Goal: Task Accomplishment & Management: Manage account settings

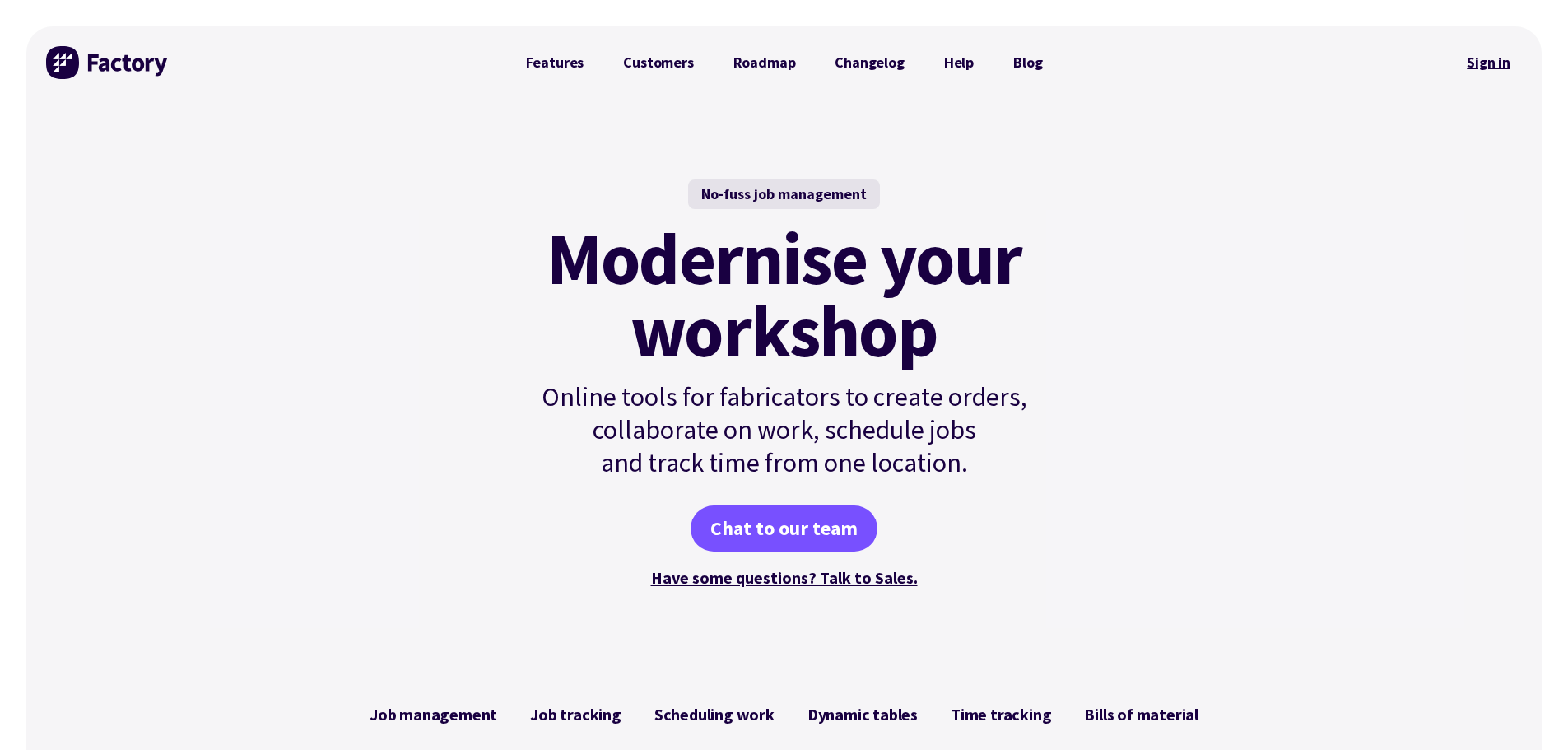
click at [1490, 65] on link "Sign in" at bounding box center [1488, 62] width 66 height 38
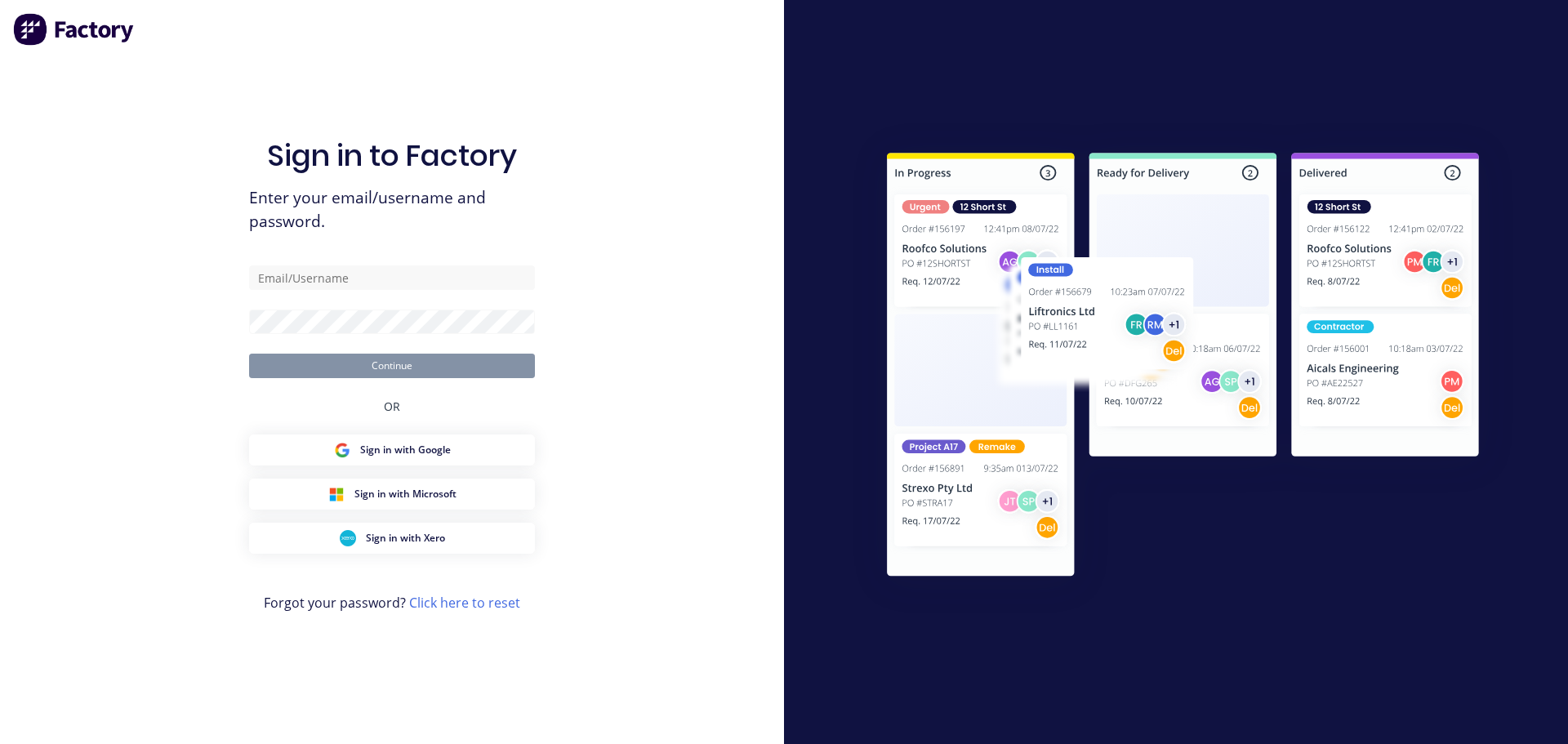
click at [387, 278] on input "text" at bounding box center [391, 278] width 286 height 24
type input "accounts@rcpl.com.au"
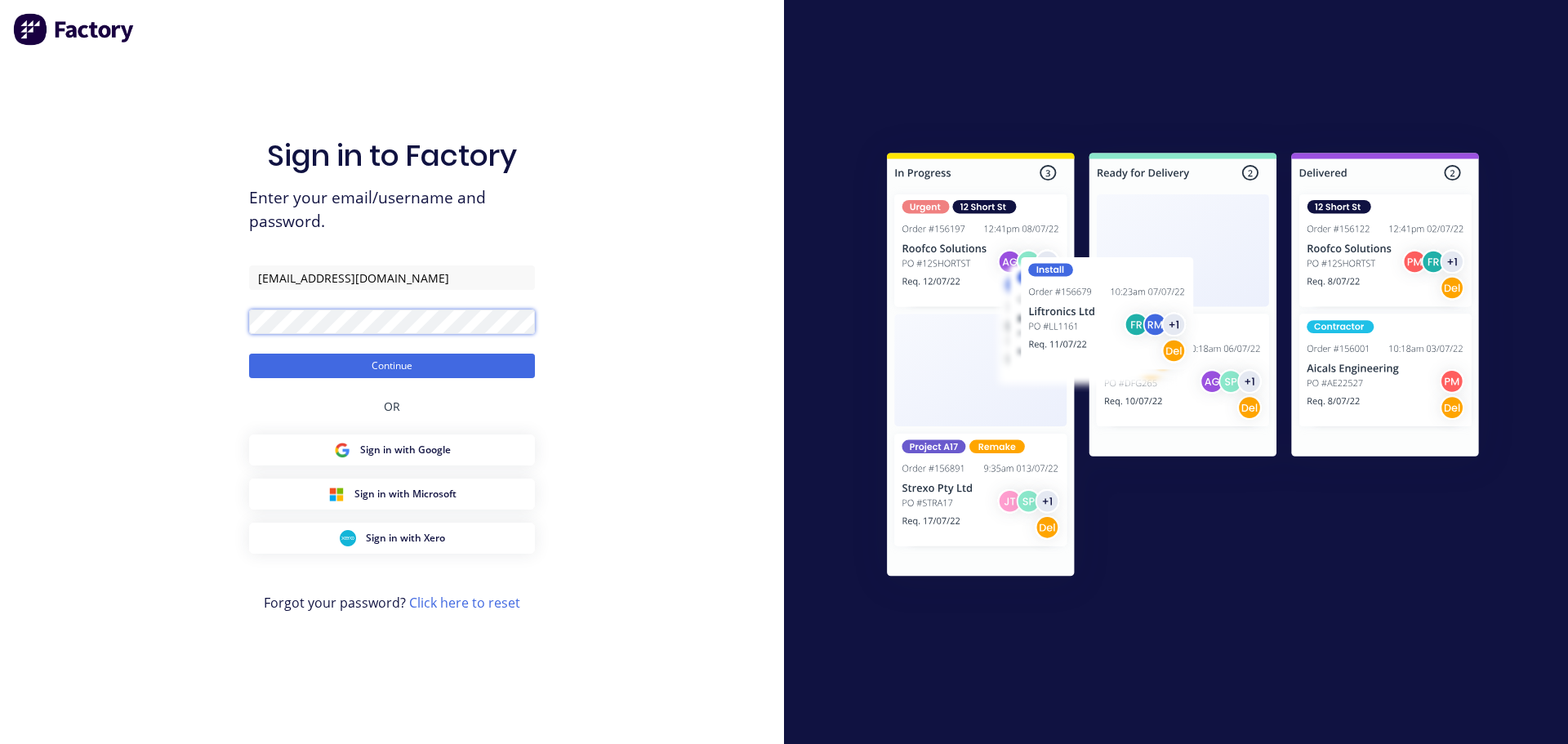
click at [249, 353] on button "Continue" at bounding box center [391, 366] width 286 height 24
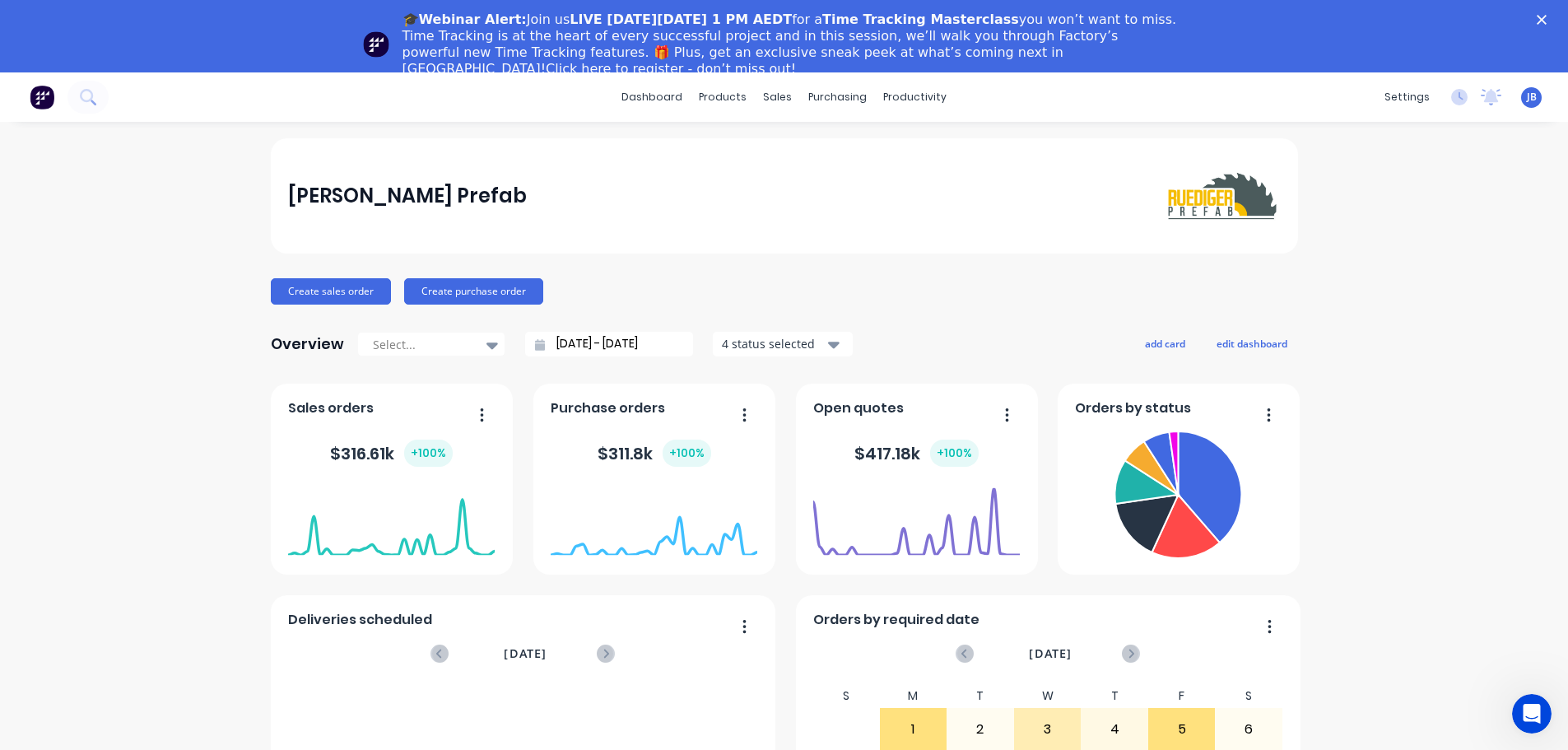
click at [1553, 19] on div "Close" at bounding box center [1545, 20] width 17 height 10
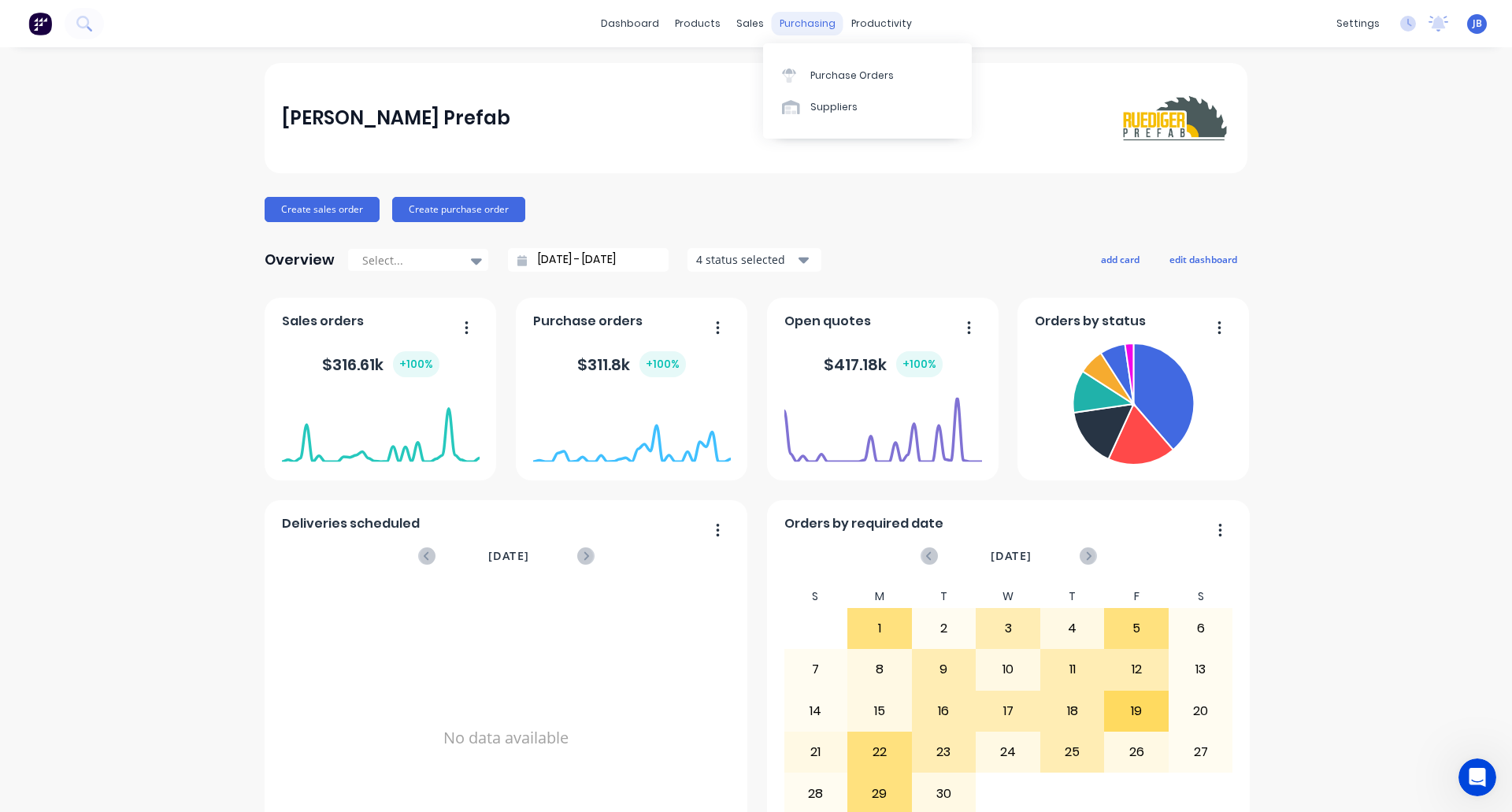
click at [804, 22] on div "purchasing" at bounding box center [807, 23] width 71 height 23
click at [829, 80] on div "Purchase Orders" at bounding box center [852, 76] width 84 height 14
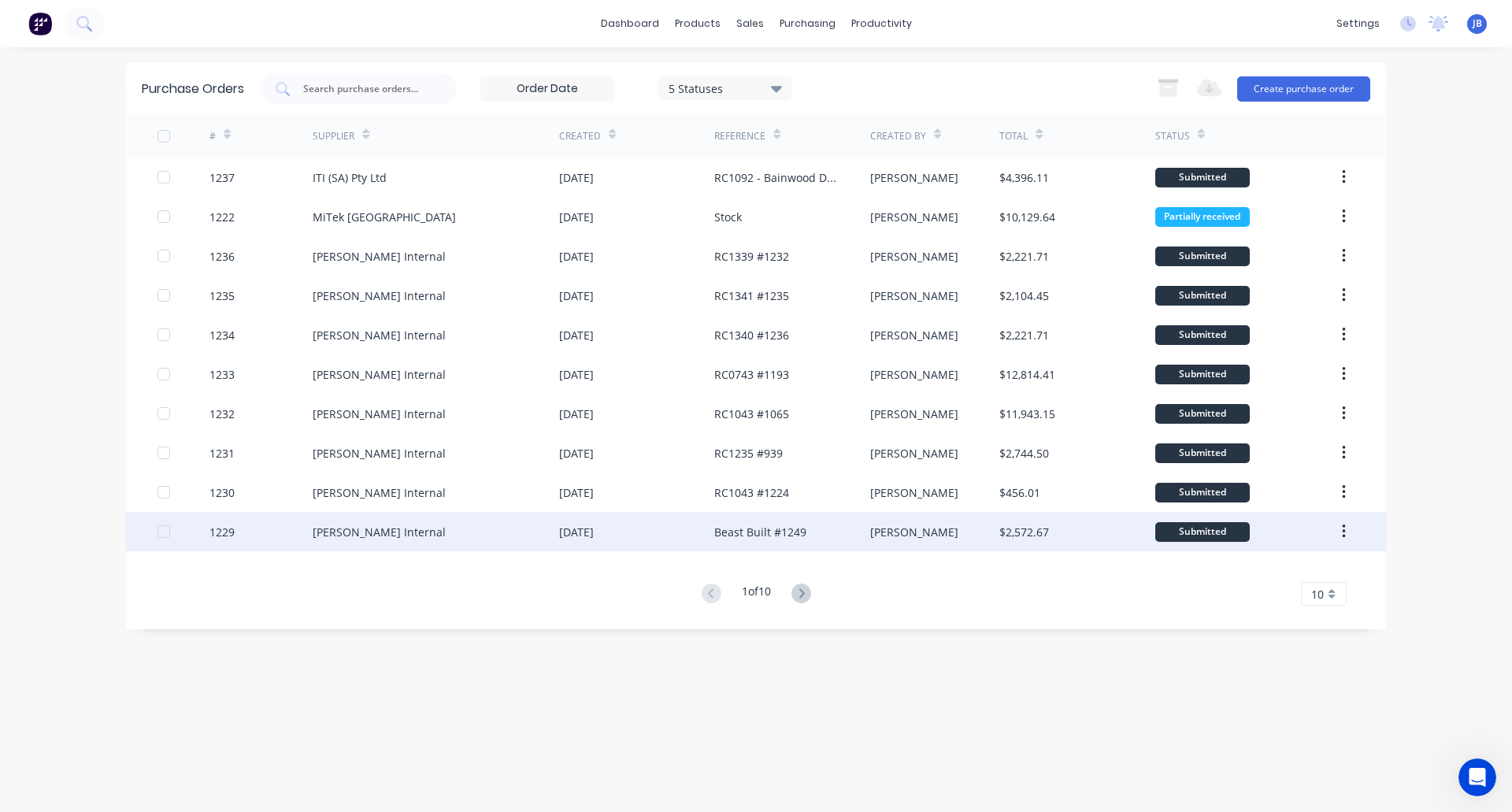
click at [355, 532] on div "Ruediger Internal" at bounding box center [378, 532] width 133 height 17
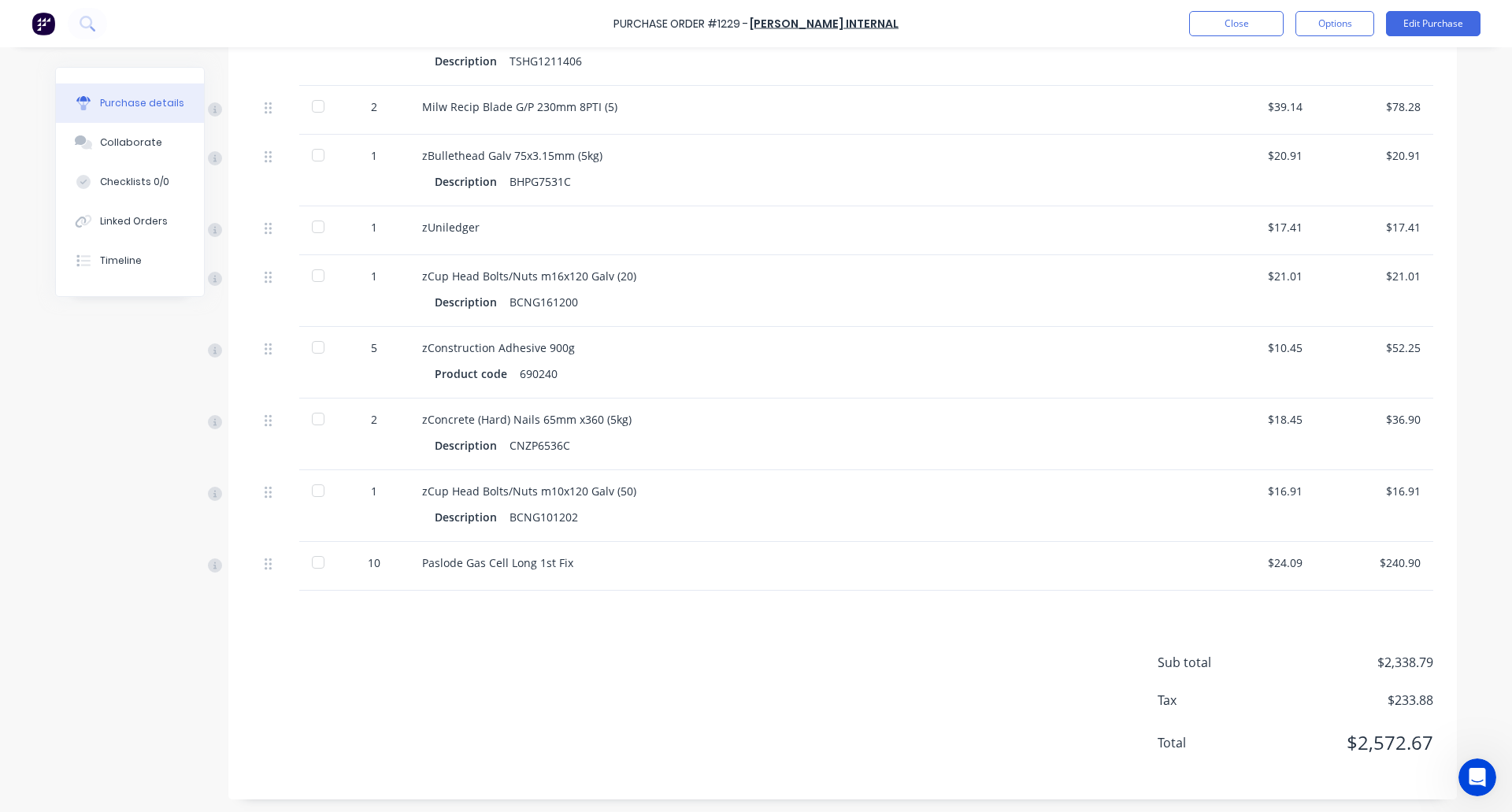
scroll to position [826, 0]
click at [1340, 23] on button "Options" at bounding box center [1334, 23] width 78 height 25
click at [1275, 217] on div "Archive" at bounding box center [1300, 222] width 121 height 23
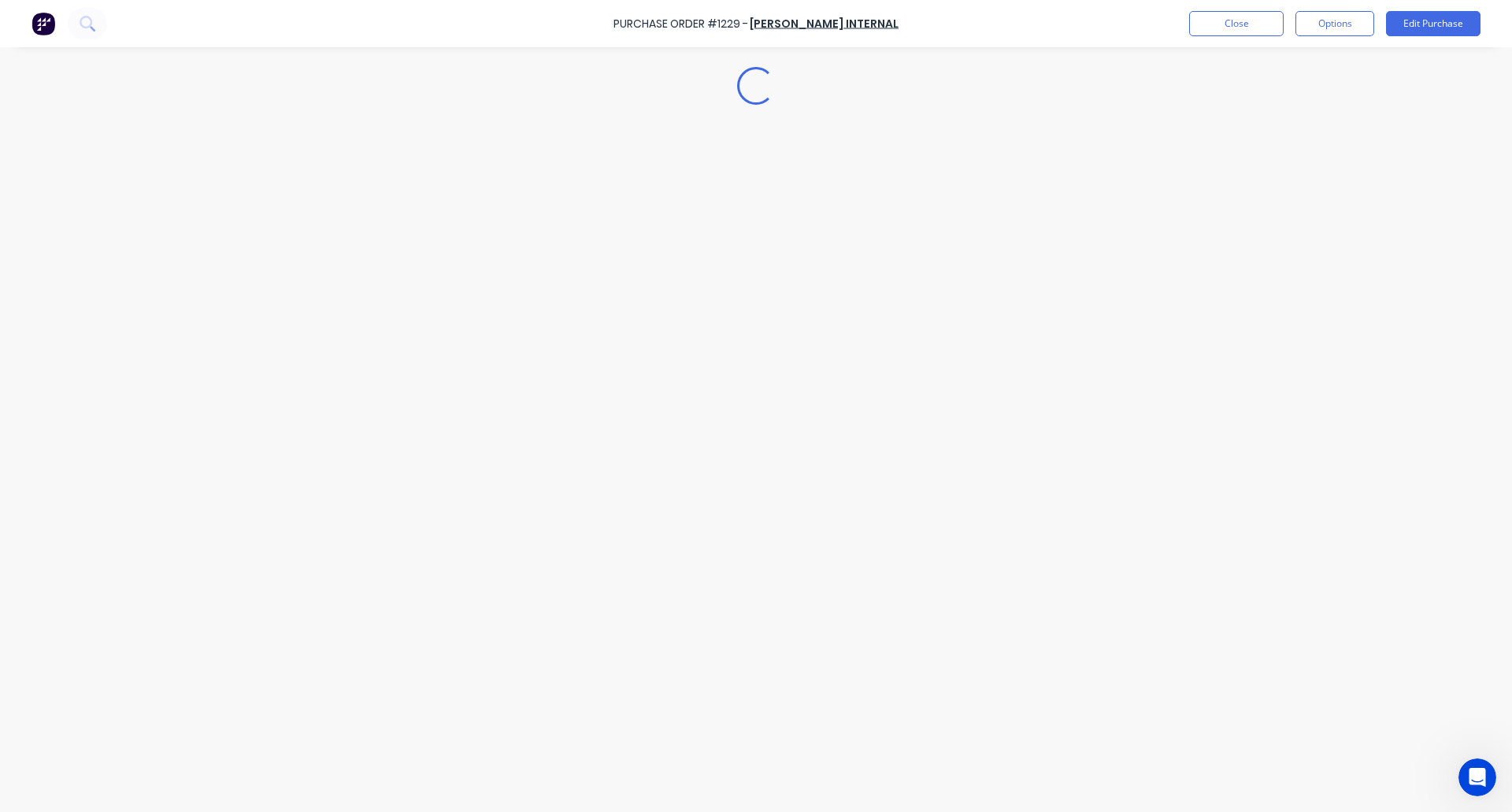
scroll to position [0, 0]
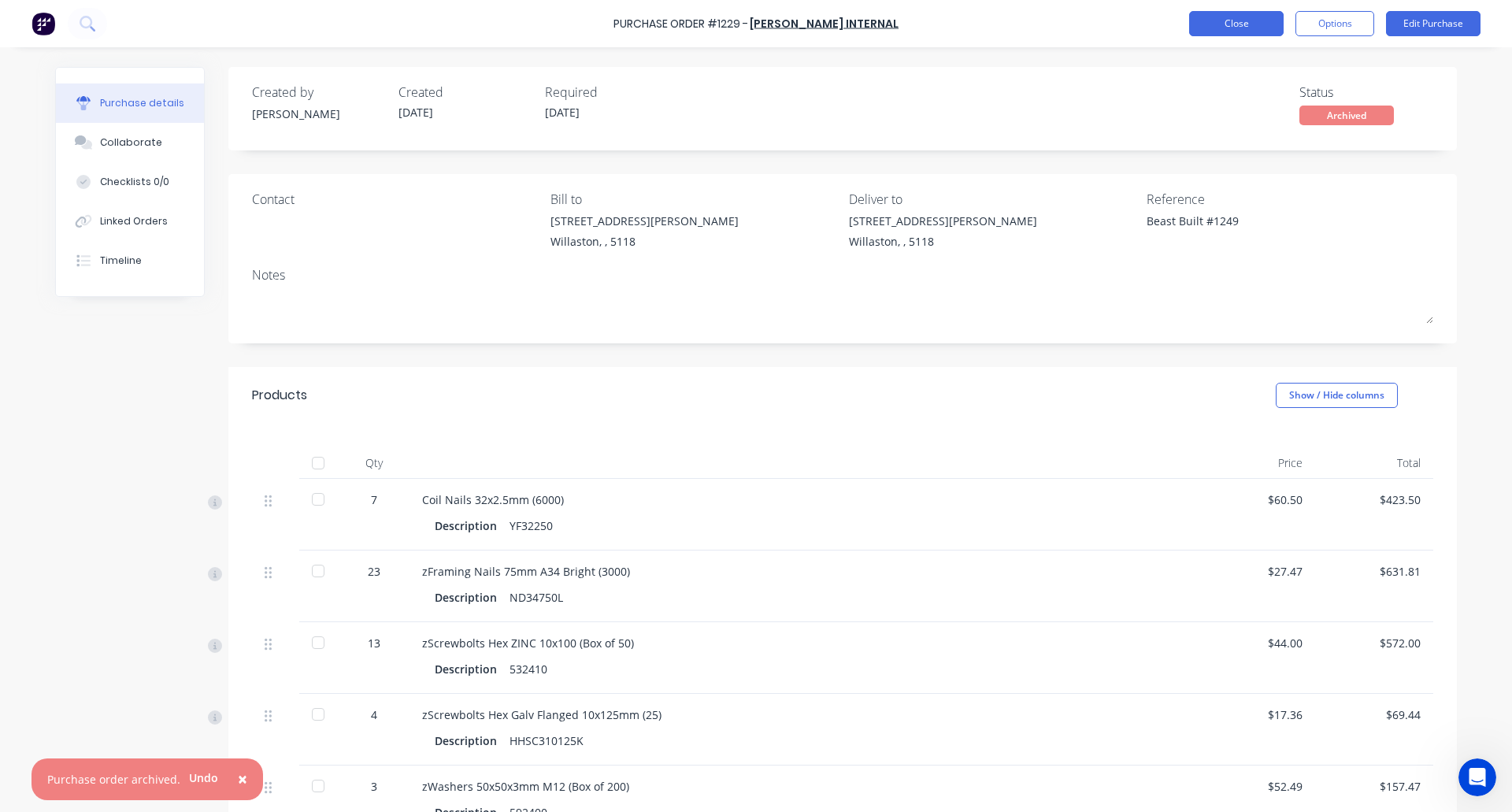
click at [1226, 28] on button "Close" at bounding box center [1236, 23] width 95 height 25
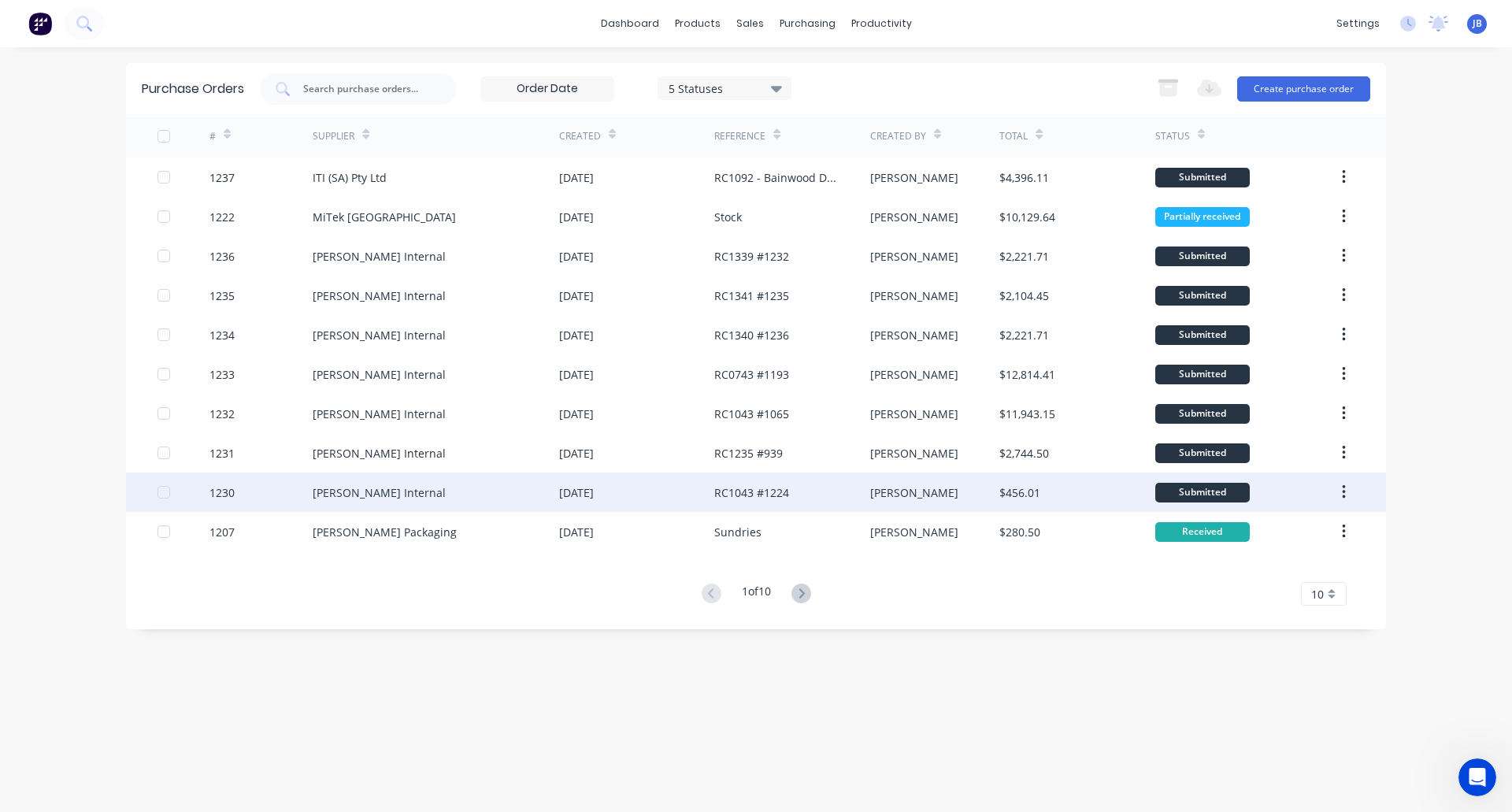
click at [594, 493] on div "26 Sep 2025" at bounding box center [576, 493] width 35 height 17
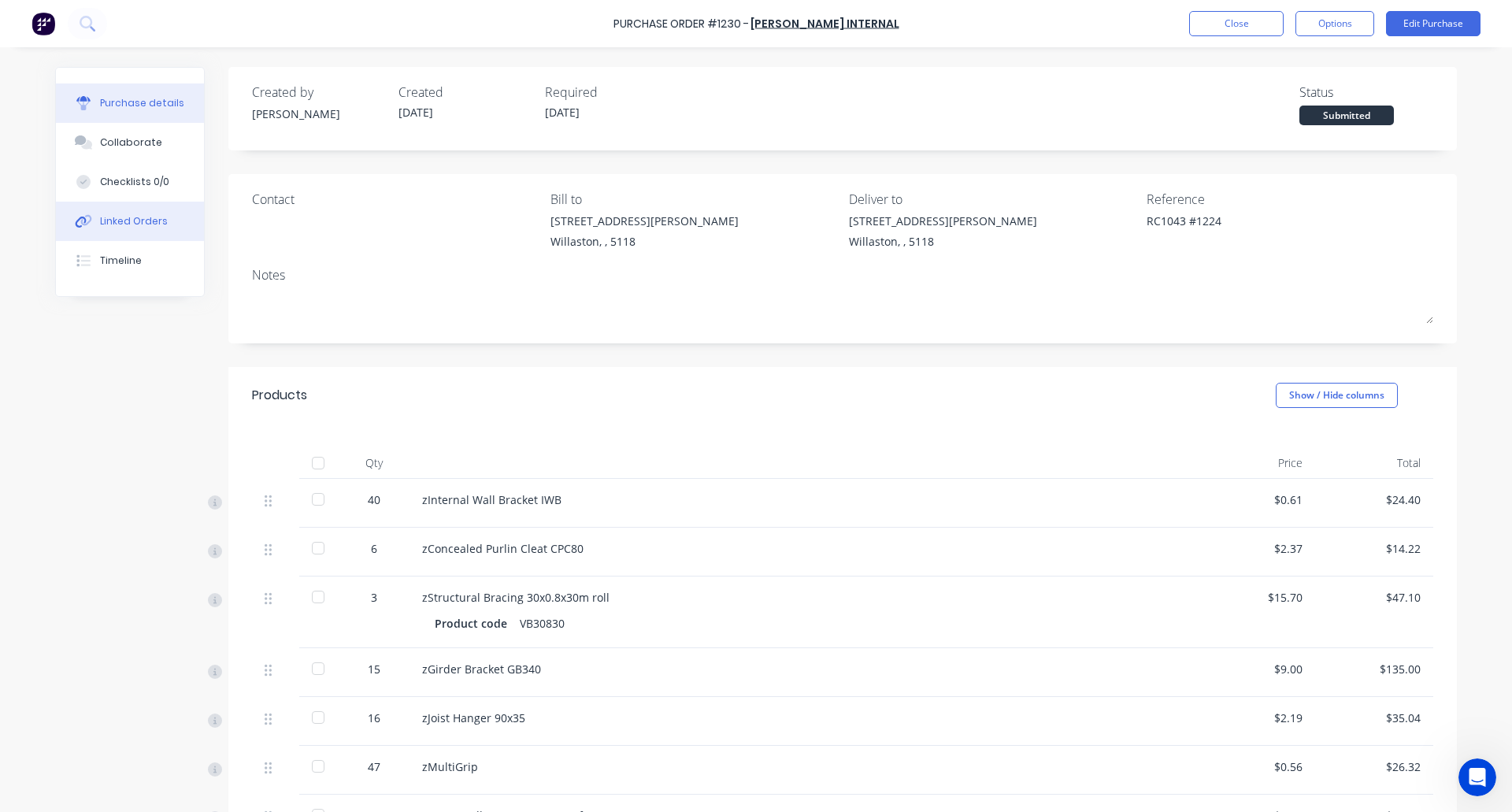
click at [117, 227] on div "Linked Orders" at bounding box center [134, 221] width 68 height 14
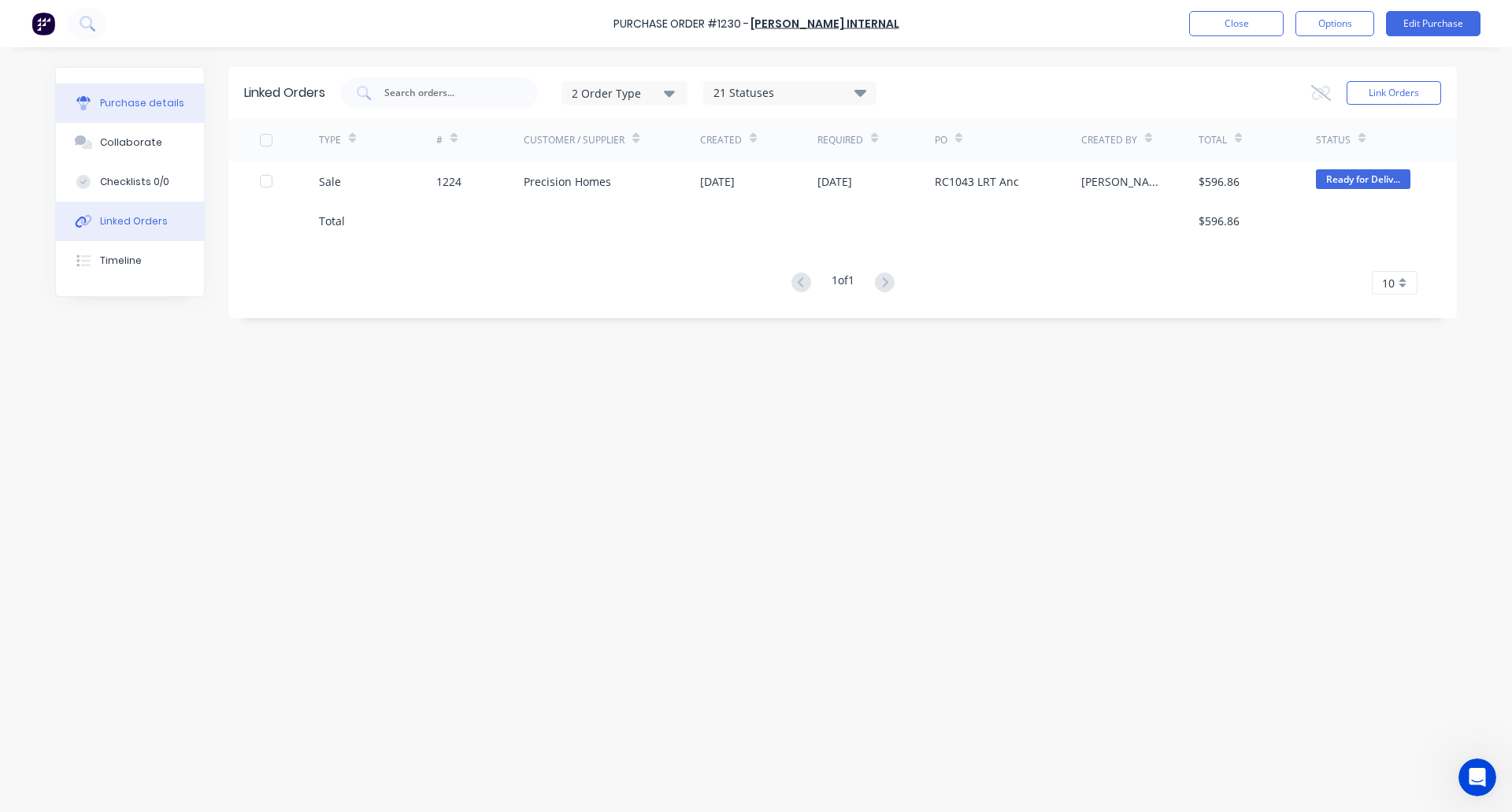
click at [120, 95] on button "Purchase details" at bounding box center [130, 104] width 148 height 39
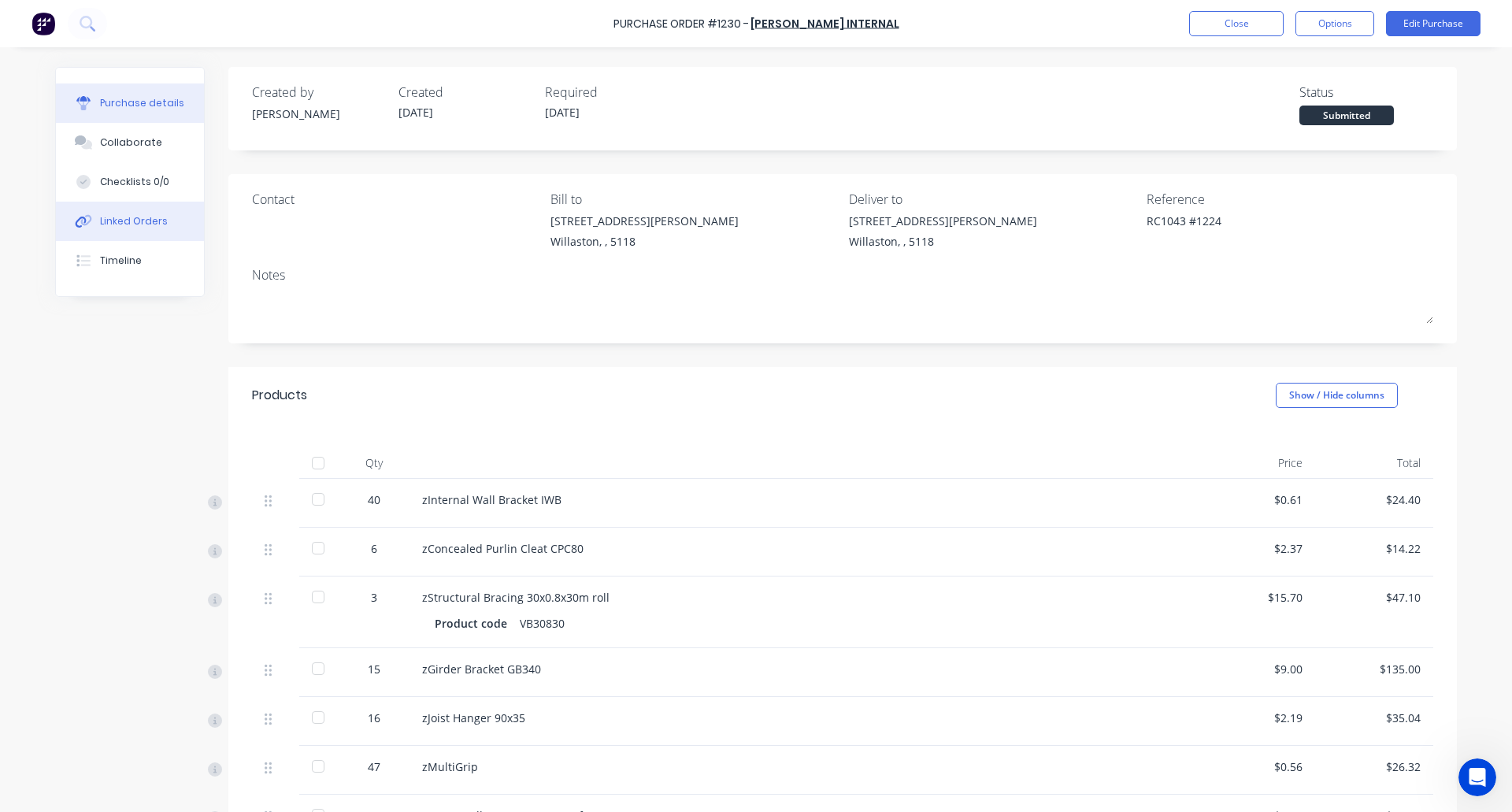
click at [145, 214] on div "Linked Orders" at bounding box center [134, 221] width 68 height 14
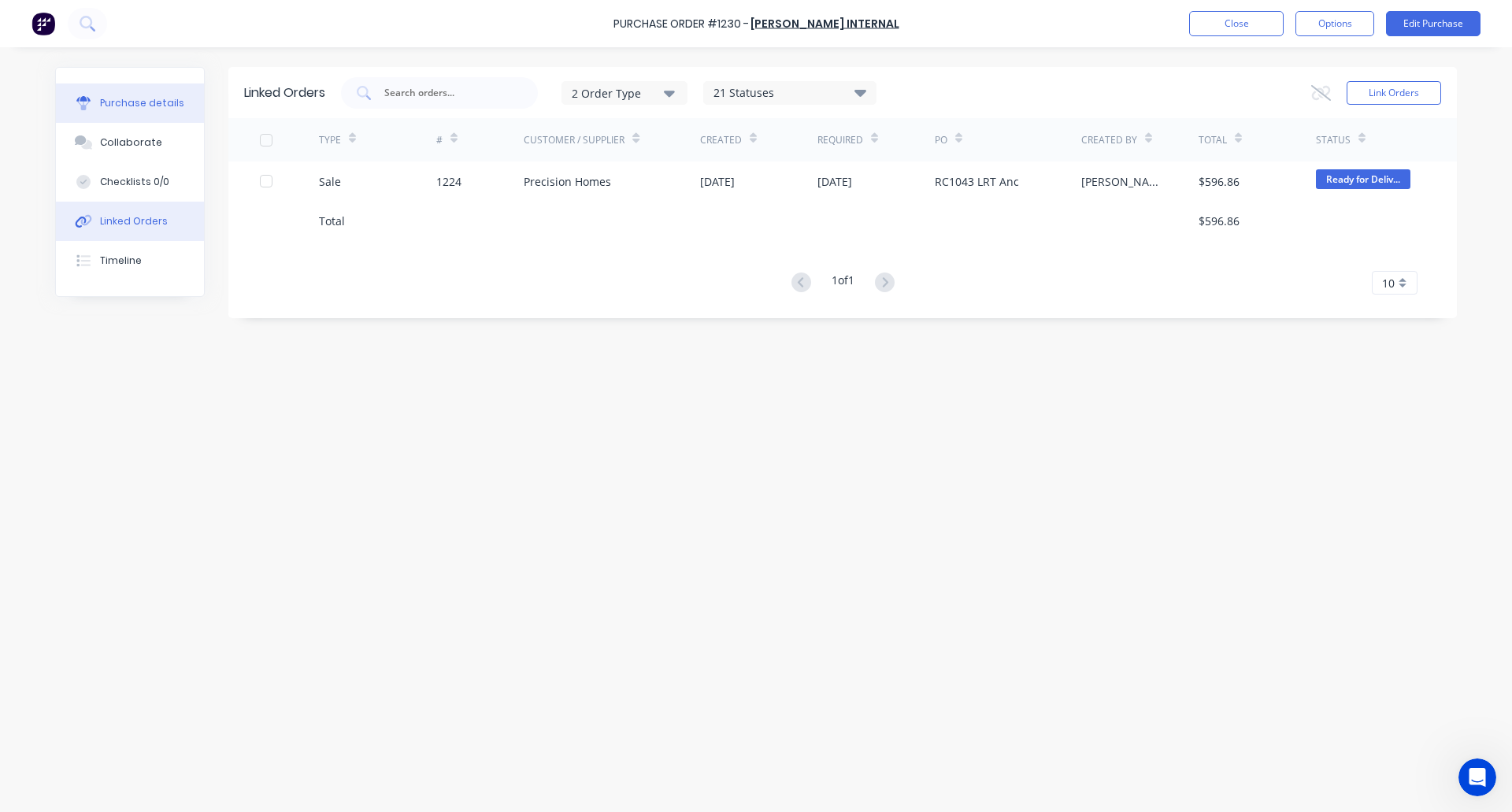
click at [137, 106] on div "Purchase details" at bounding box center [142, 104] width 84 height 14
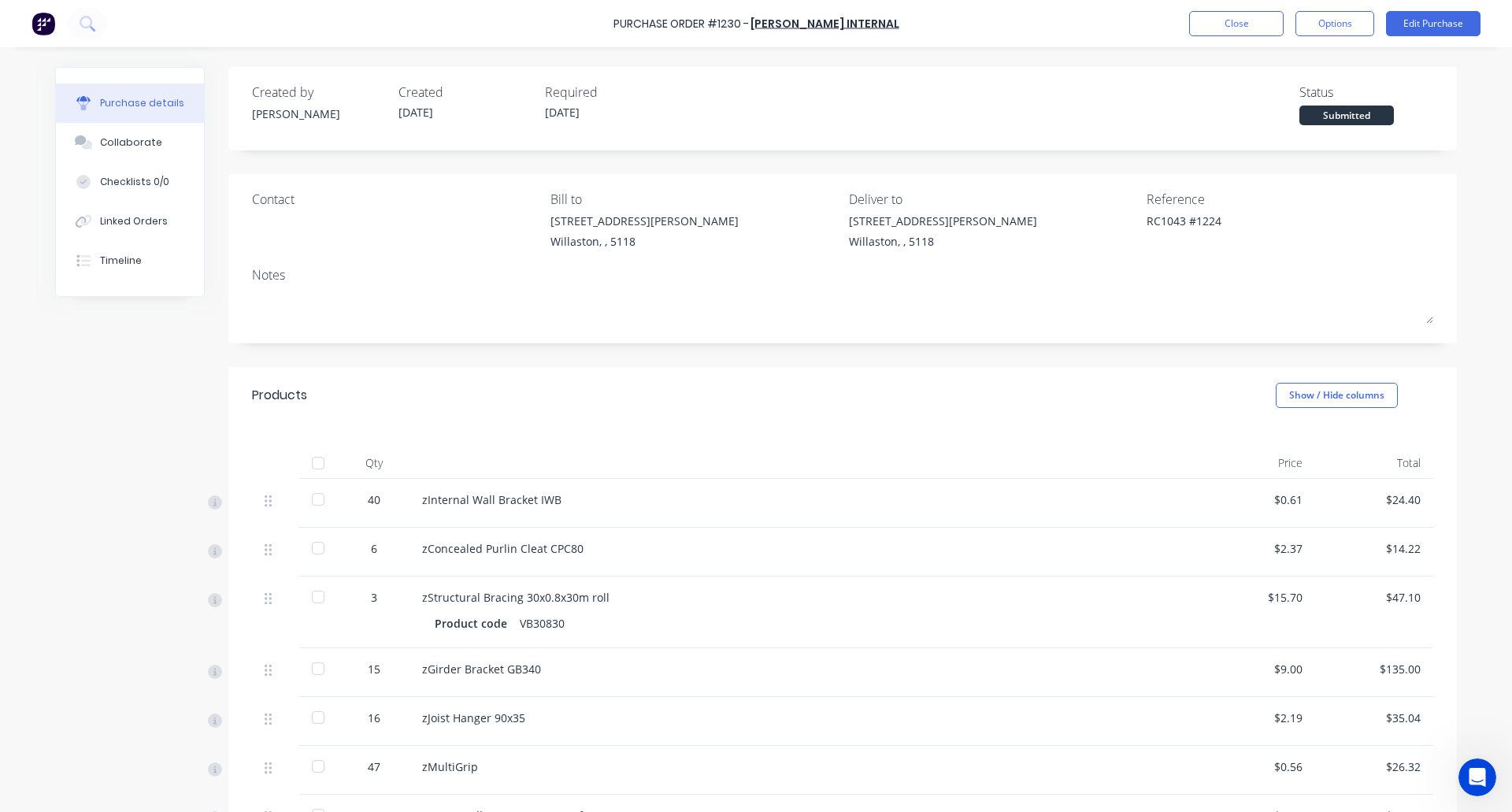
scroll to position [377, 0]
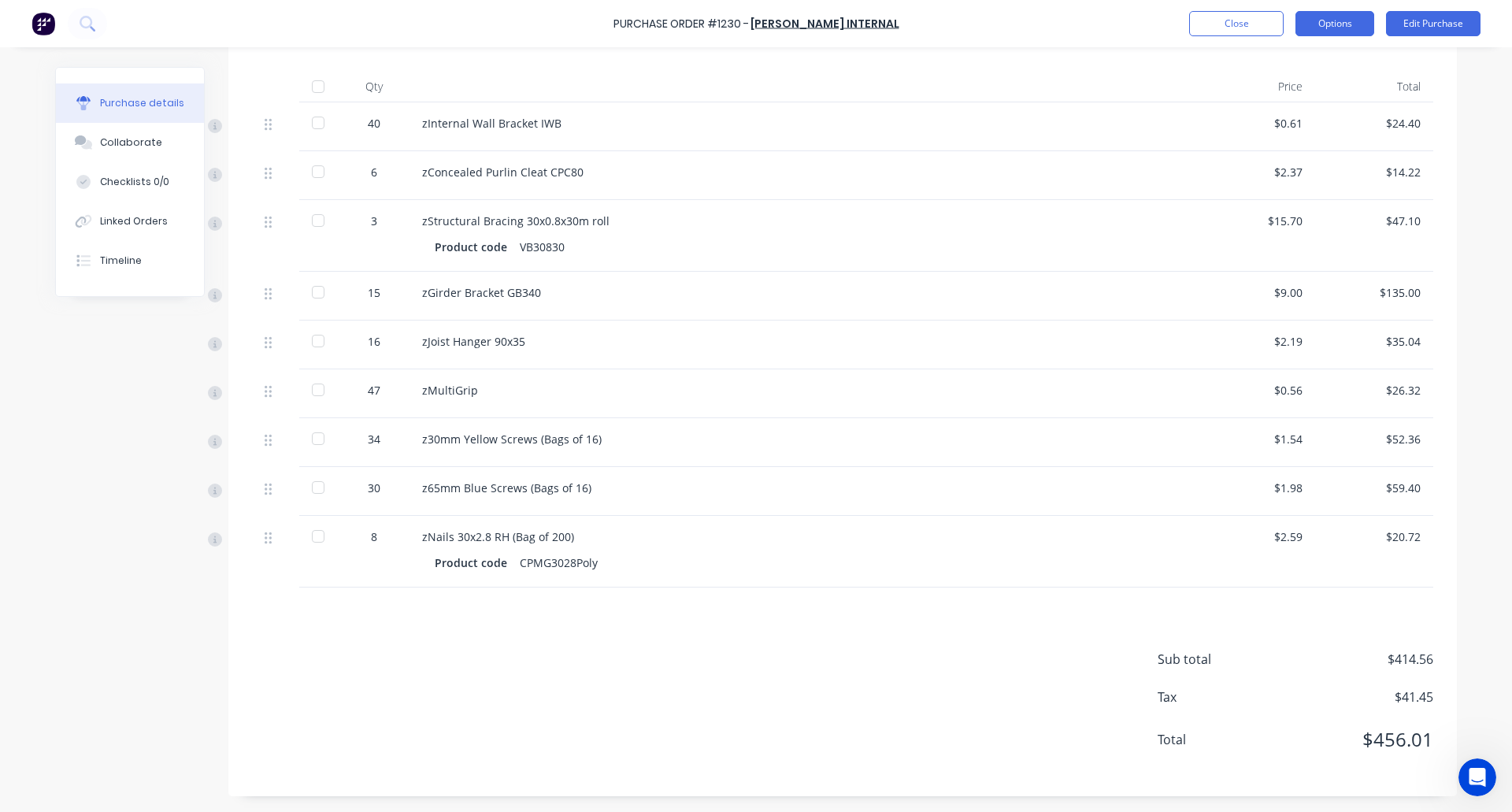
click at [1343, 34] on button "Options" at bounding box center [1334, 23] width 78 height 25
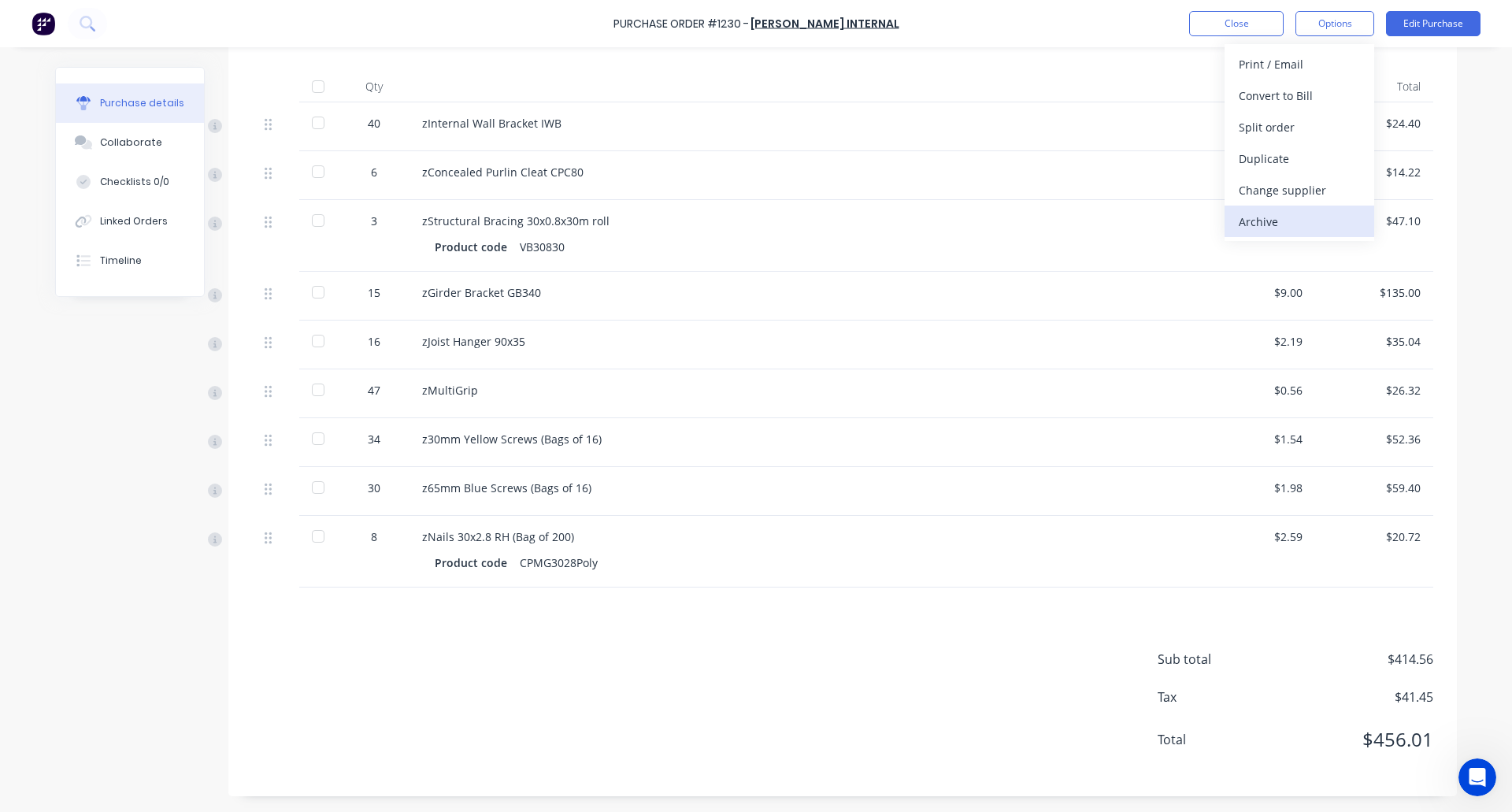
click at [1272, 220] on div "Archive" at bounding box center [1300, 222] width 121 height 23
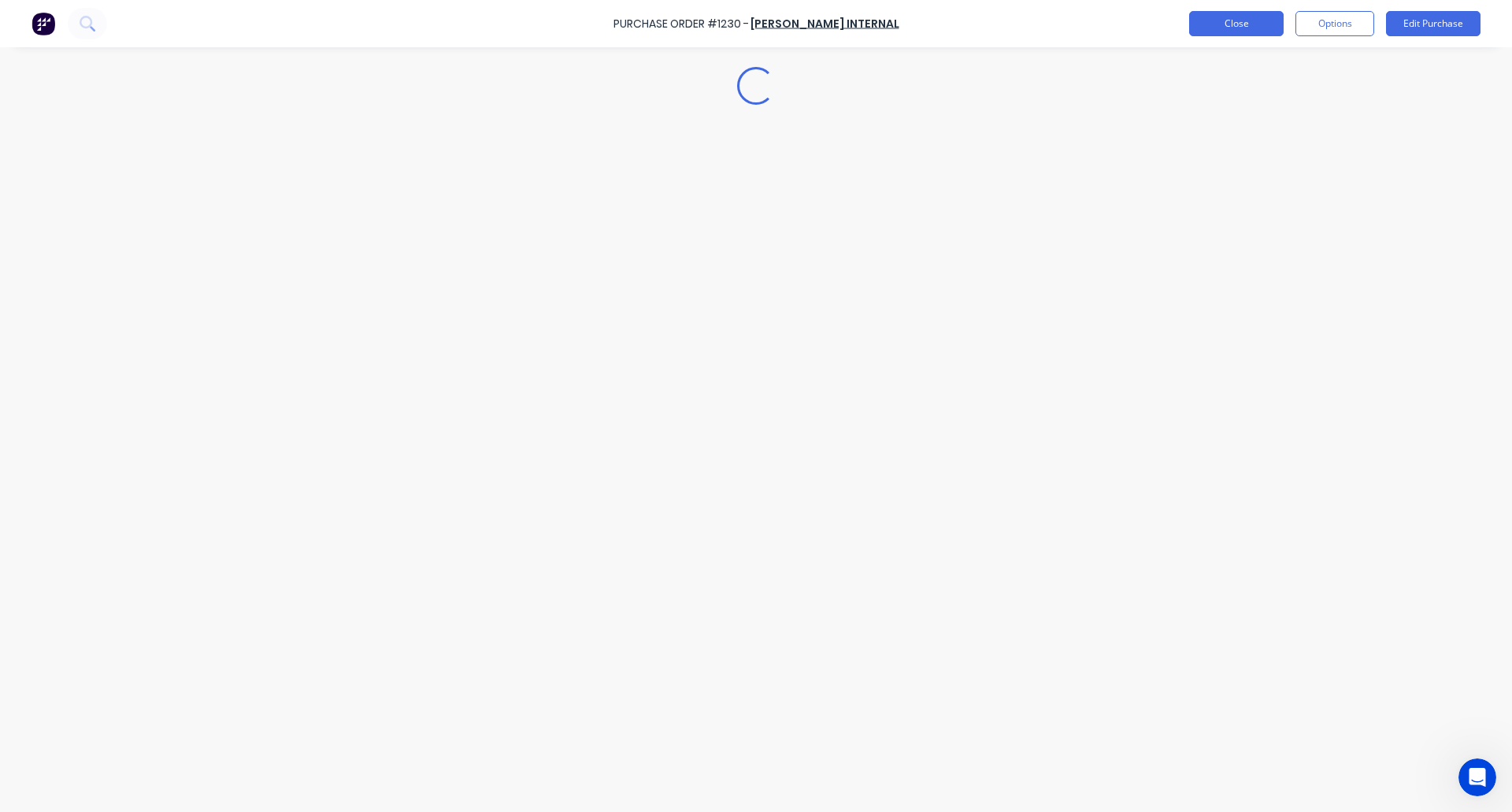
scroll to position [0, 0]
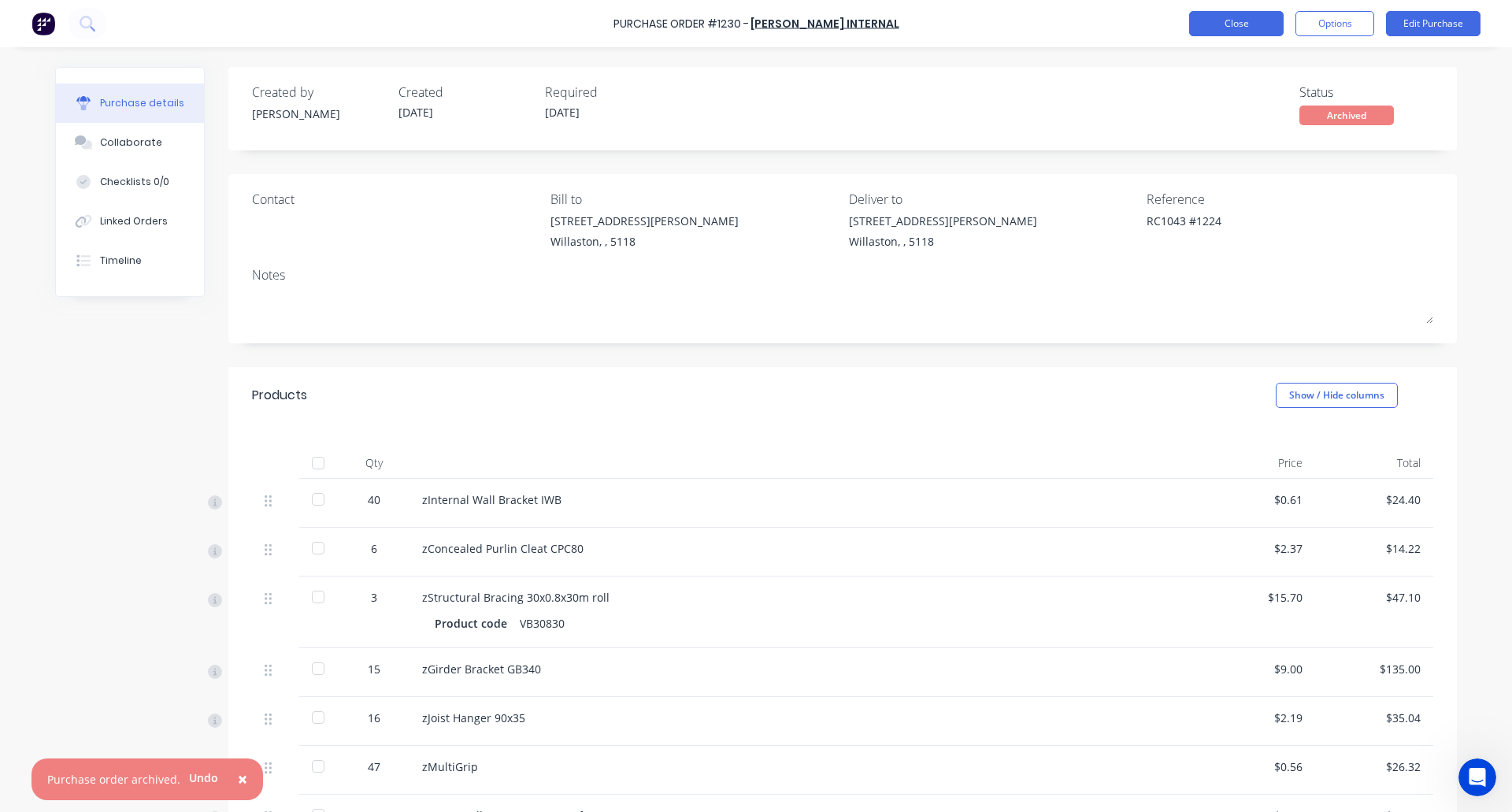
click at [1242, 20] on button "Close" at bounding box center [1236, 23] width 95 height 25
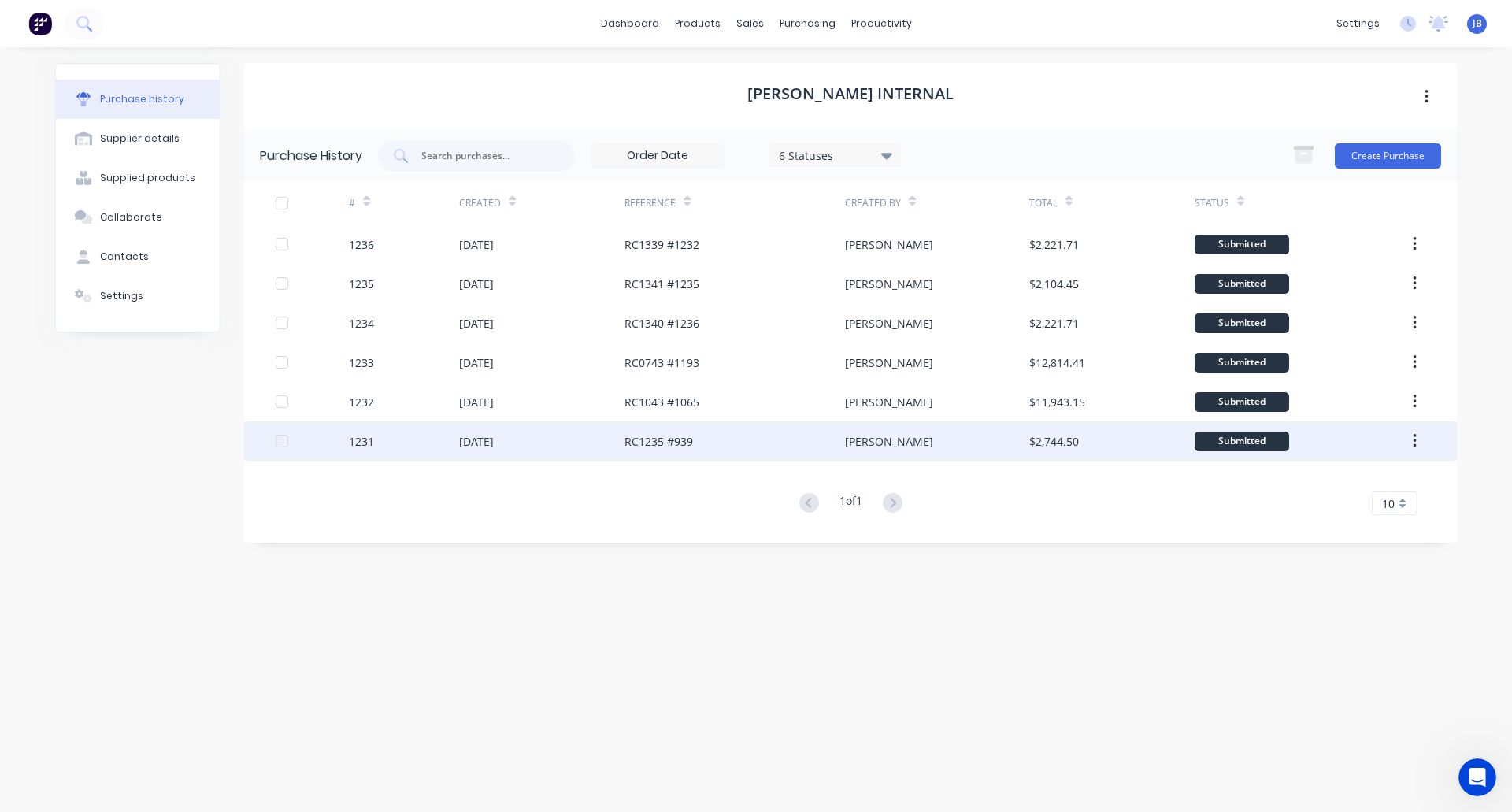
click at [653, 442] on div "RC1235 #939" at bounding box center [658, 441] width 69 height 17
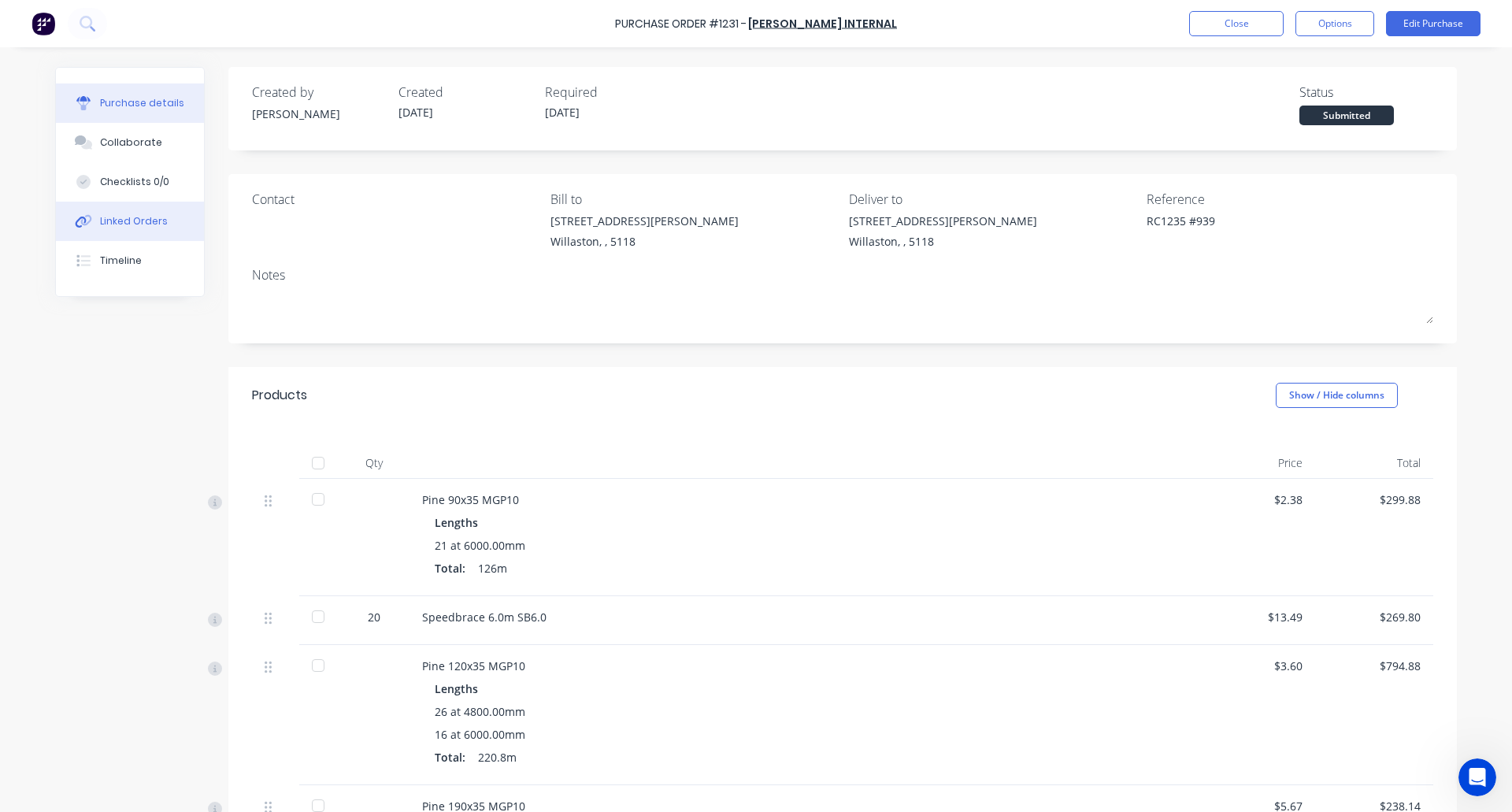
click at [113, 218] on div "Linked Orders" at bounding box center [134, 221] width 68 height 14
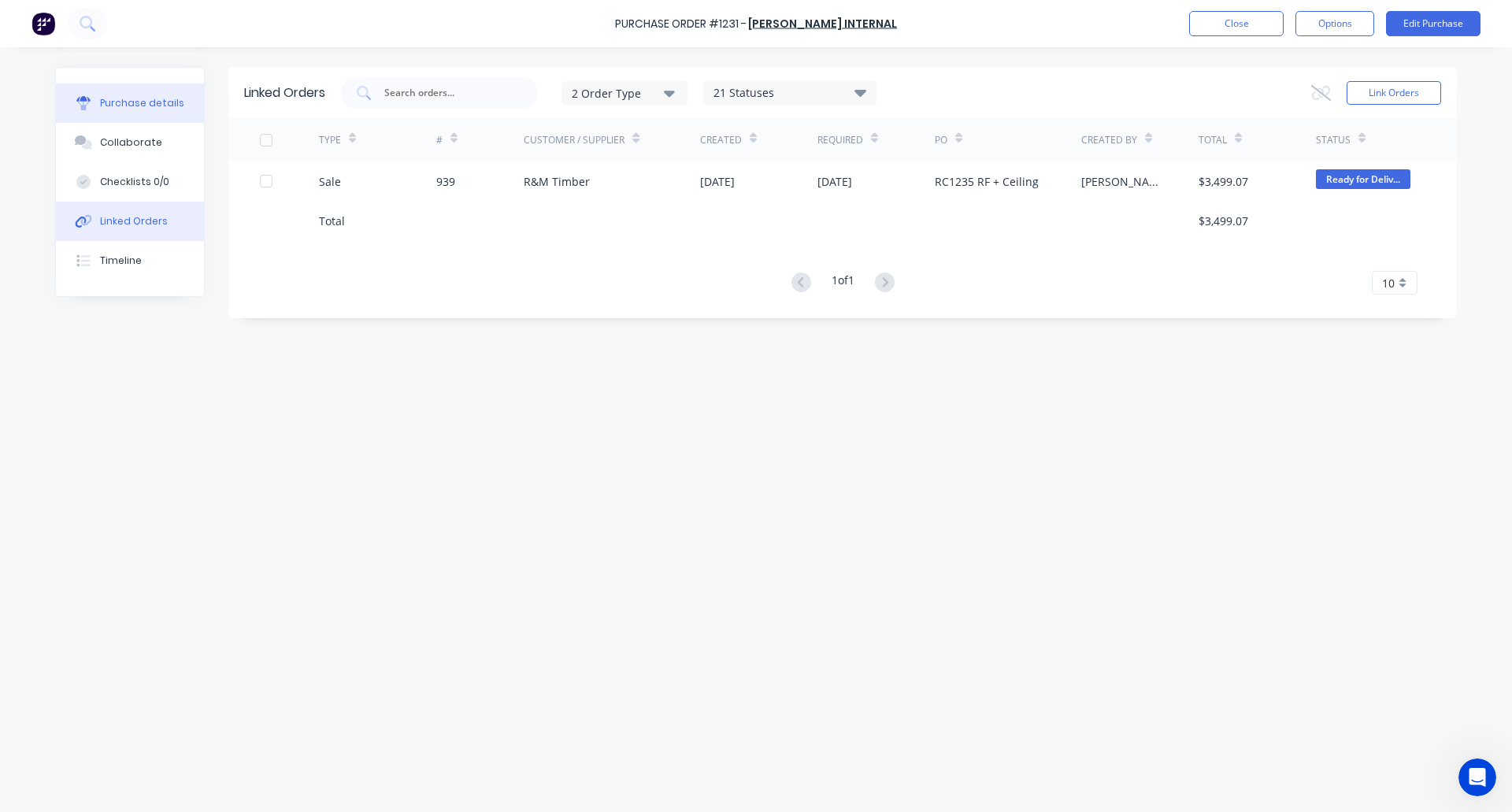
click at [109, 104] on div "Purchase details" at bounding box center [142, 104] width 84 height 14
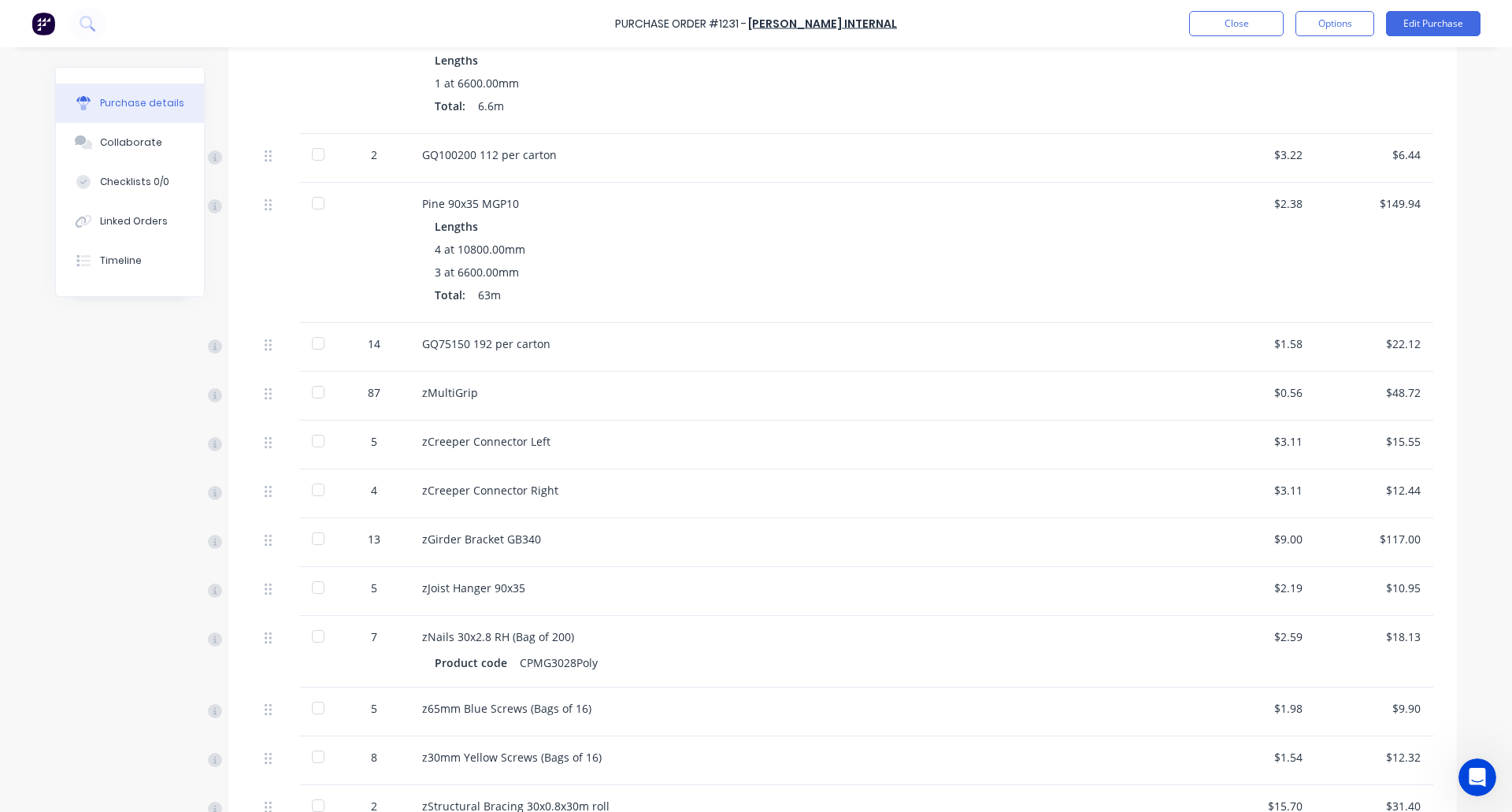
scroll to position [1508, 0]
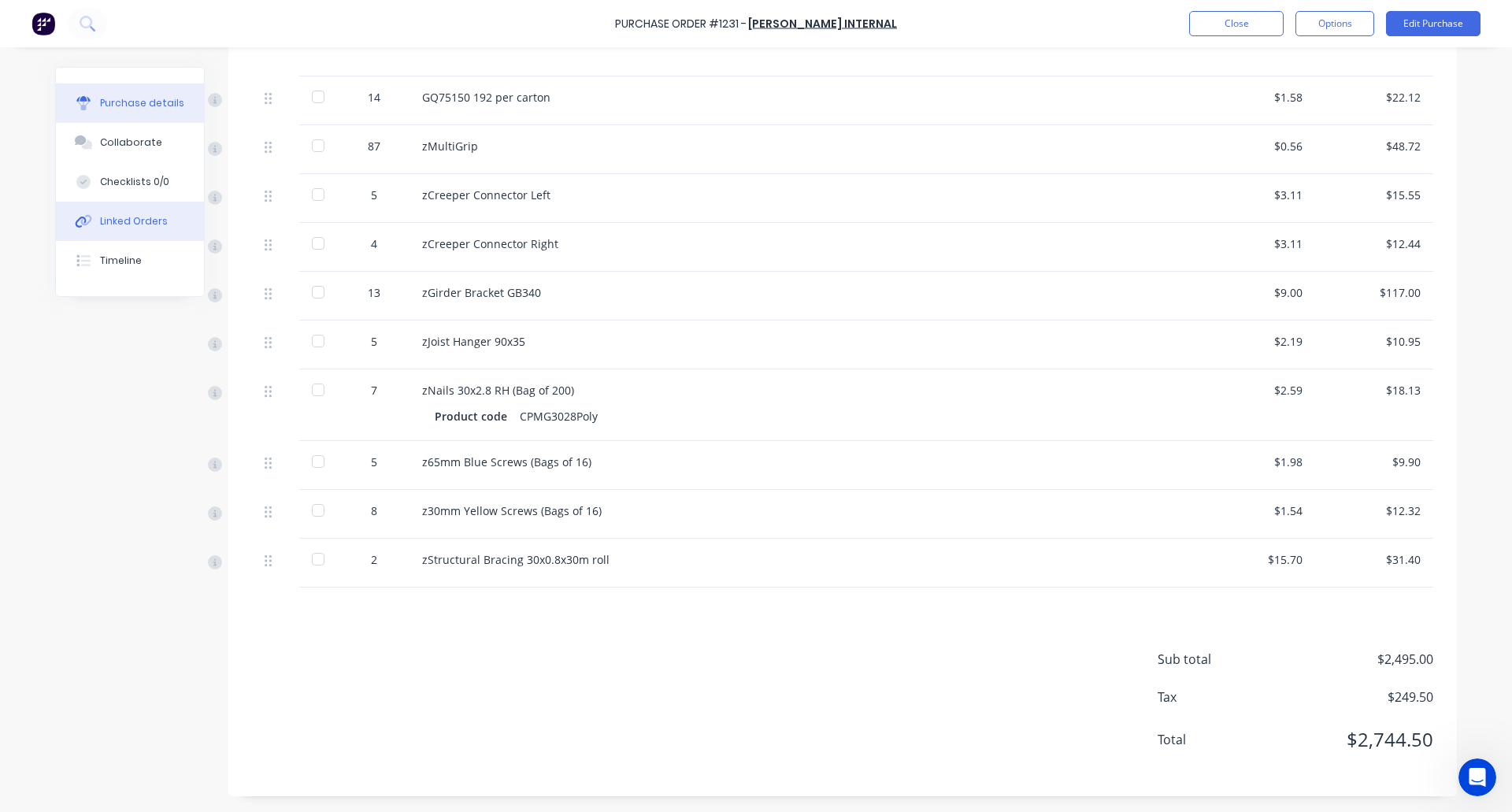
click at [126, 225] on div "Linked Orders" at bounding box center [134, 221] width 68 height 14
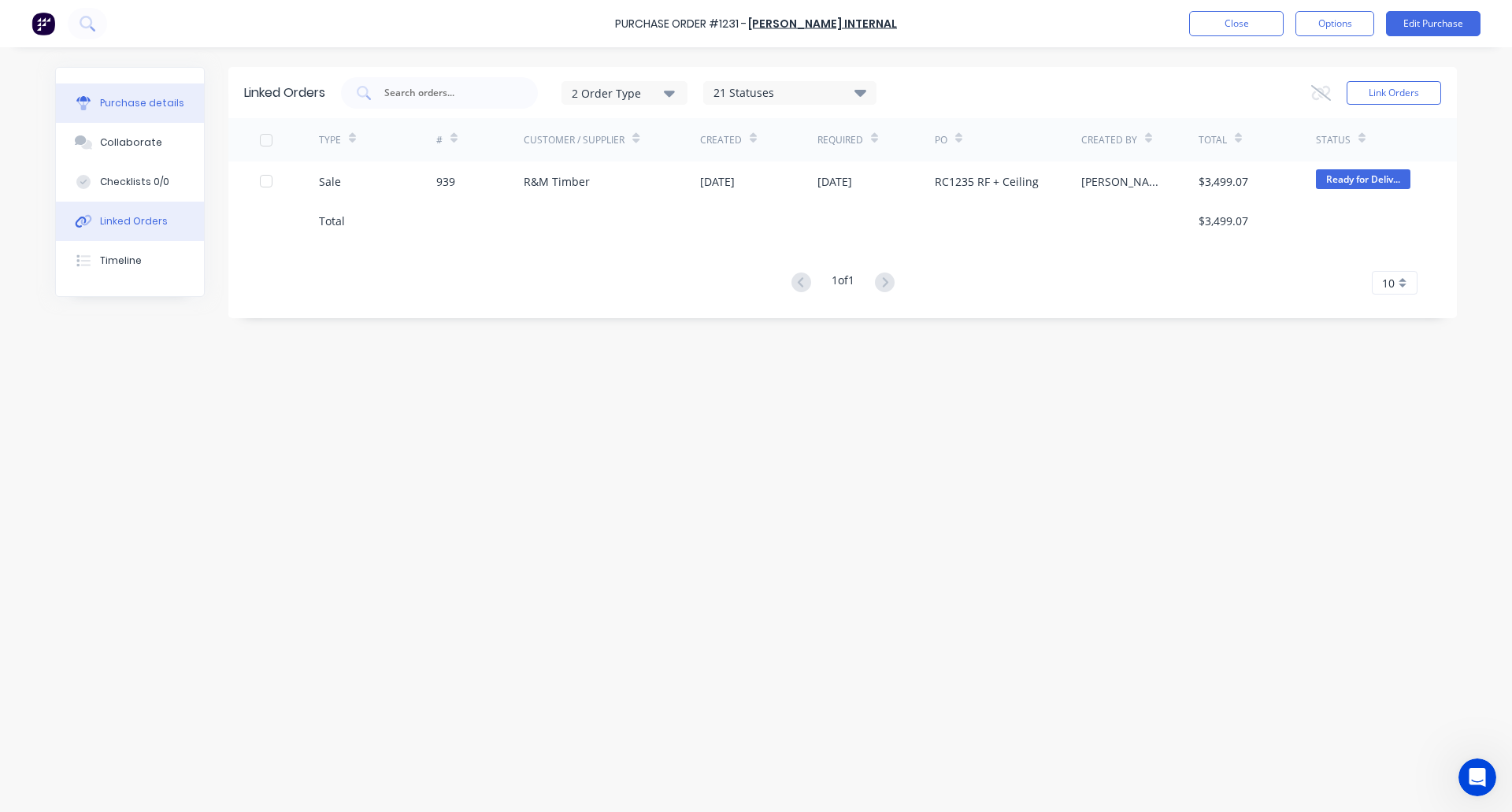
click at [98, 104] on button "Purchase details" at bounding box center [130, 104] width 148 height 39
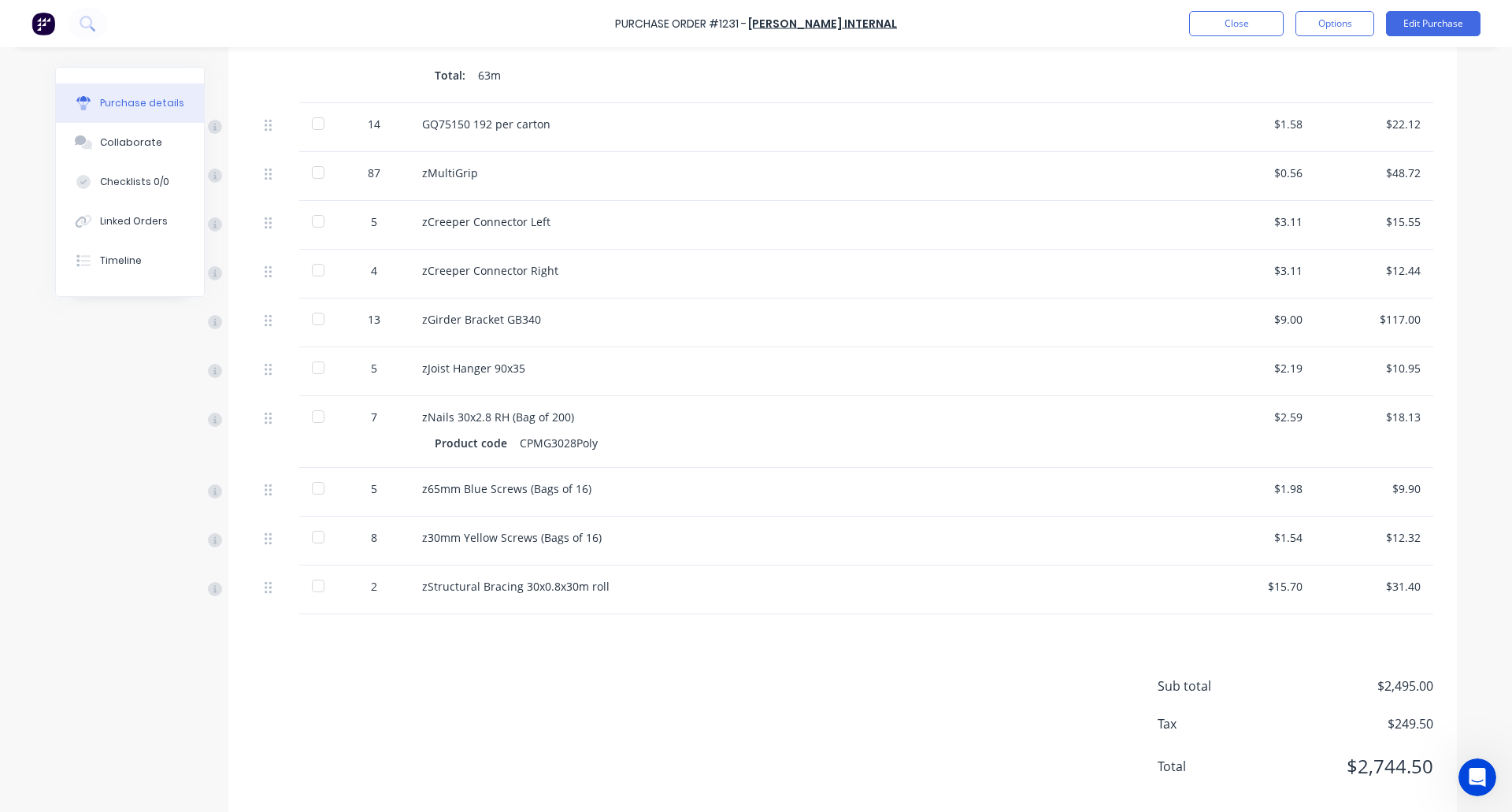
scroll to position [1481, 0]
click at [1345, 29] on button "Options" at bounding box center [1334, 23] width 78 height 25
click at [1302, 215] on div "Archive" at bounding box center [1300, 222] width 121 height 23
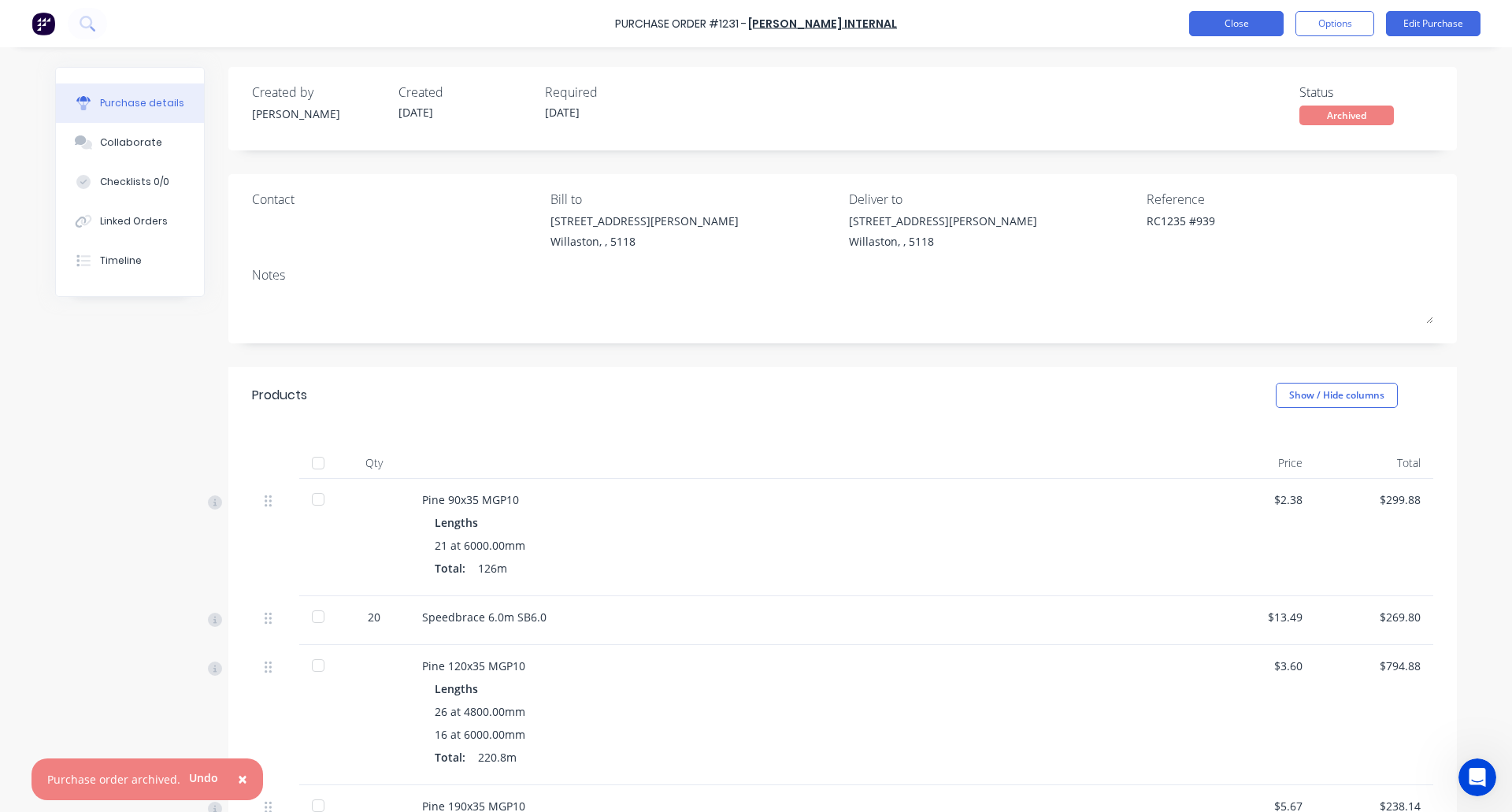
click at [1228, 24] on button "Close" at bounding box center [1236, 23] width 95 height 25
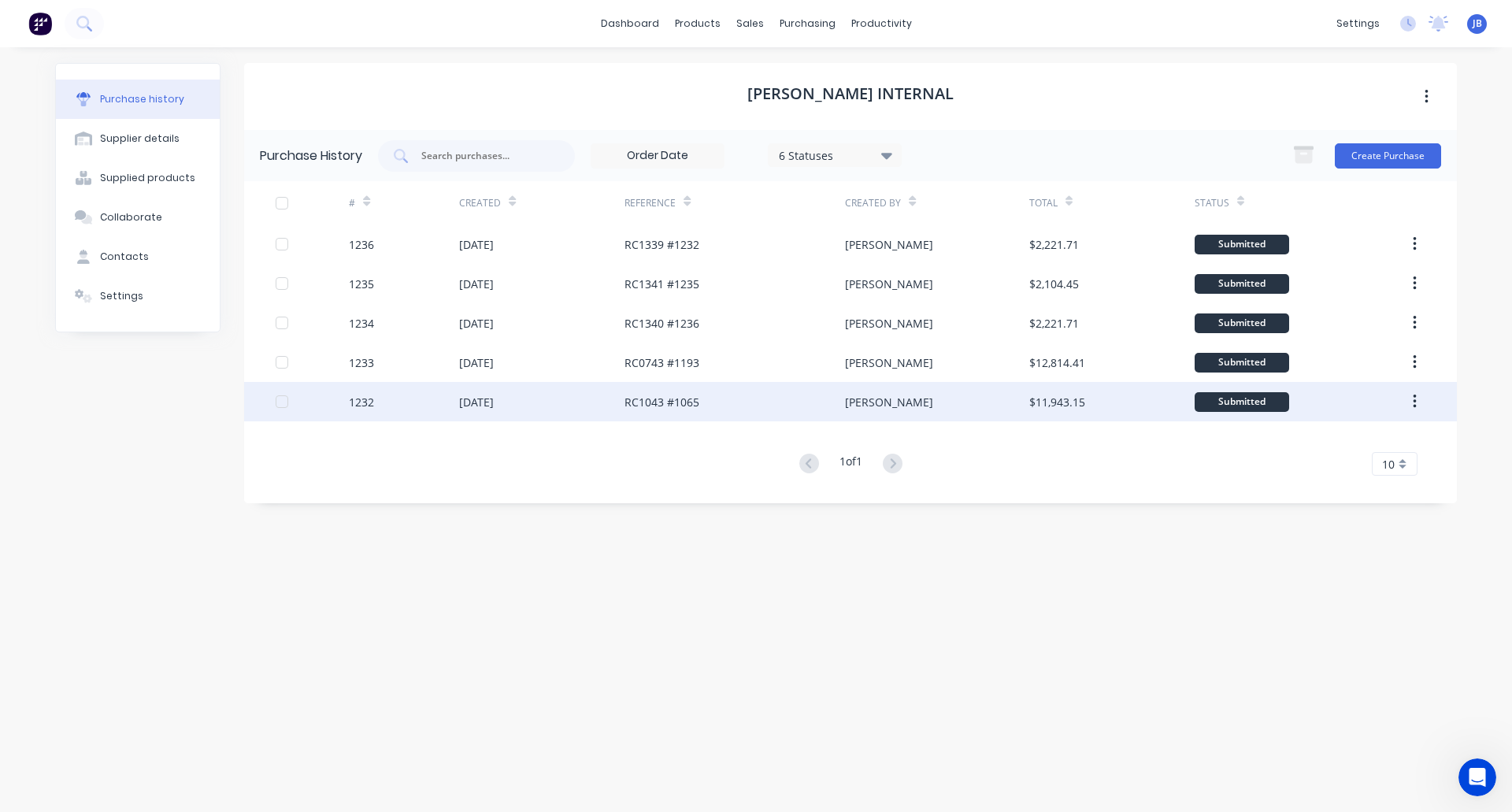
click at [551, 402] on div "26 Sep 2025" at bounding box center [541, 402] width 165 height 39
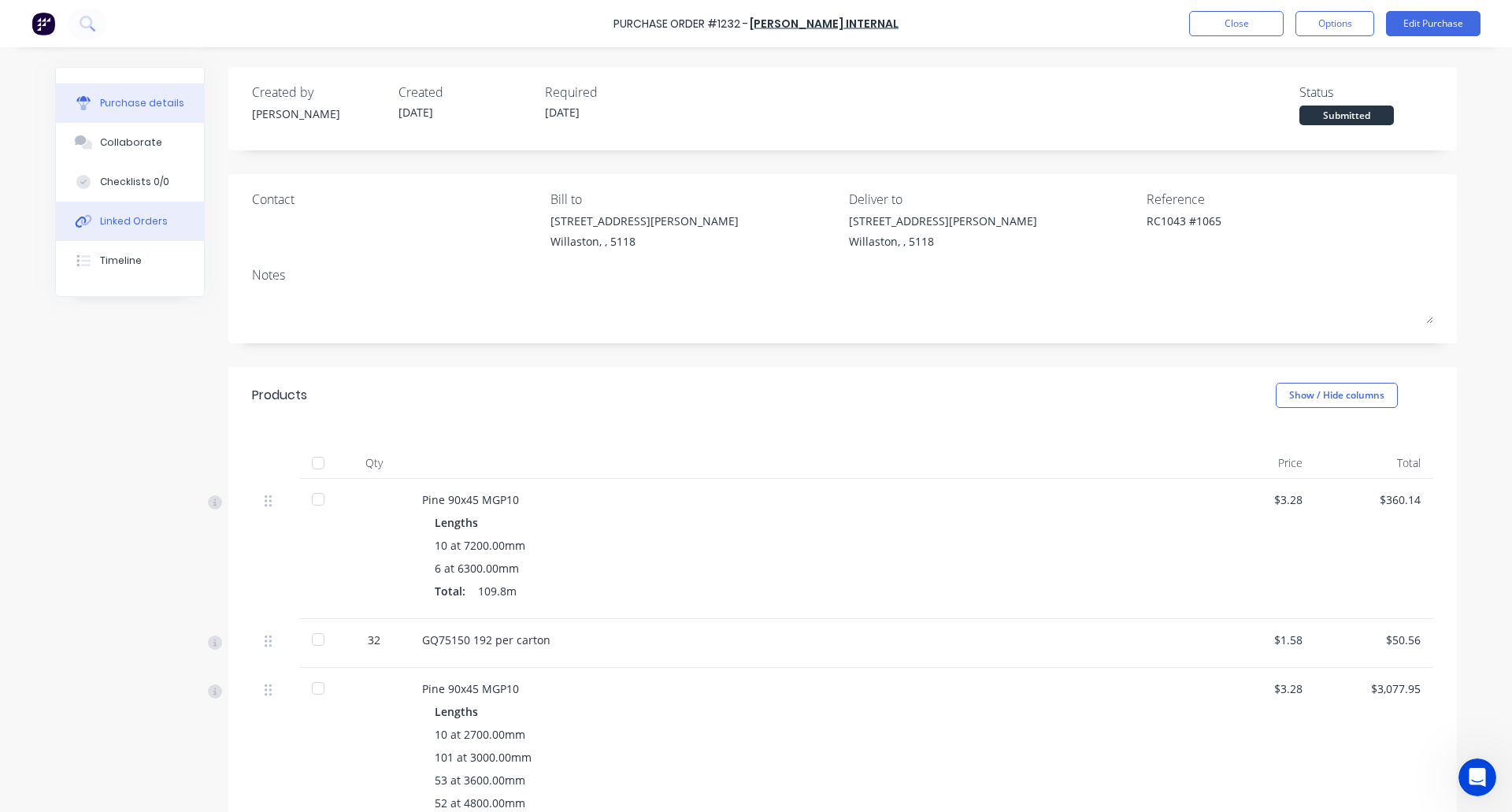
click at [140, 221] on div "Linked Orders" at bounding box center [134, 221] width 68 height 14
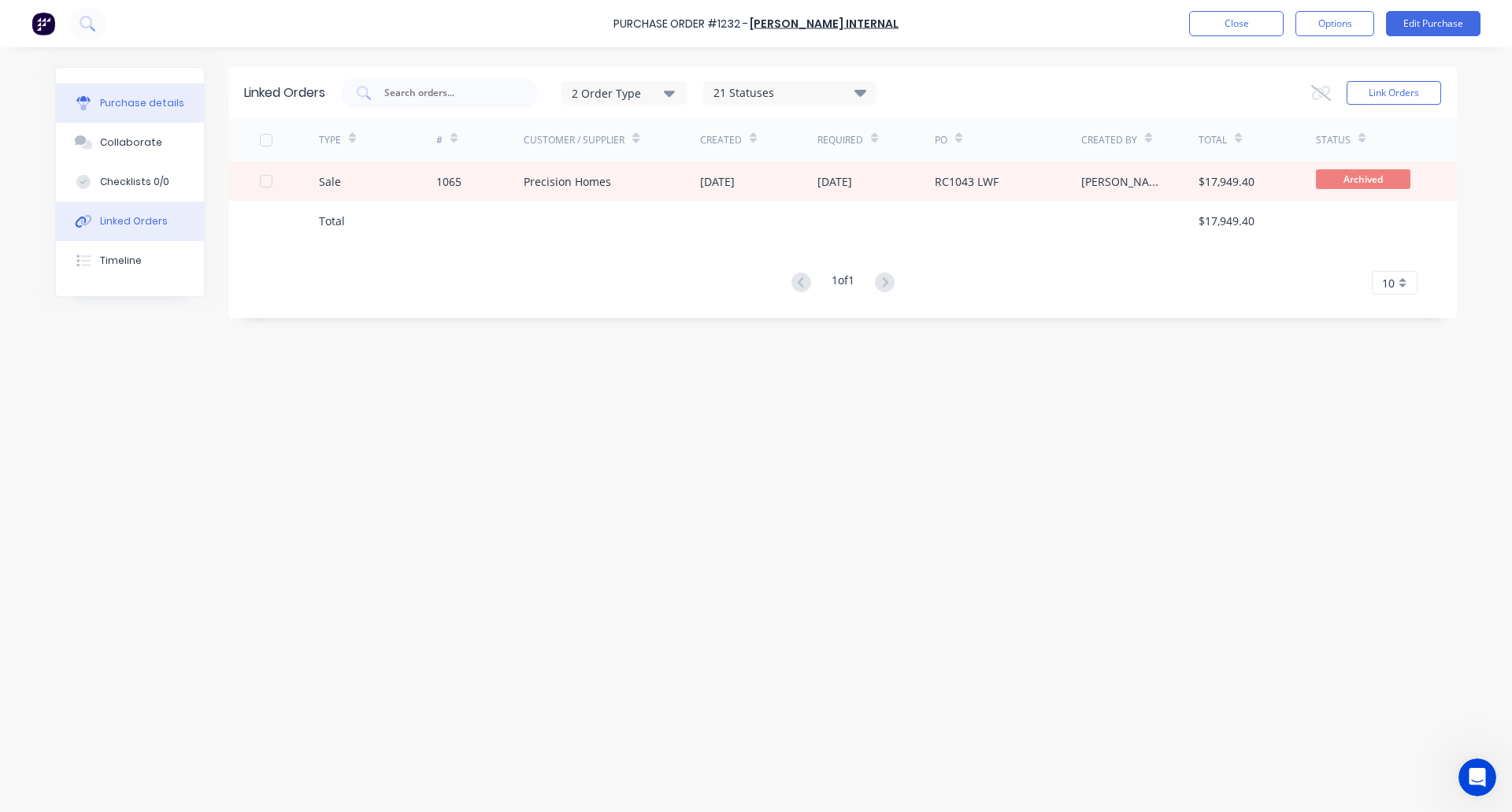
click at [135, 104] on div "Purchase details" at bounding box center [142, 104] width 84 height 14
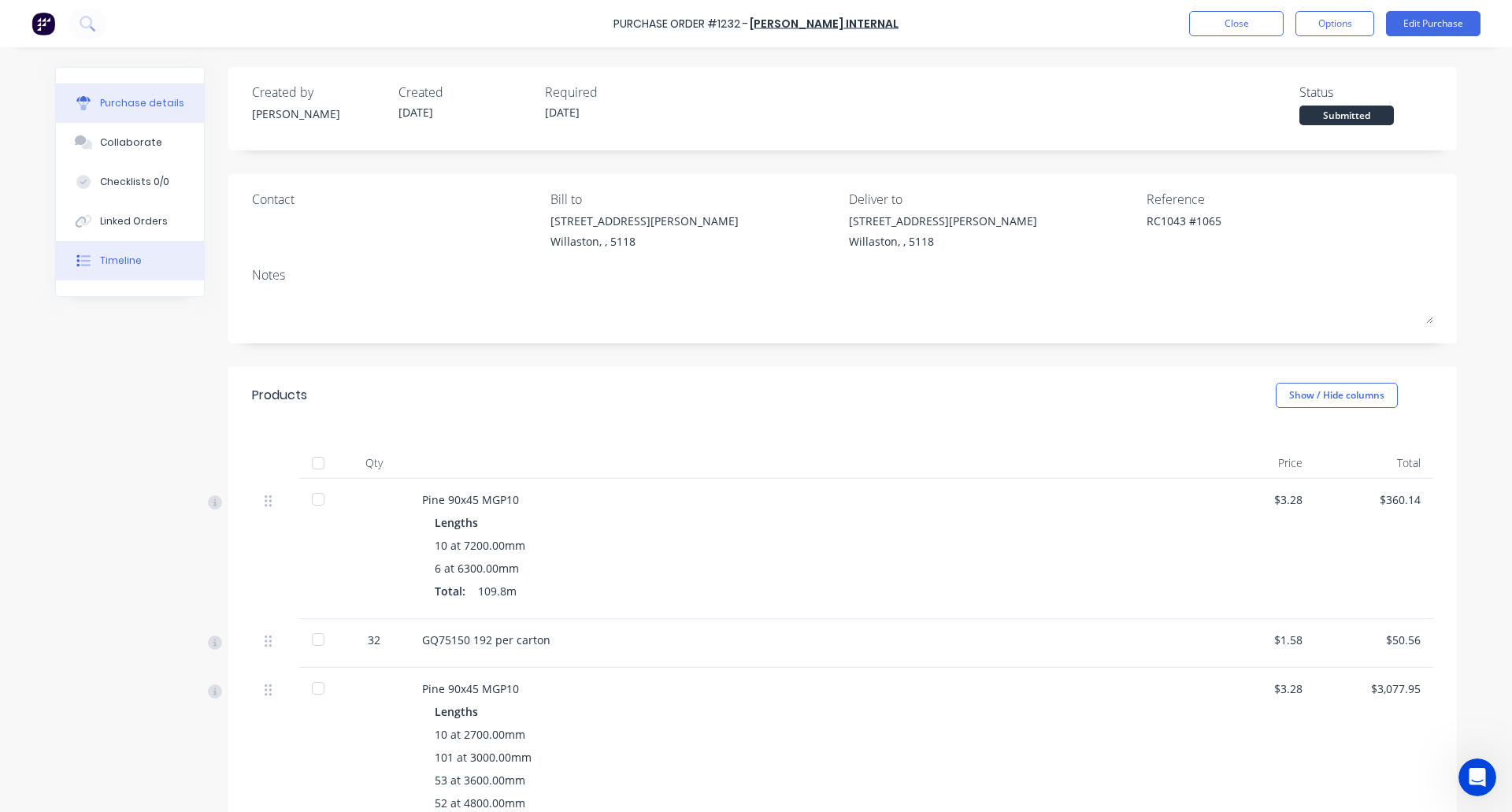
click at [115, 257] on div "Timeline" at bounding box center [120, 261] width 42 height 14
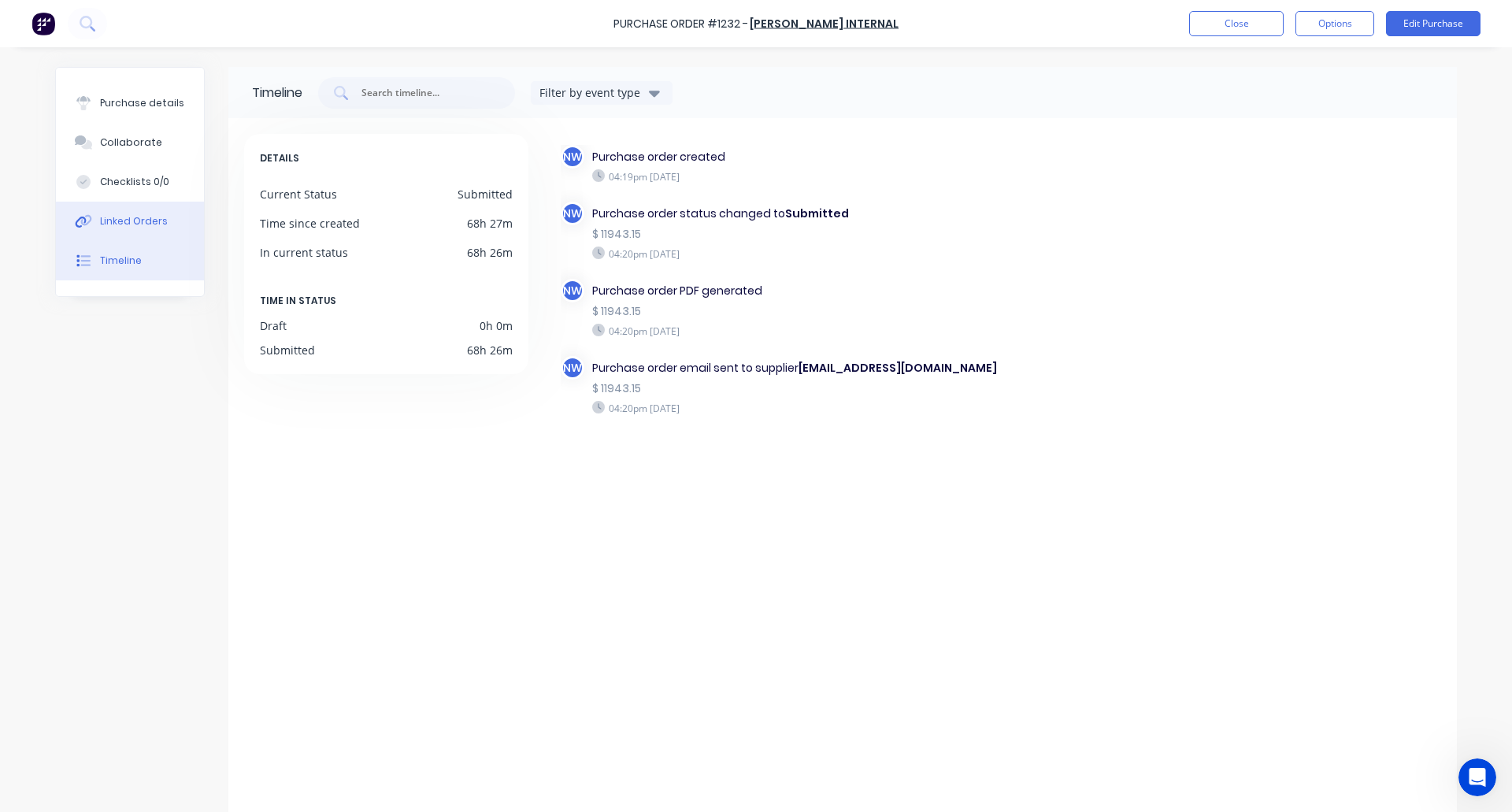
click at [118, 213] on button "Linked Orders" at bounding box center [130, 221] width 148 height 39
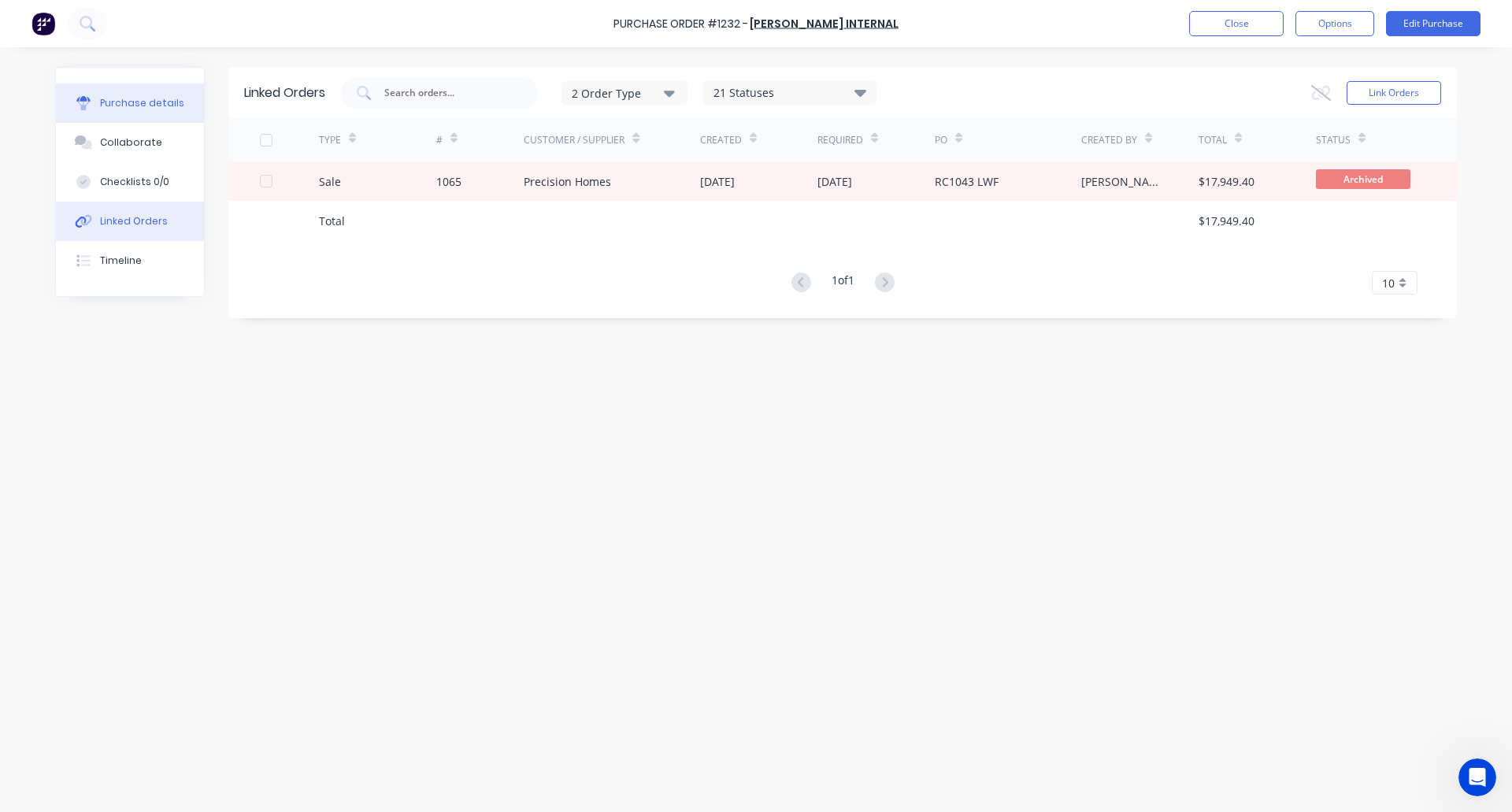
click at [111, 104] on div "Purchase details" at bounding box center [142, 104] width 84 height 14
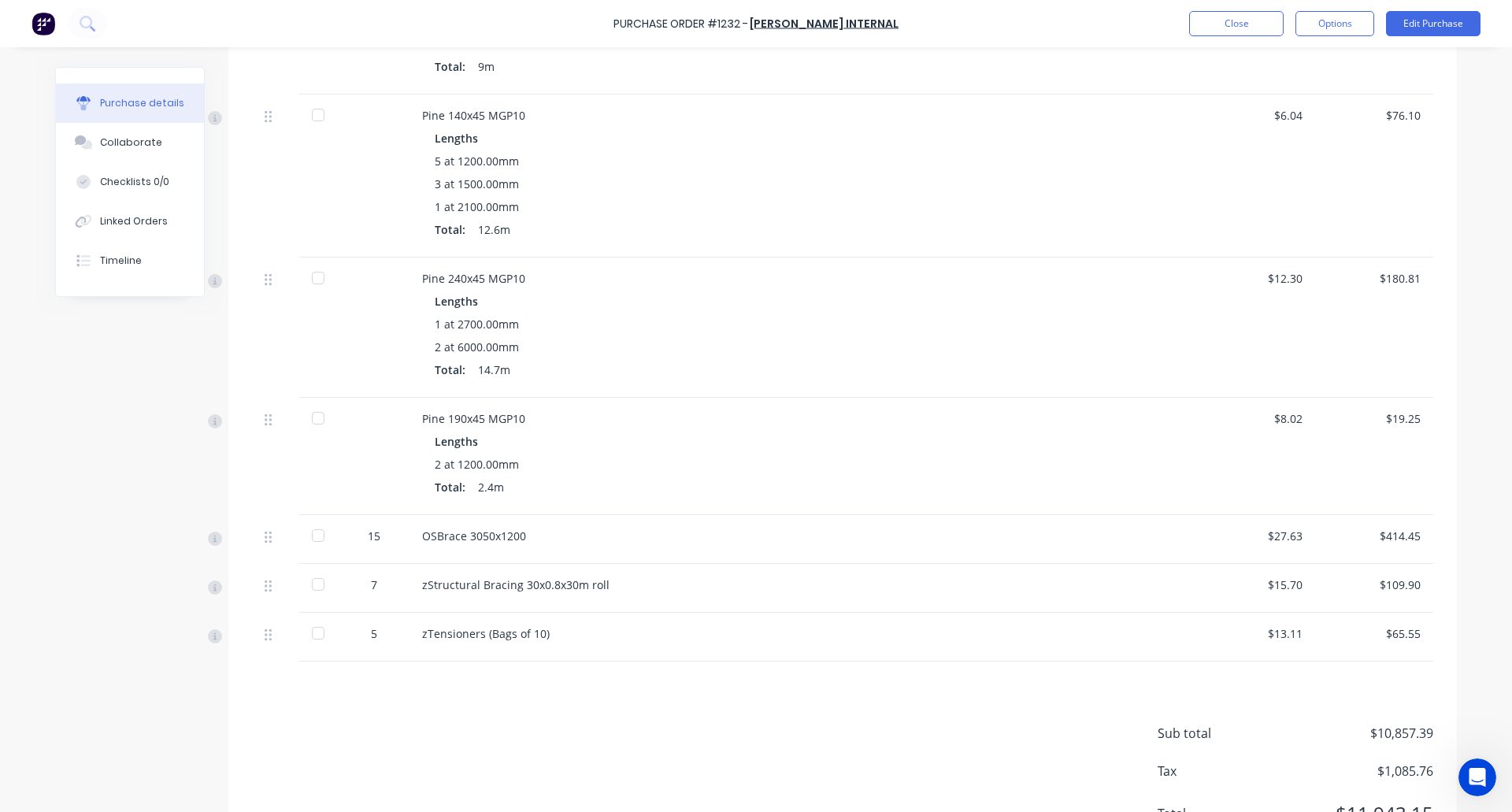
scroll to position [1580, 0]
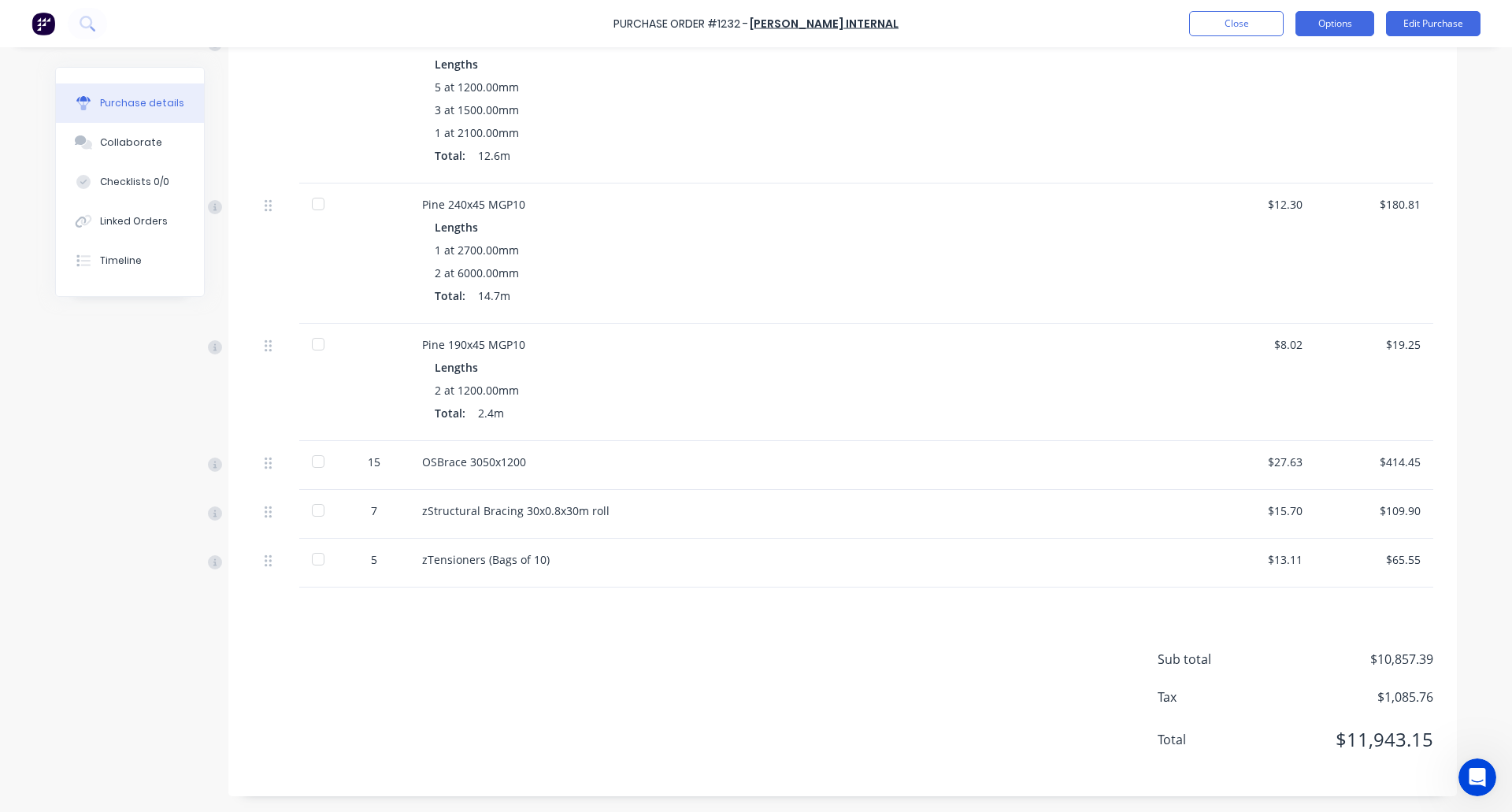
click at [1343, 17] on button "Options" at bounding box center [1334, 23] width 78 height 25
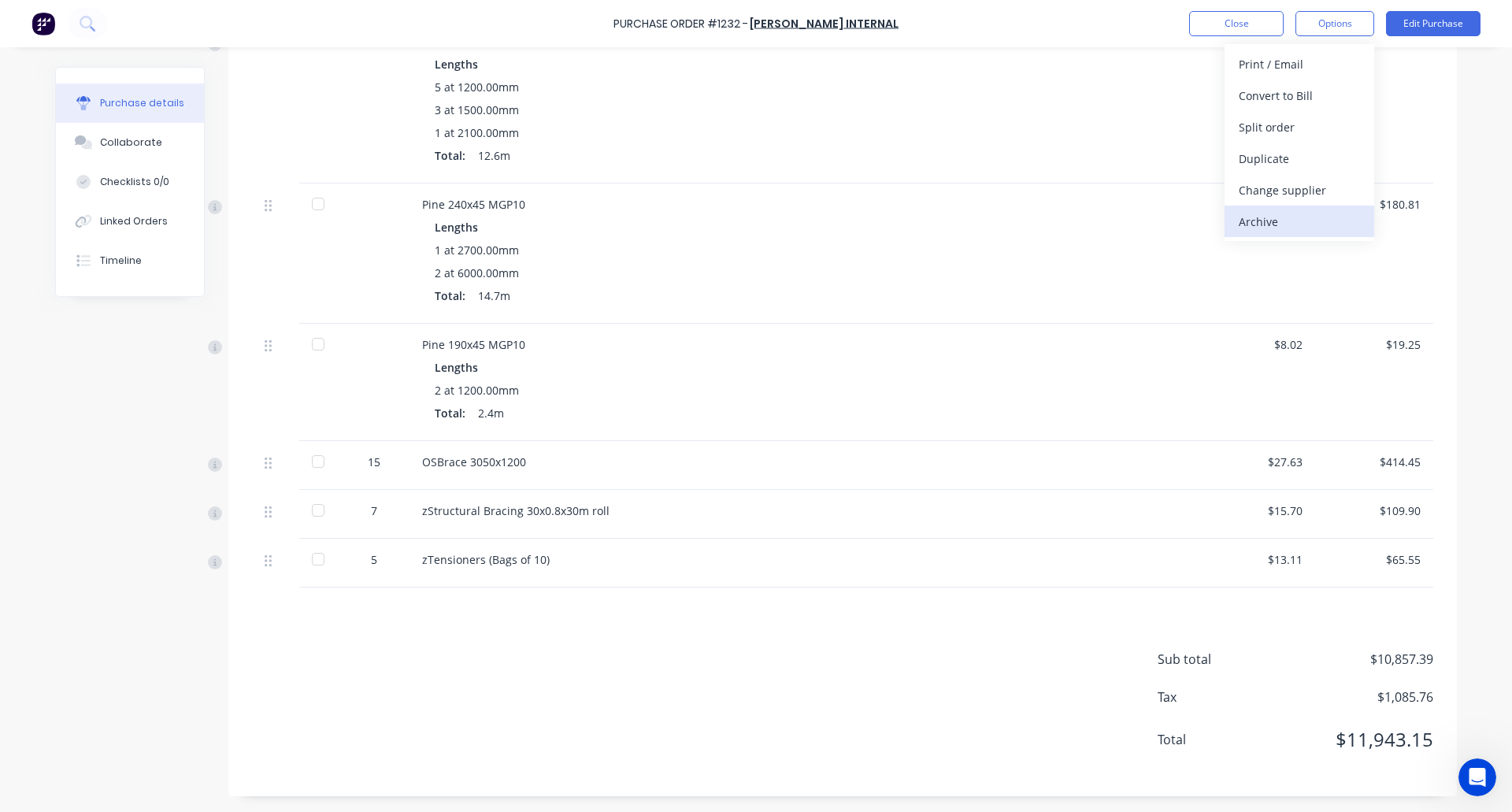
click at [1287, 224] on div "Archive" at bounding box center [1300, 222] width 121 height 23
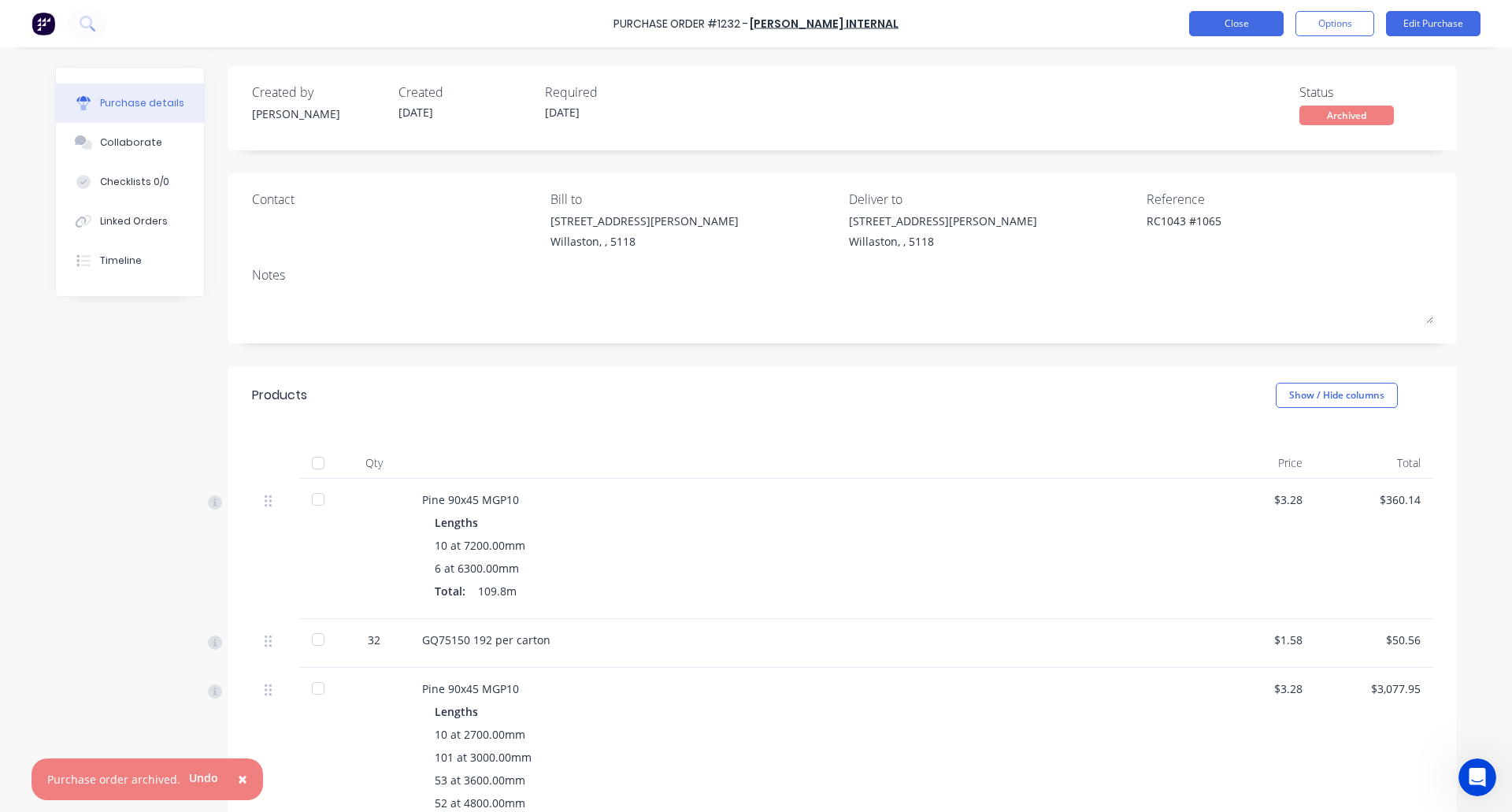
click at [1220, 18] on button "Close" at bounding box center [1236, 23] width 95 height 25
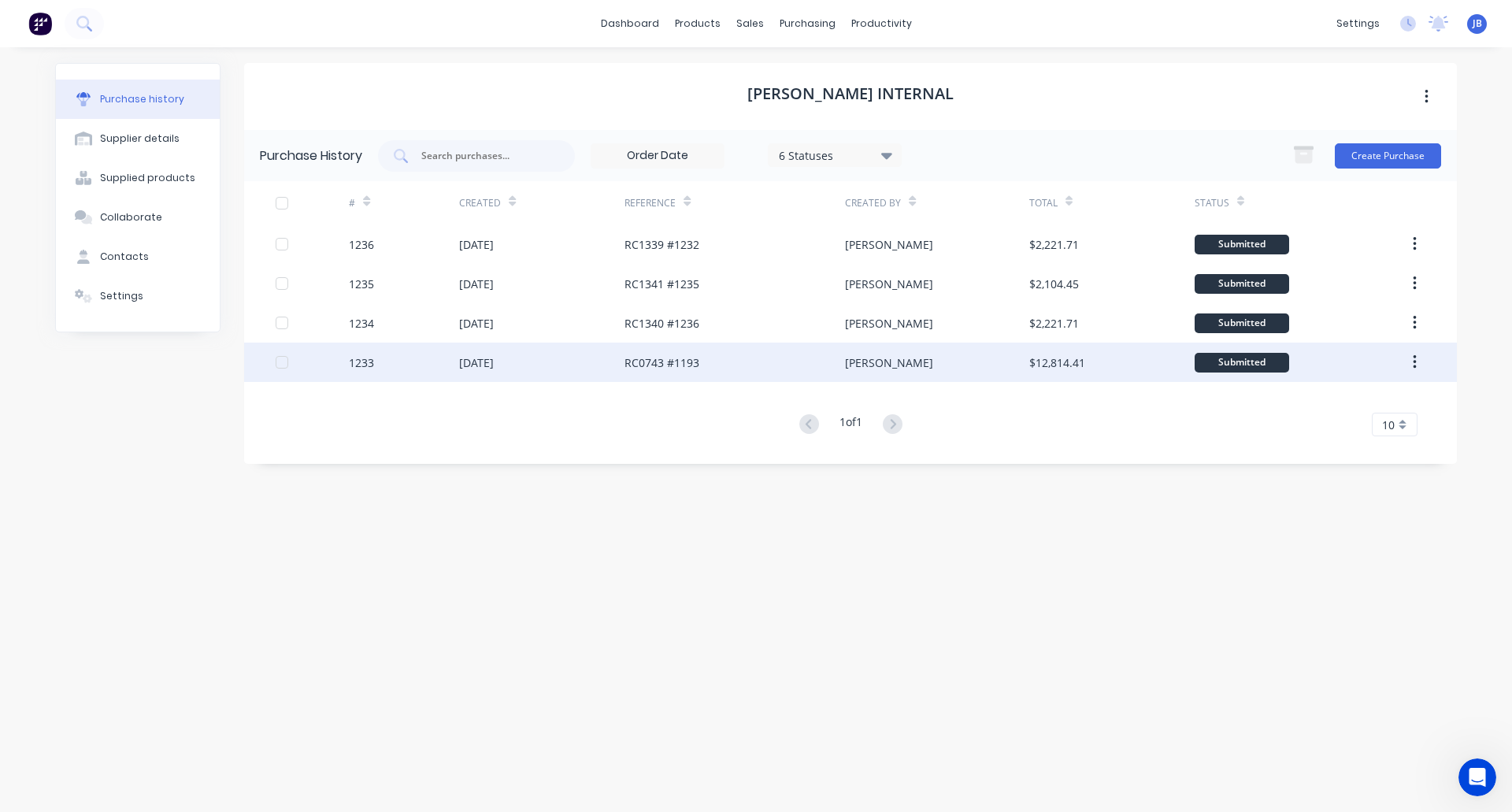
click at [735, 357] on div "RC0743 #1193" at bounding box center [734, 362] width 220 height 39
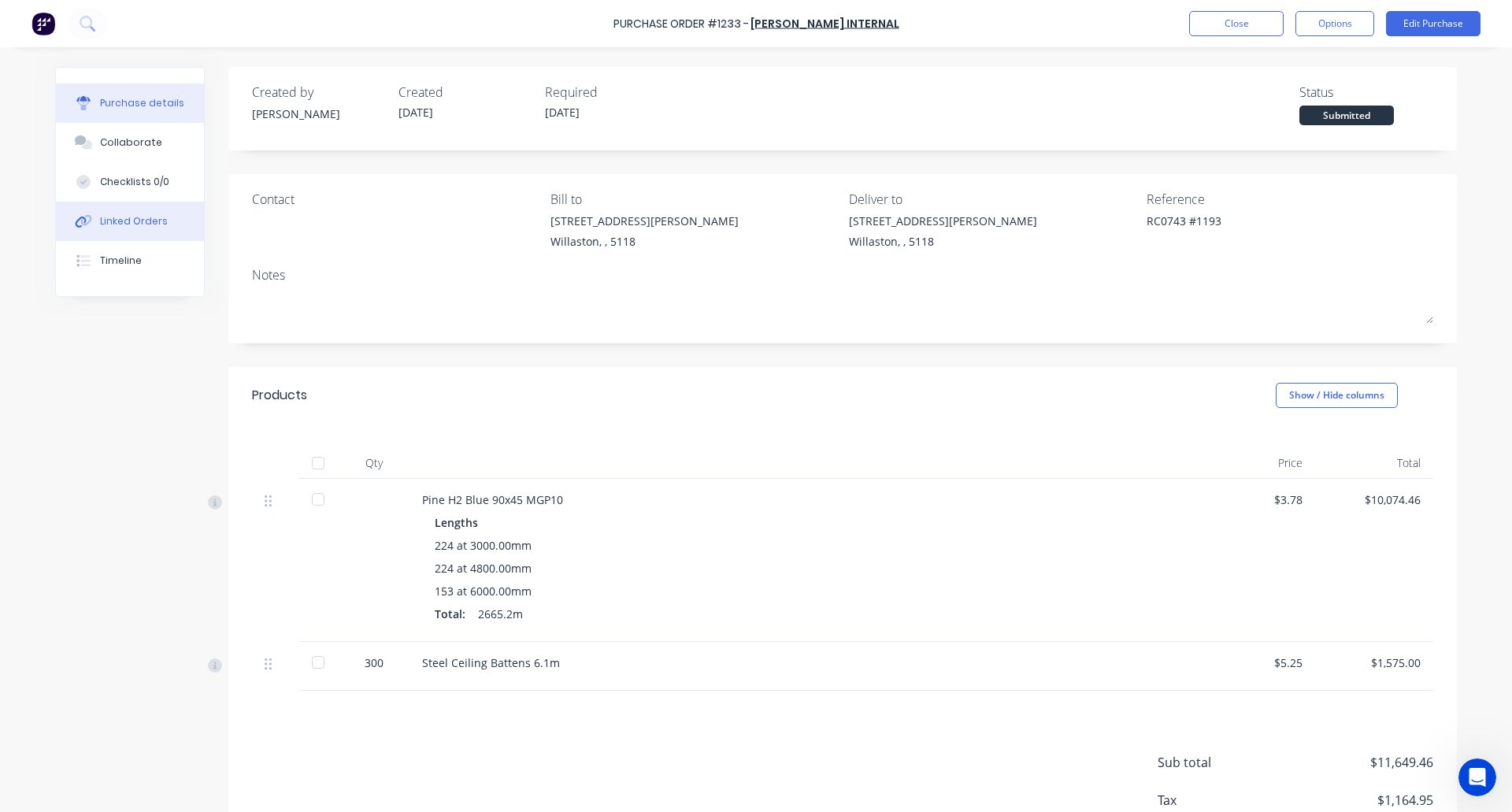
click at [118, 219] on div "Linked Orders" at bounding box center [134, 221] width 68 height 14
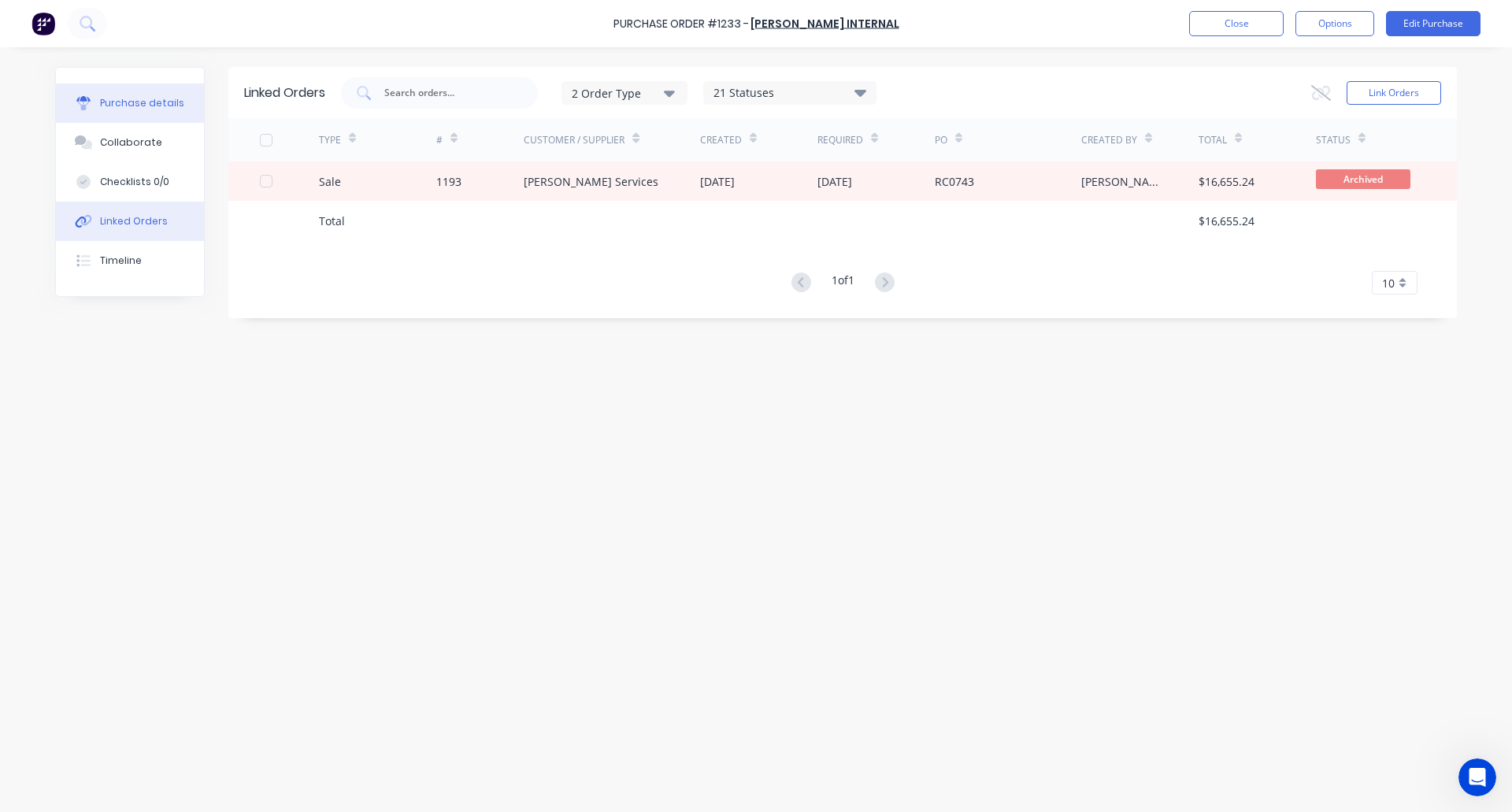
click at [131, 110] on div "Purchase details" at bounding box center [142, 104] width 84 height 14
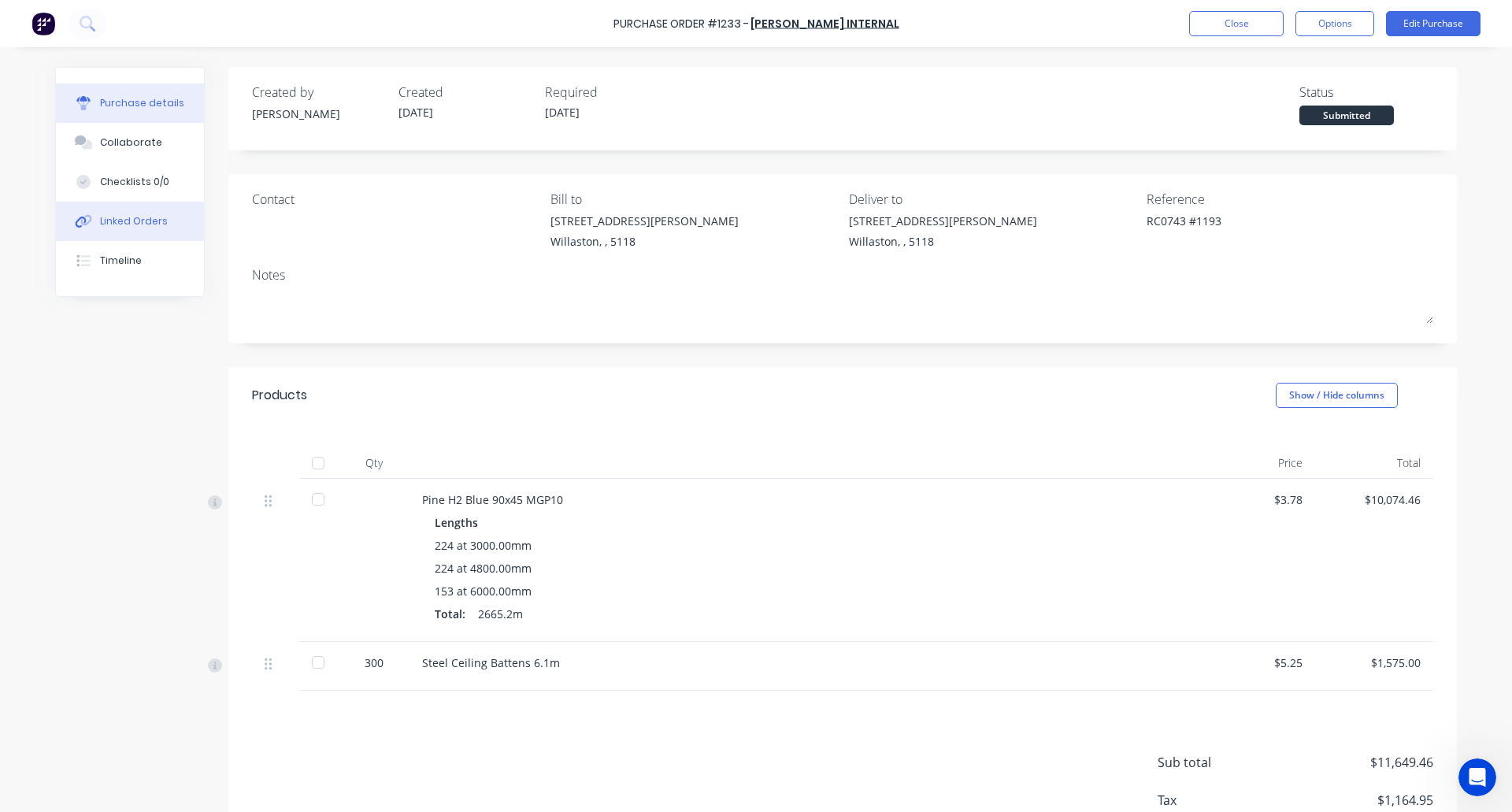
click at [156, 214] on div "Linked Orders" at bounding box center [134, 221] width 68 height 14
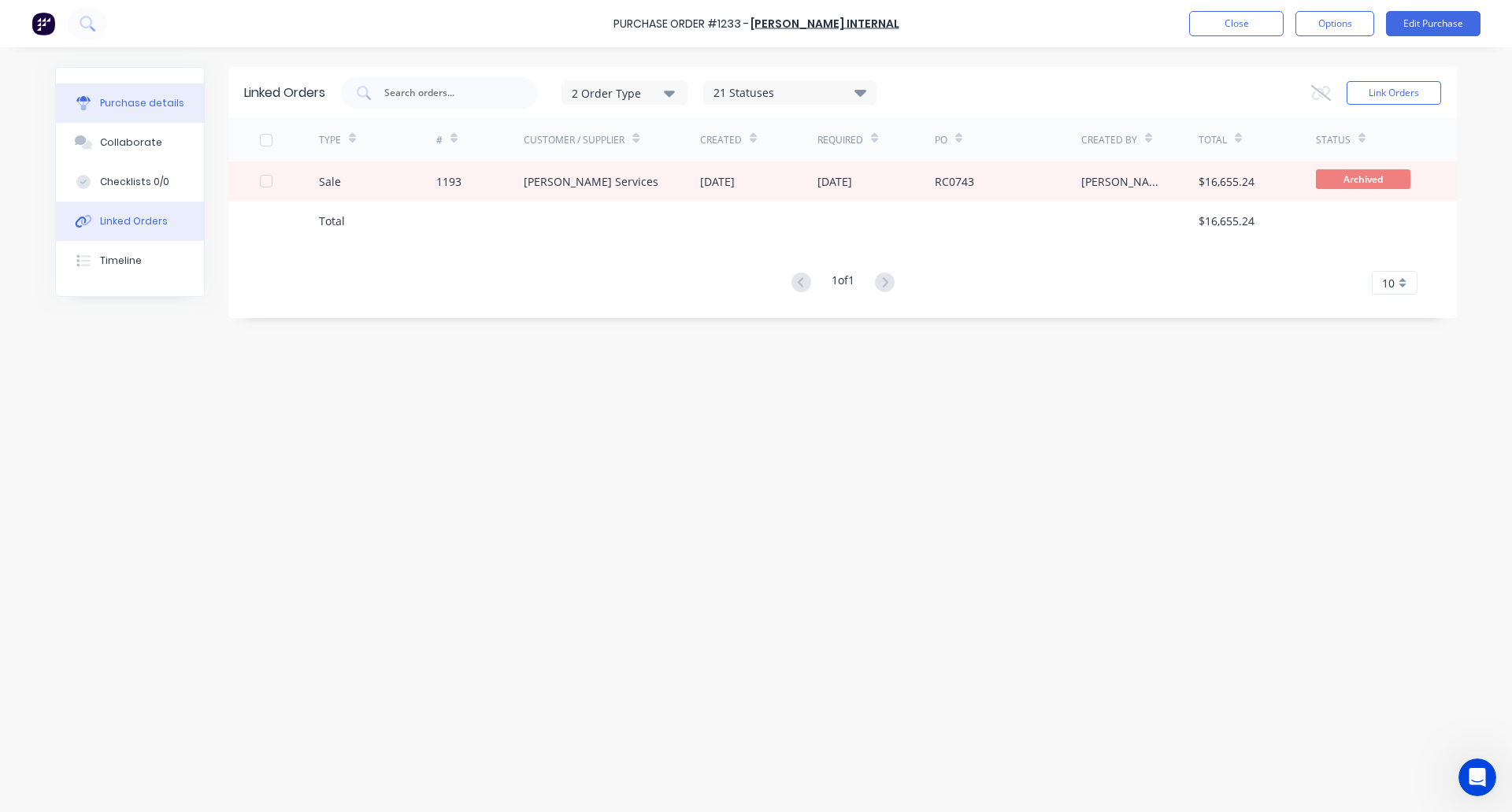
click at [137, 91] on button "Purchase details" at bounding box center [130, 104] width 148 height 39
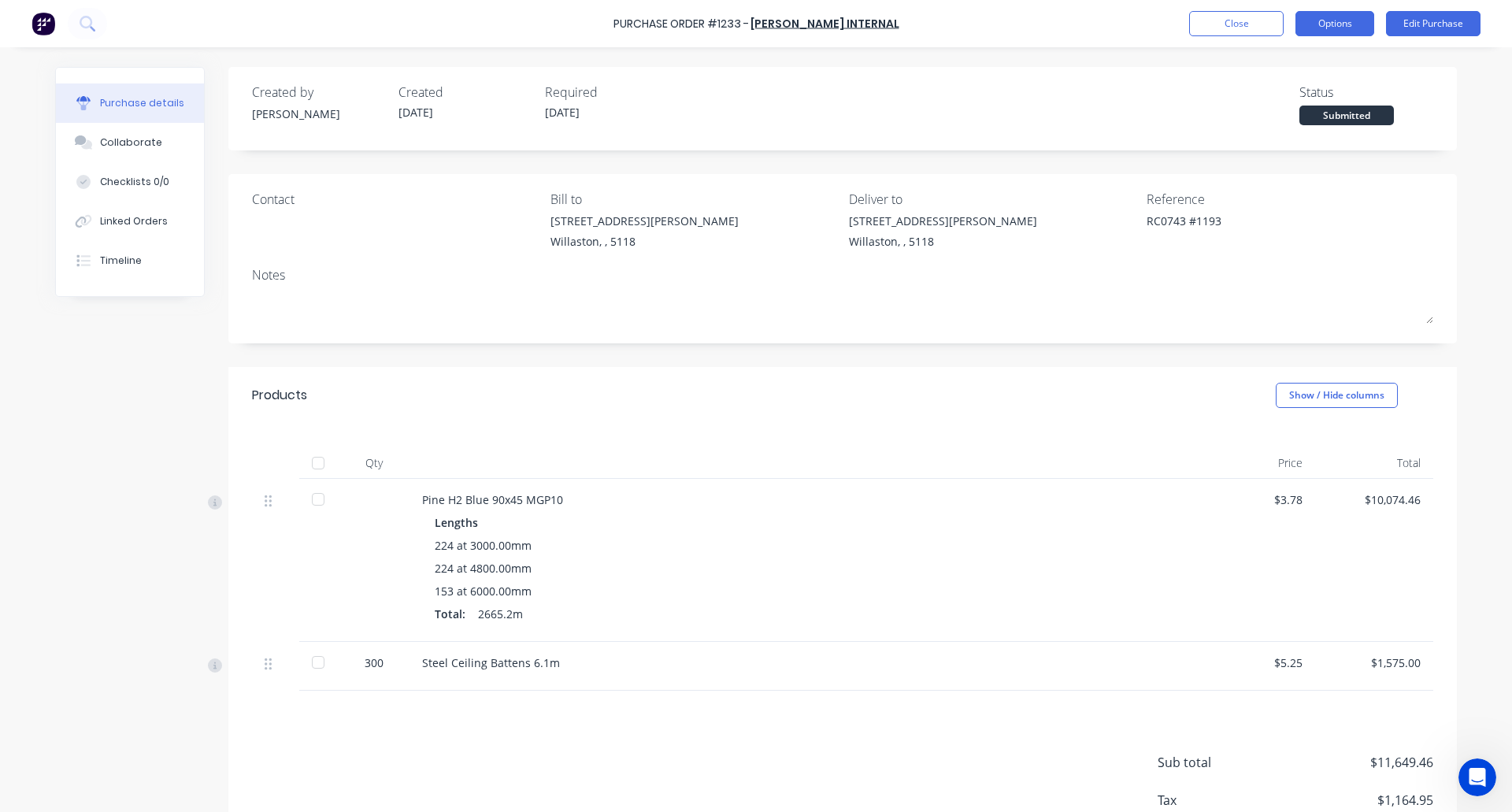
click at [1332, 20] on button "Options" at bounding box center [1334, 23] width 78 height 25
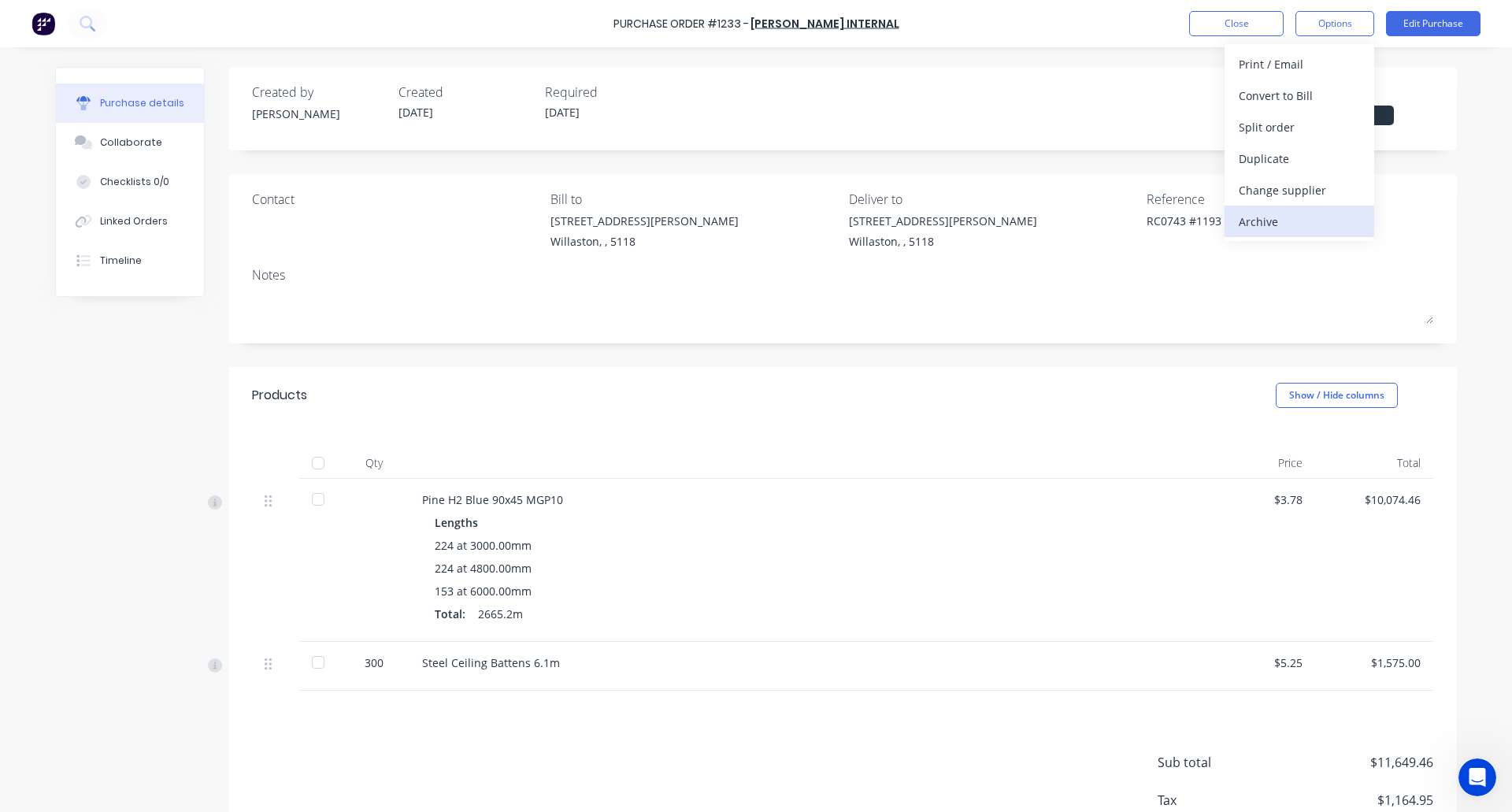
click at [1288, 217] on div "Archive" at bounding box center [1300, 222] width 121 height 23
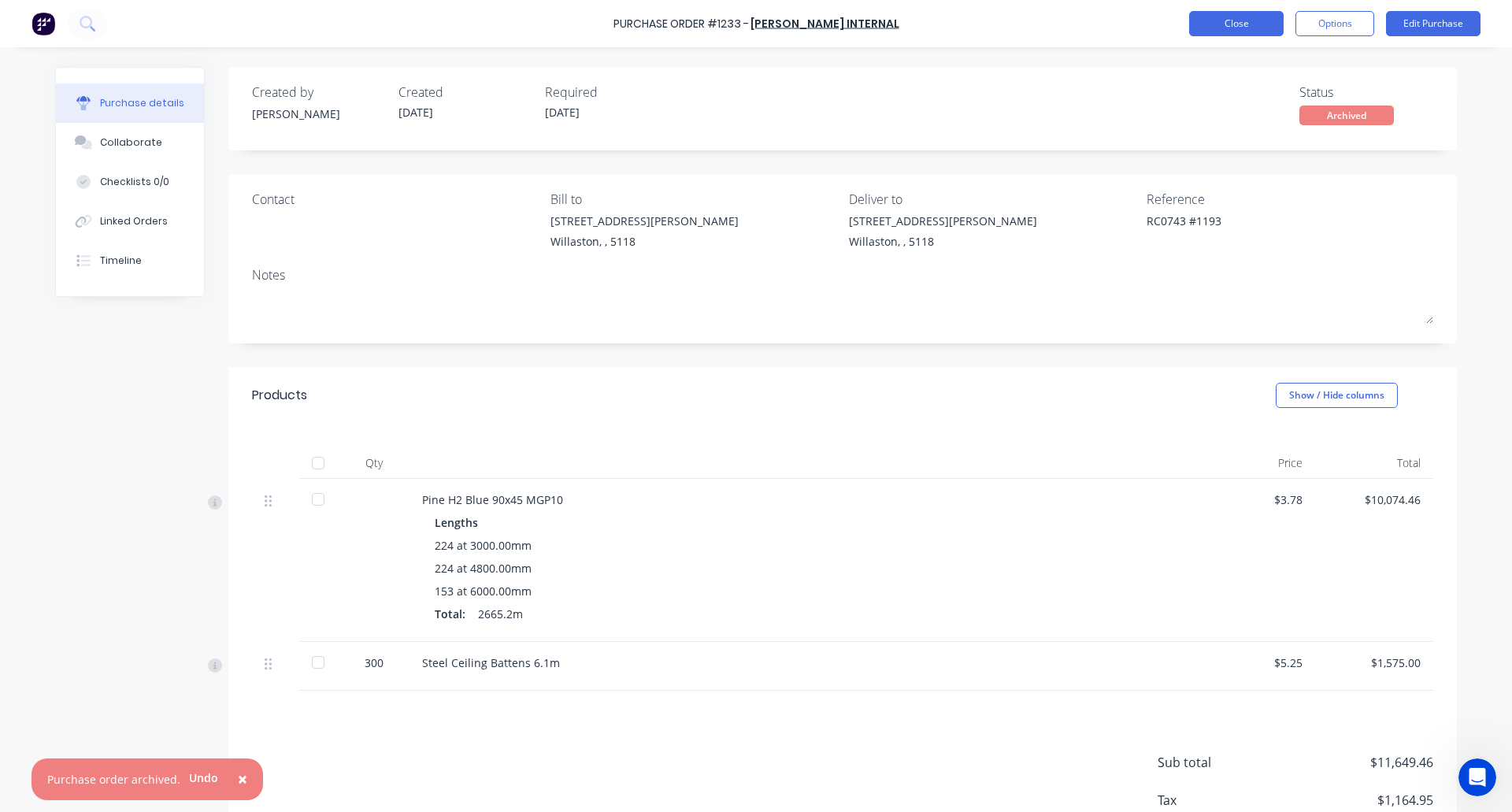
click at [1224, 17] on button "Close" at bounding box center [1236, 23] width 95 height 25
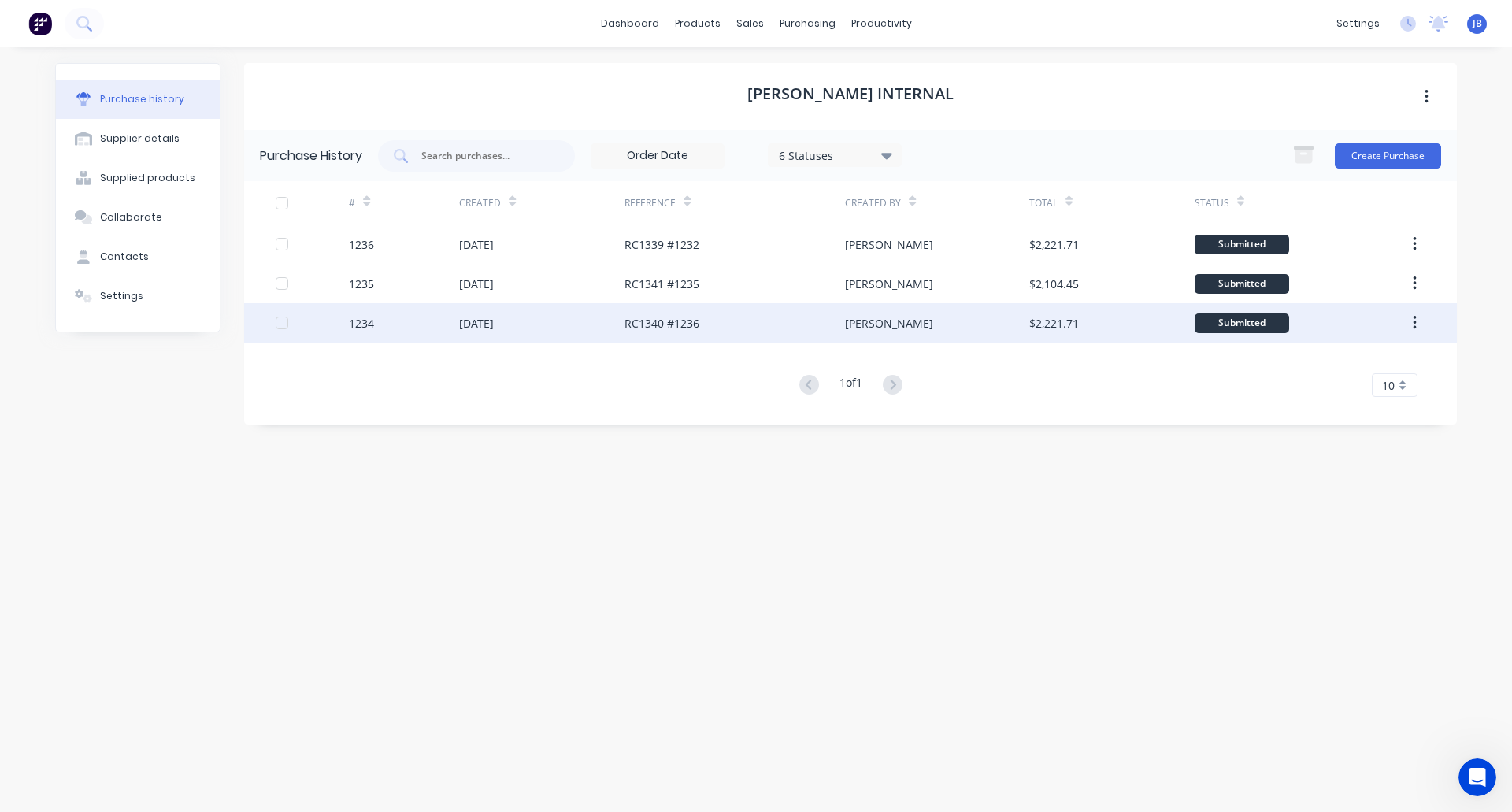
click at [715, 325] on div "RC1340 #1236" at bounding box center [734, 323] width 220 height 39
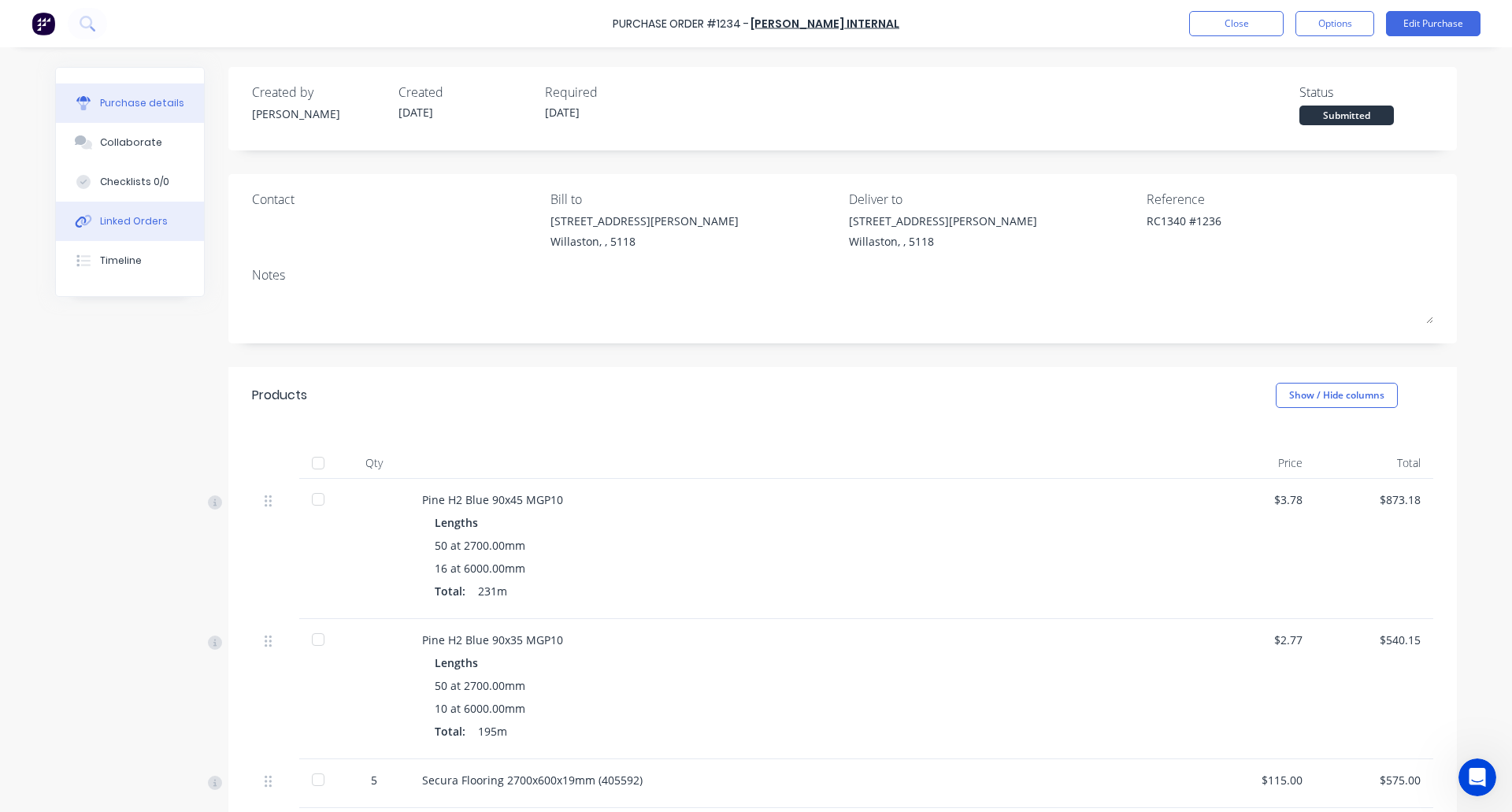
click at [136, 211] on button "Linked Orders" at bounding box center [130, 221] width 148 height 39
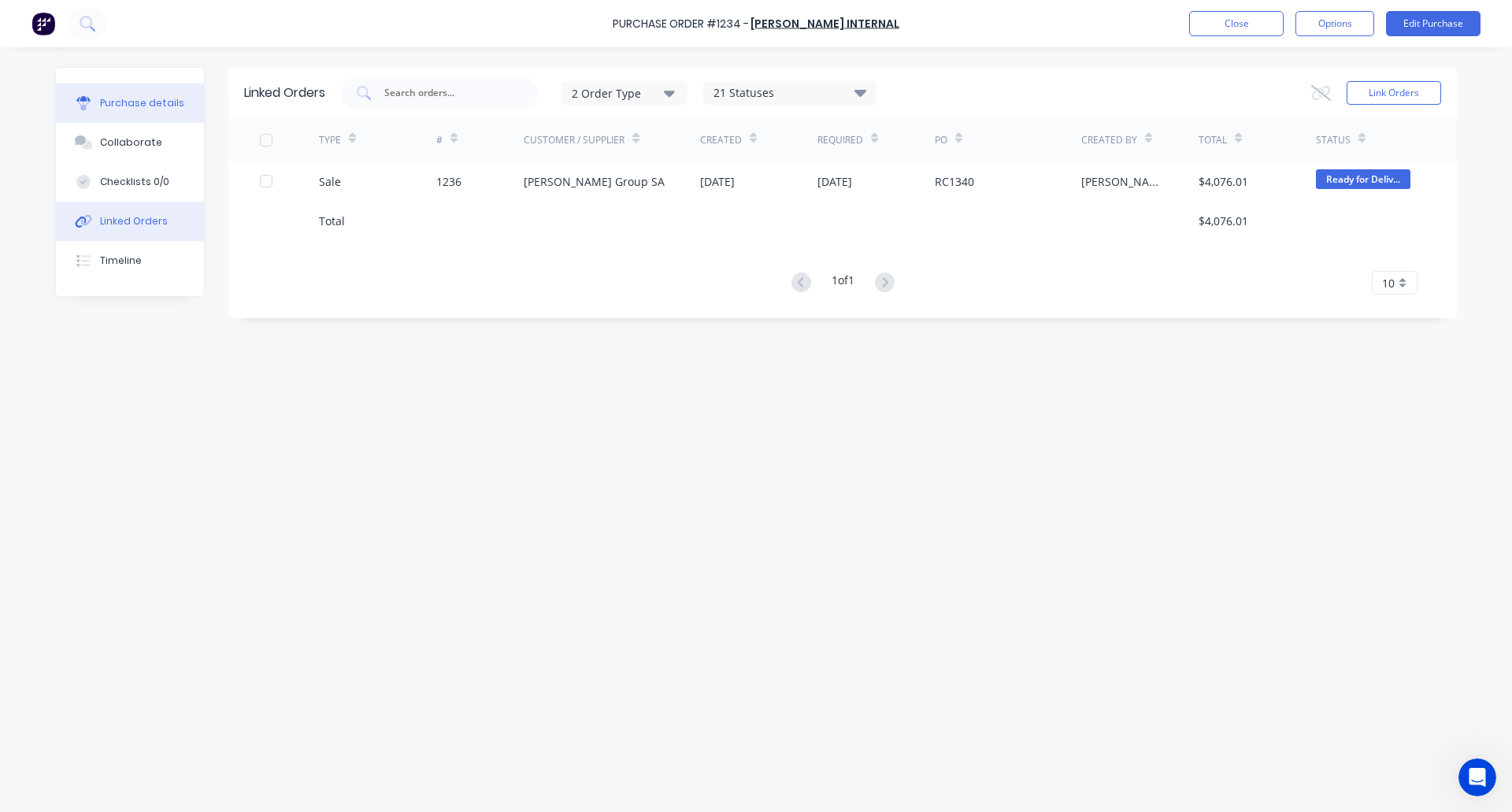
click at [120, 97] on div "Purchase details" at bounding box center [142, 104] width 84 height 14
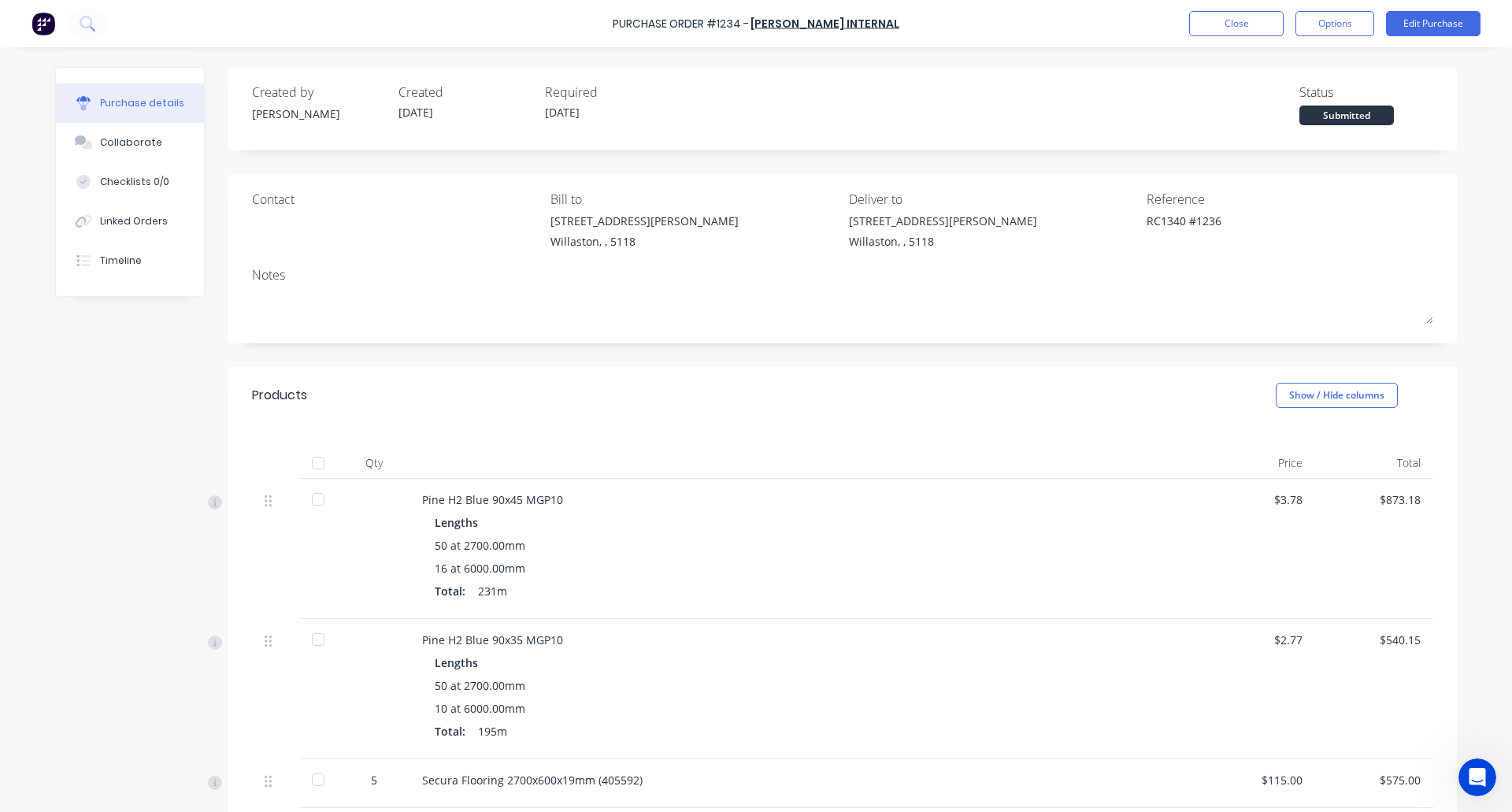
scroll to position [292, 0]
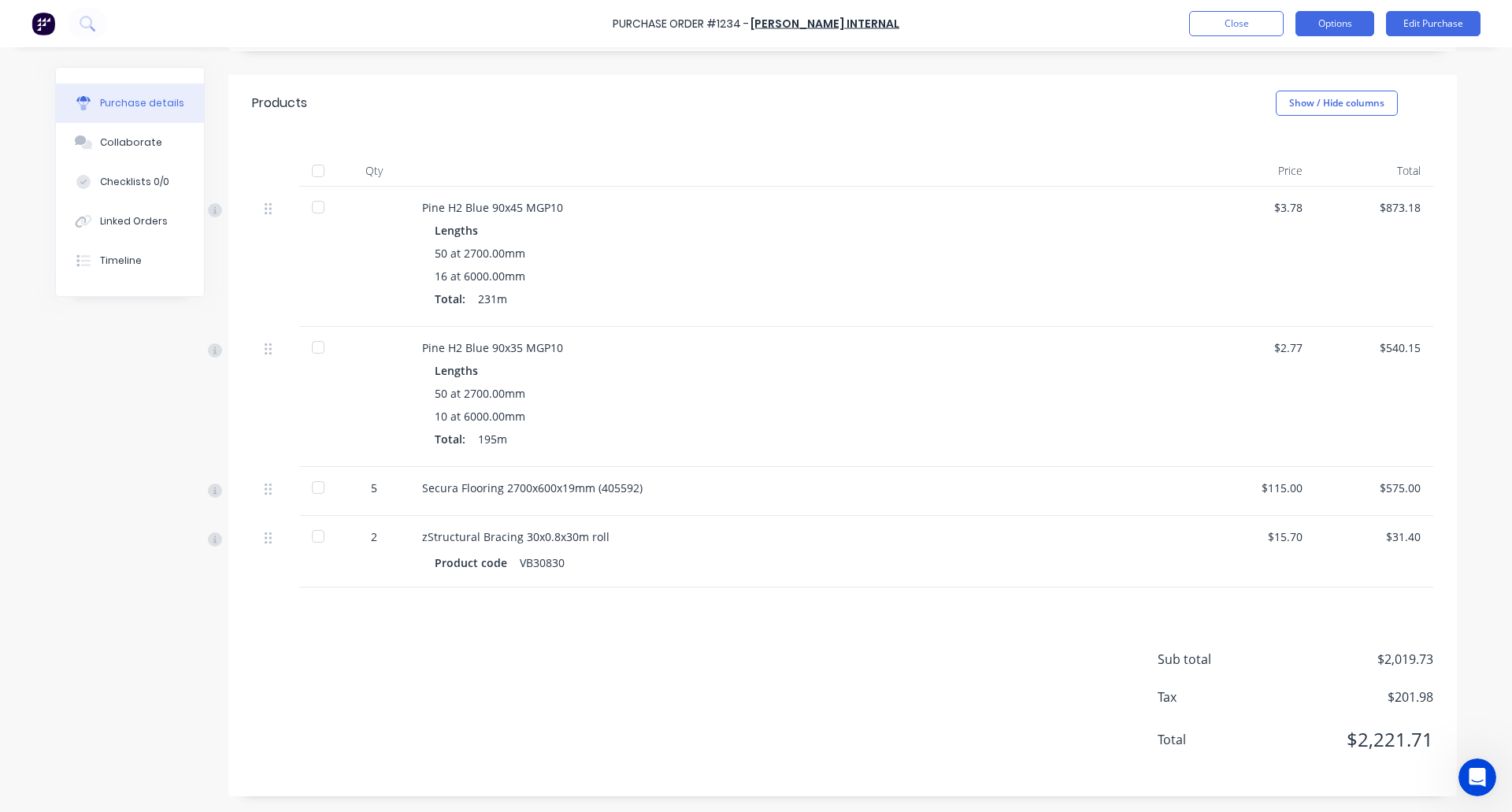
click at [1349, 18] on button "Options" at bounding box center [1334, 23] width 78 height 25
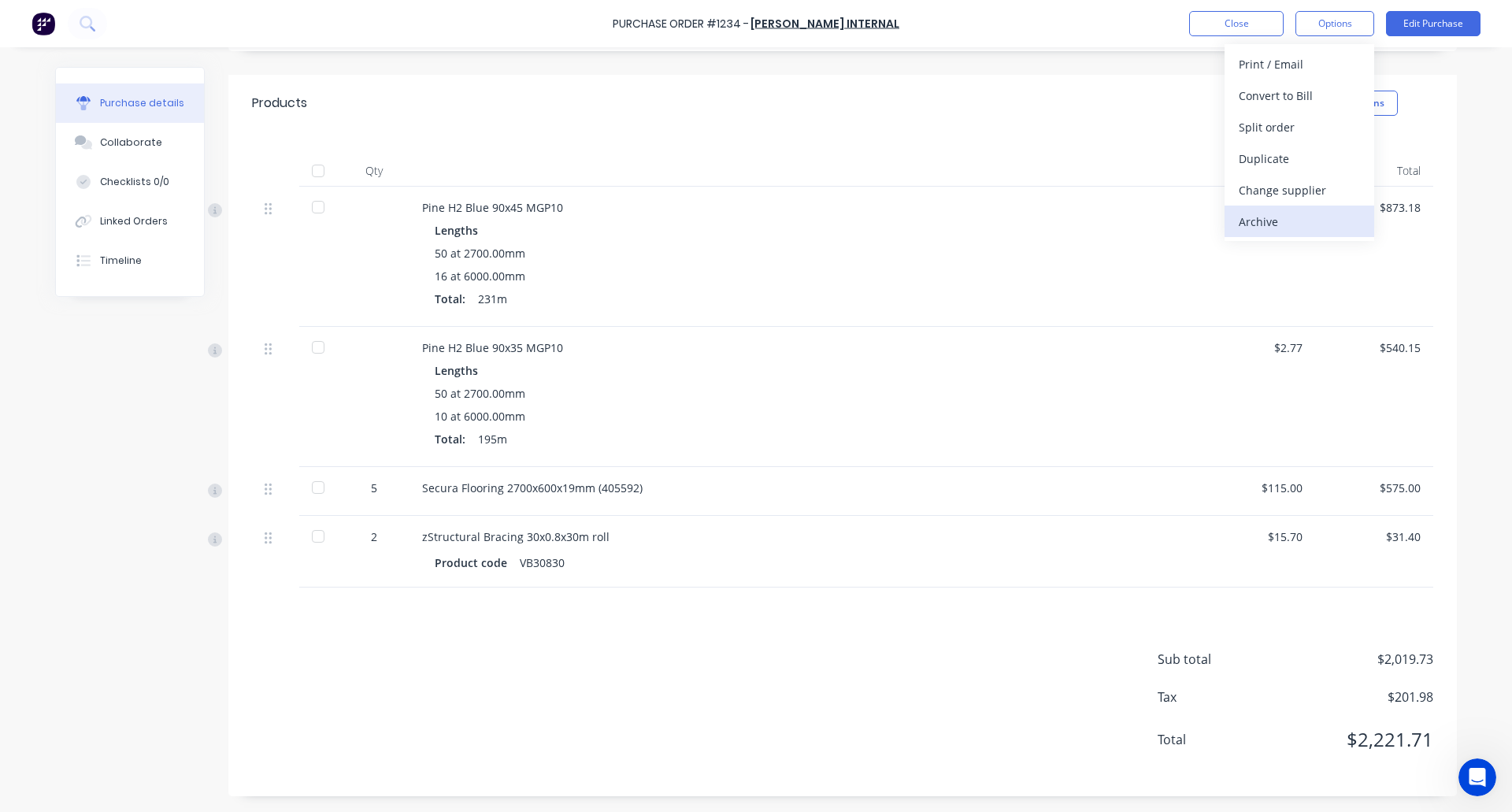
click at [1291, 217] on div "Archive" at bounding box center [1300, 222] width 121 height 23
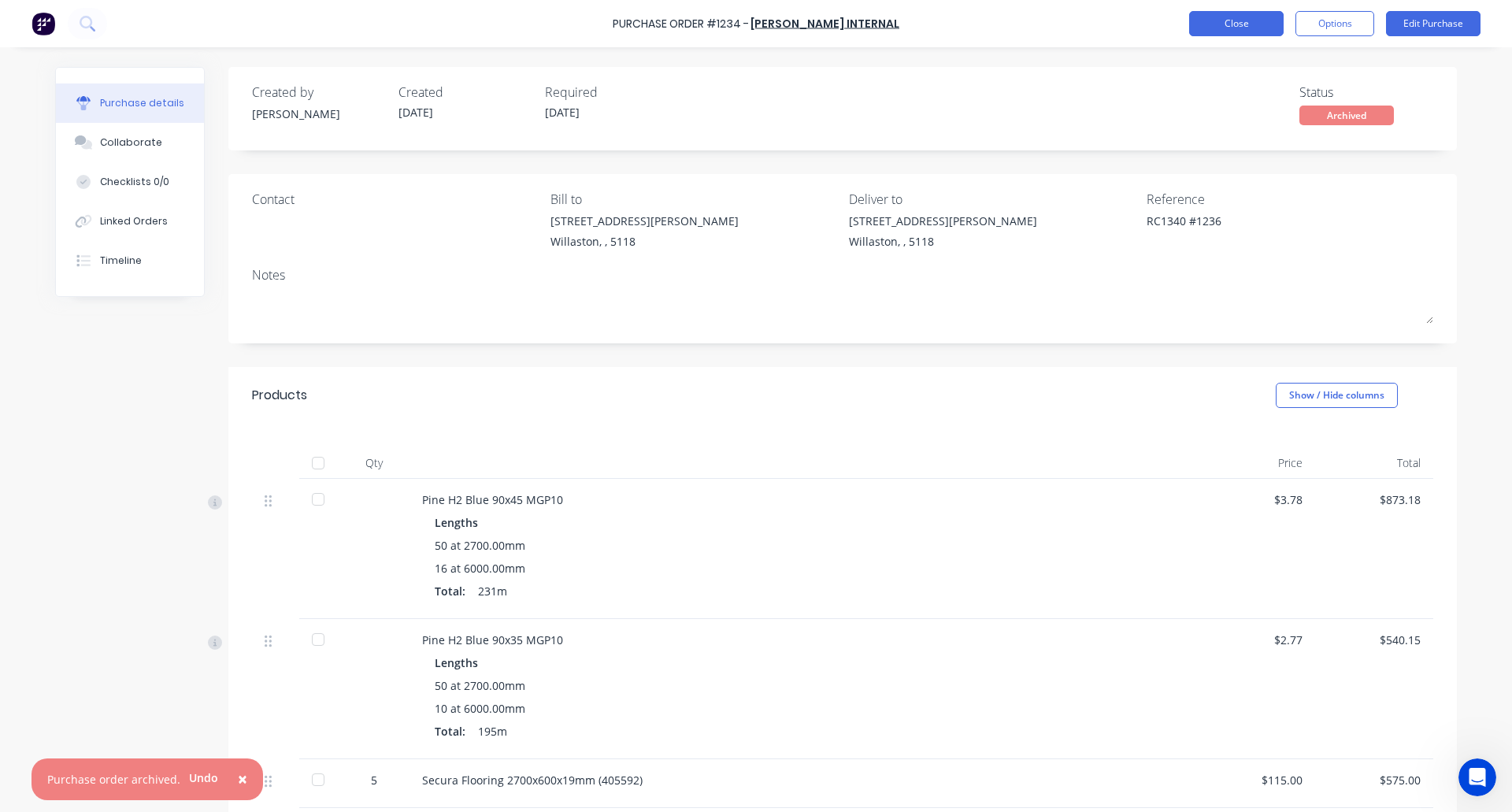
click at [1226, 15] on button "Close" at bounding box center [1236, 23] width 95 height 25
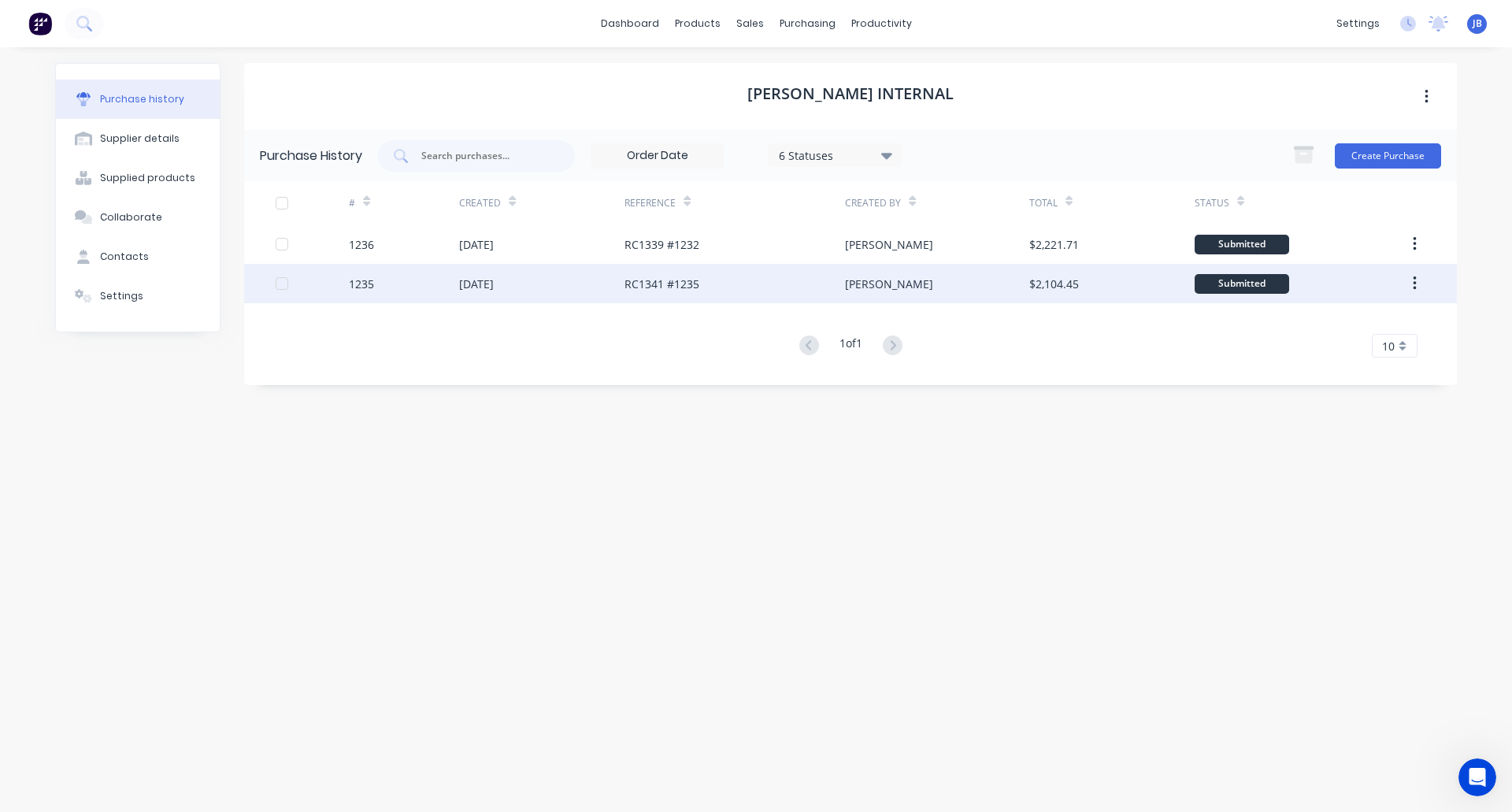
click at [564, 283] on div "26 Sep 2025" at bounding box center [541, 284] width 165 height 39
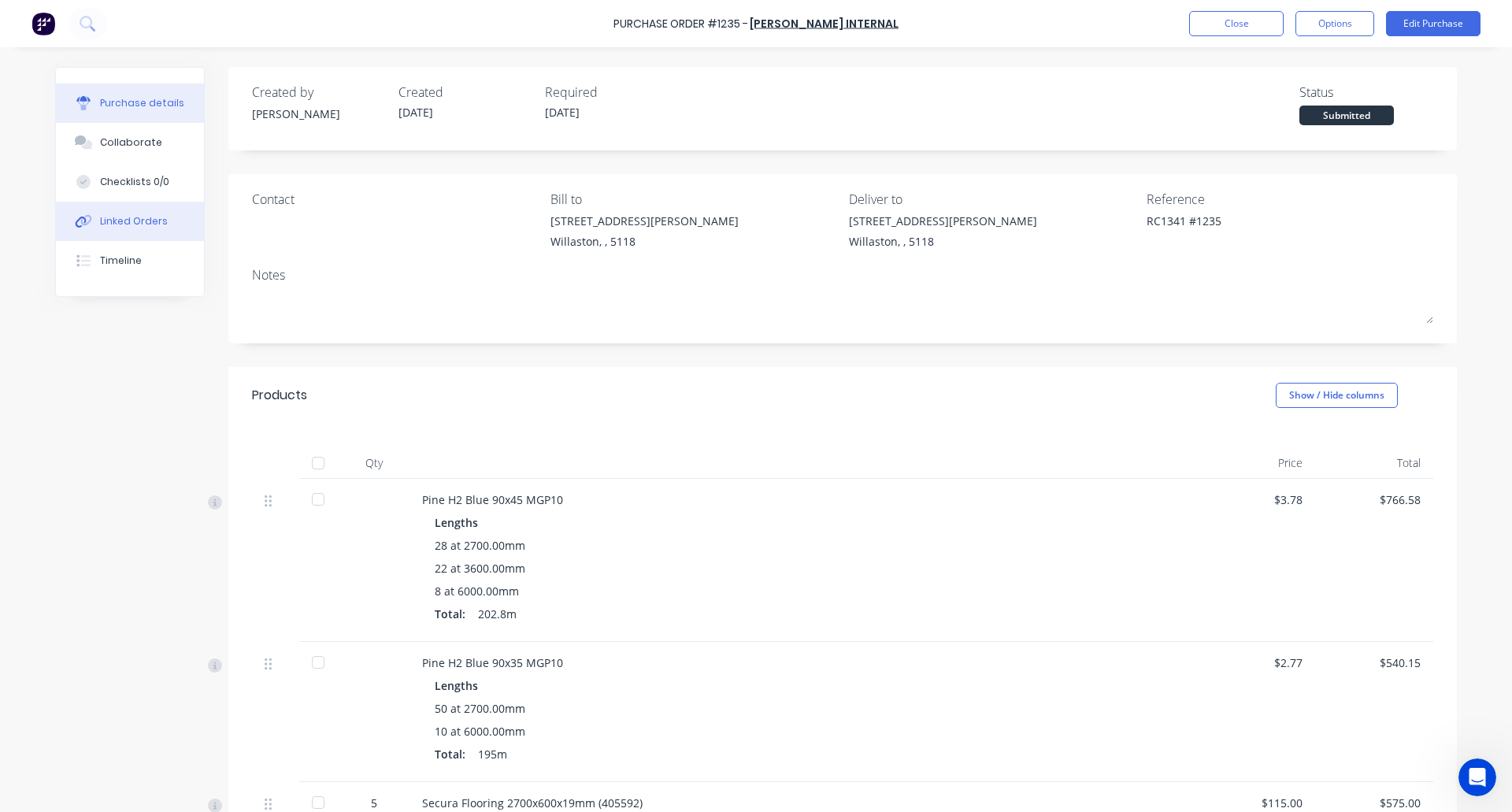
click at [129, 227] on div "Linked Orders" at bounding box center [134, 221] width 68 height 14
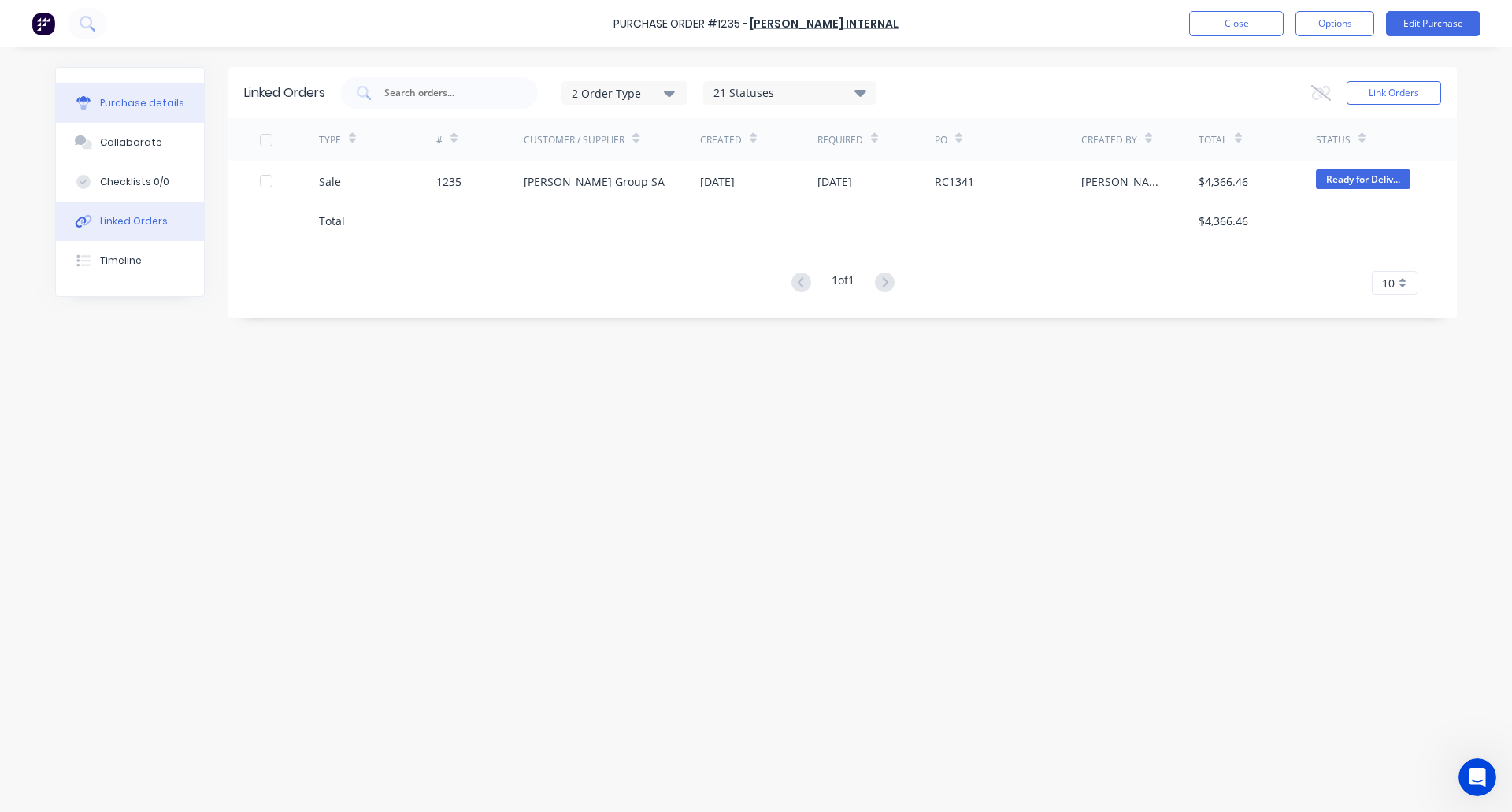
click at [128, 104] on div "Purchase details" at bounding box center [142, 104] width 84 height 14
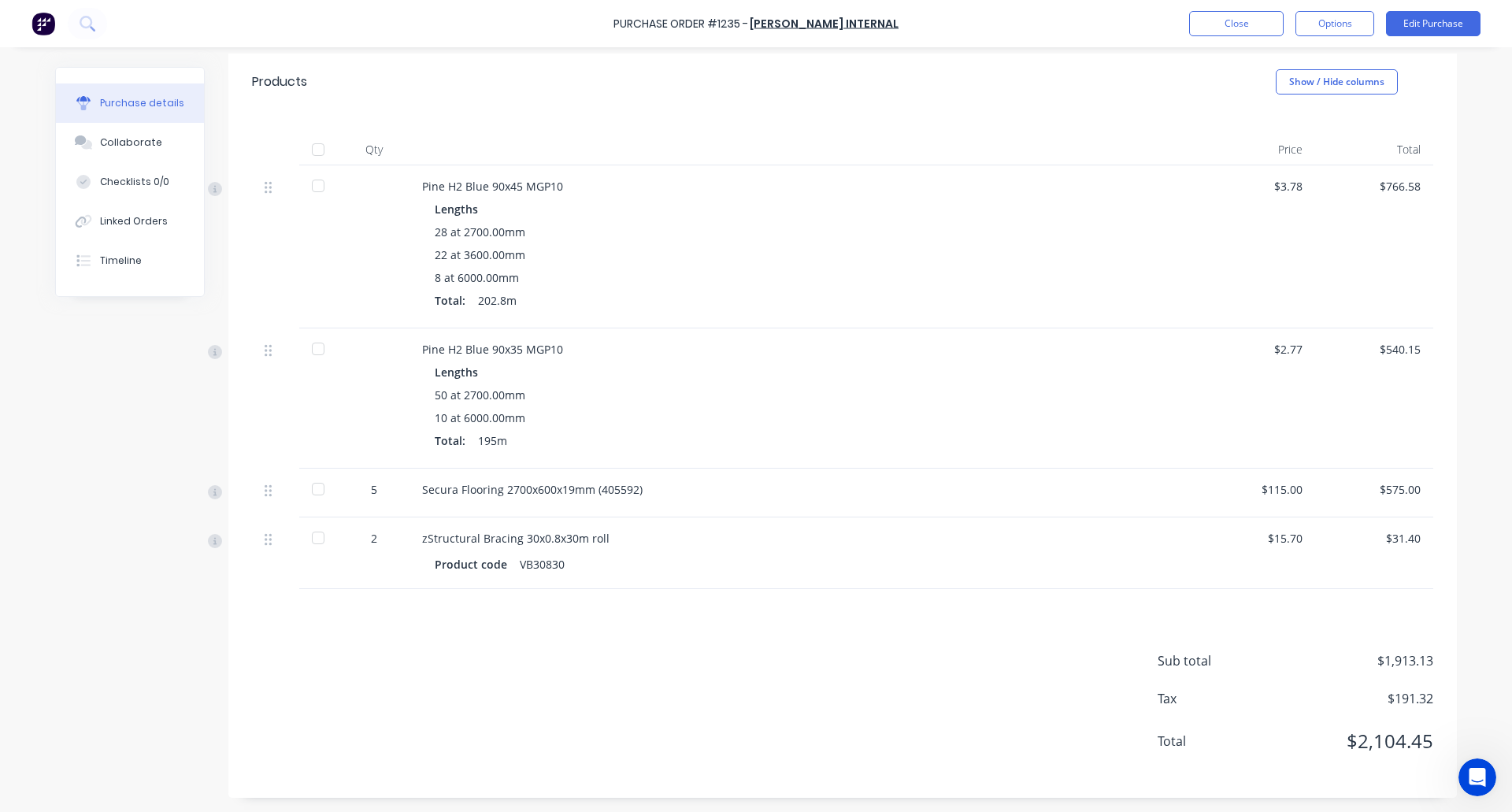
scroll to position [314, 0]
click at [1335, 29] on button "Options" at bounding box center [1334, 23] width 78 height 25
click at [1293, 220] on div "Archive" at bounding box center [1300, 222] width 121 height 23
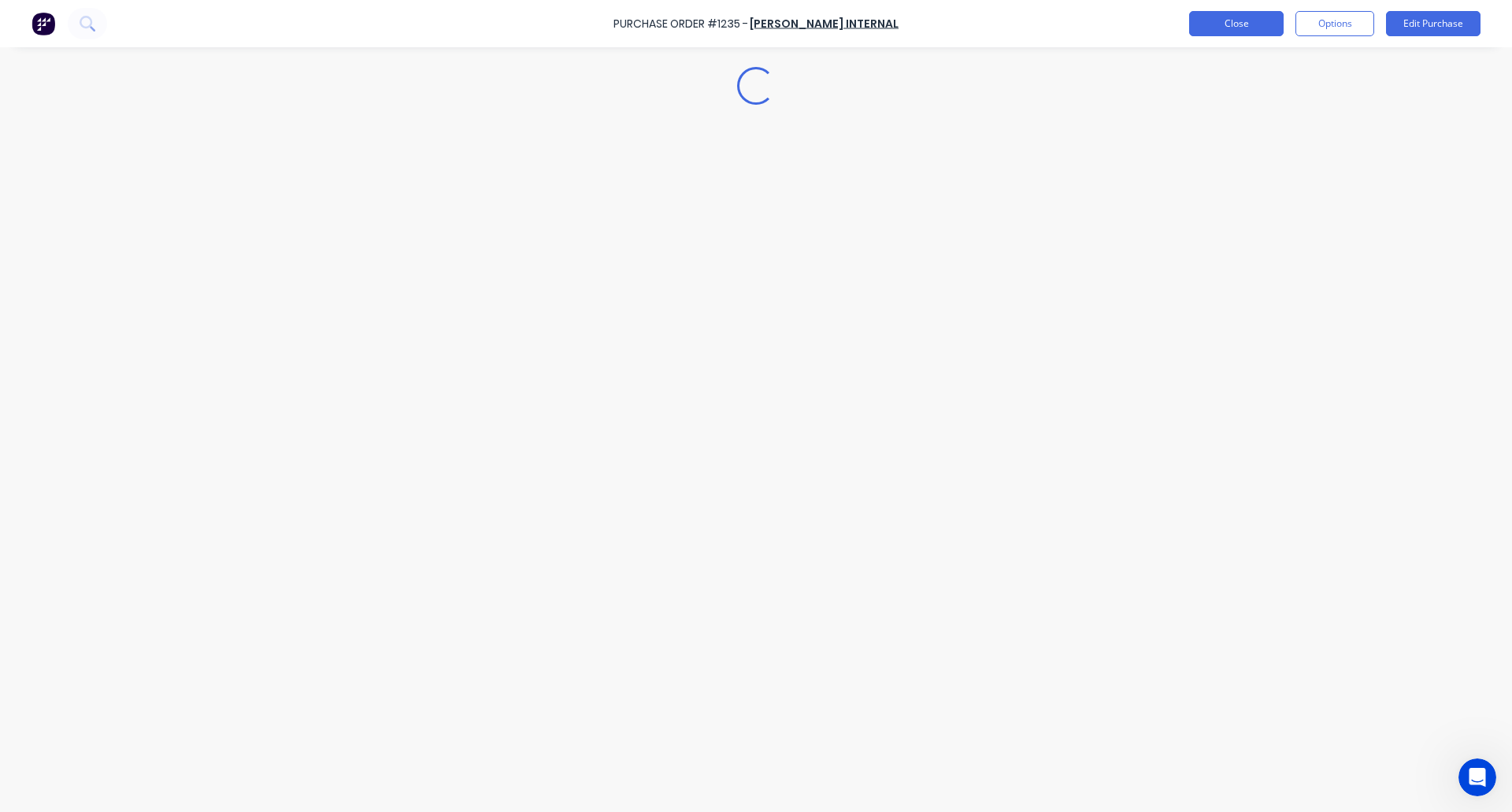
scroll to position [0, 0]
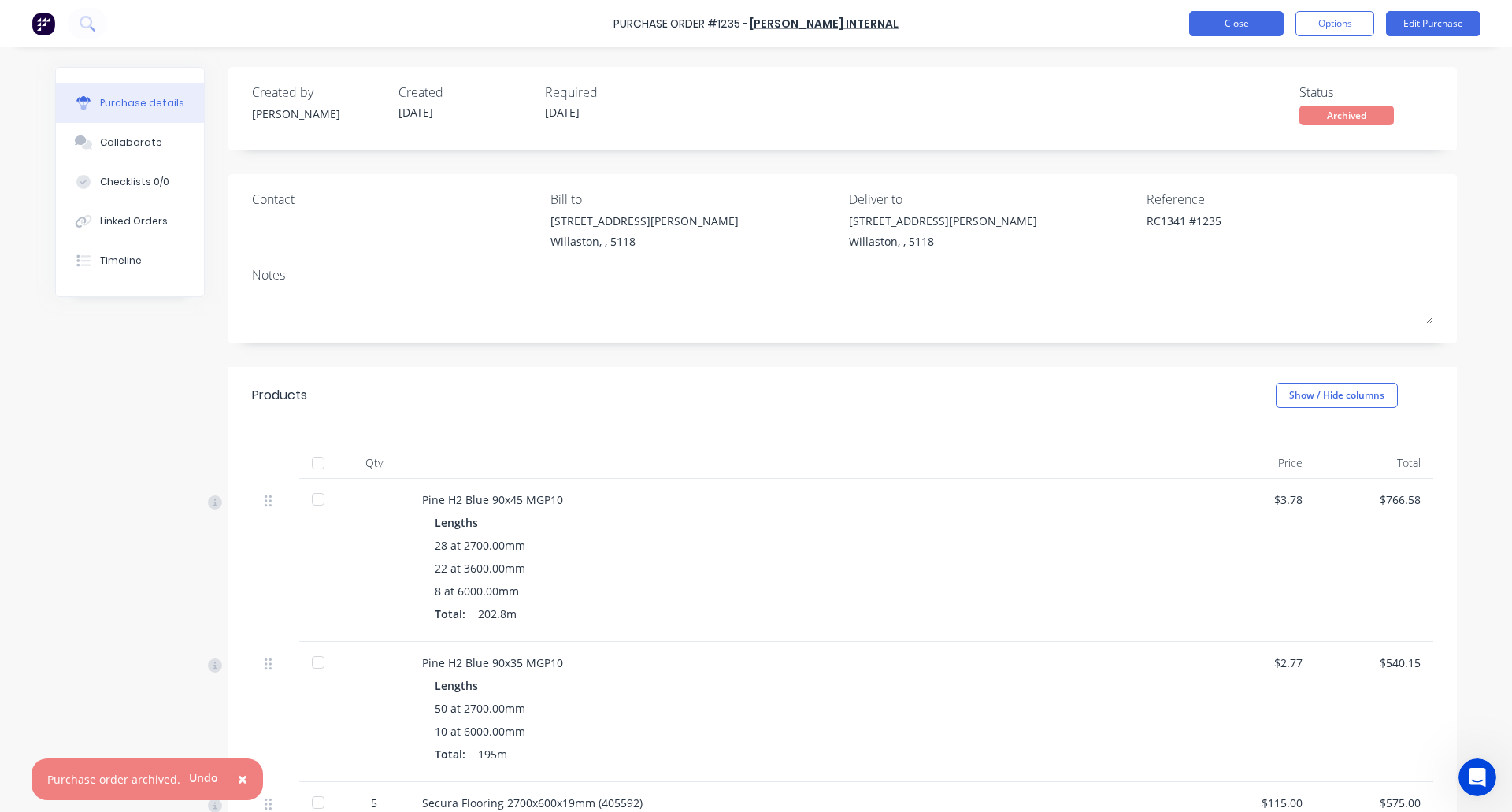
click at [1234, 23] on button "Close" at bounding box center [1236, 23] width 95 height 25
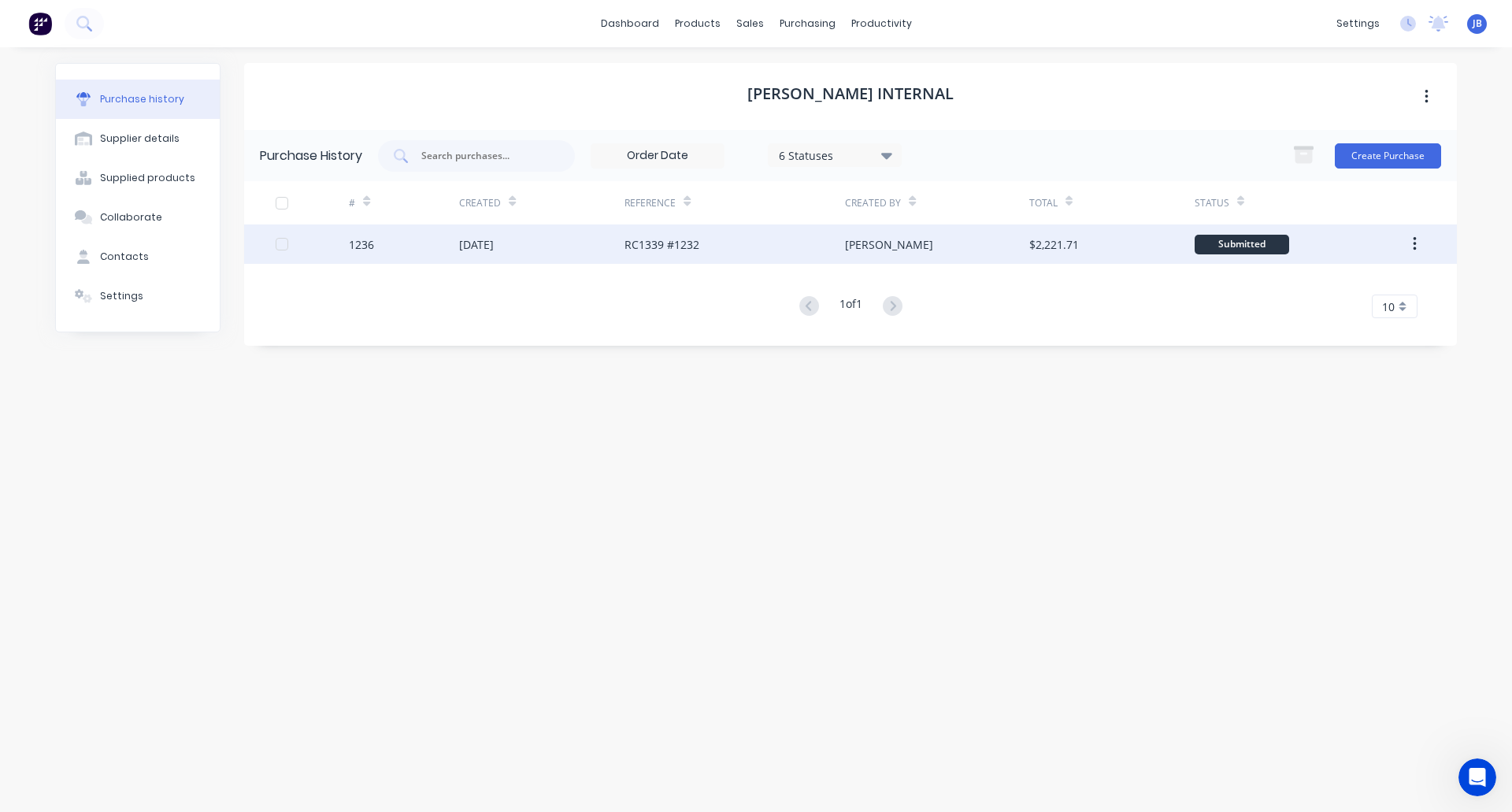
click at [558, 244] on div "26 Sep 2025" at bounding box center [541, 244] width 165 height 39
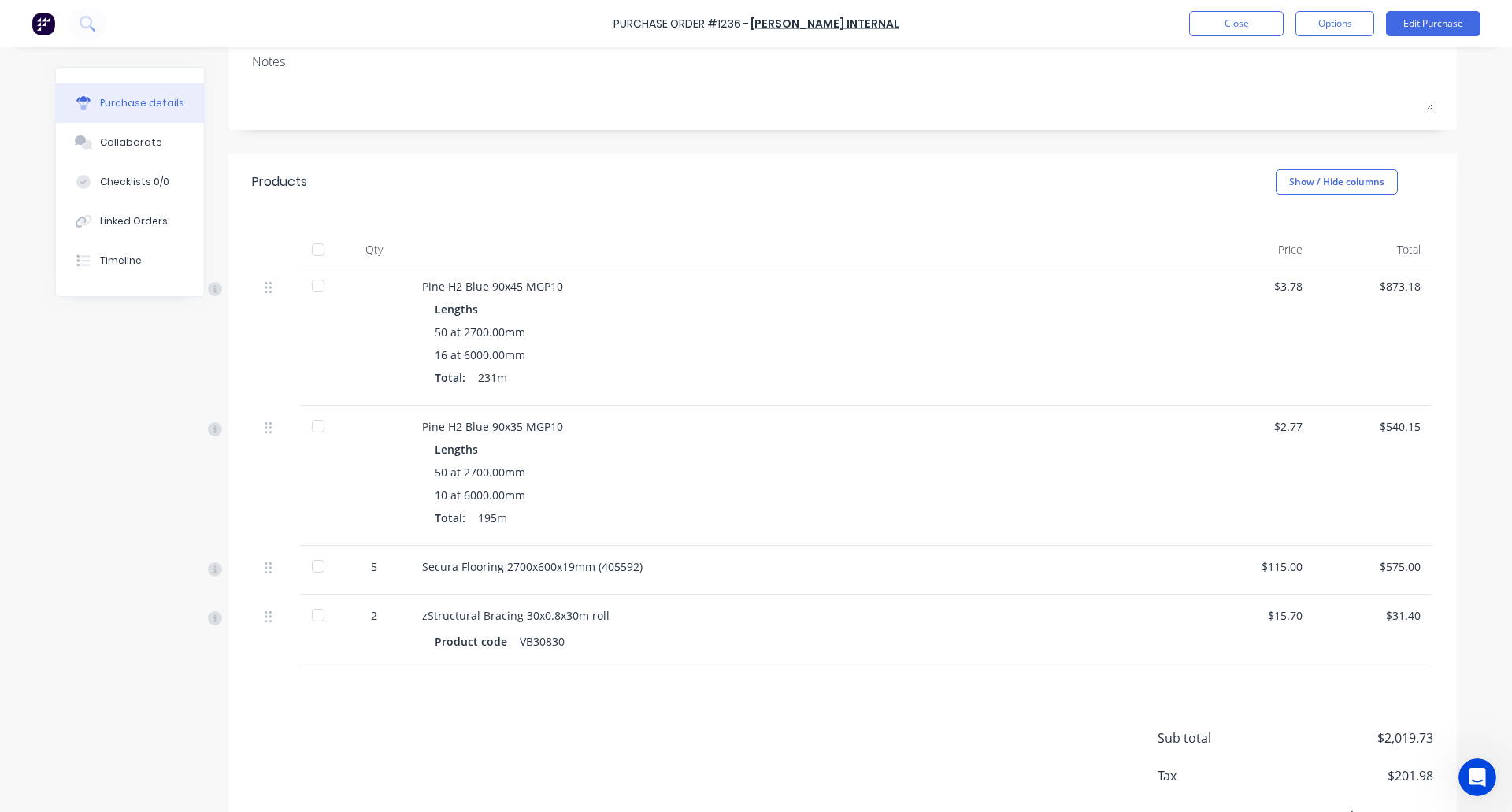
scroll to position [292, 0]
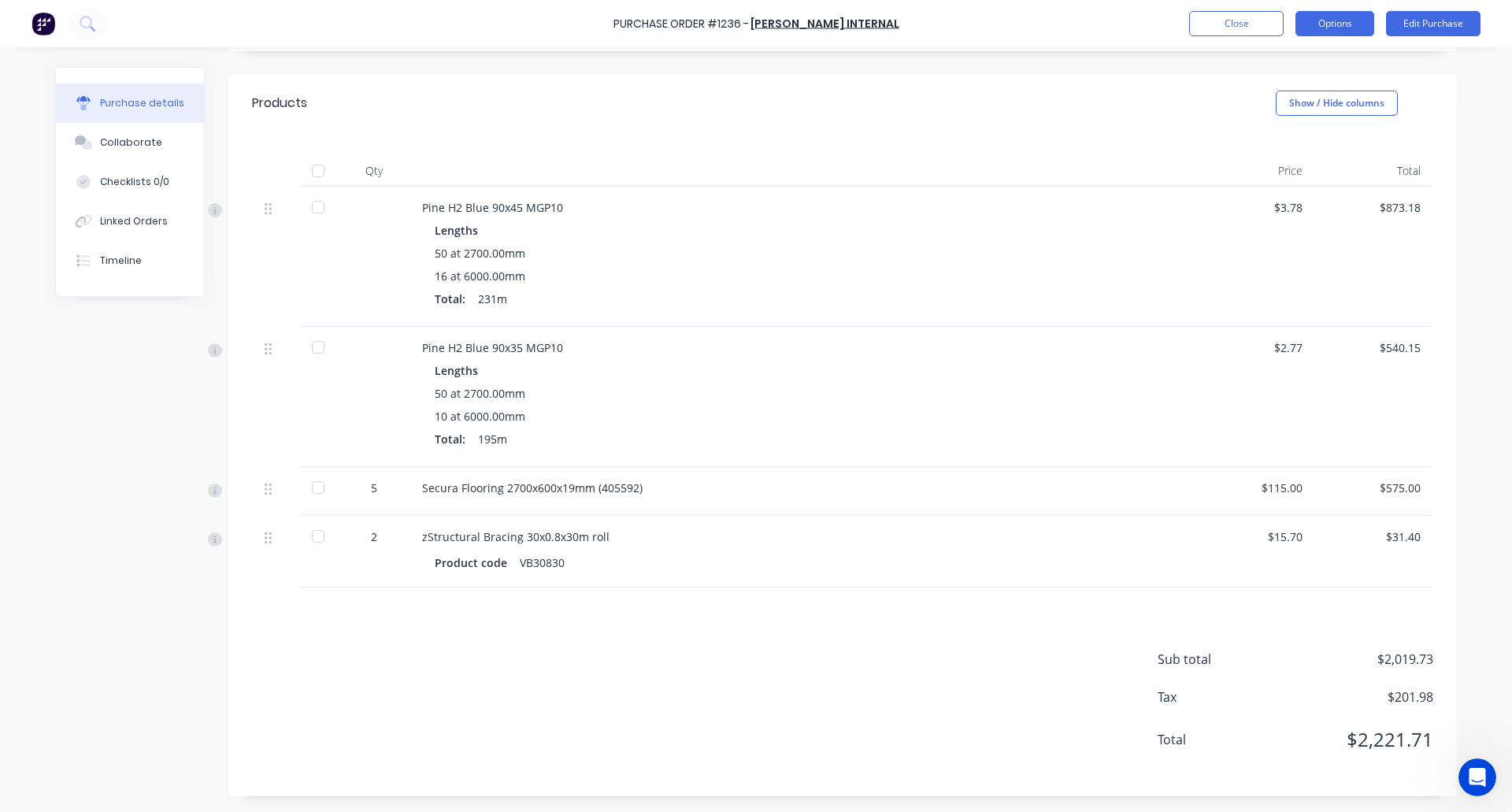
click at [1326, 26] on button "Options" at bounding box center [1334, 23] width 78 height 25
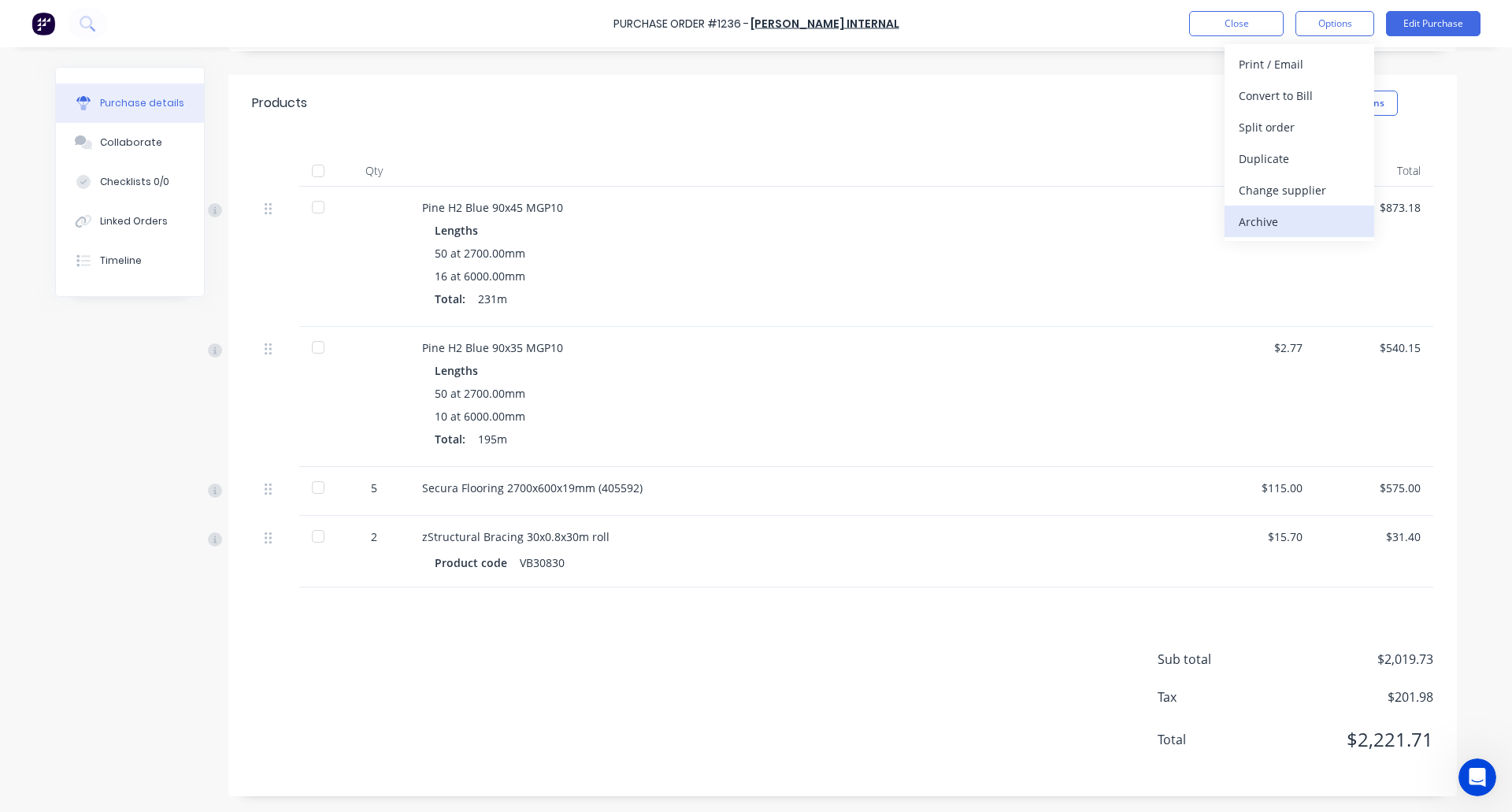
click at [1291, 225] on div "Archive" at bounding box center [1300, 222] width 121 height 23
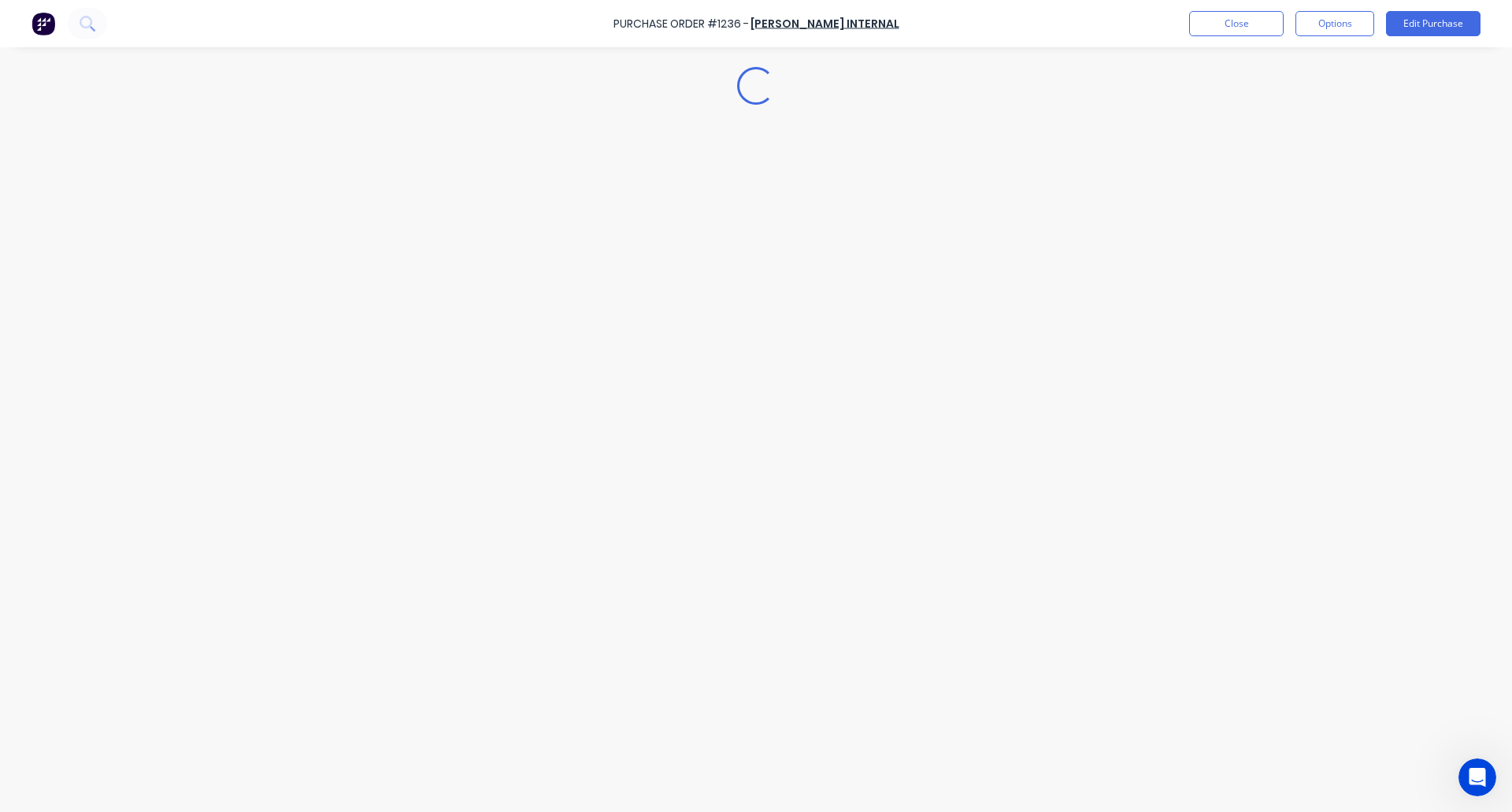
scroll to position [0, 0]
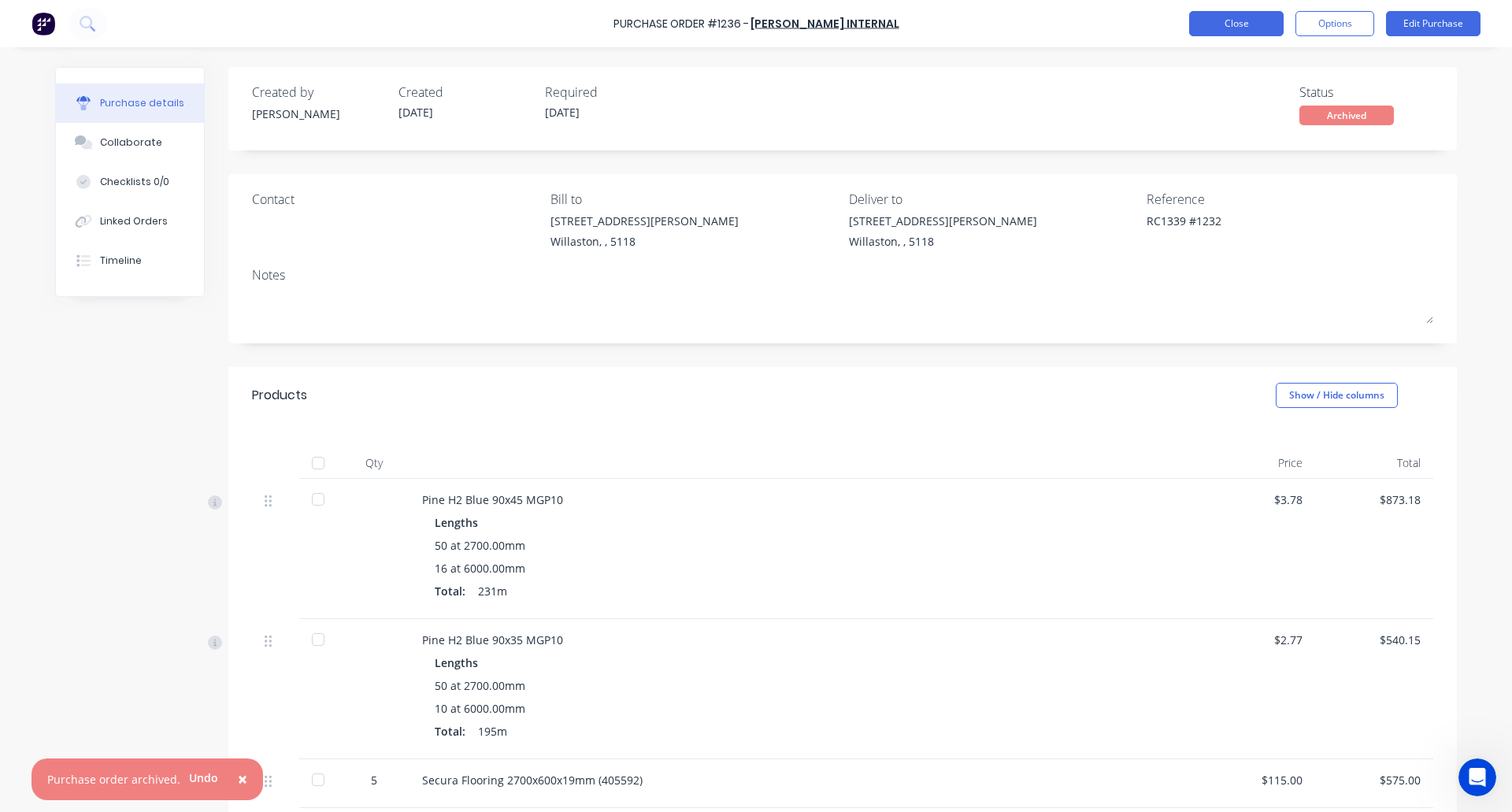
click at [1228, 17] on button "Close" at bounding box center [1236, 23] width 95 height 25
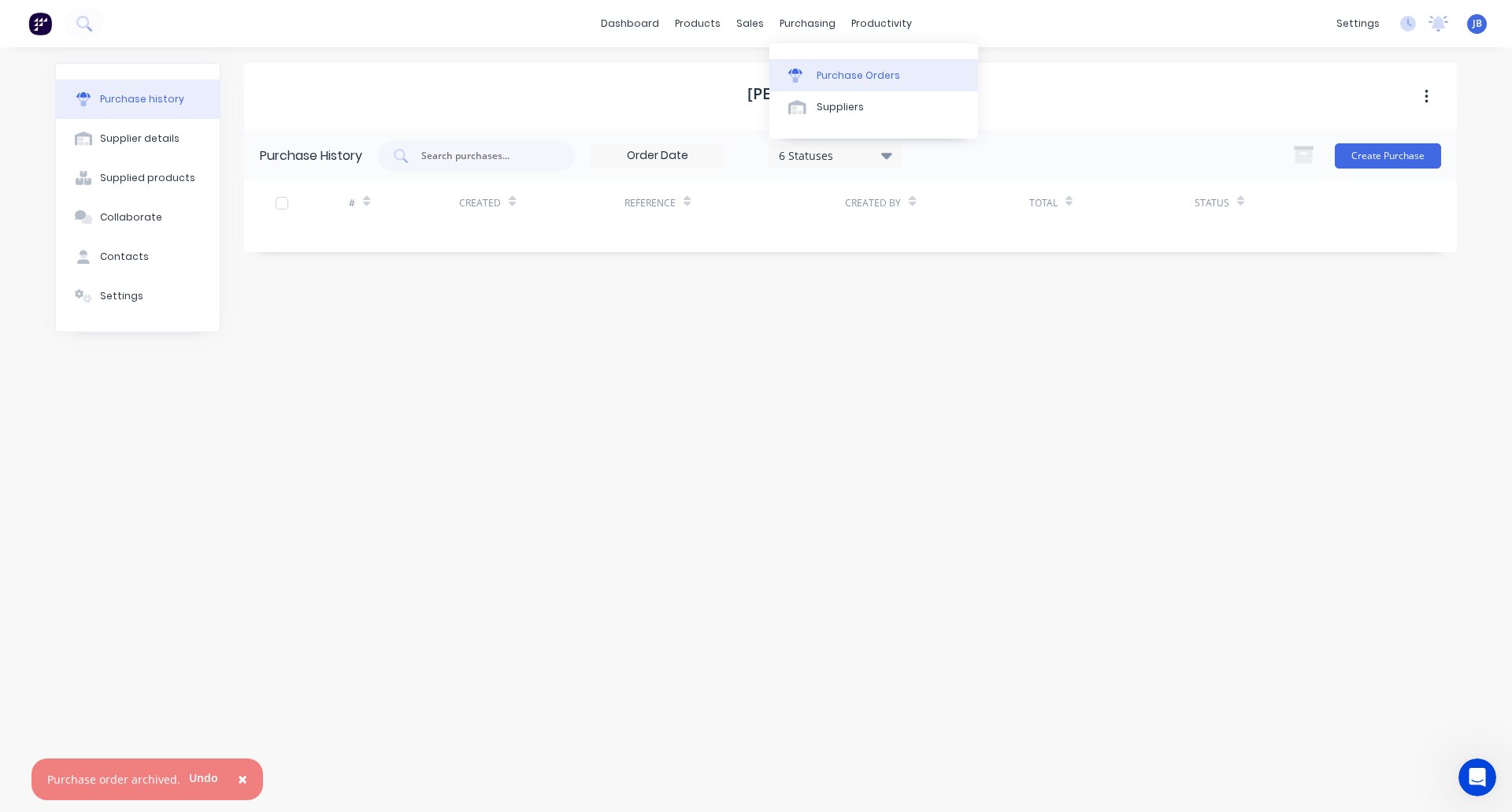
click at [827, 69] on div "Purchase Orders" at bounding box center [858, 76] width 84 height 14
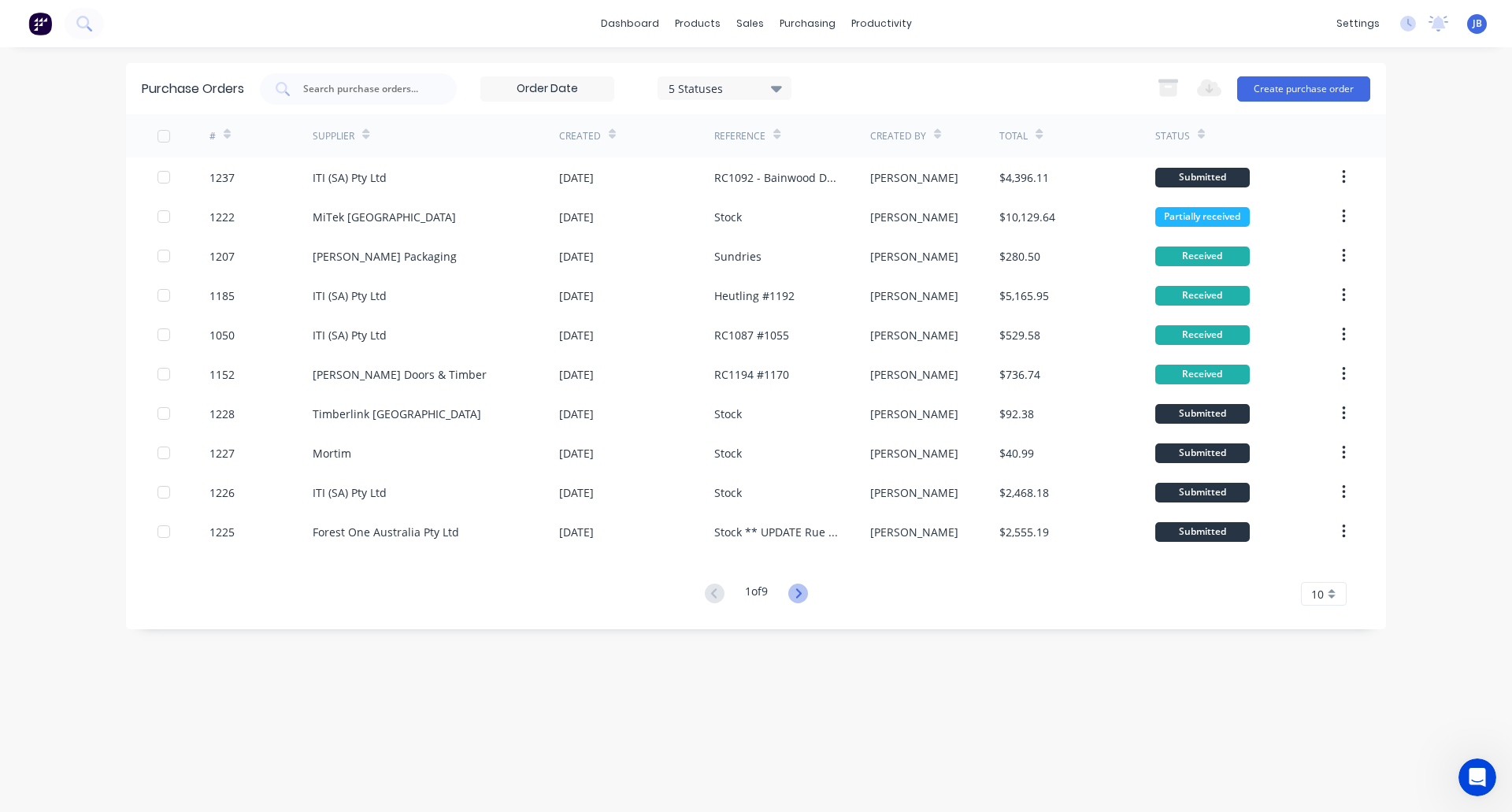
click at [798, 591] on icon at bounding box center [798, 593] width 20 height 20
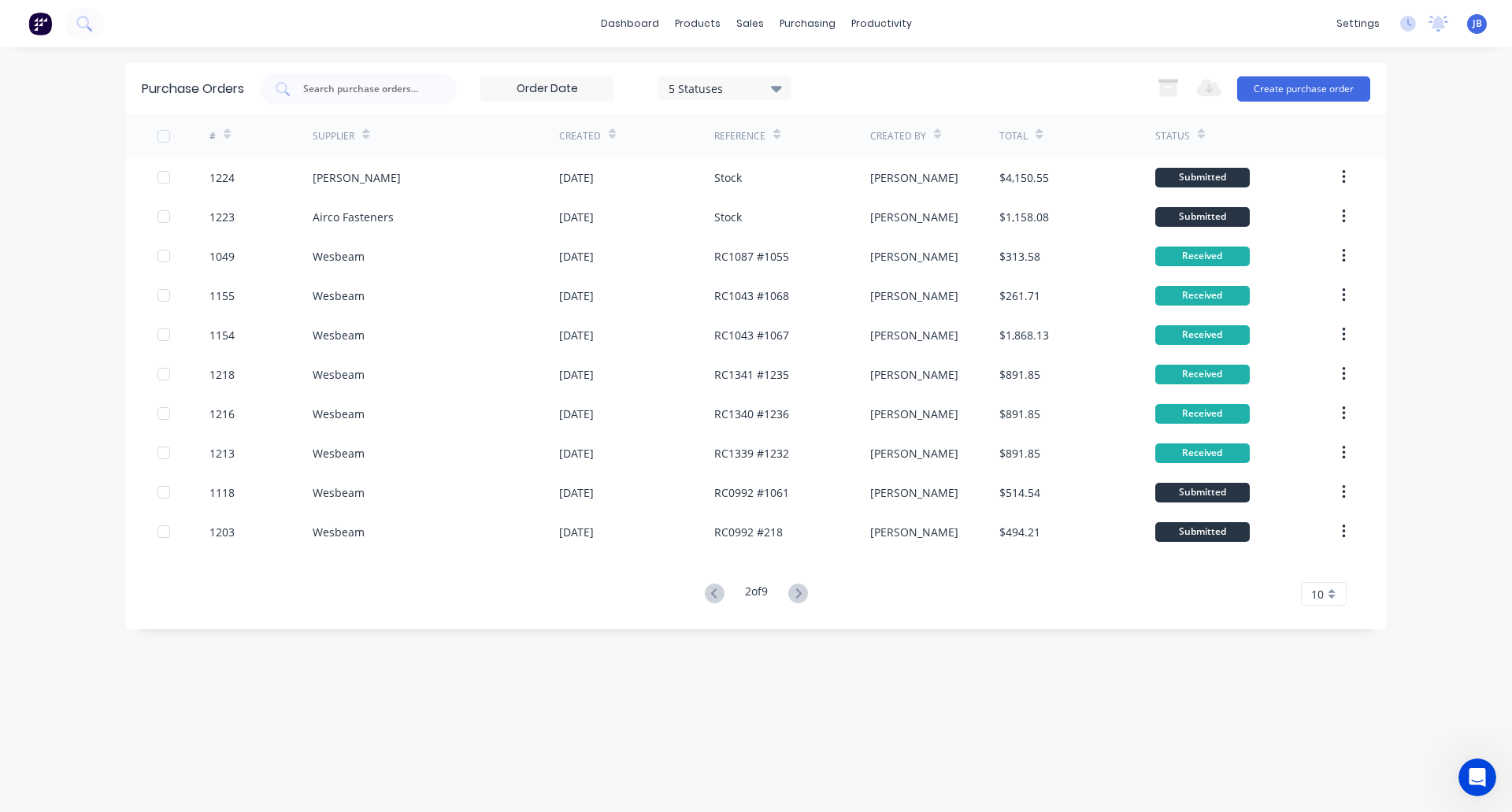
click at [798, 591] on icon at bounding box center [798, 593] width 20 height 20
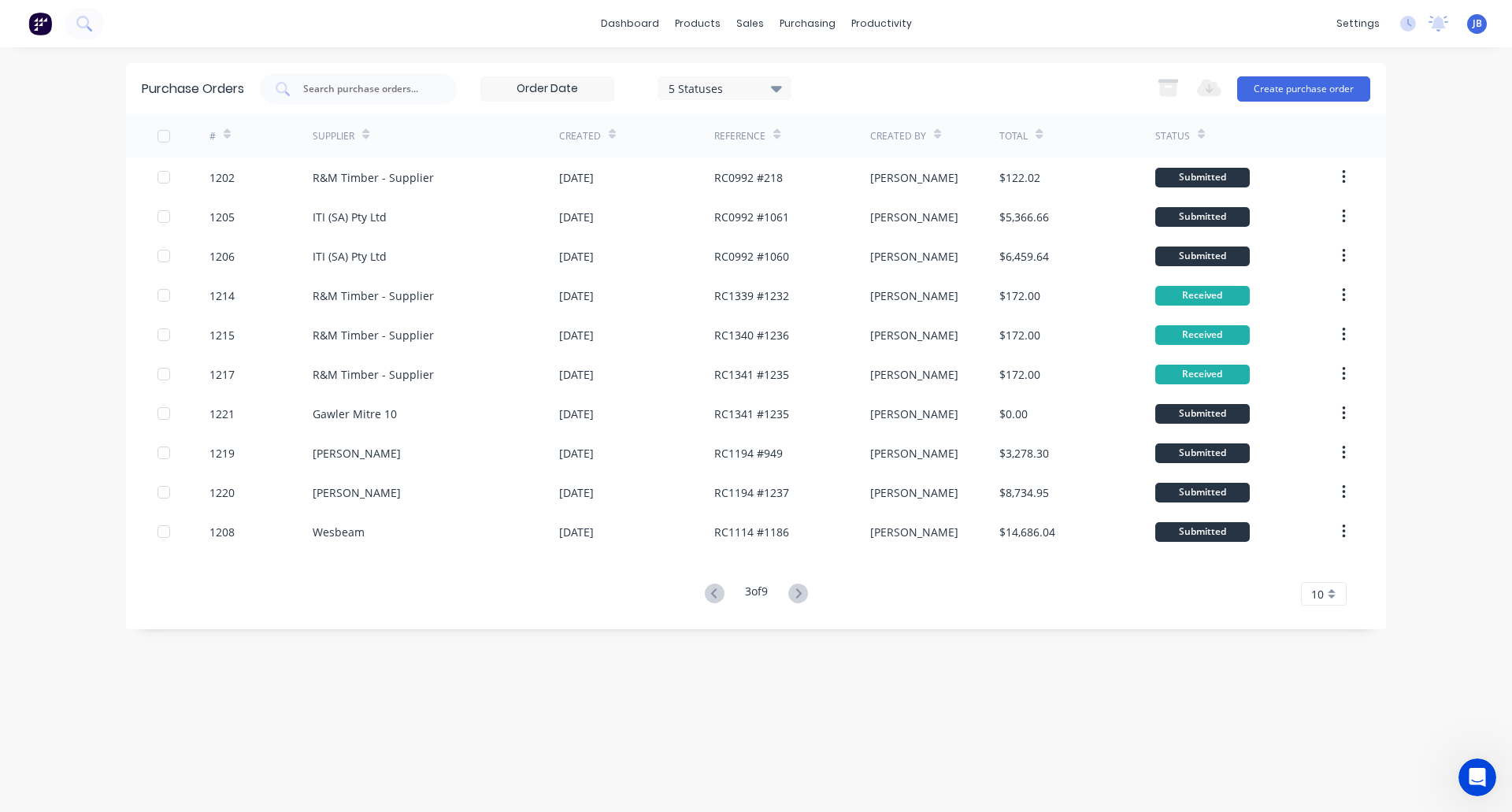
click at [805, 604] on button at bounding box center [797, 594] width 29 height 23
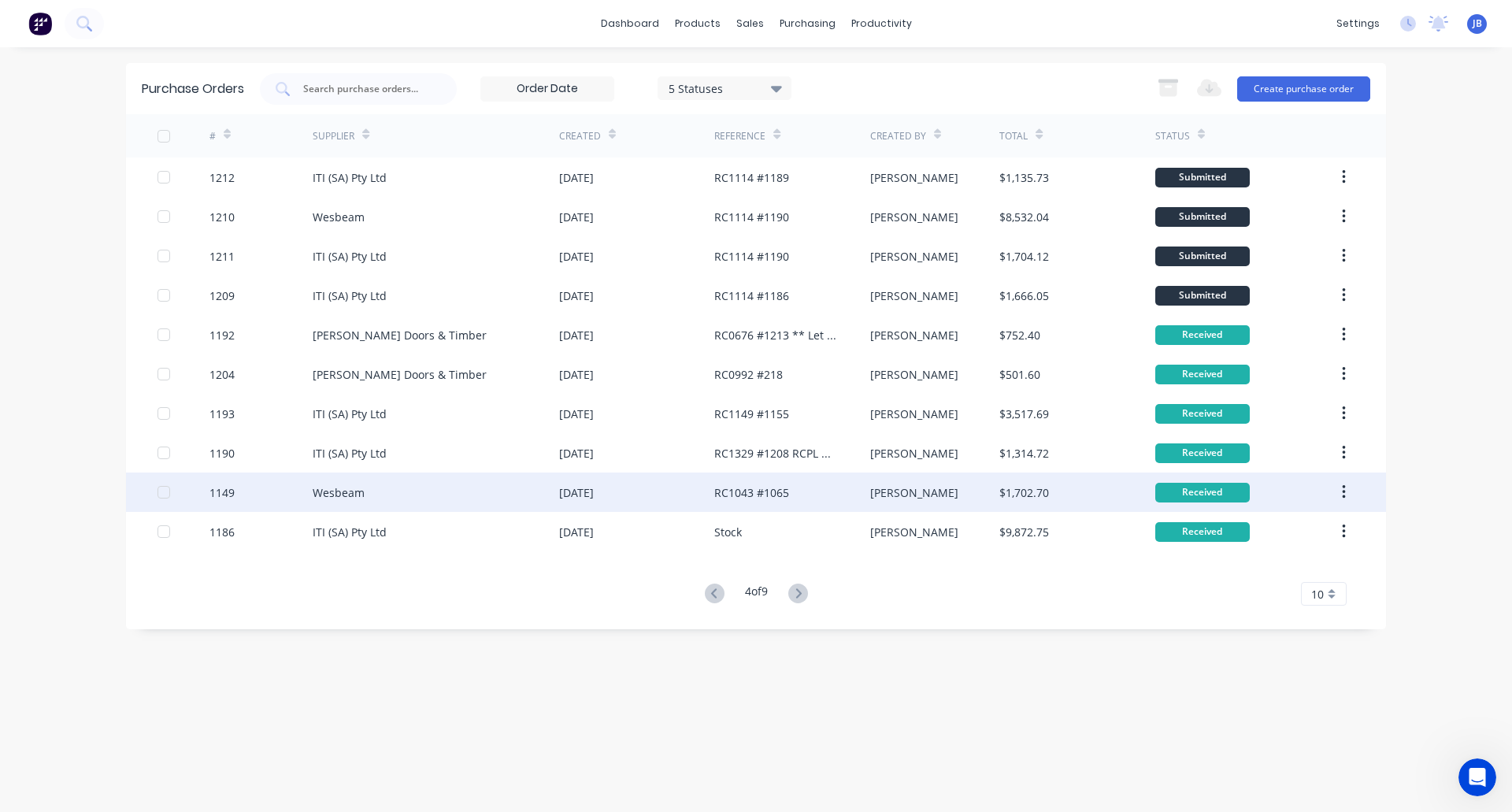
click at [521, 493] on div "Wesbeam" at bounding box center [435, 493] width 246 height 39
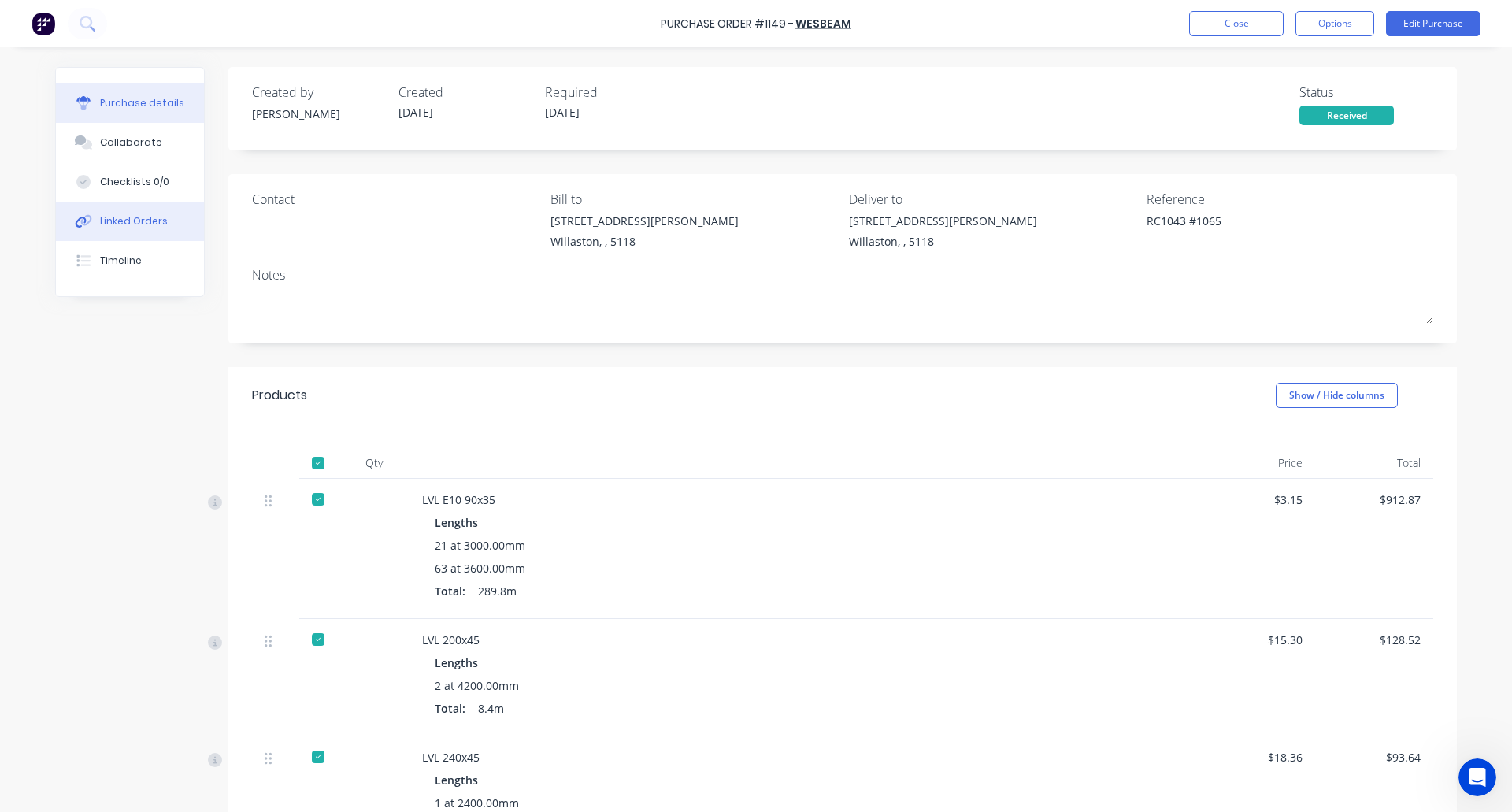
click at [156, 227] on div "Linked Orders" at bounding box center [134, 221] width 68 height 14
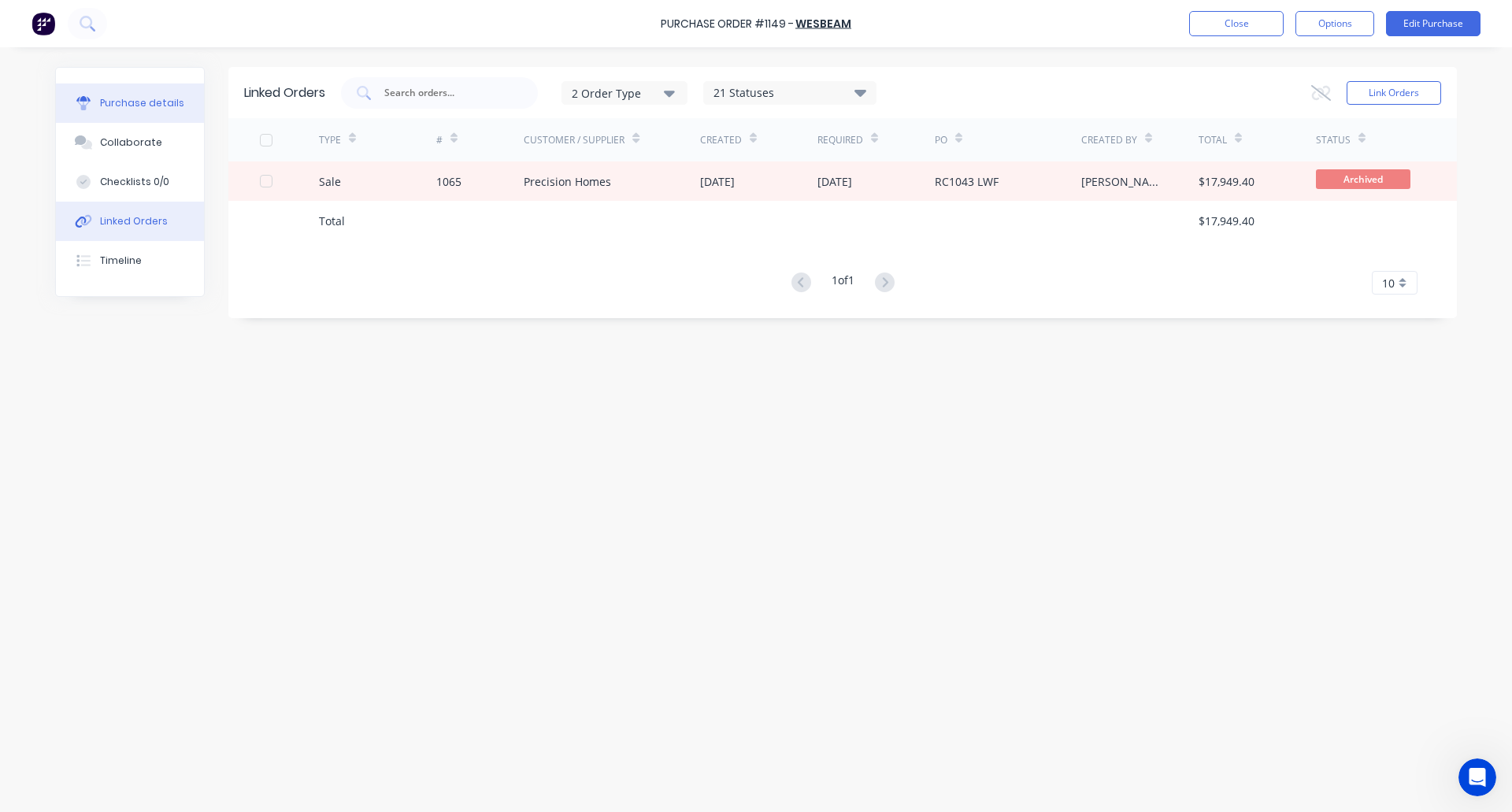
click at [126, 105] on div "Purchase details" at bounding box center [142, 104] width 84 height 14
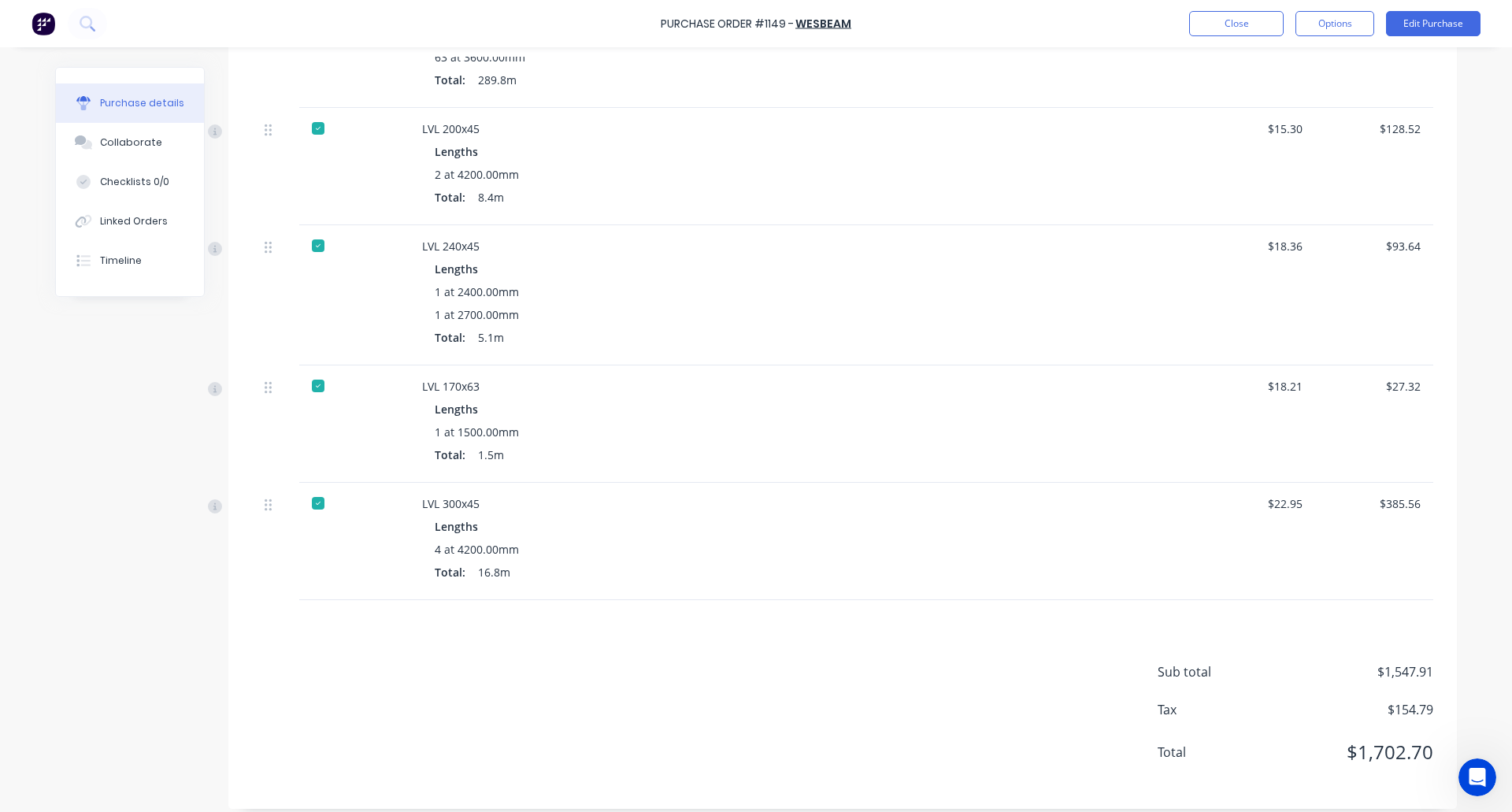
scroll to position [524, 0]
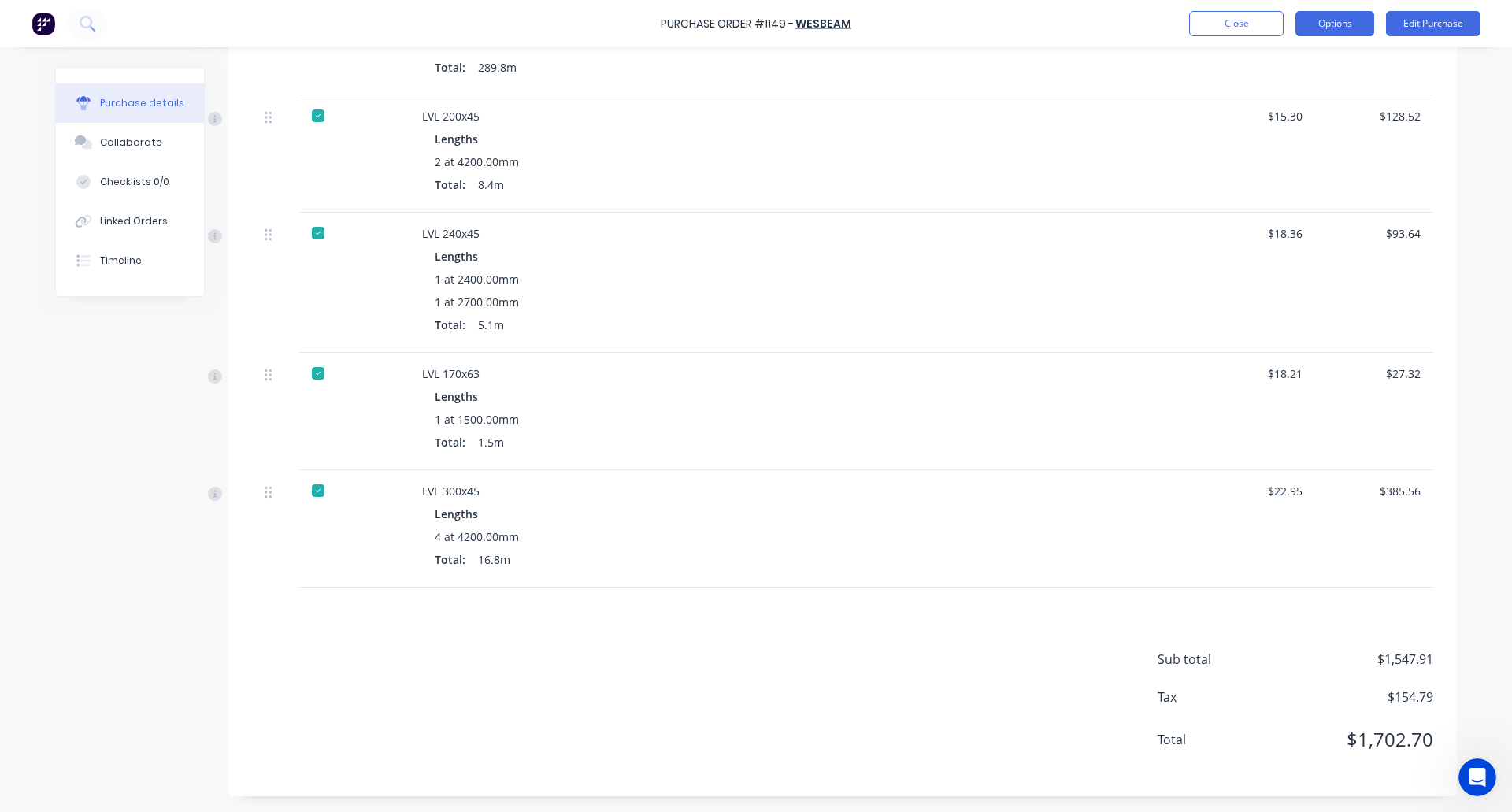
click at [1326, 22] on button "Options" at bounding box center [1334, 23] width 78 height 25
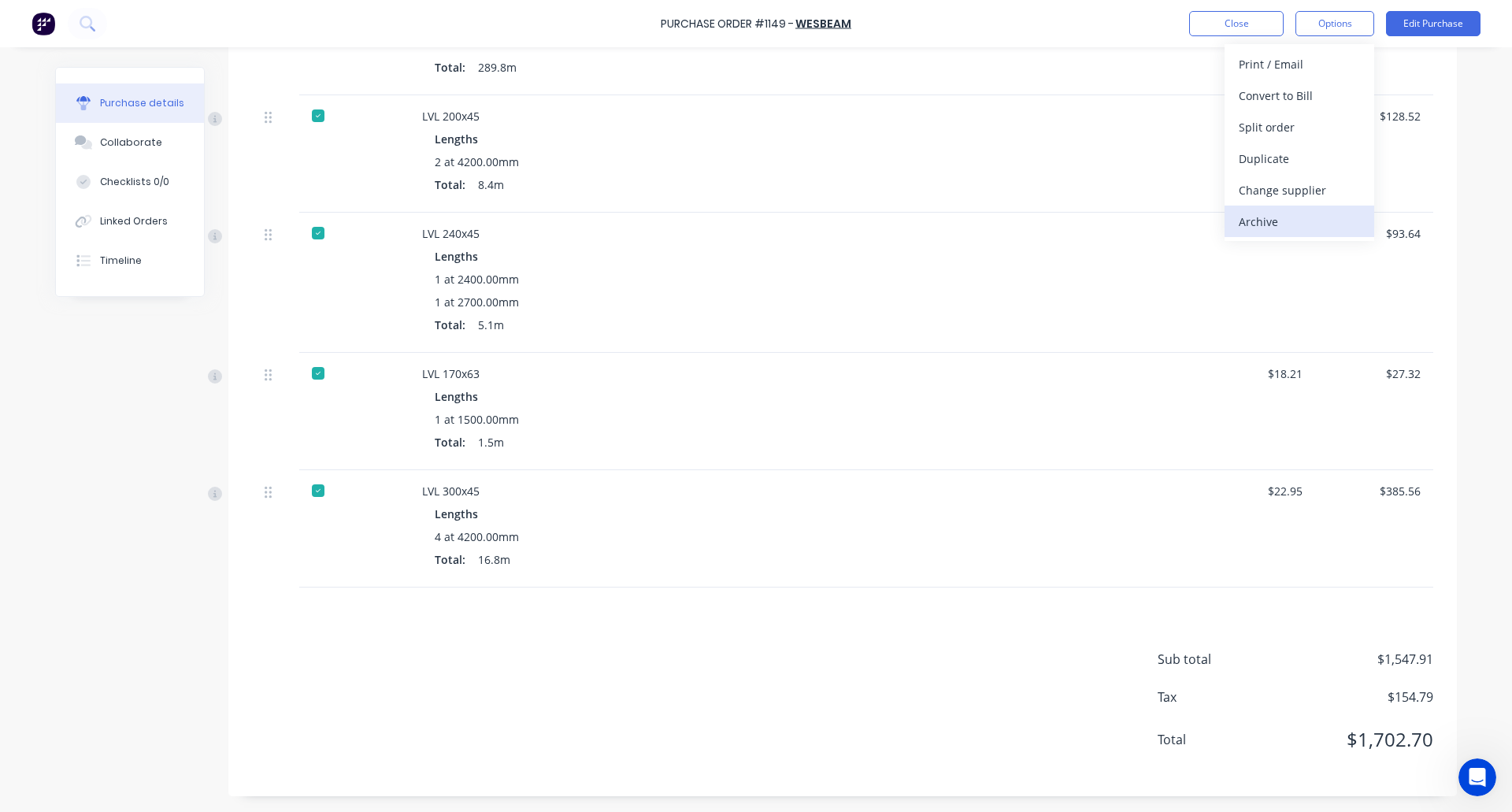
click at [1293, 224] on div "Archive" at bounding box center [1300, 222] width 121 height 23
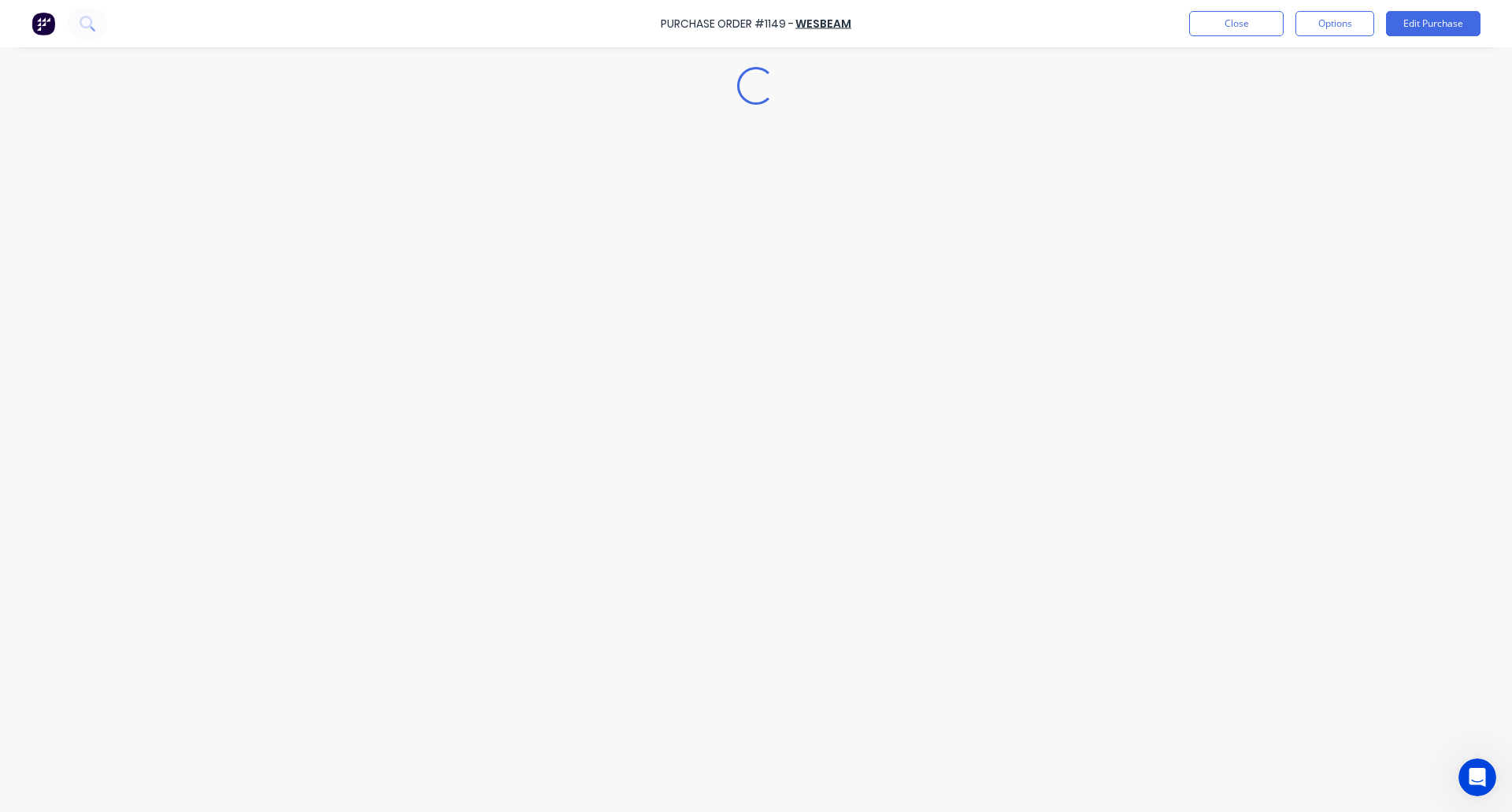
scroll to position [0, 0]
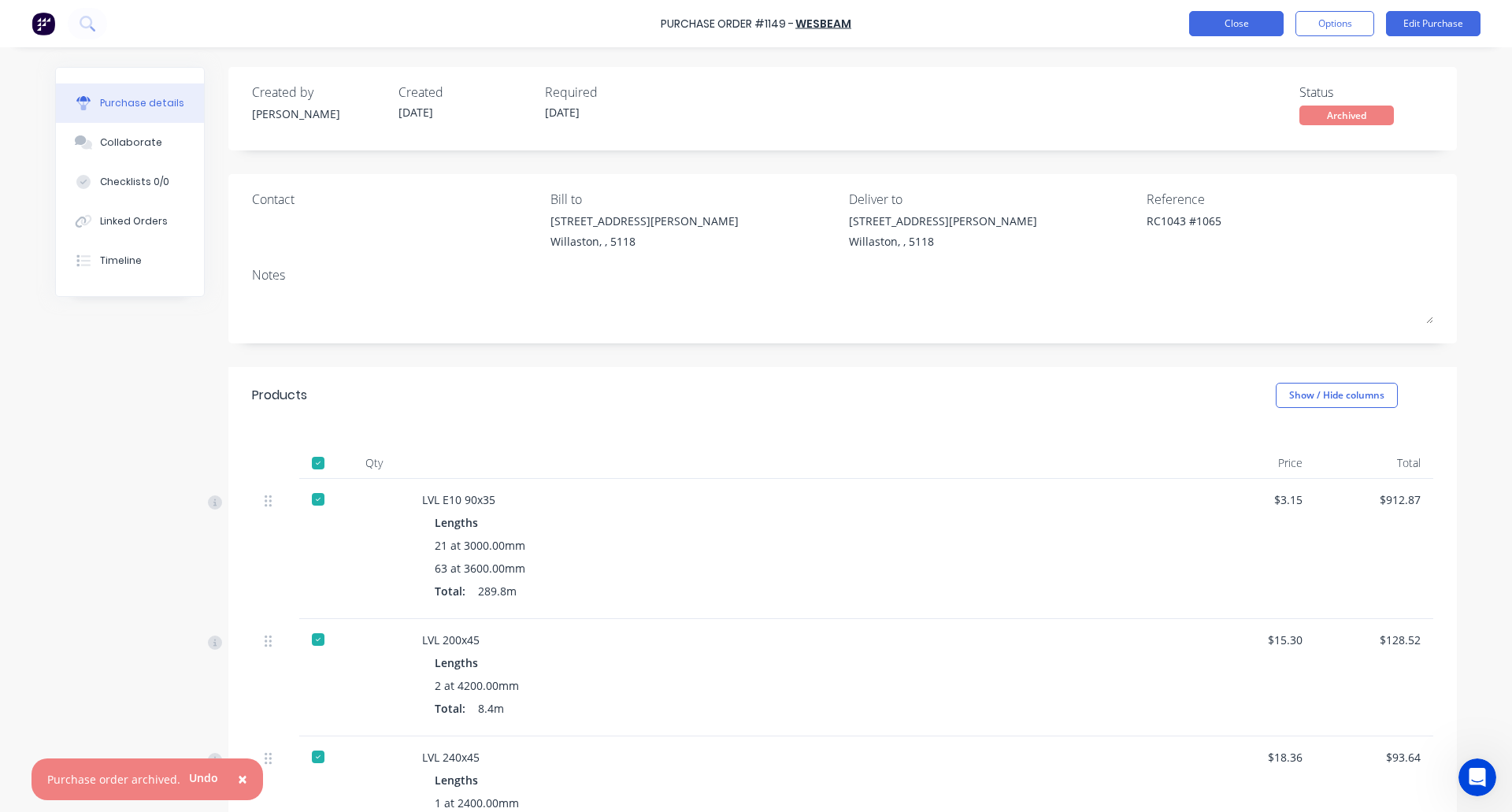
click at [1235, 16] on button "Close" at bounding box center [1236, 23] width 95 height 25
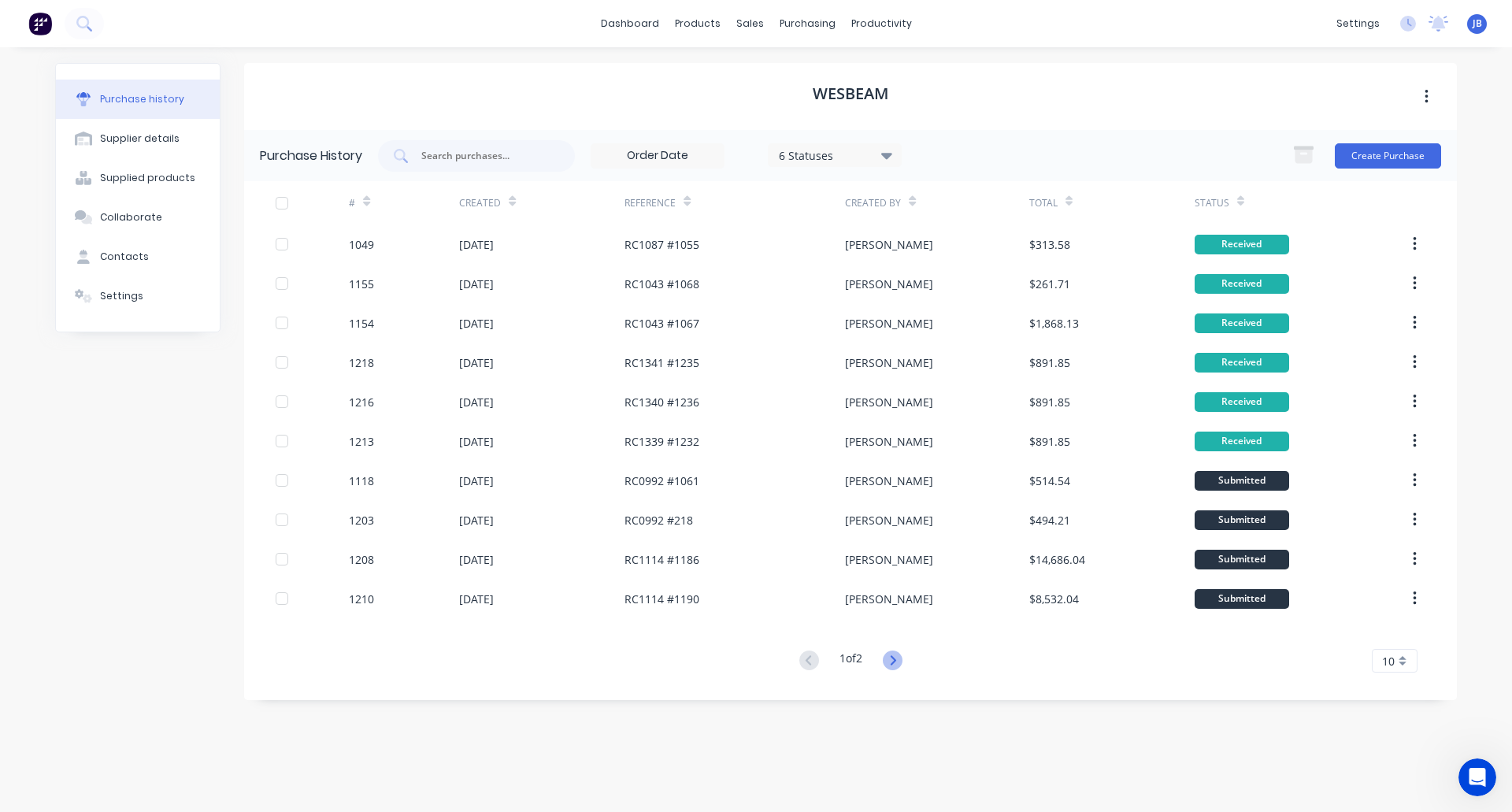
click at [894, 661] on icon at bounding box center [893, 660] width 20 height 20
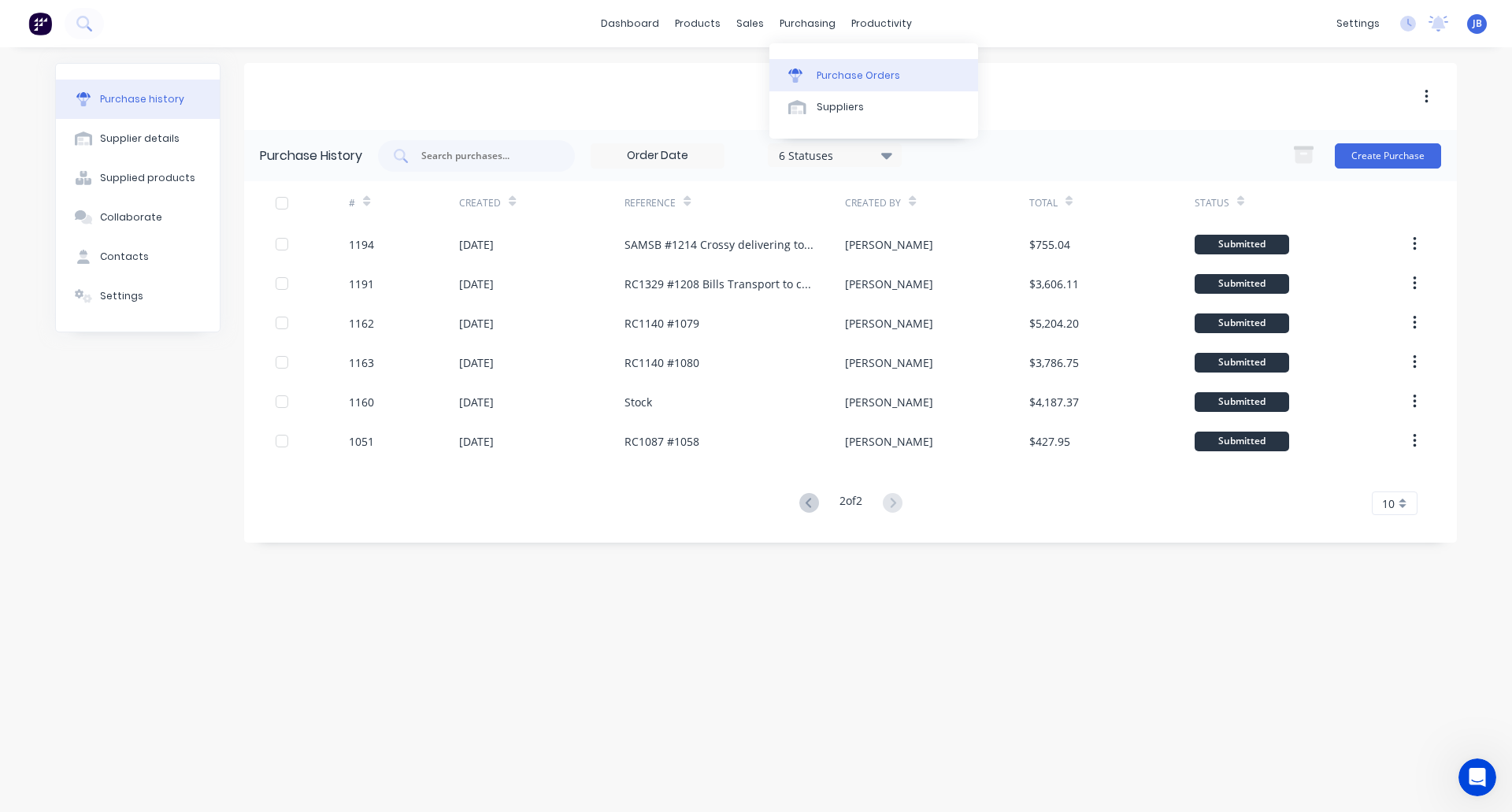
click at [818, 74] on div "Purchase Orders" at bounding box center [858, 76] width 84 height 14
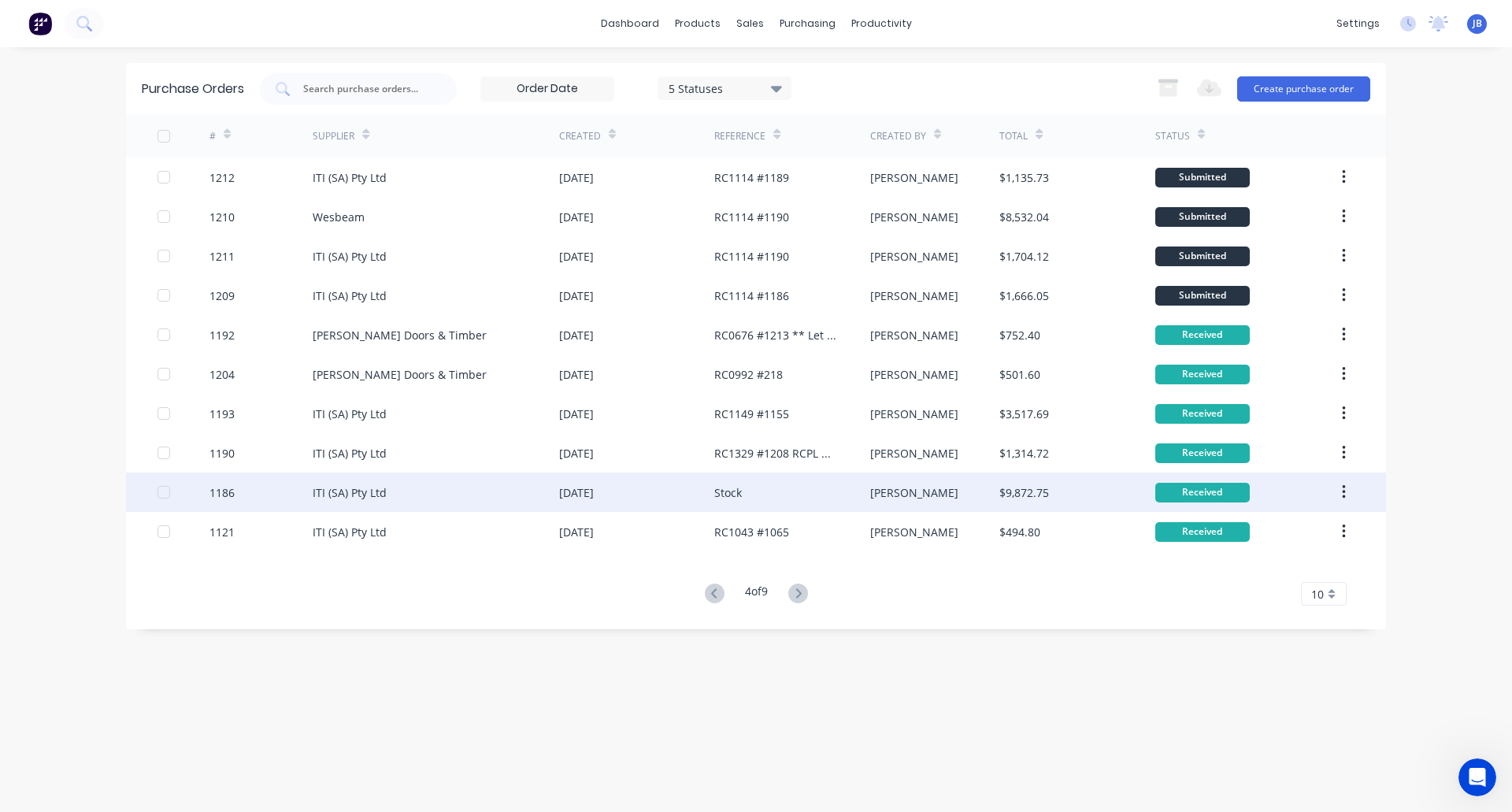
click at [503, 493] on div "ITI (SA) Pty Ltd" at bounding box center [435, 493] width 246 height 39
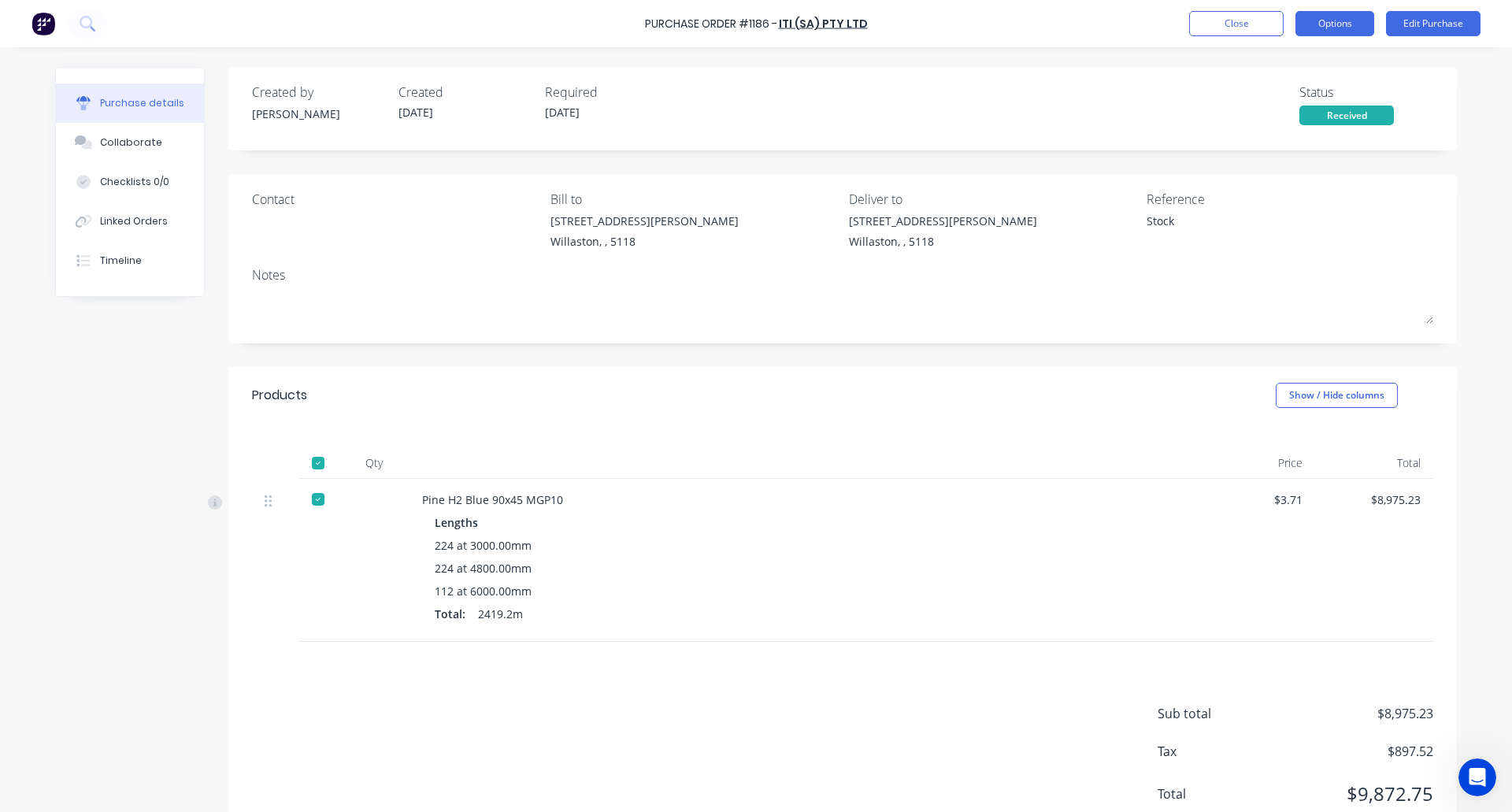
click at [1328, 23] on button "Options" at bounding box center [1334, 23] width 78 height 25
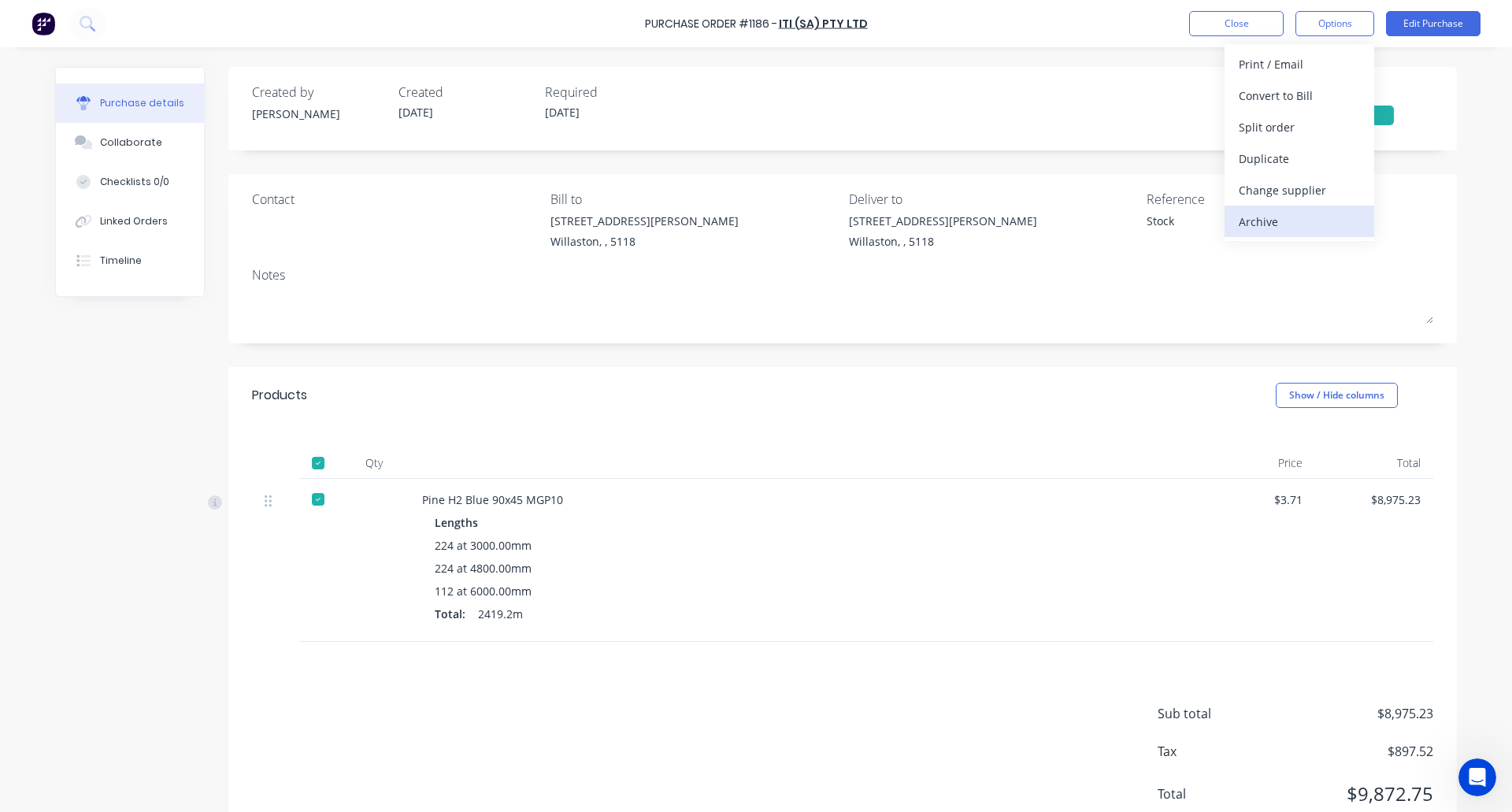
click at [1272, 219] on div "Archive" at bounding box center [1300, 222] width 121 height 23
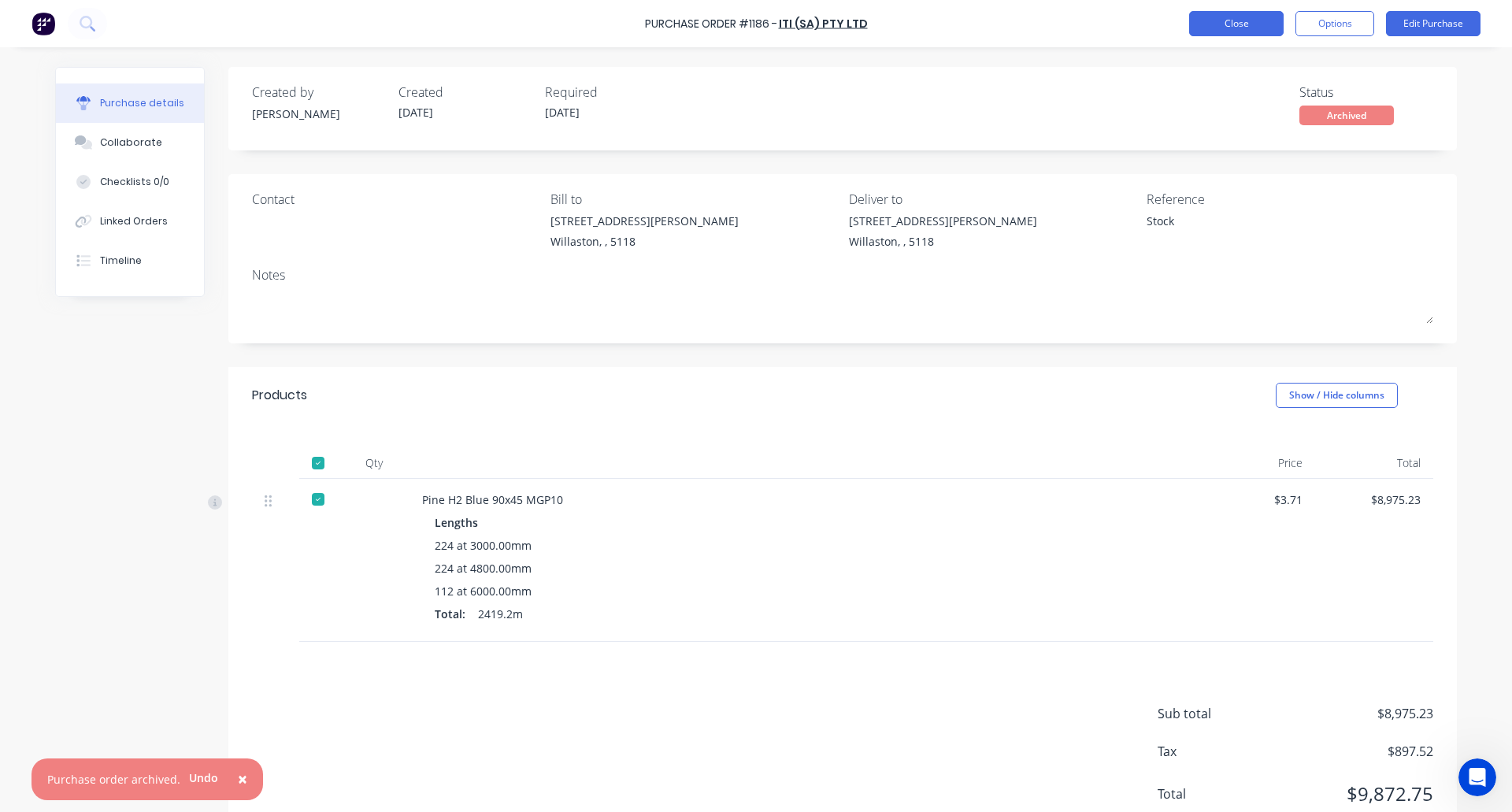
click at [1231, 15] on button "Close" at bounding box center [1236, 23] width 95 height 25
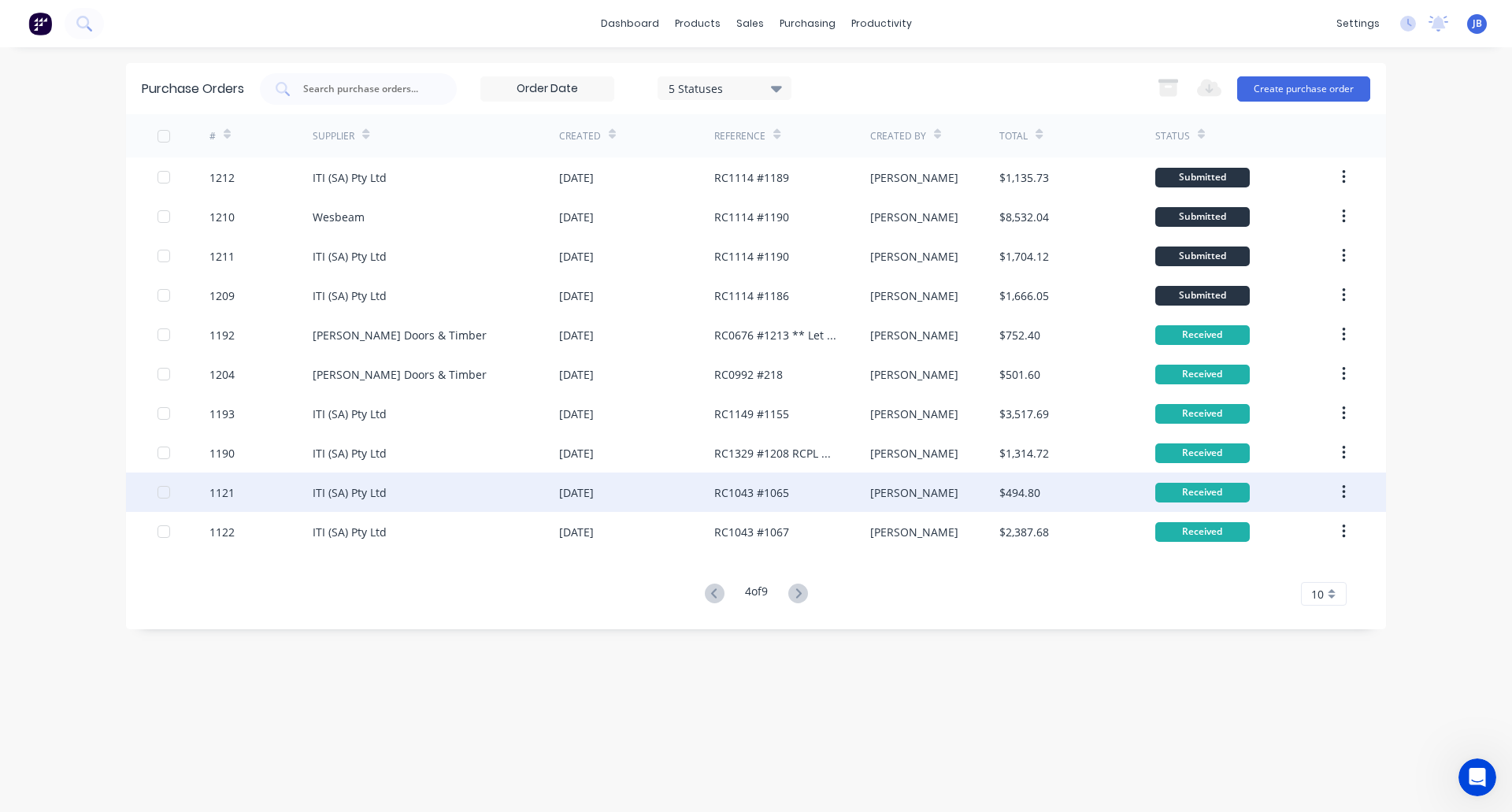
click at [343, 487] on div "ITI (SA) Pty Ltd" at bounding box center [349, 493] width 74 height 17
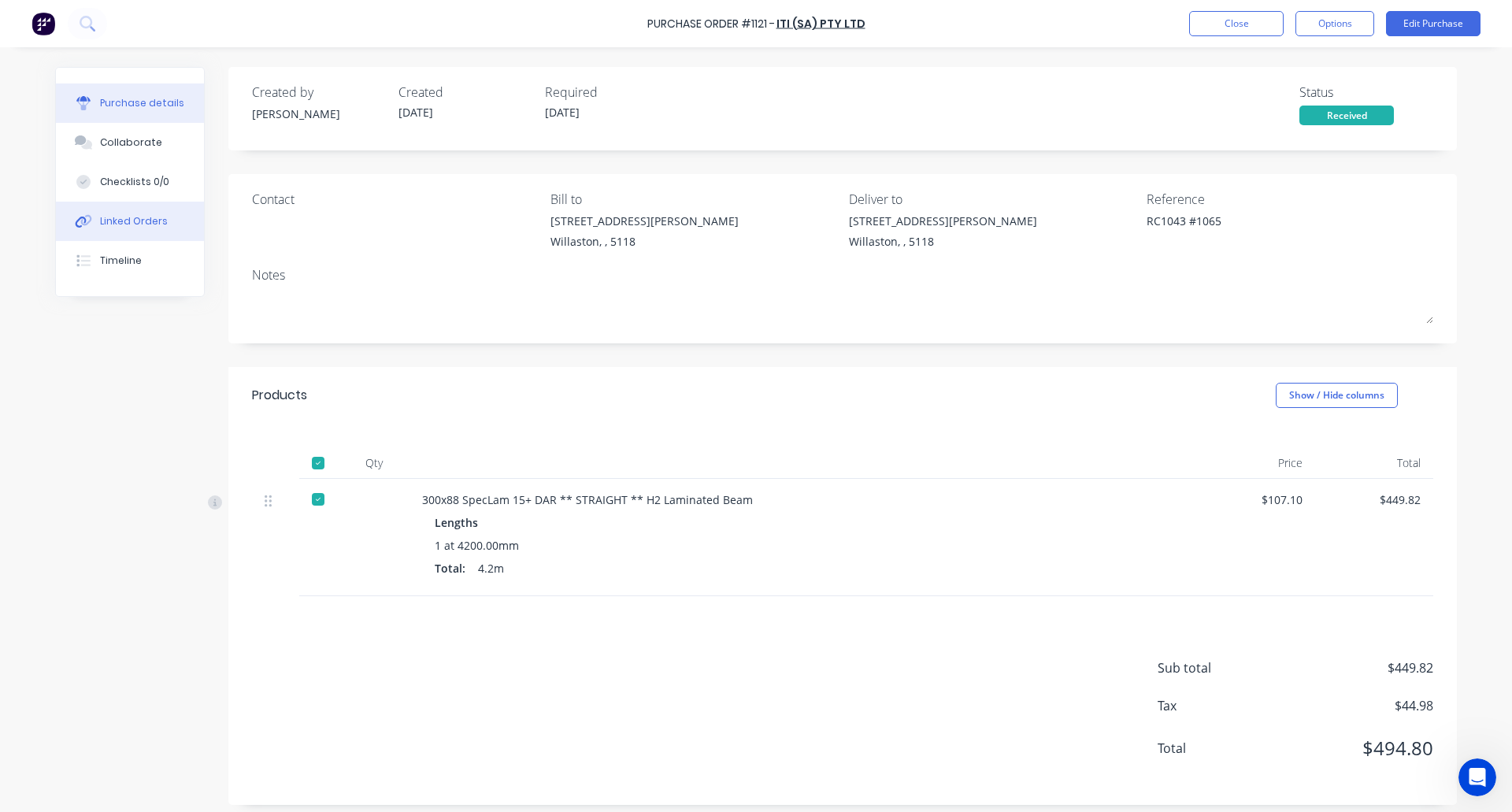
click at [136, 220] on div "Linked Orders" at bounding box center [134, 221] width 68 height 14
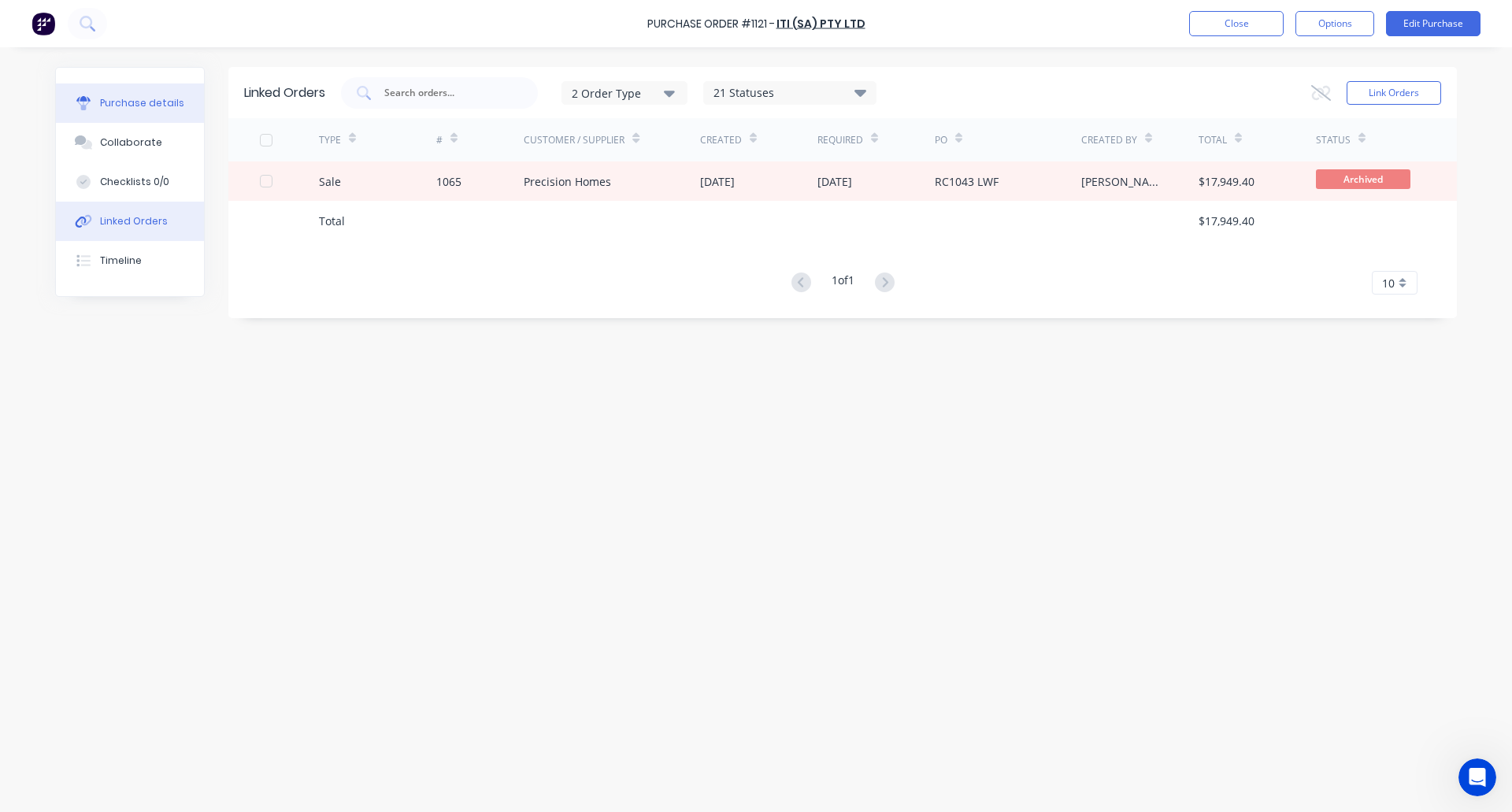
click at [139, 98] on div "Purchase details" at bounding box center [142, 104] width 84 height 14
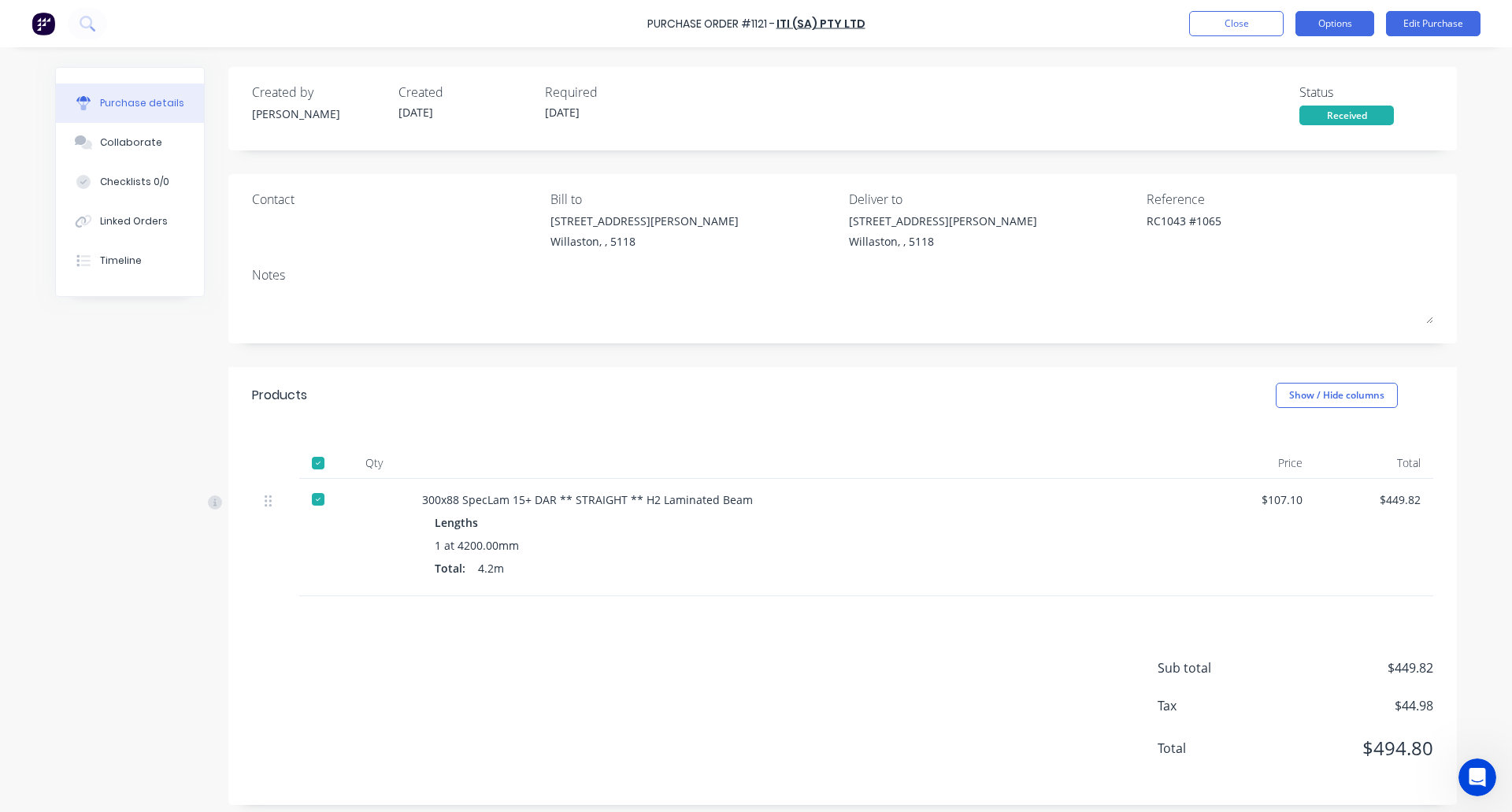
click at [1332, 19] on button "Options" at bounding box center [1334, 23] width 78 height 25
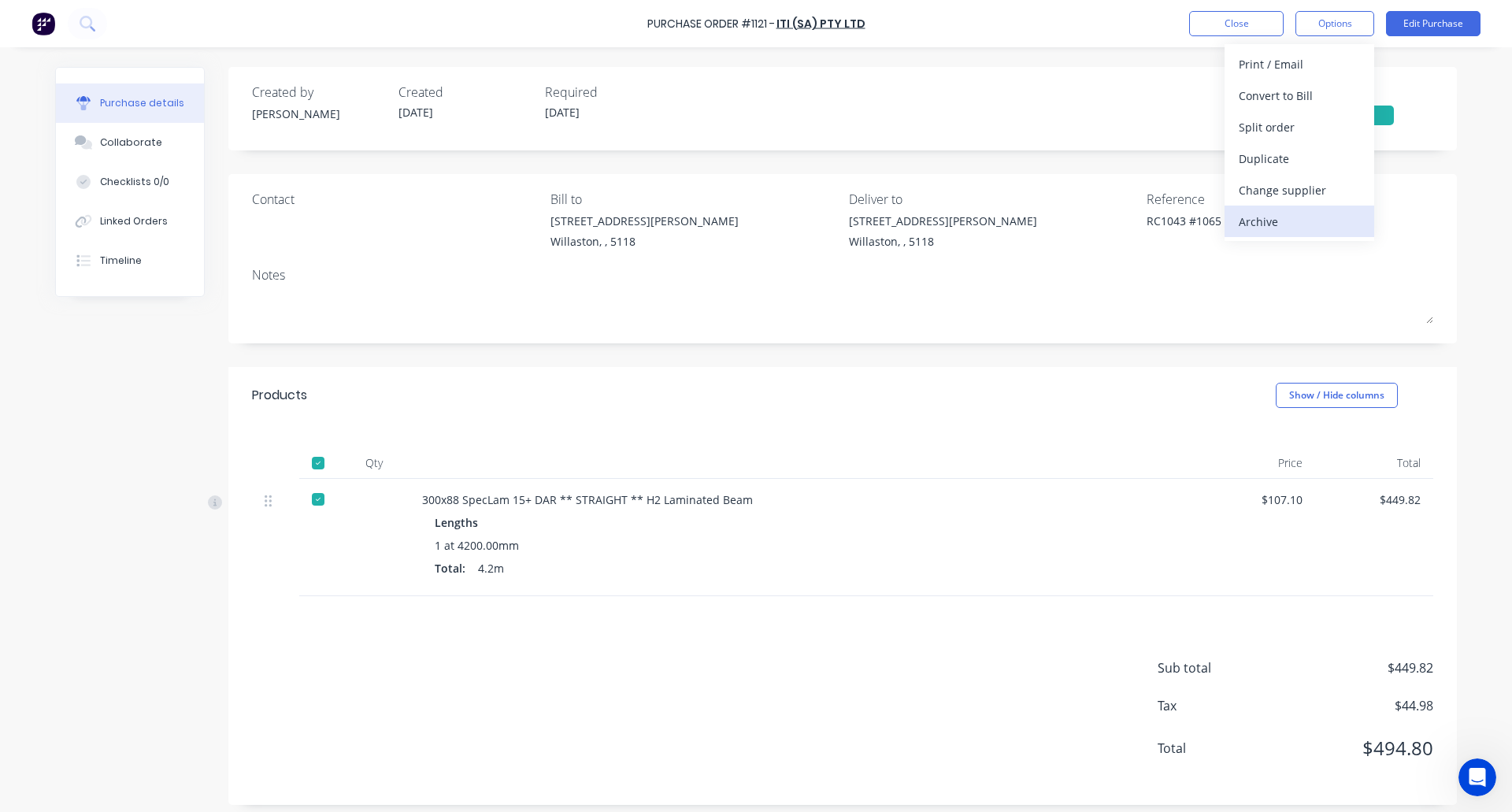
click at [1289, 219] on div "Archive" at bounding box center [1300, 222] width 121 height 23
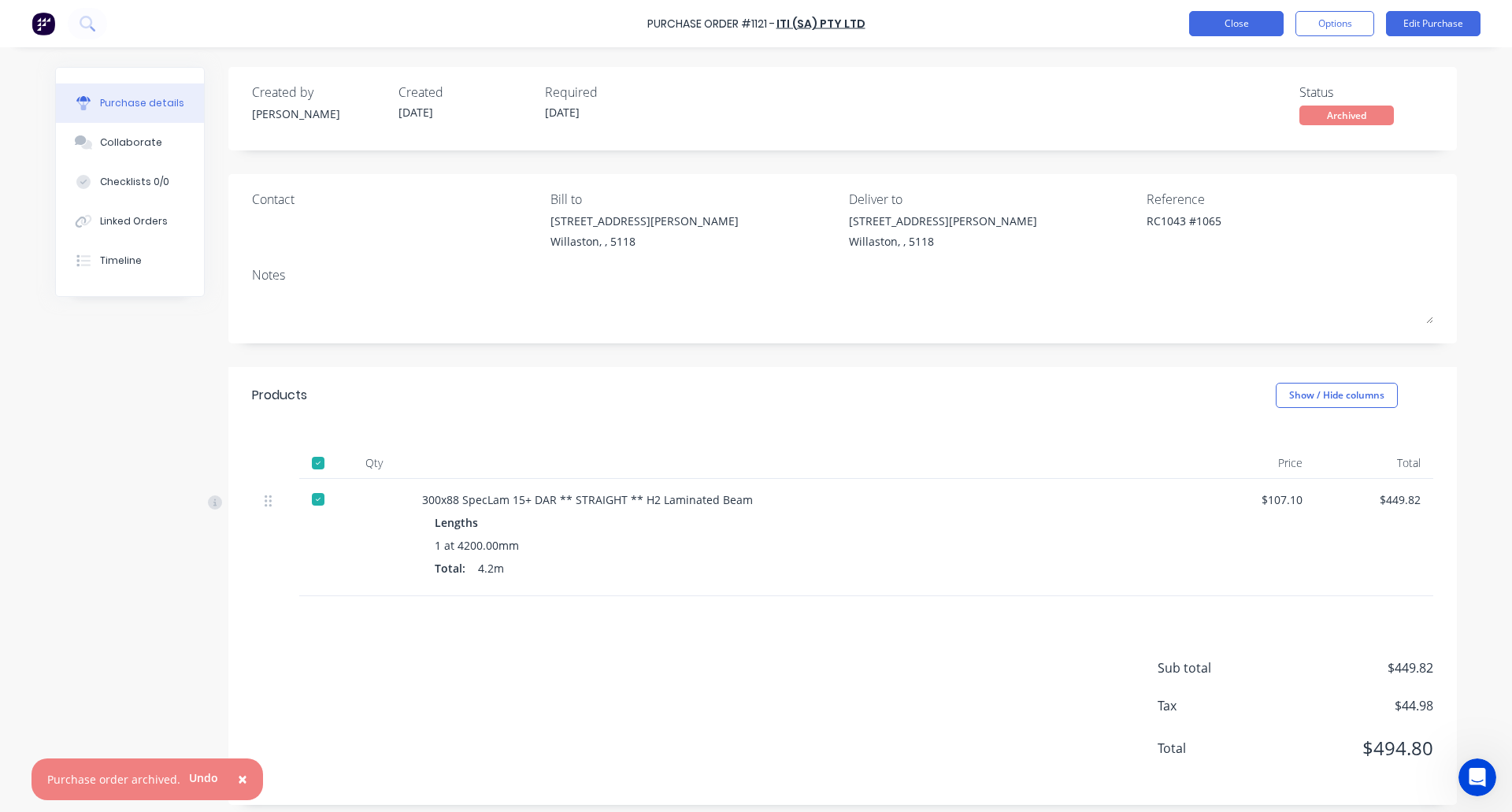
click at [1234, 18] on button "Close" at bounding box center [1236, 23] width 95 height 25
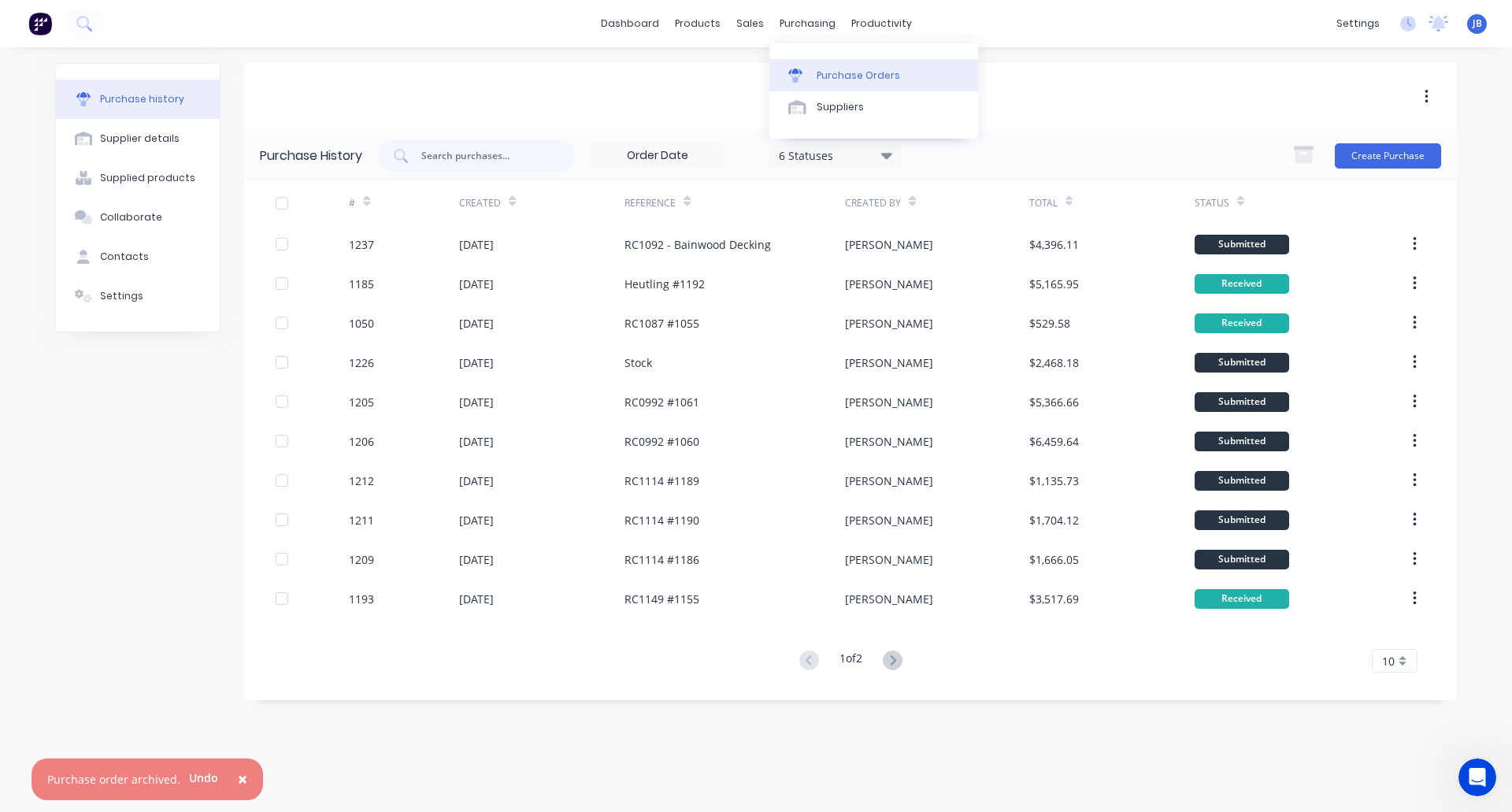
click at [816, 69] on div "Purchase Orders" at bounding box center [858, 76] width 84 height 14
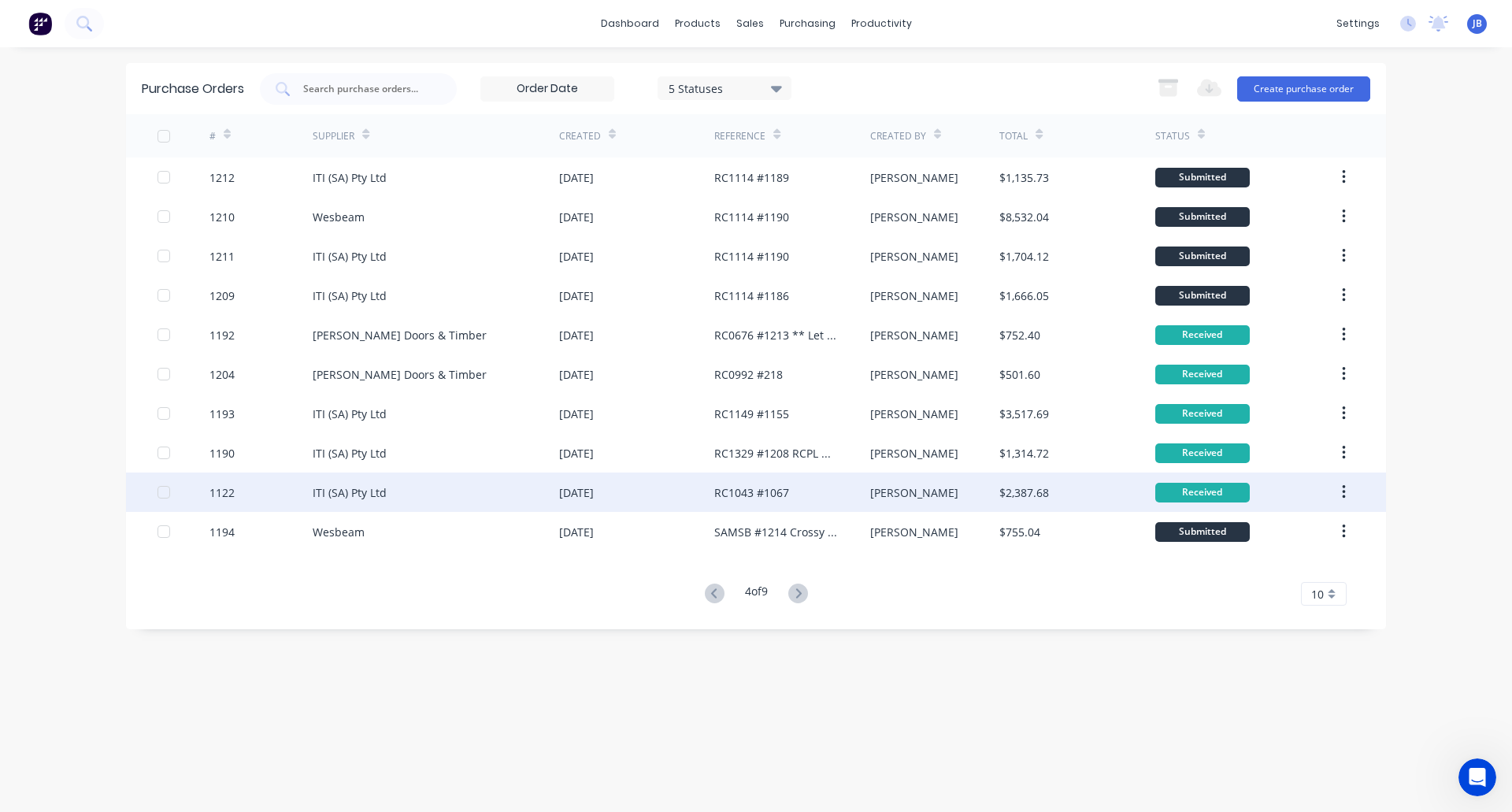
click at [714, 493] on div "01 Sep 2025" at bounding box center [637, 493] width 155 height 39
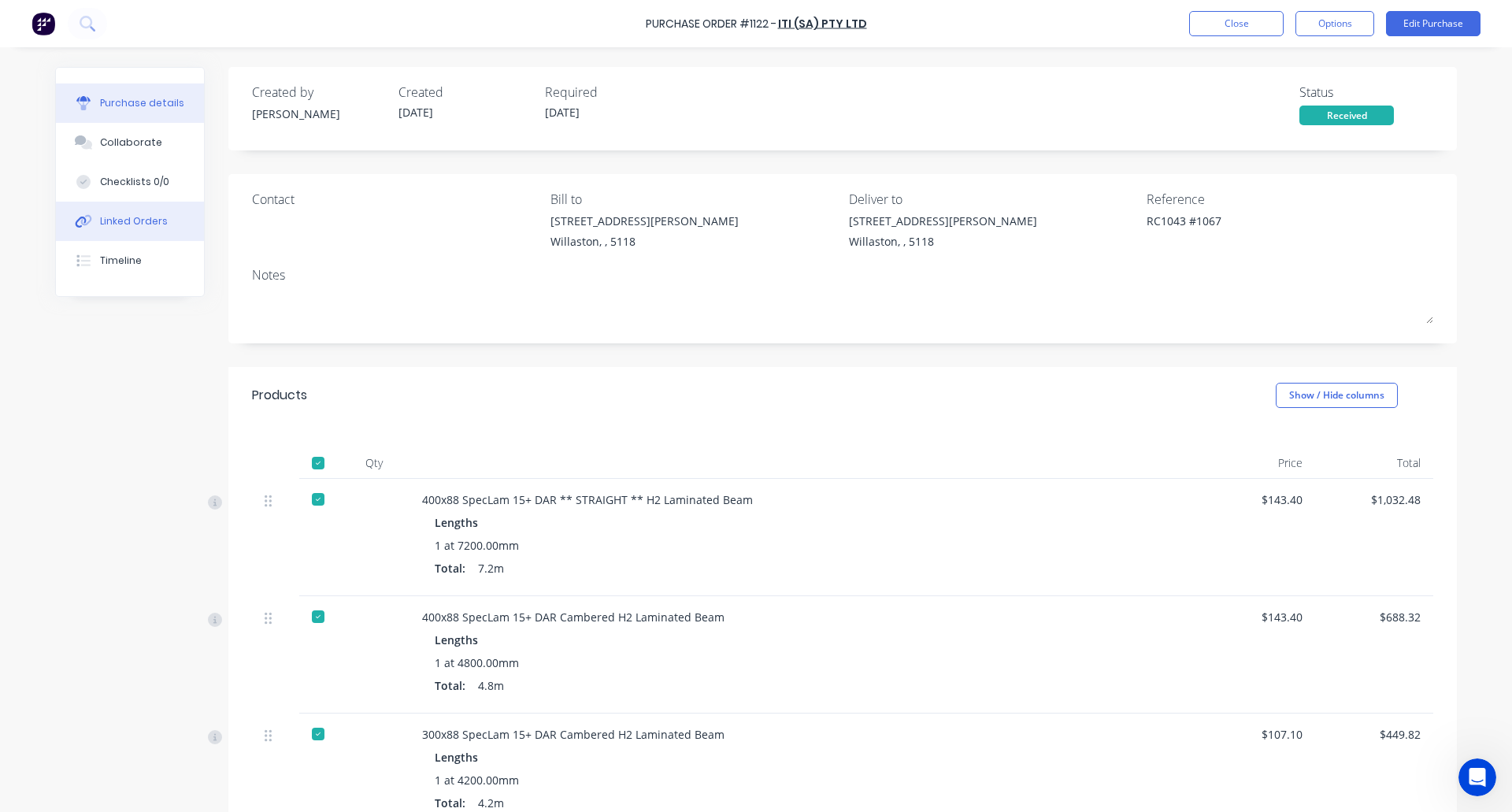
click at [109, 224] on div "Linked Orders" at bounding box center [134, 221] width 68 height 14
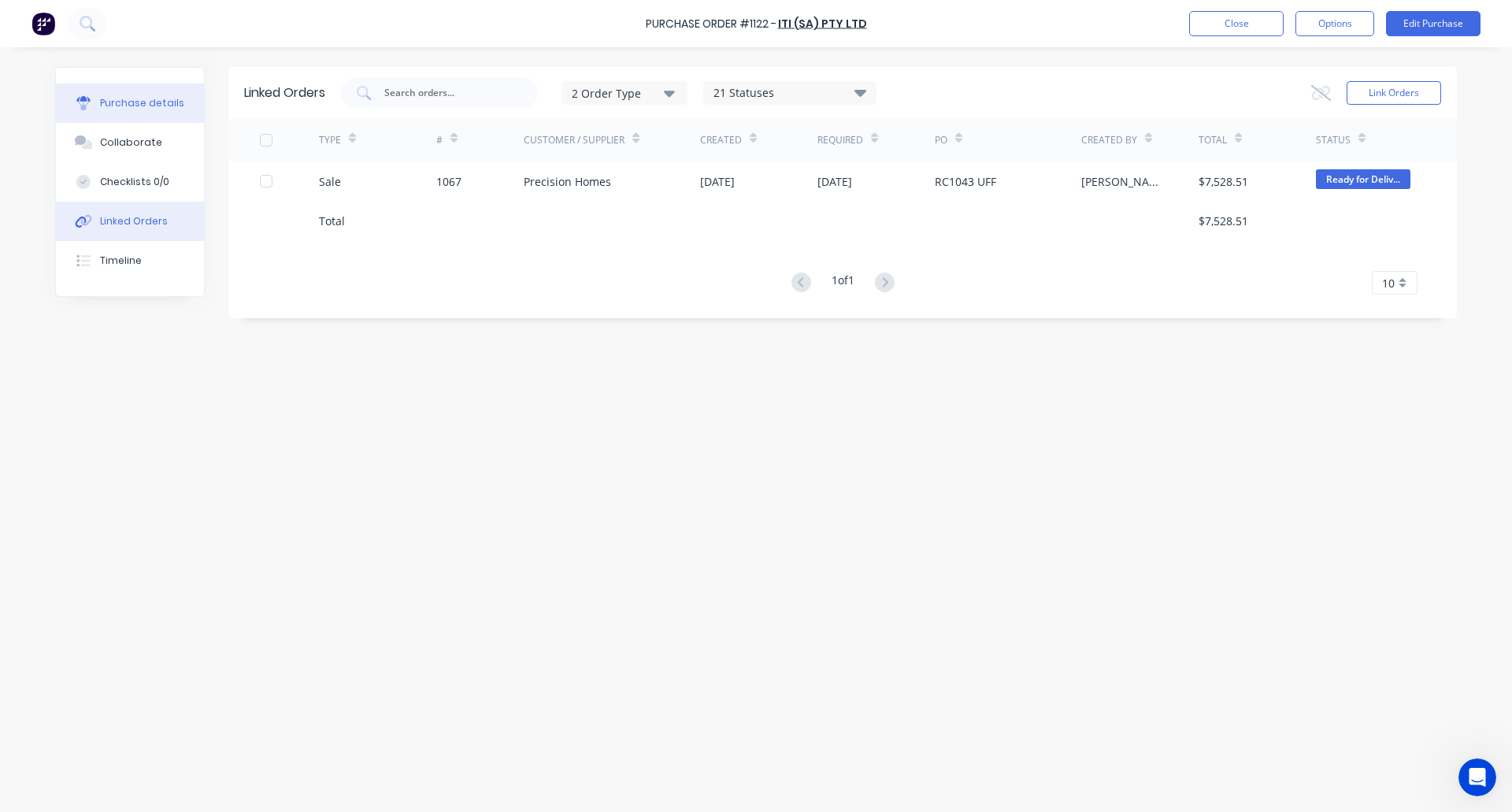
click at [132, 100] on div "Purchase details" at bounding box center [142, 104] width 84 height 14
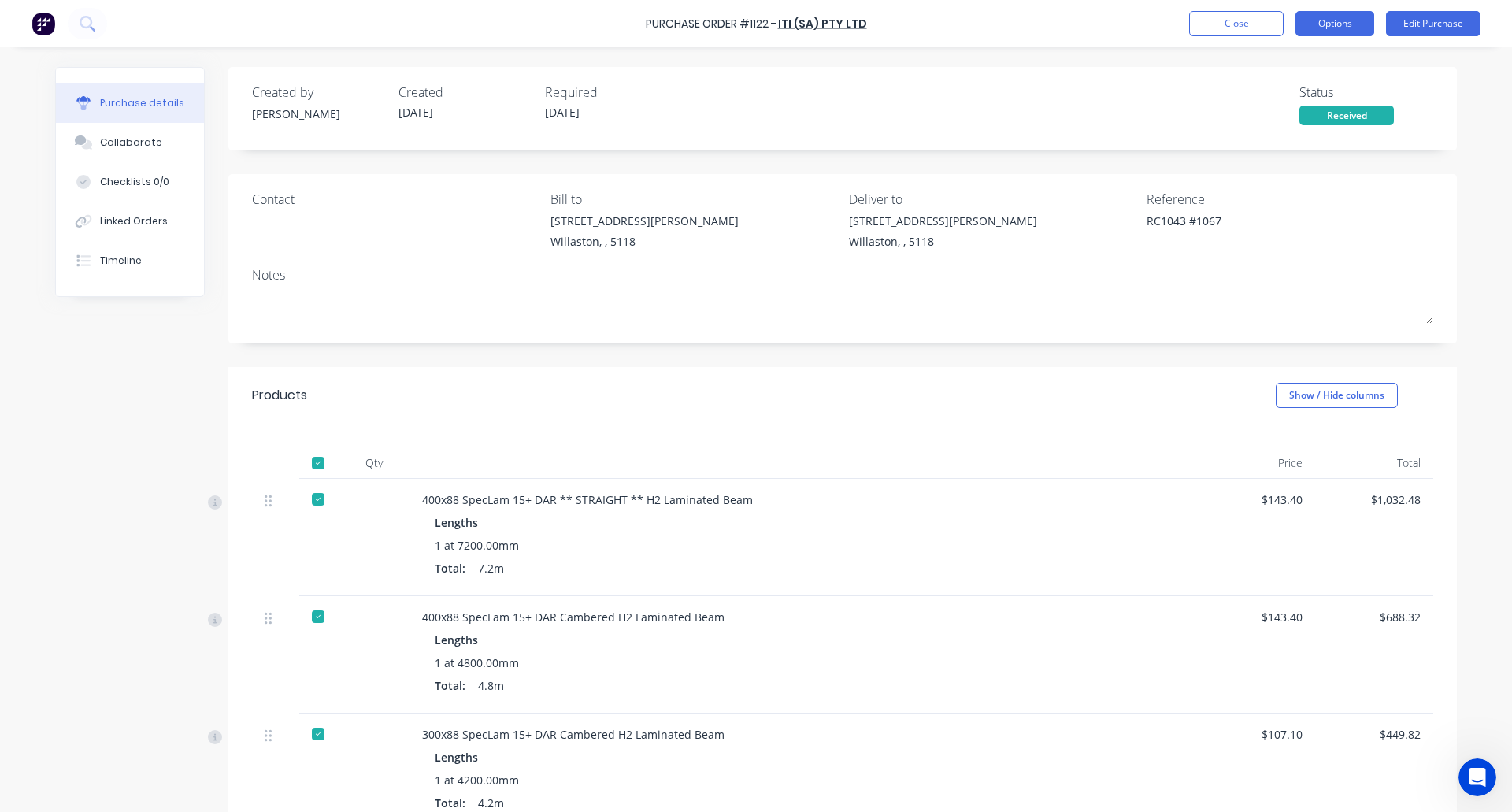
click at [1343, 31] on button "Options" at bounding box center [1334, 23] width 78 height 25
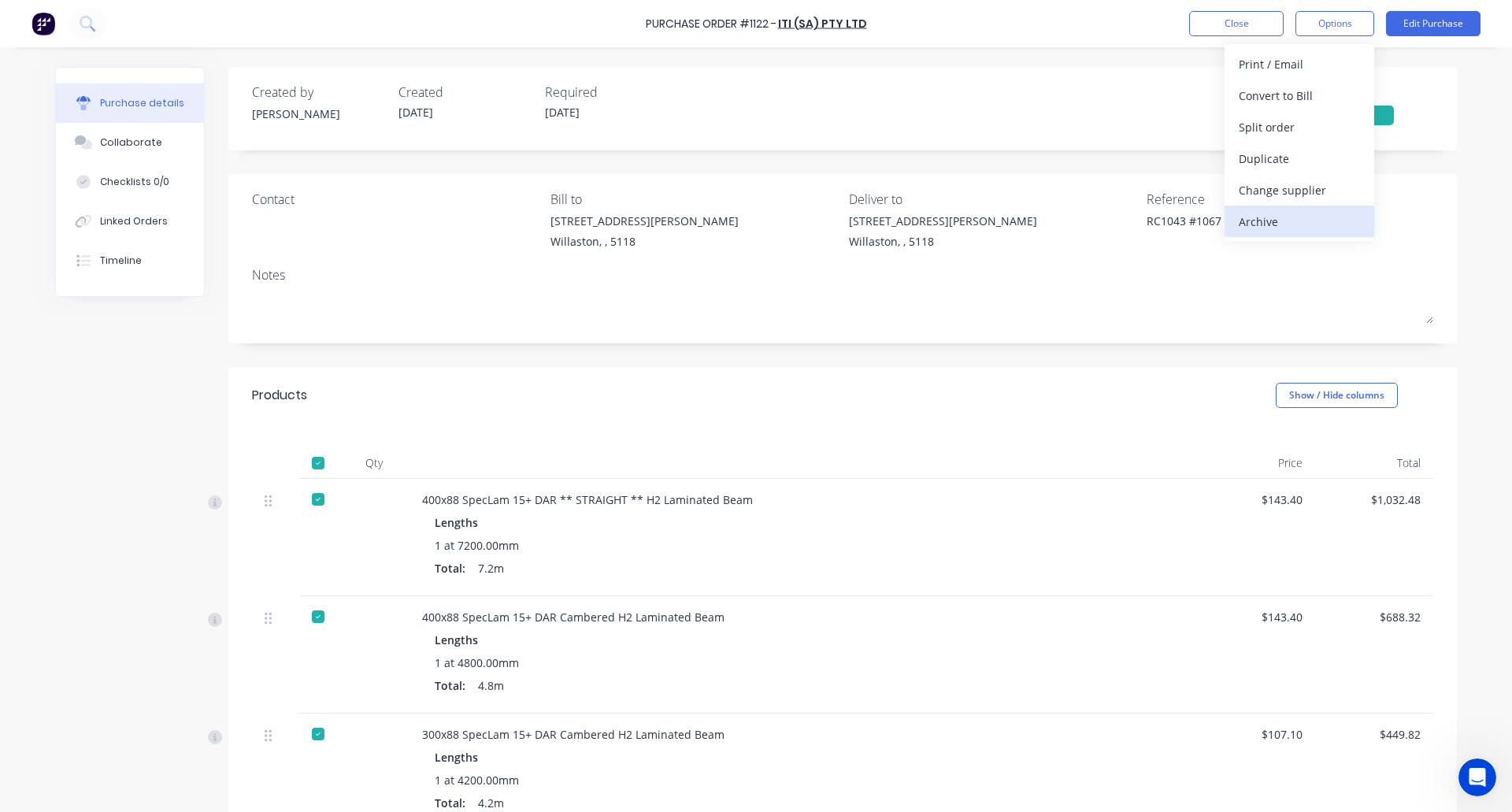
click at [1282, 221] on div "Archive" at bounding box center [1300, 222] width 121 height 23
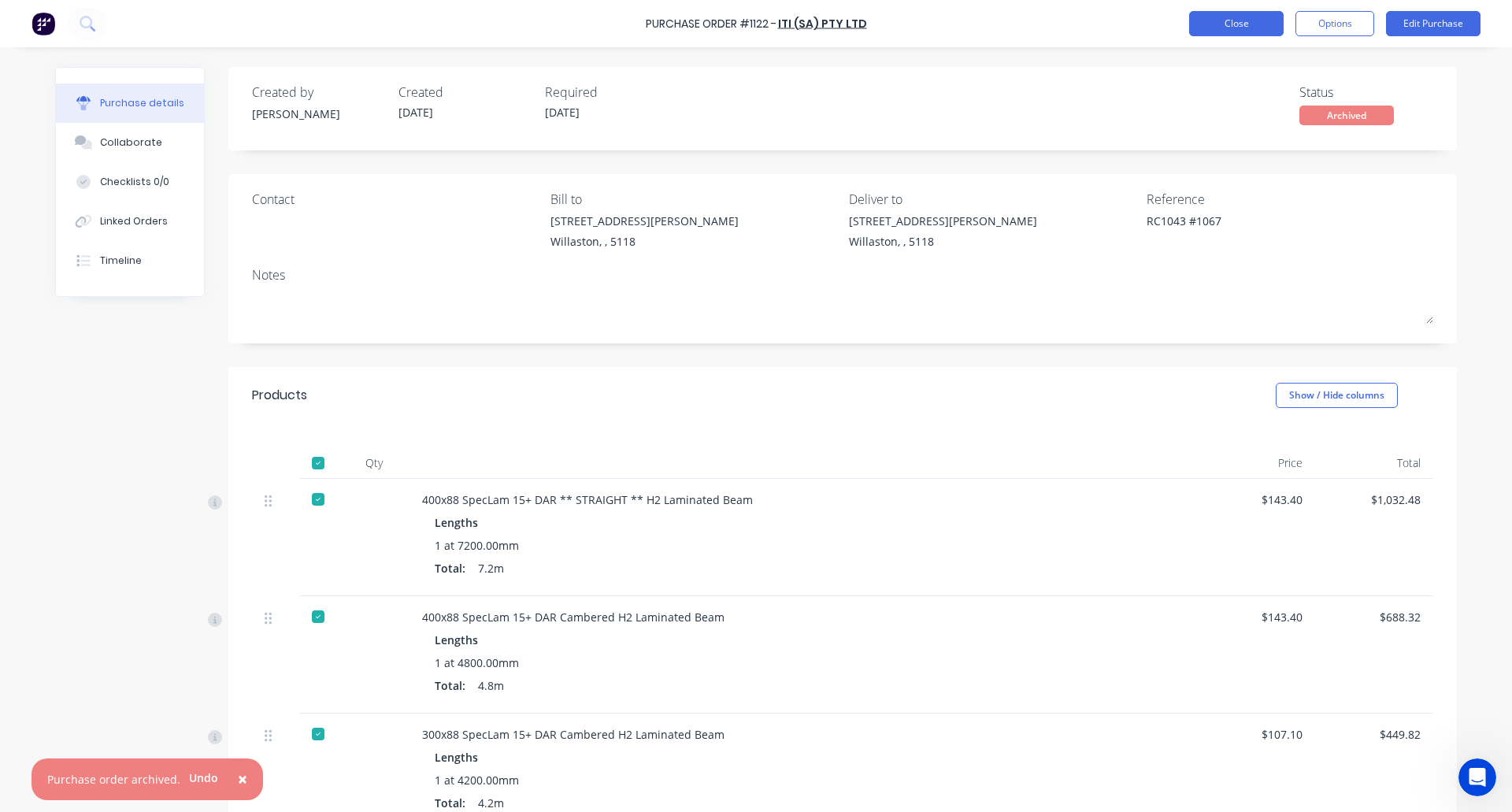
click at [1228, 17] on button "Close" at bounding box center [1236, 23] width 95 height 25
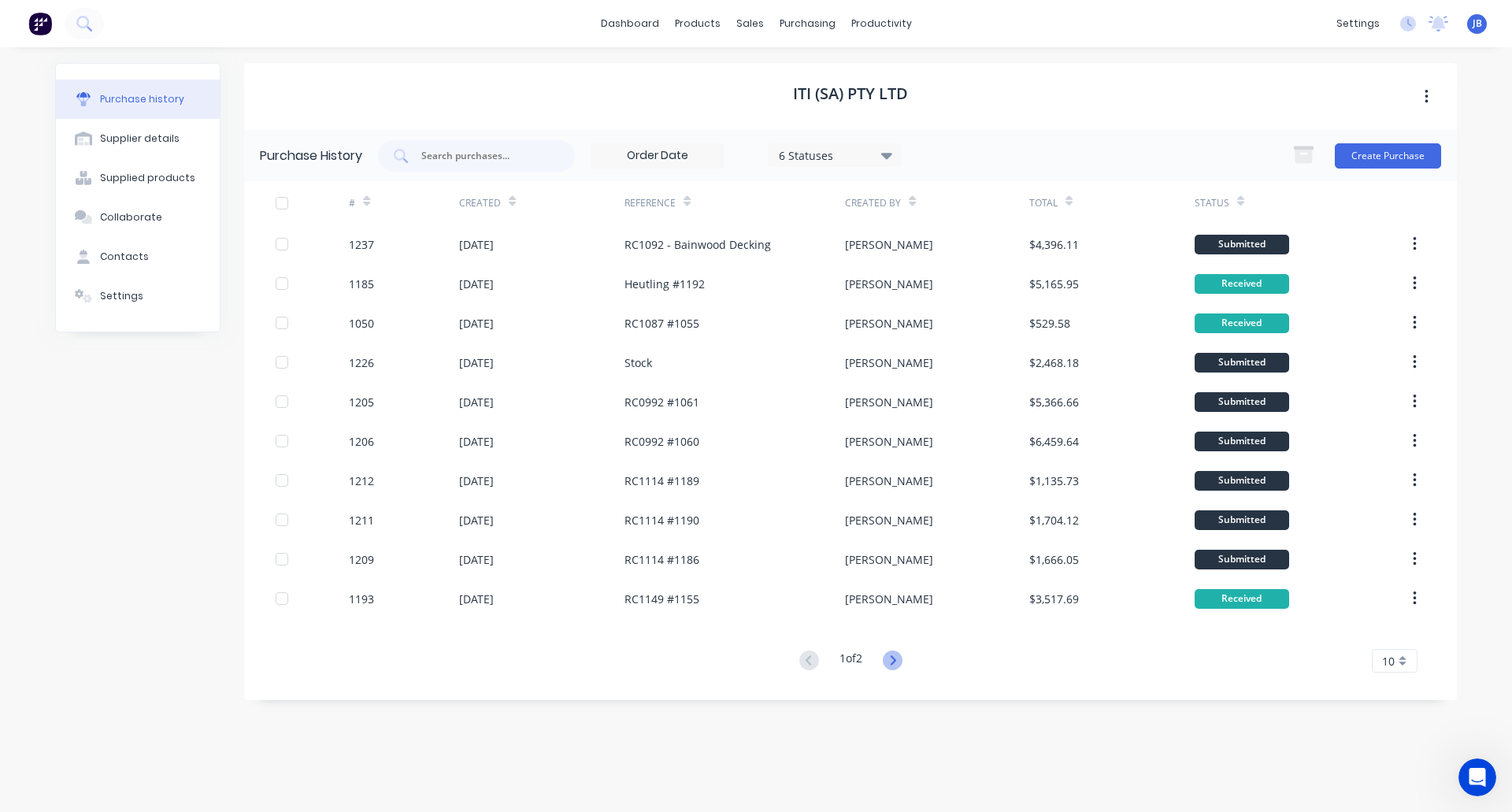
click at [898, 662] on icon at bounding box center [893, 660] width 20 height 20
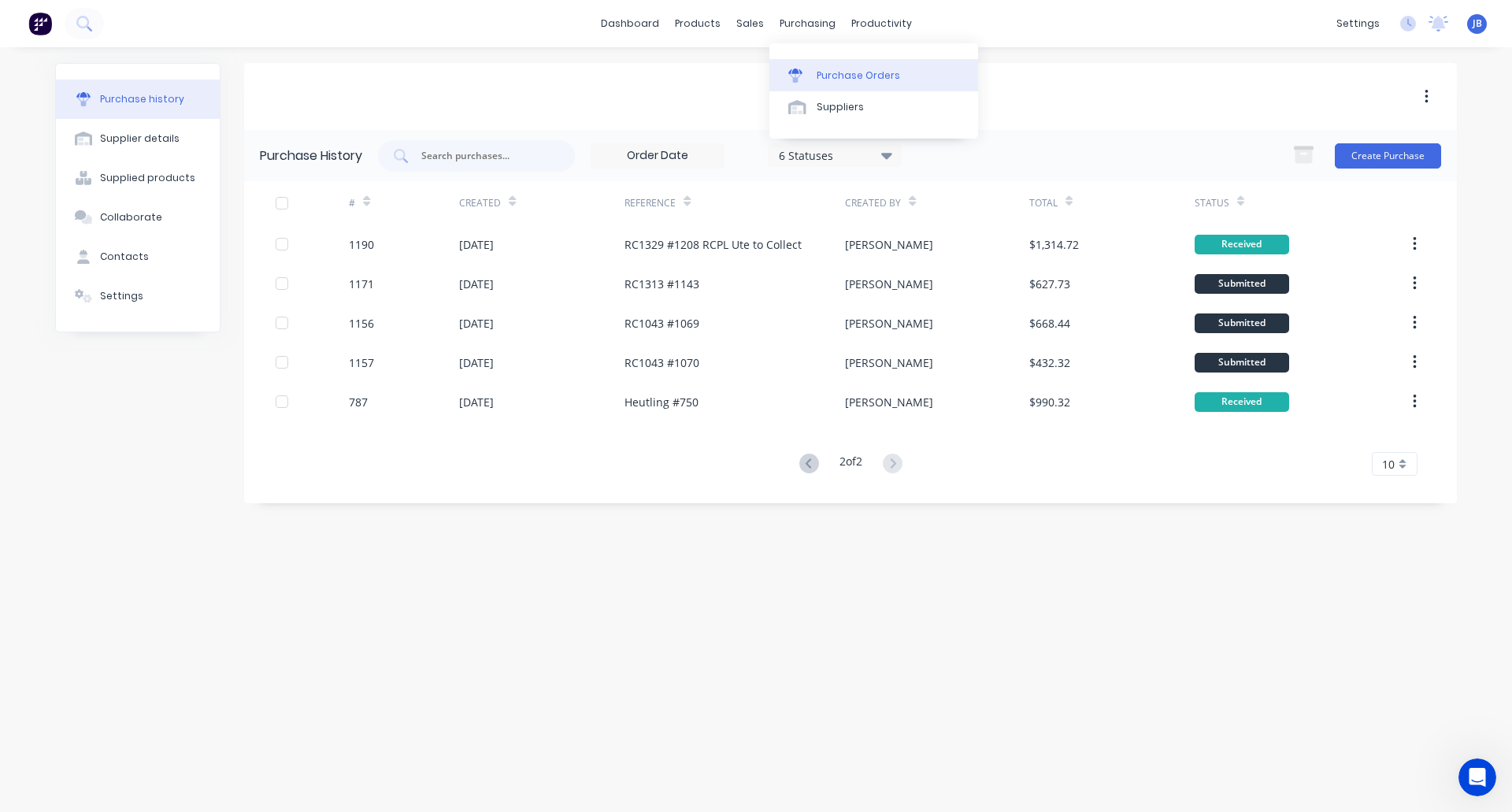
click at [810, 74] on div at bounding box center [800, 76] width 23 height 14
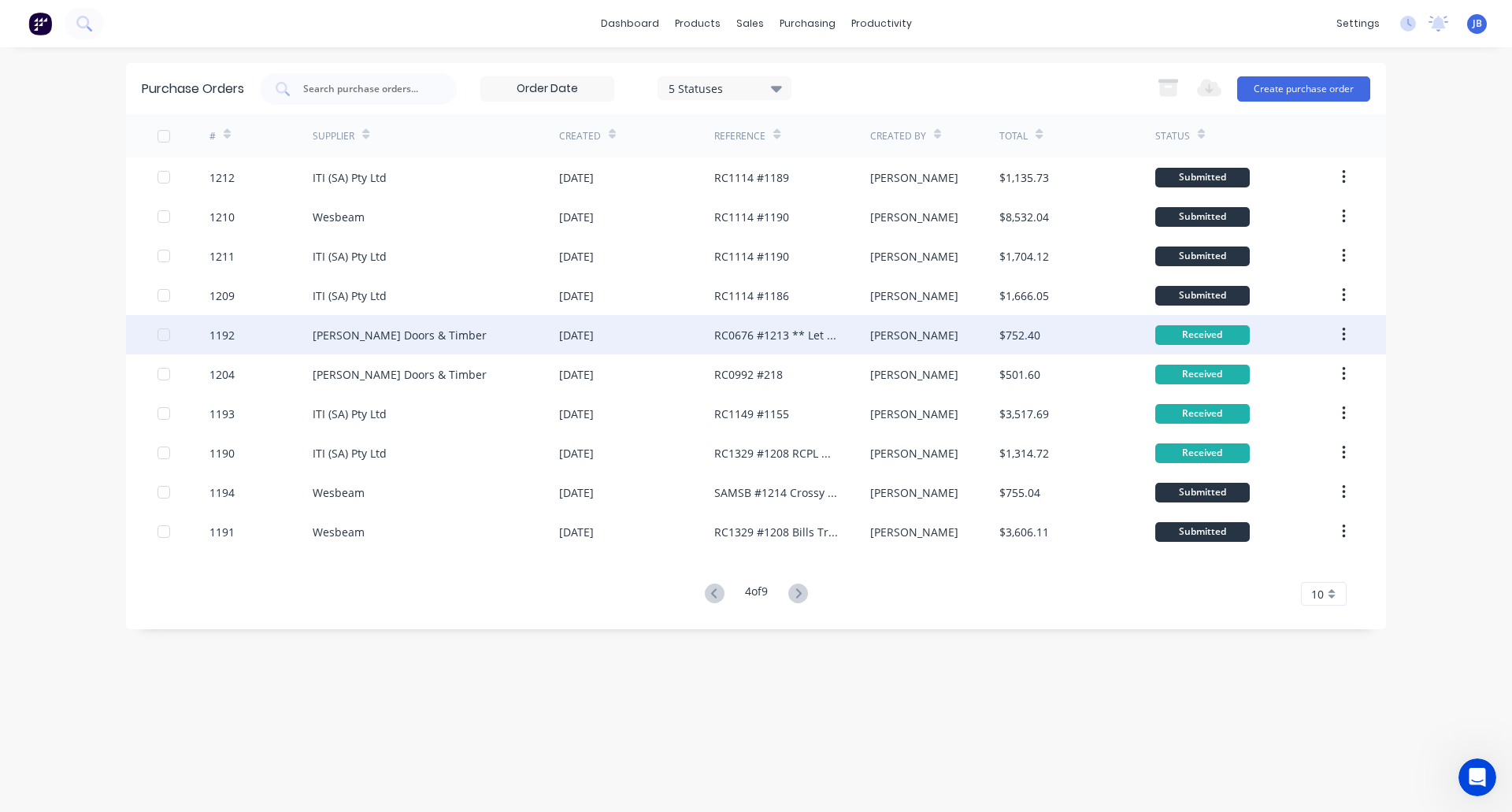
click at [420, 333] on div "Hume Doors & Timber" at bounding box center [399, 335] width 174 height 17
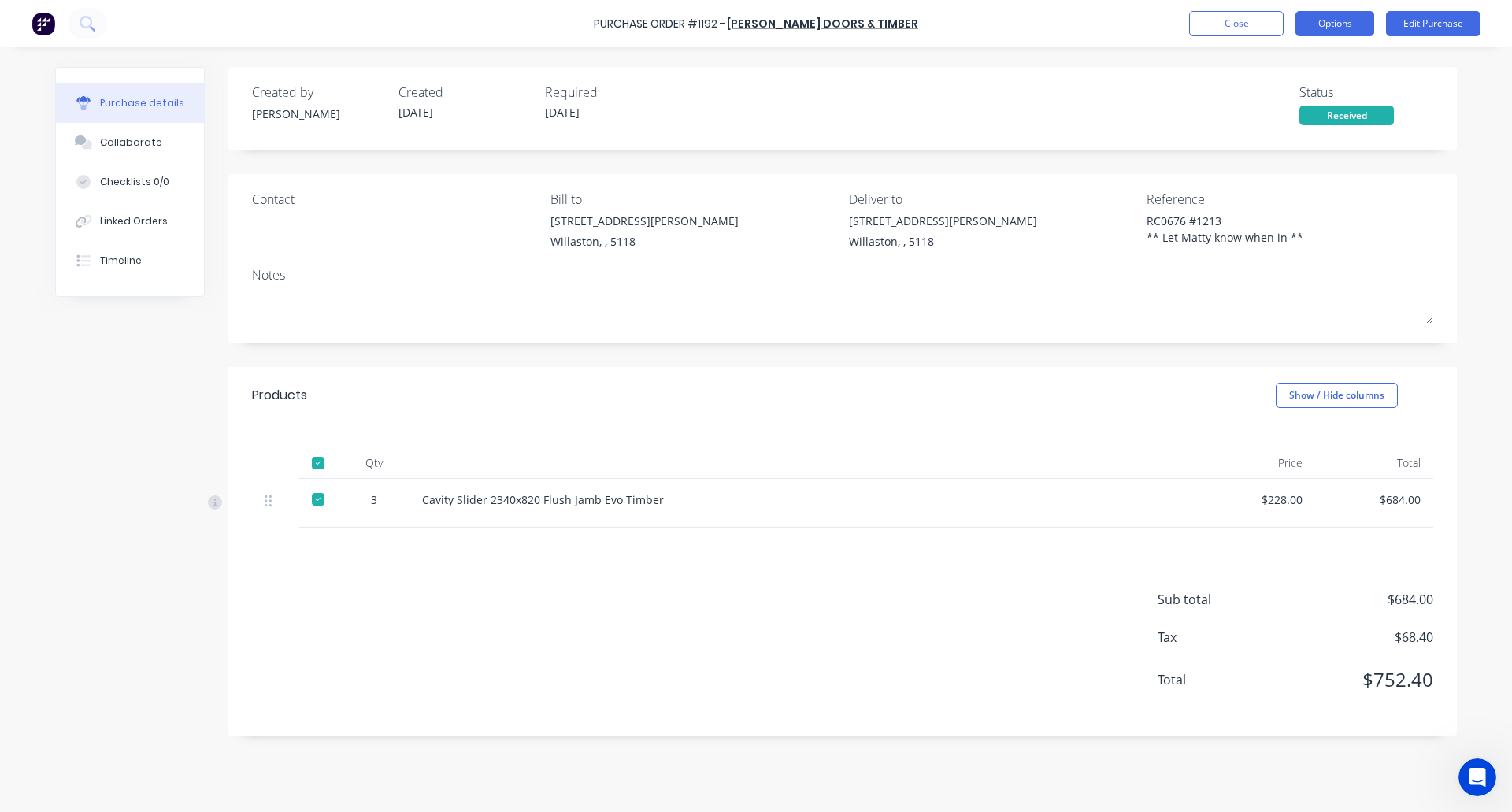
click at [1340, 24] on button "Options" at bounding box center [1334, 23] width 78 height 25
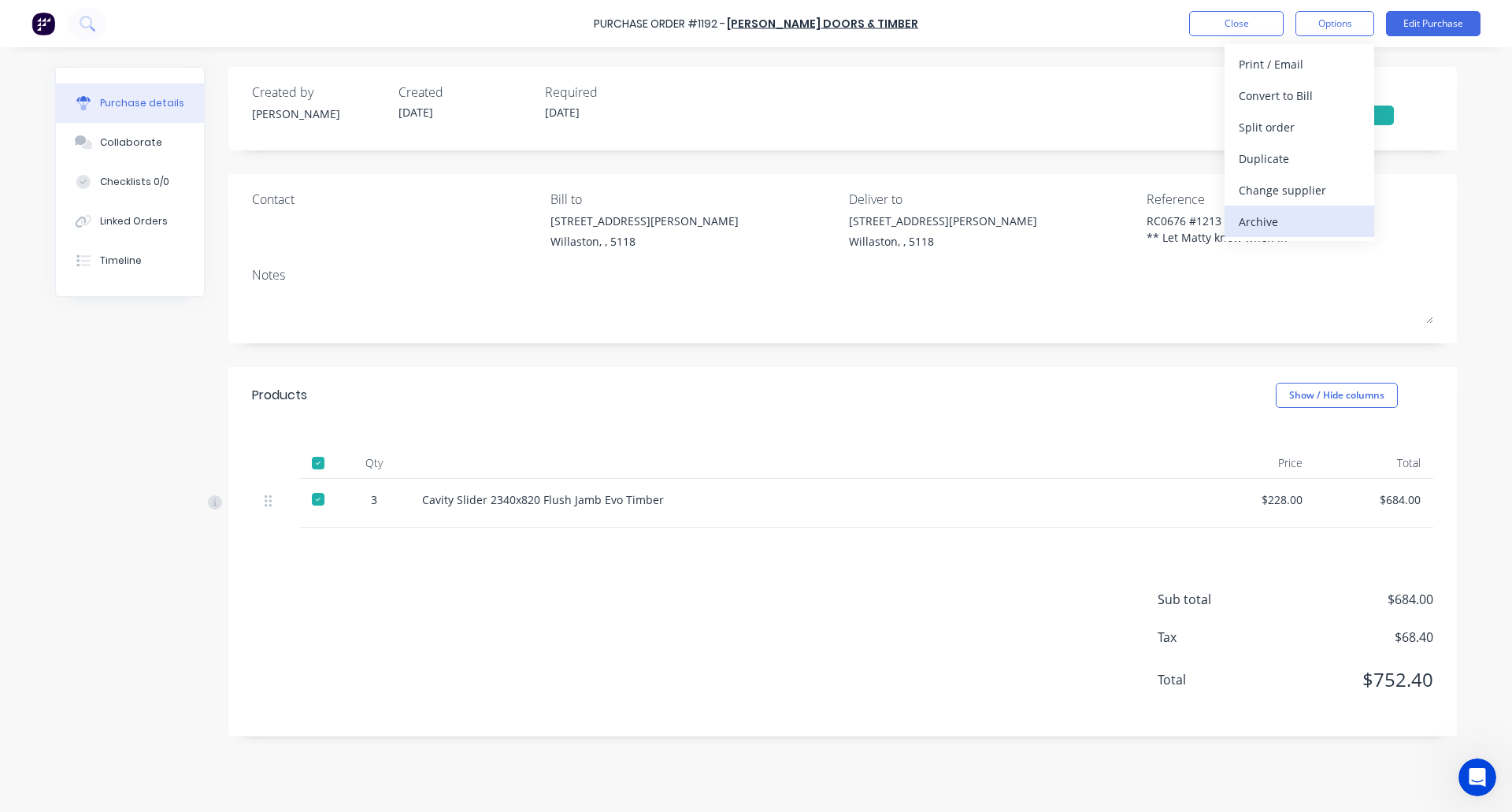
click at [1306, 216] on div "Archive" at bounding box center [1300, 222] width 121 height 23
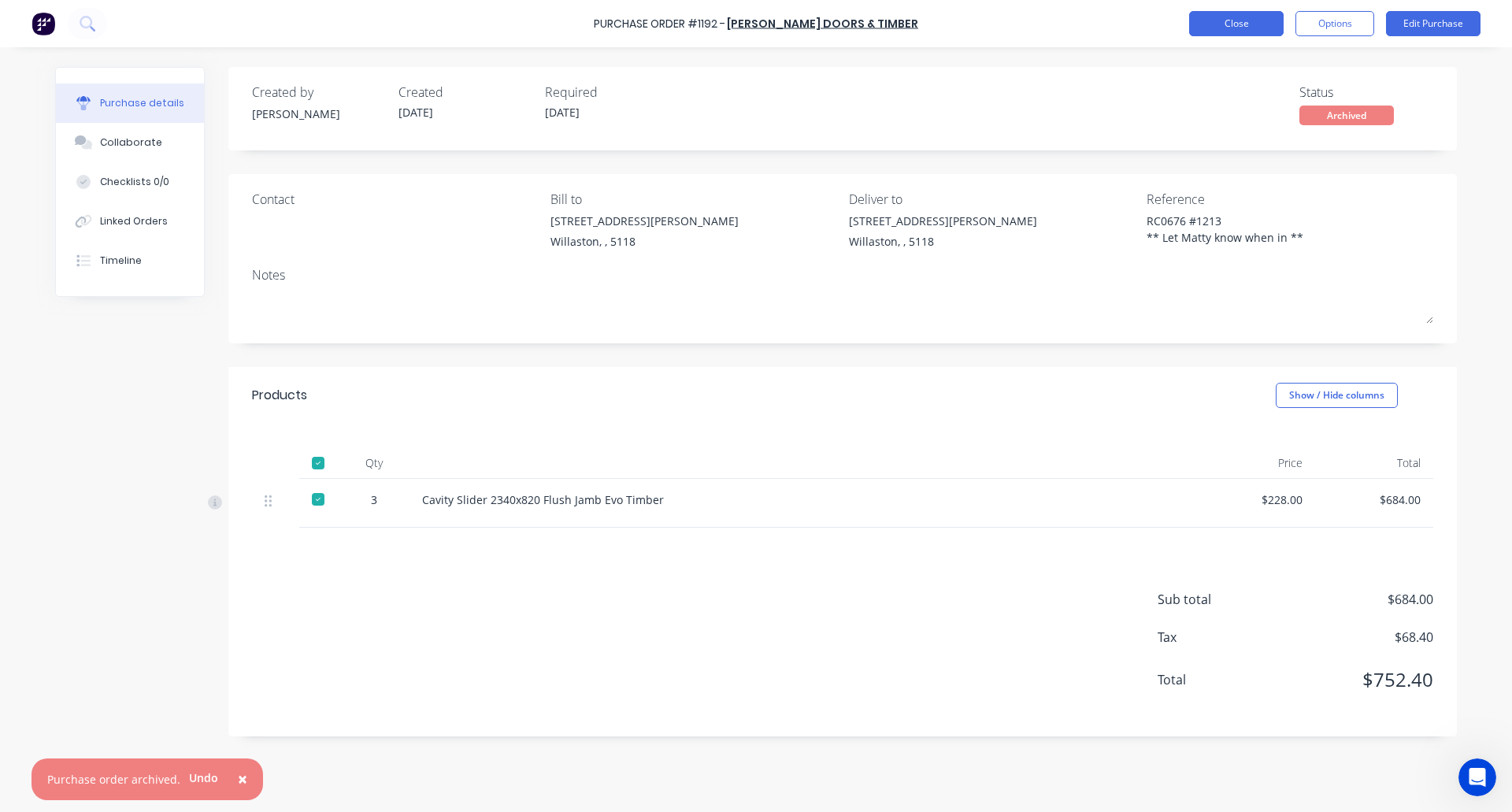
click at [1223, 23] on button "Close" at bounding box center [1236, 23] width 95 height 25
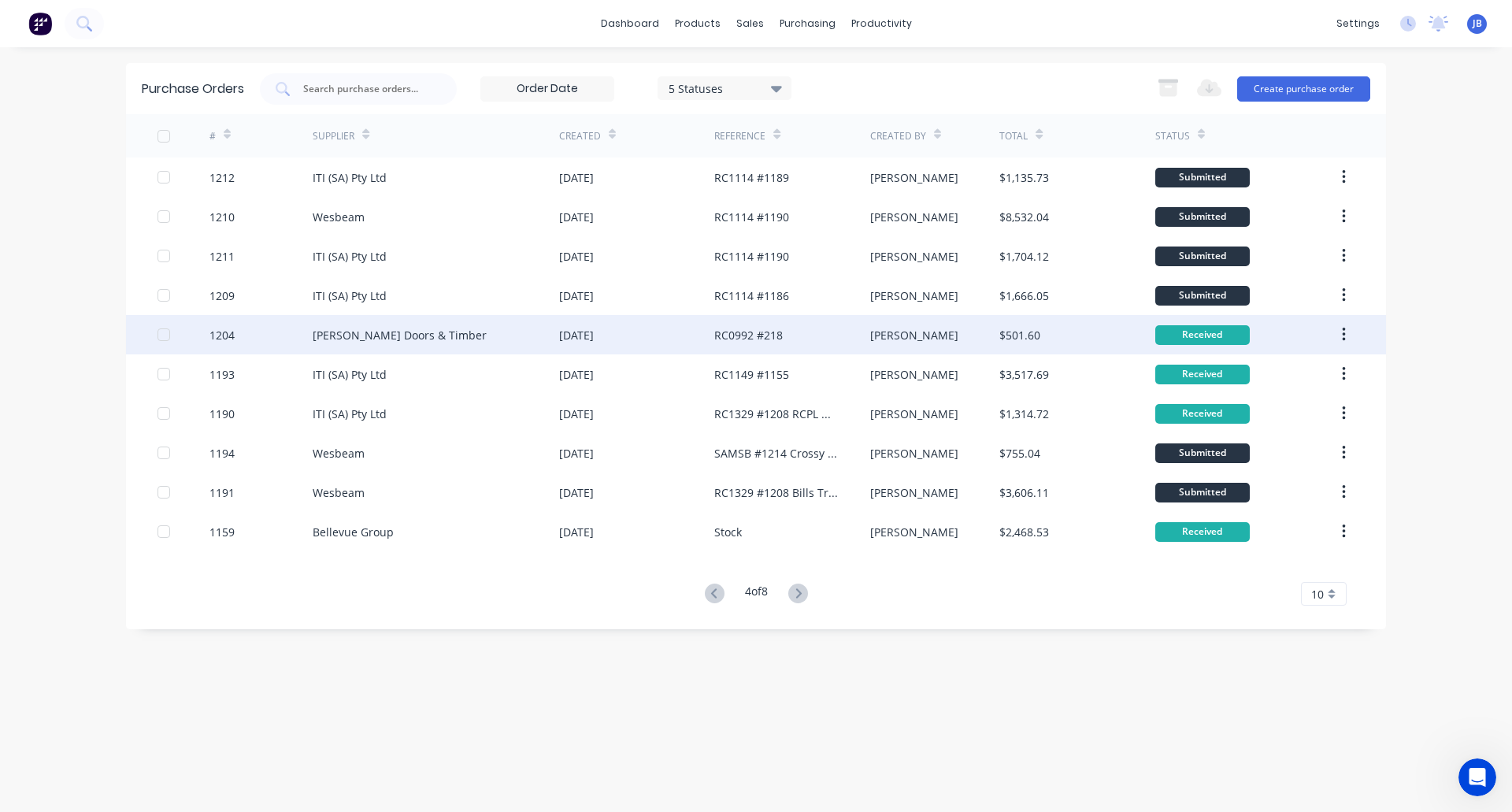
click at [345, 343] on div "Hume Doors & Timber" at bounding box center [399, 335] width 174 height 17
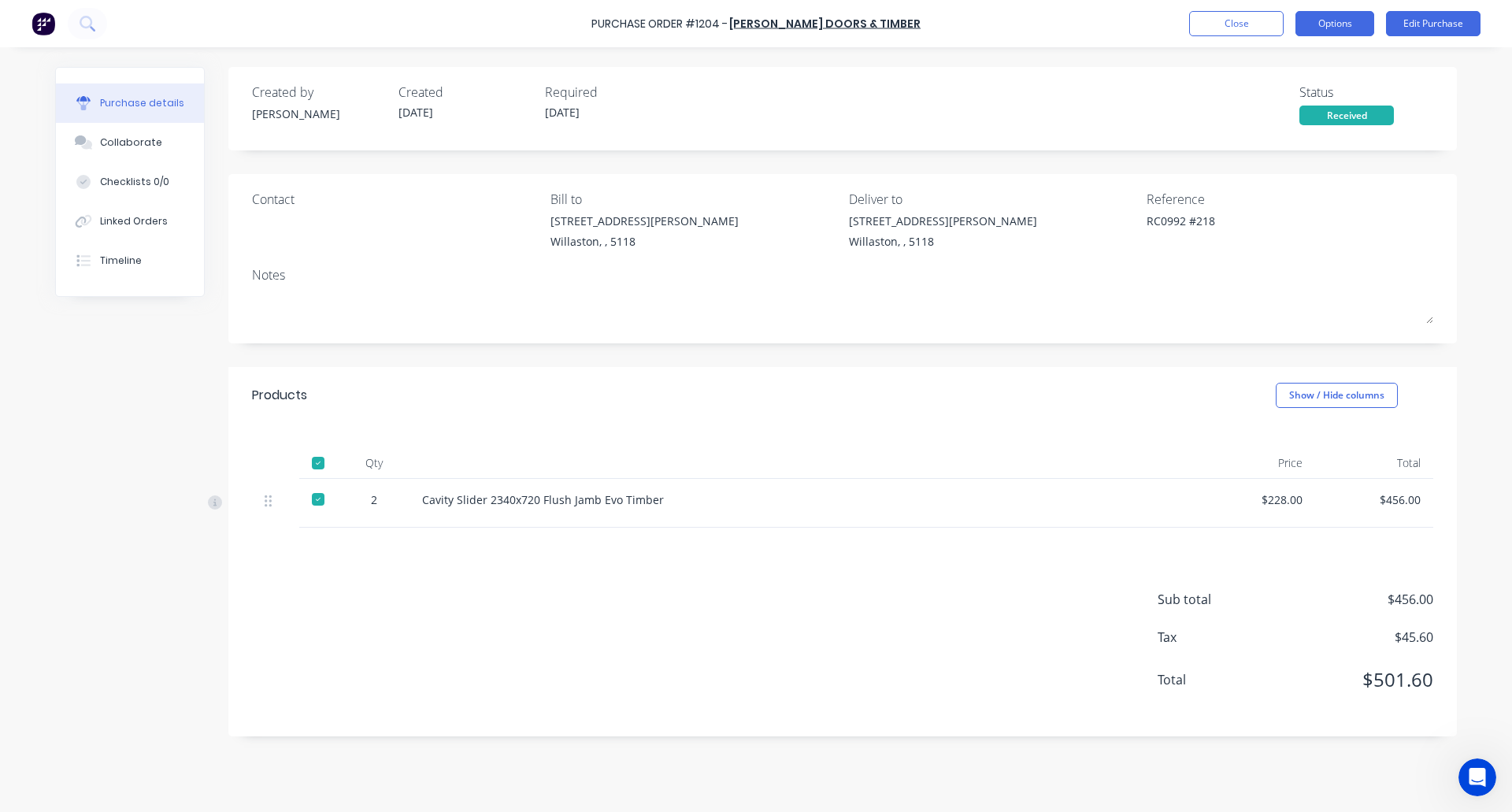
click at [1327, 26] on button "Options" at bounding box center [1334, 23] width 78 height 25
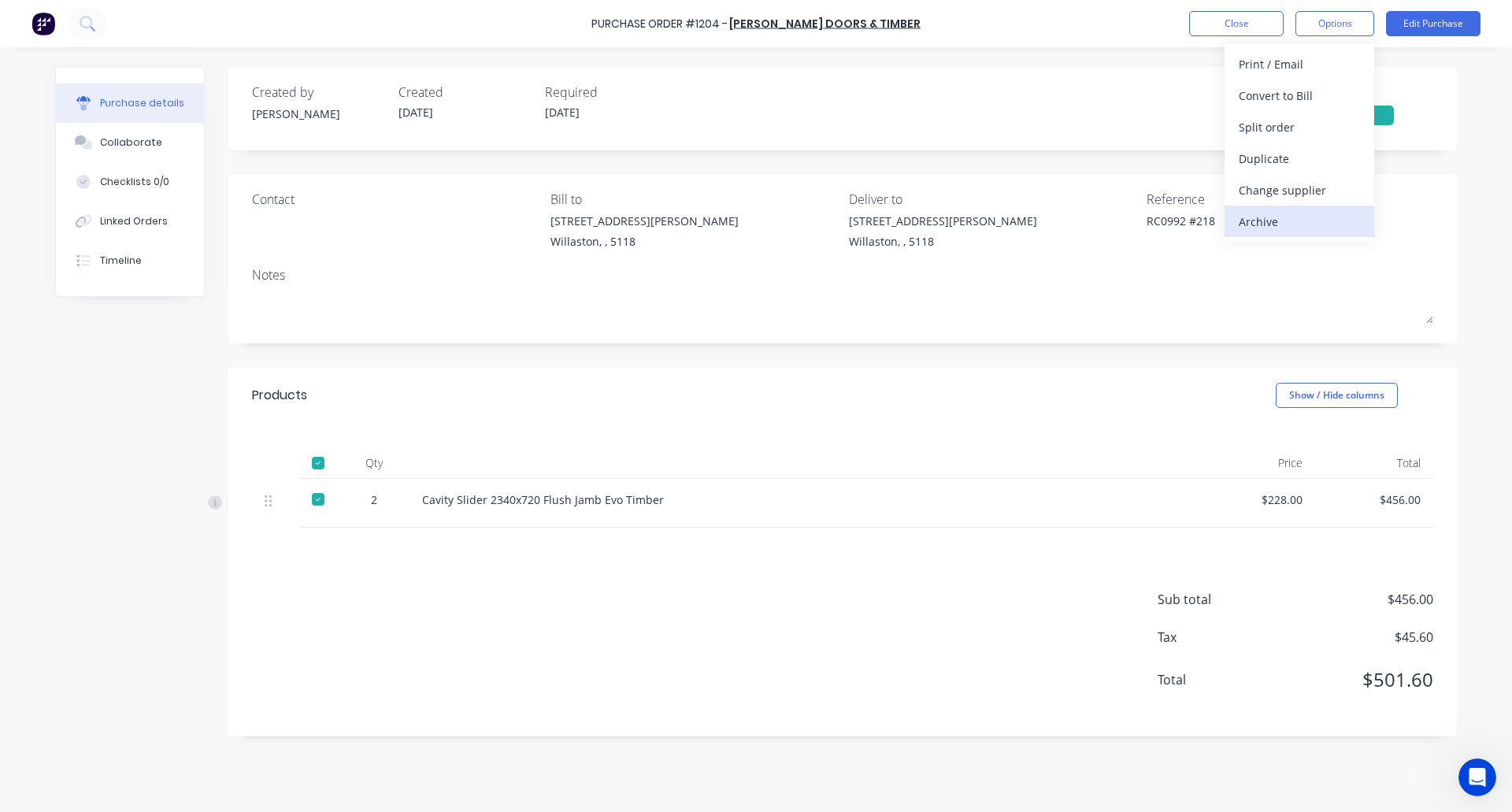
click at [1277, 221] on div "Archive" at bounding box center [1300, 222] width 121 height 23
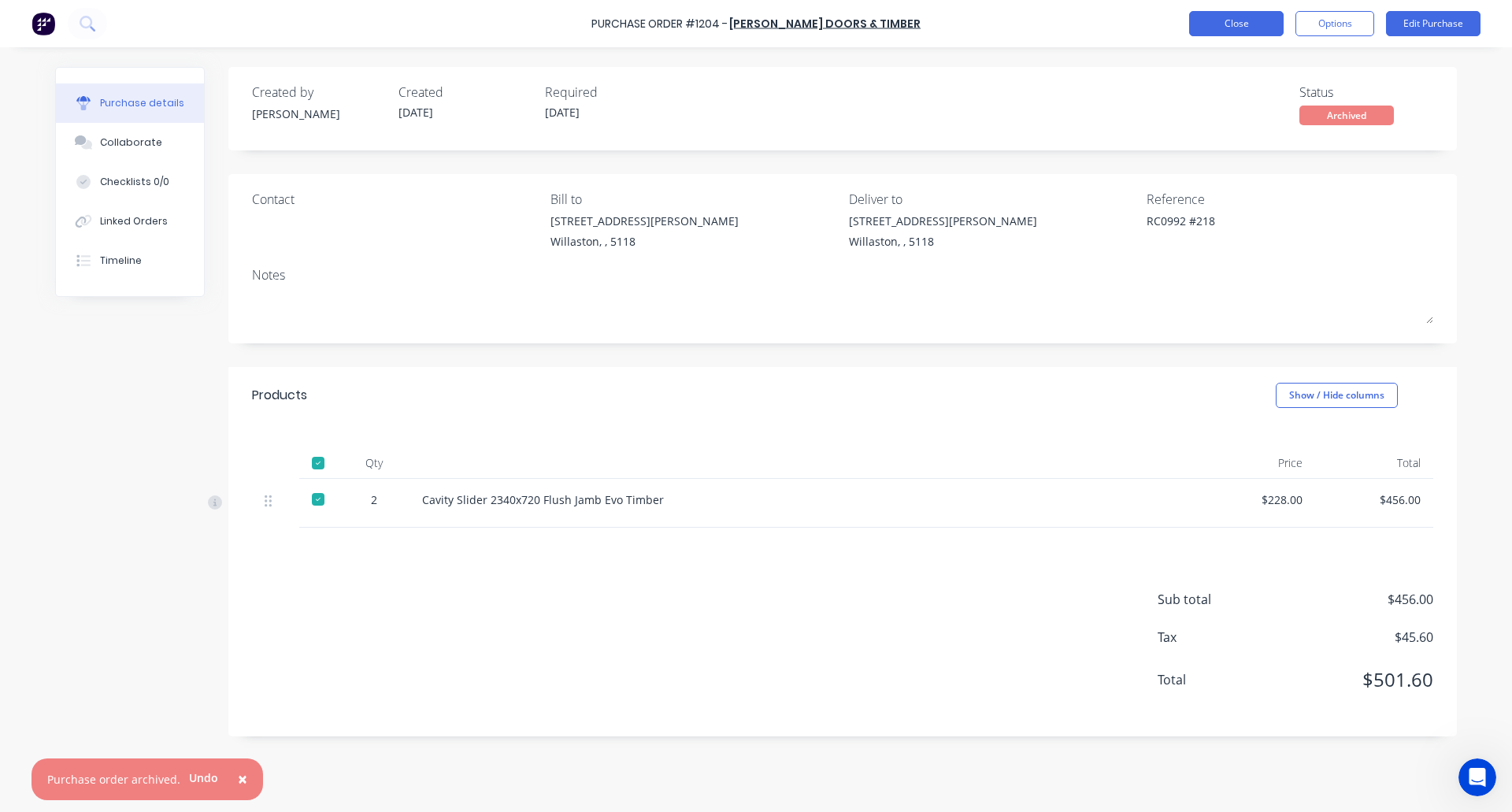
click at [1226, 23] on button "Close" at bounding box center [1236, 23] width 95 height 25
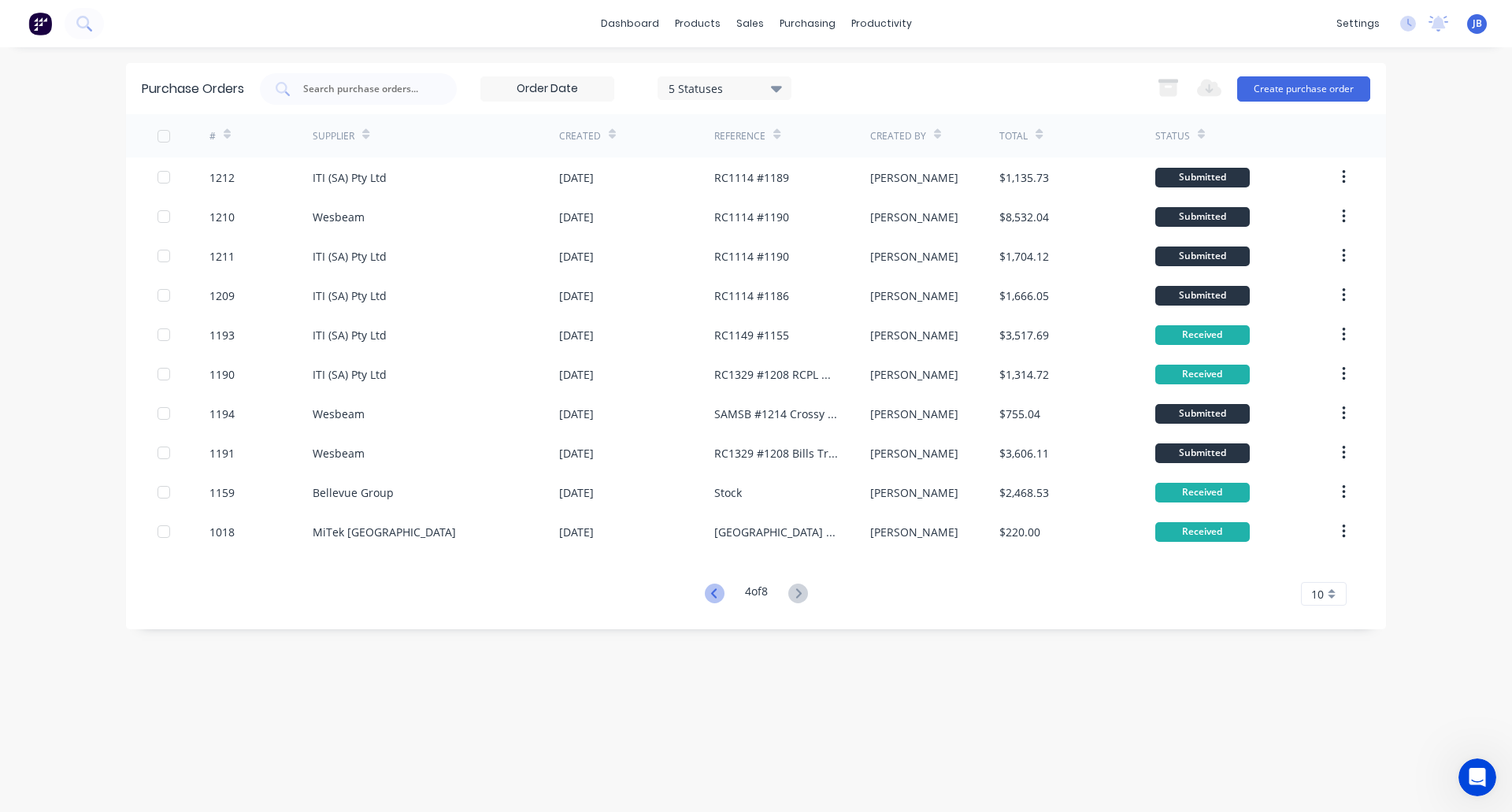
click at [710, 594] on icon at bounding box center [713, 592] width 5 height 10
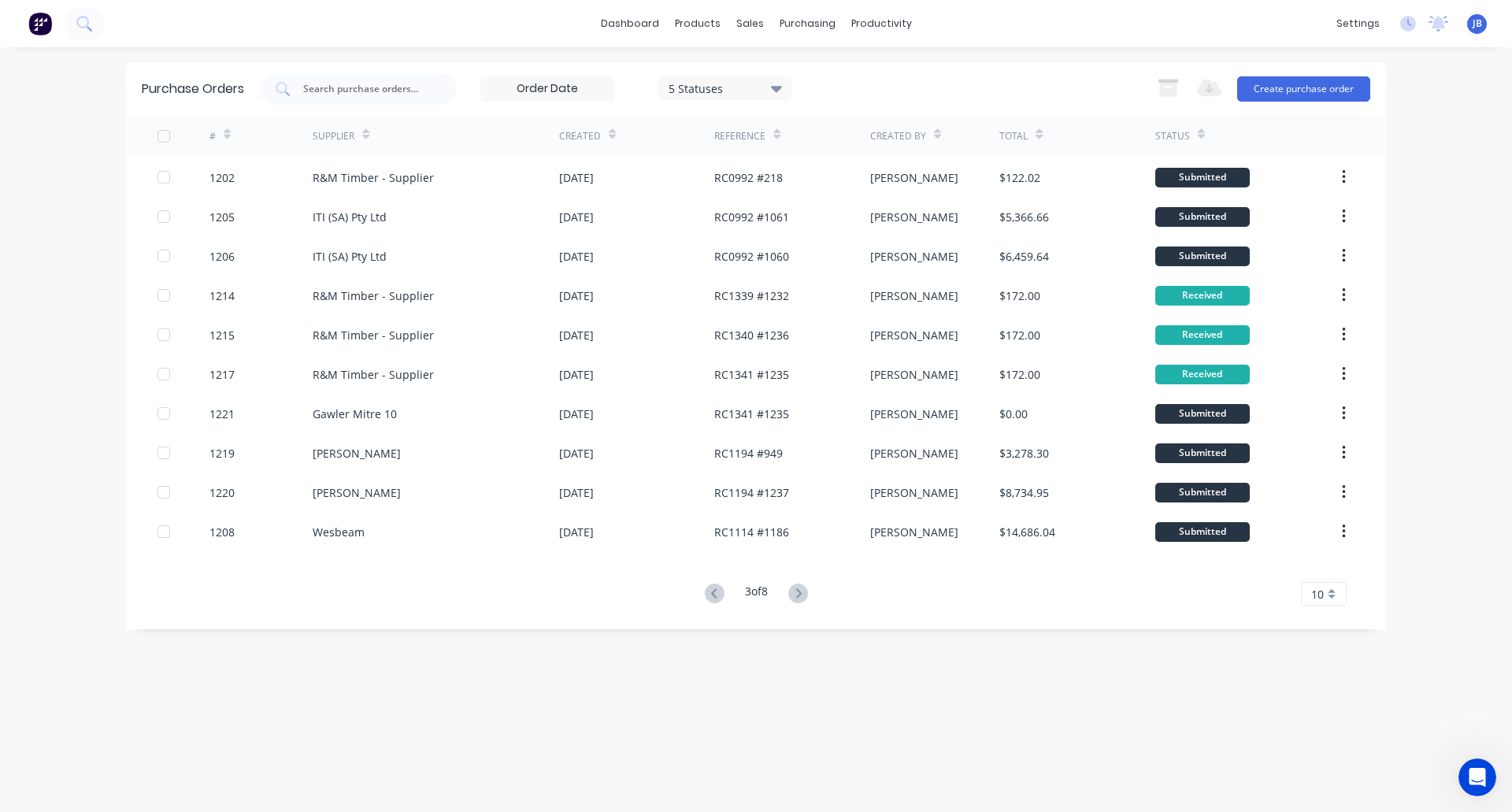
click at [710, 594] on icon at bounding box center [713, 592] width 5 height 10
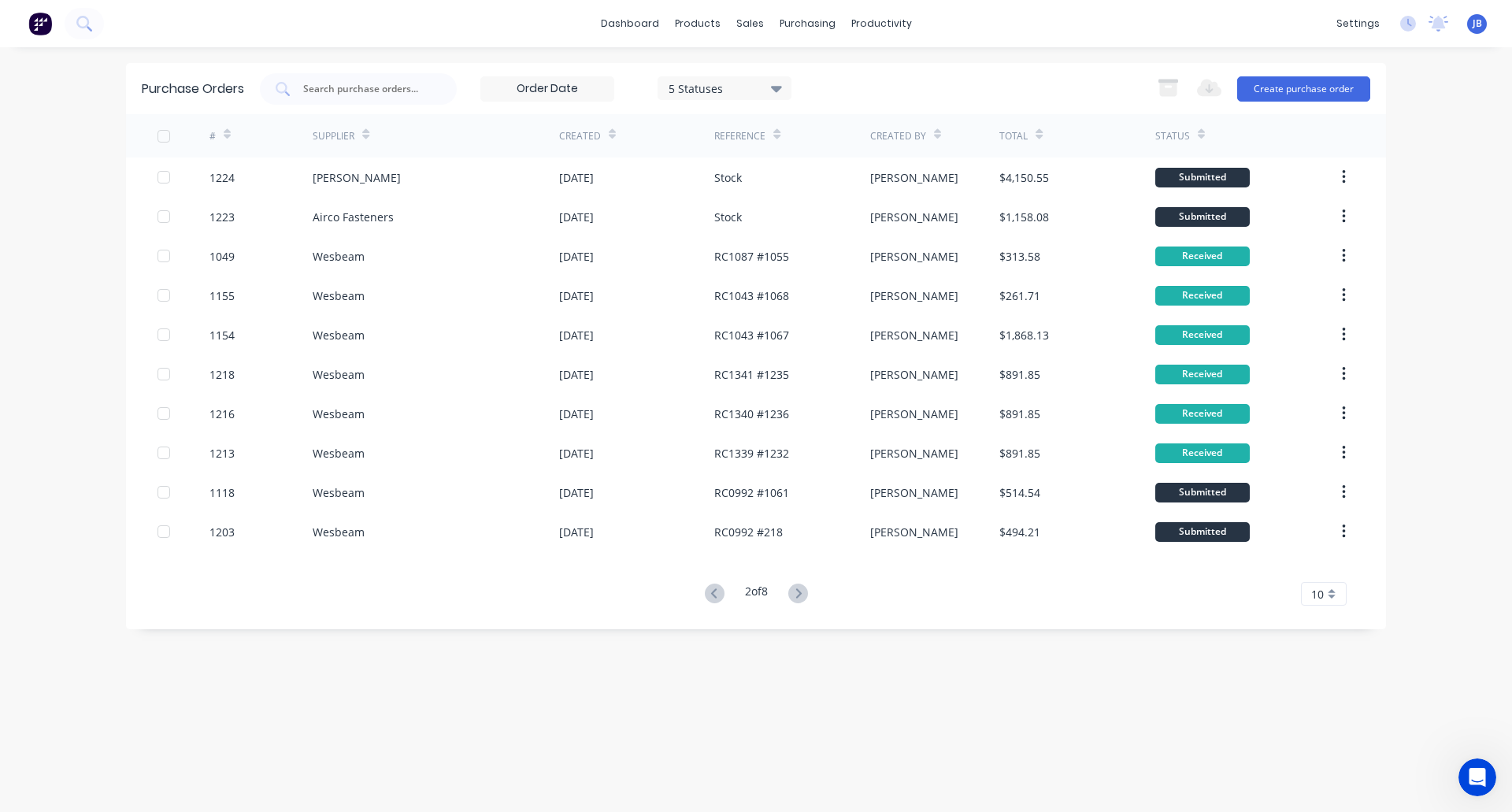
click at [710, 594] on icon at bounding box center [713, 592] width 5 height 10
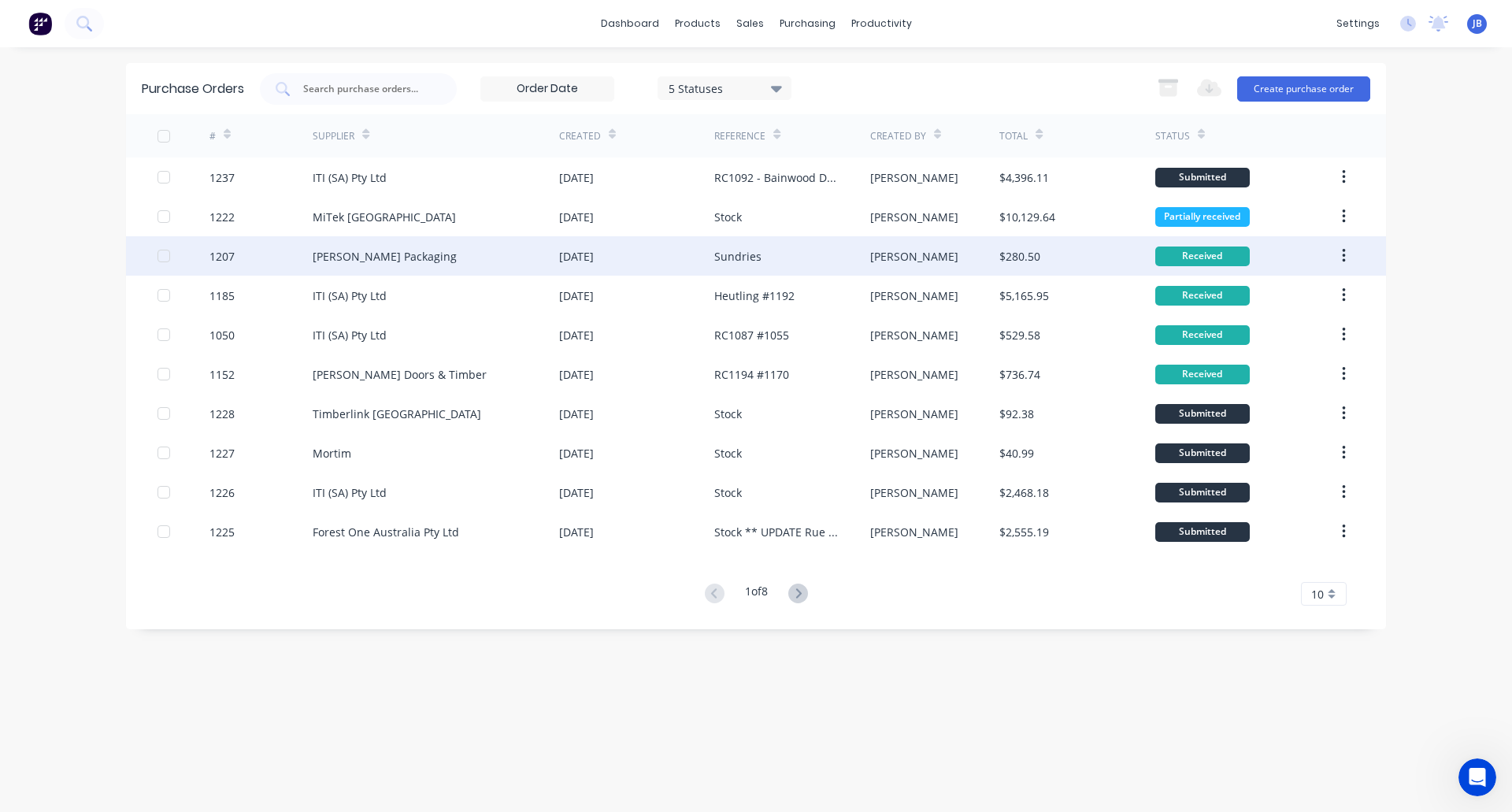
click at [526, 256] on div "Armstrong Packaging" at bounding box center [435, 256] width 246 height 39
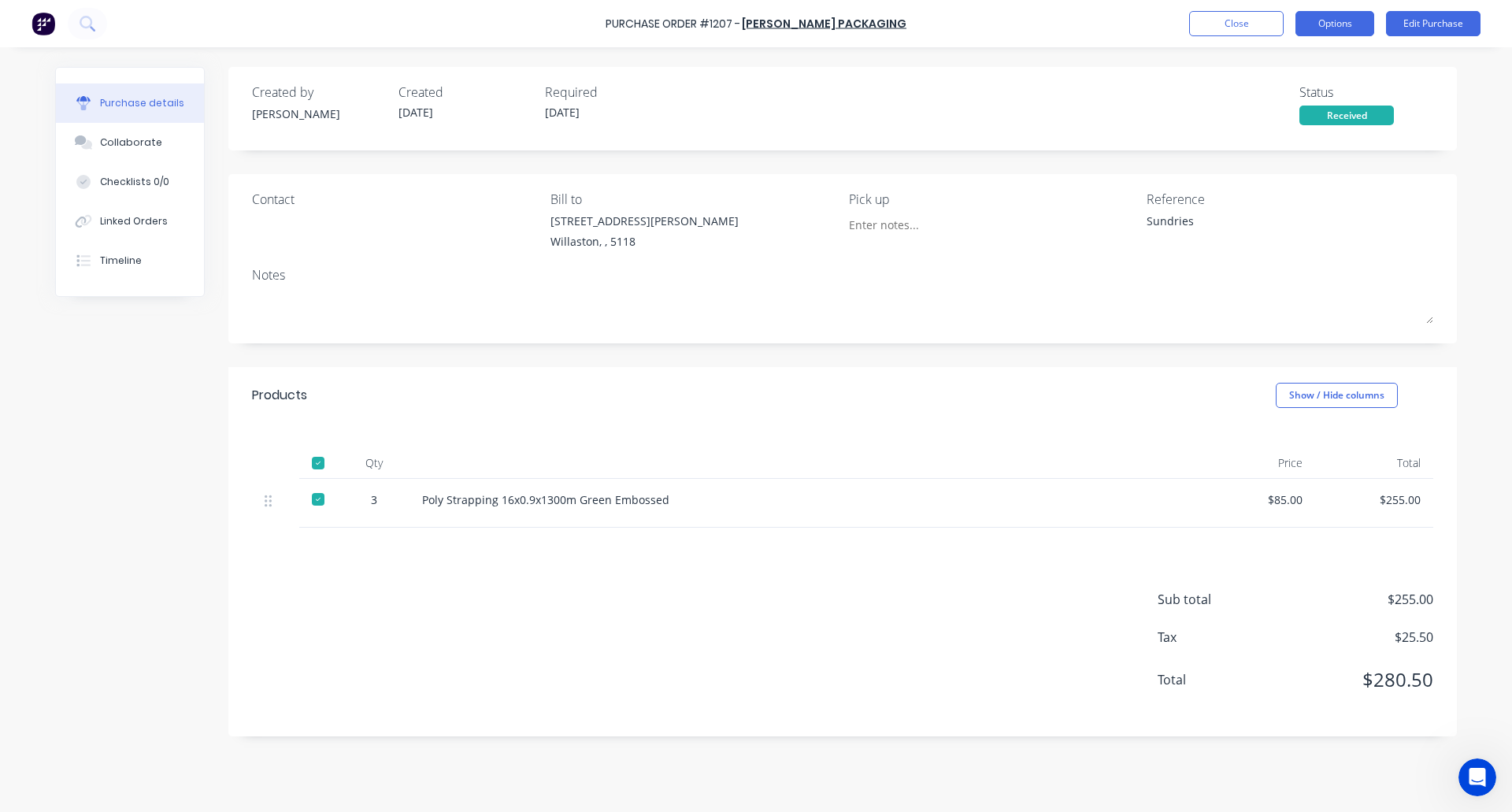
click at [1336, 23] on button "Options" at bounding box center [1334, 23] width 78 height 25
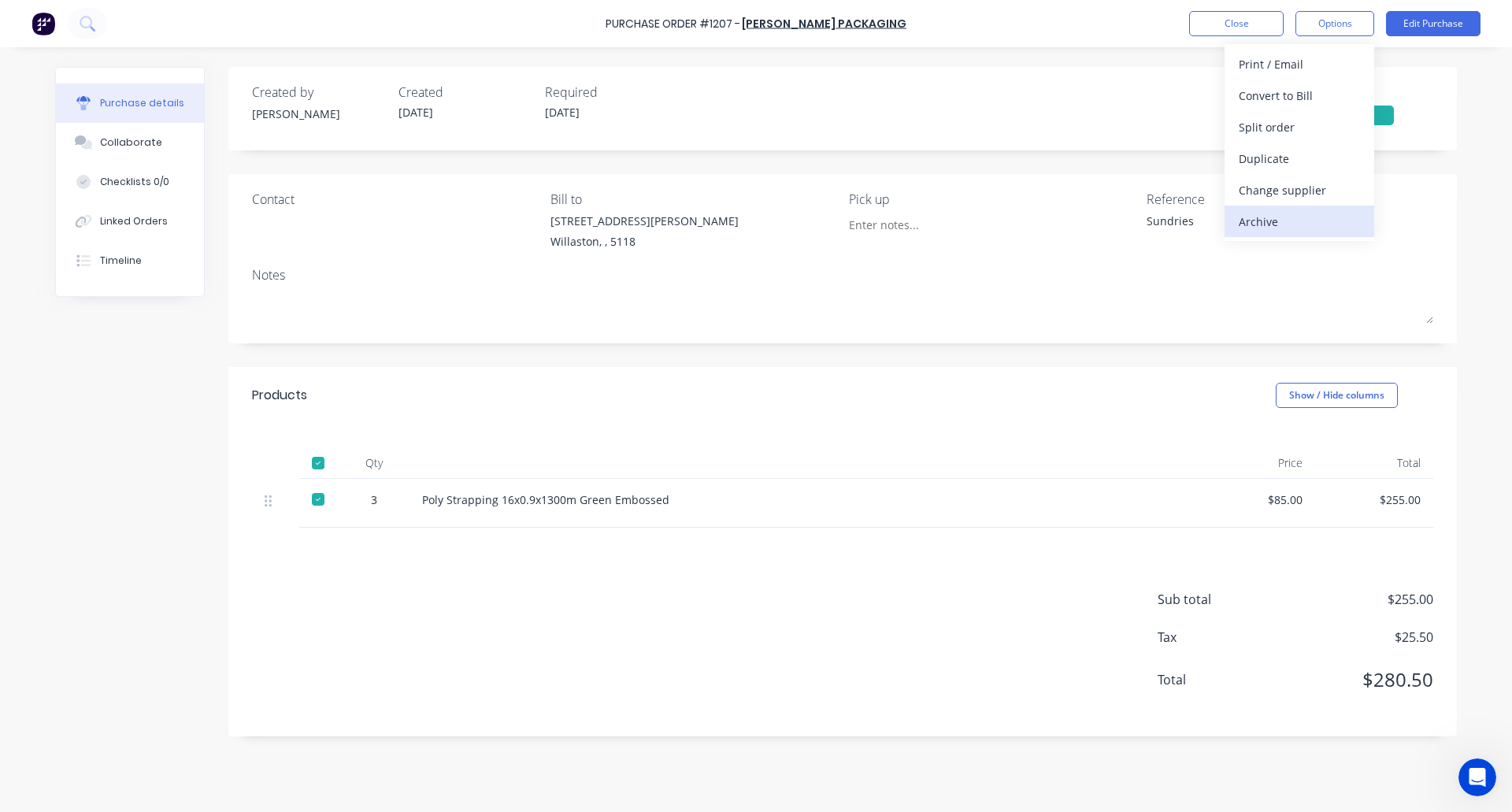
click at [1293, 219] on div "Archive" at bounding box center [1300, 222] width 121 height 23
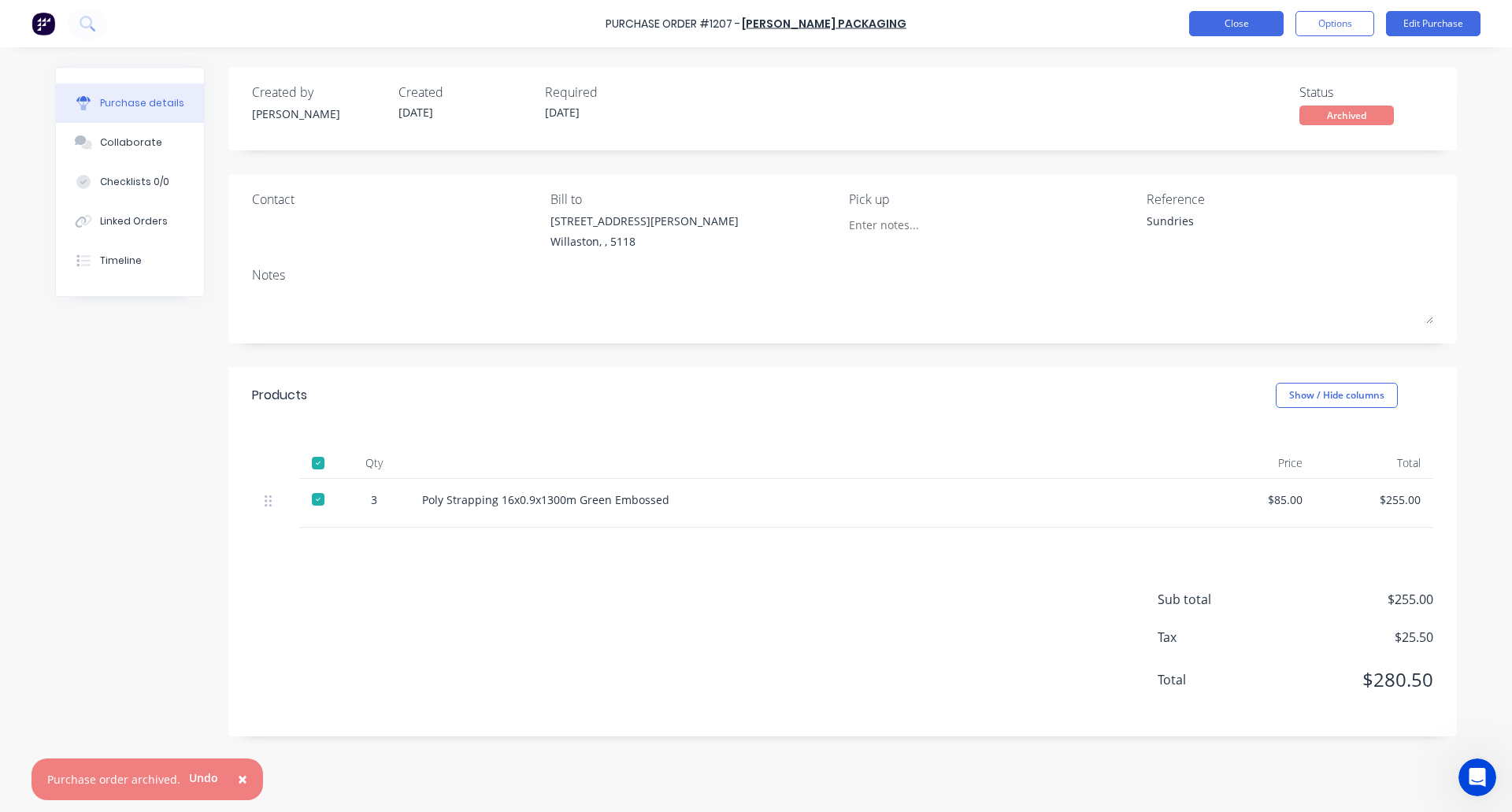
click at [1235, 21] on button "Close" at bounding box center [1236, 23] width 95 height 25
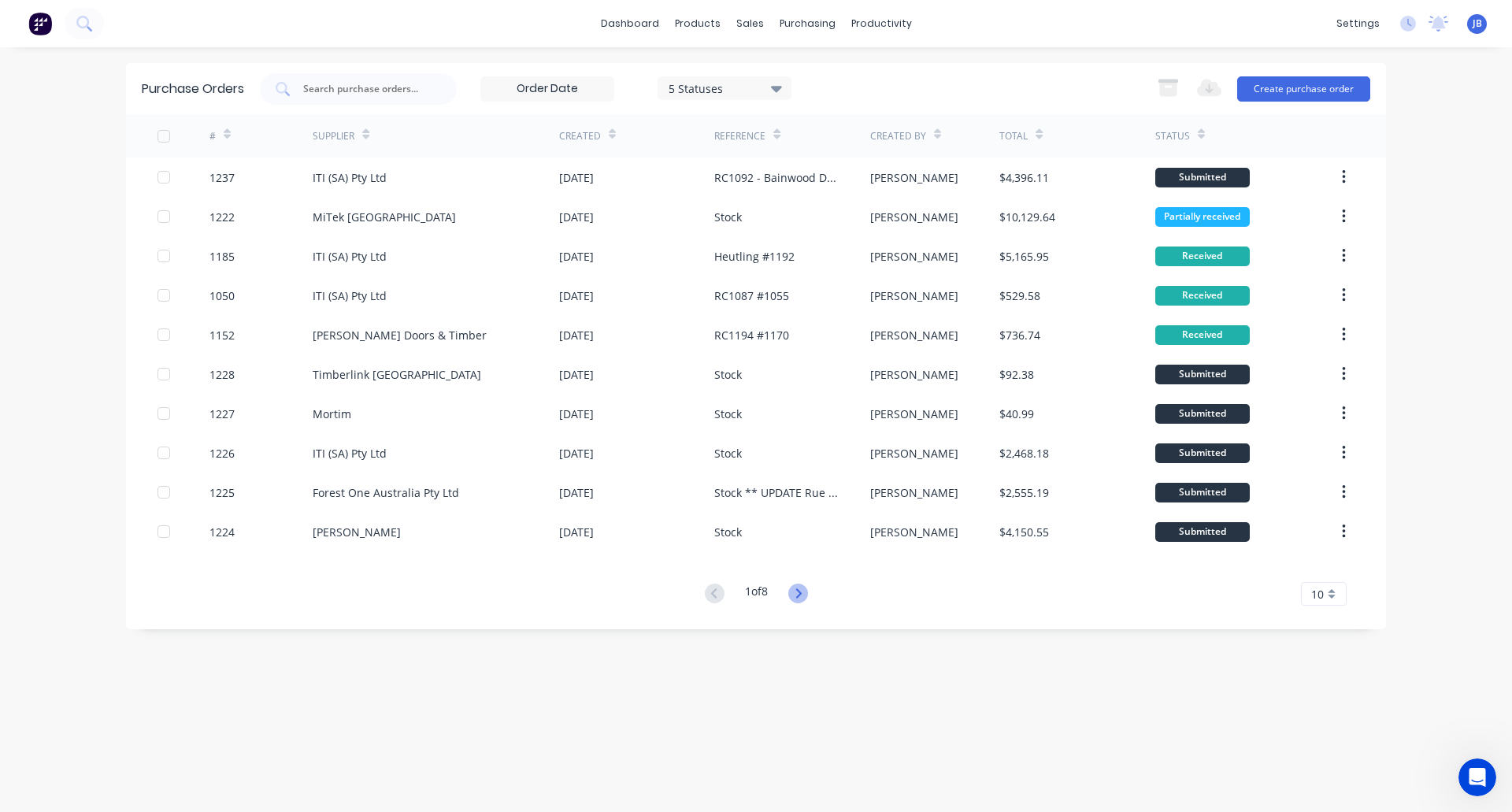
click at [797, 592] on icon at bounding box center [798, 593] width 20 height 20
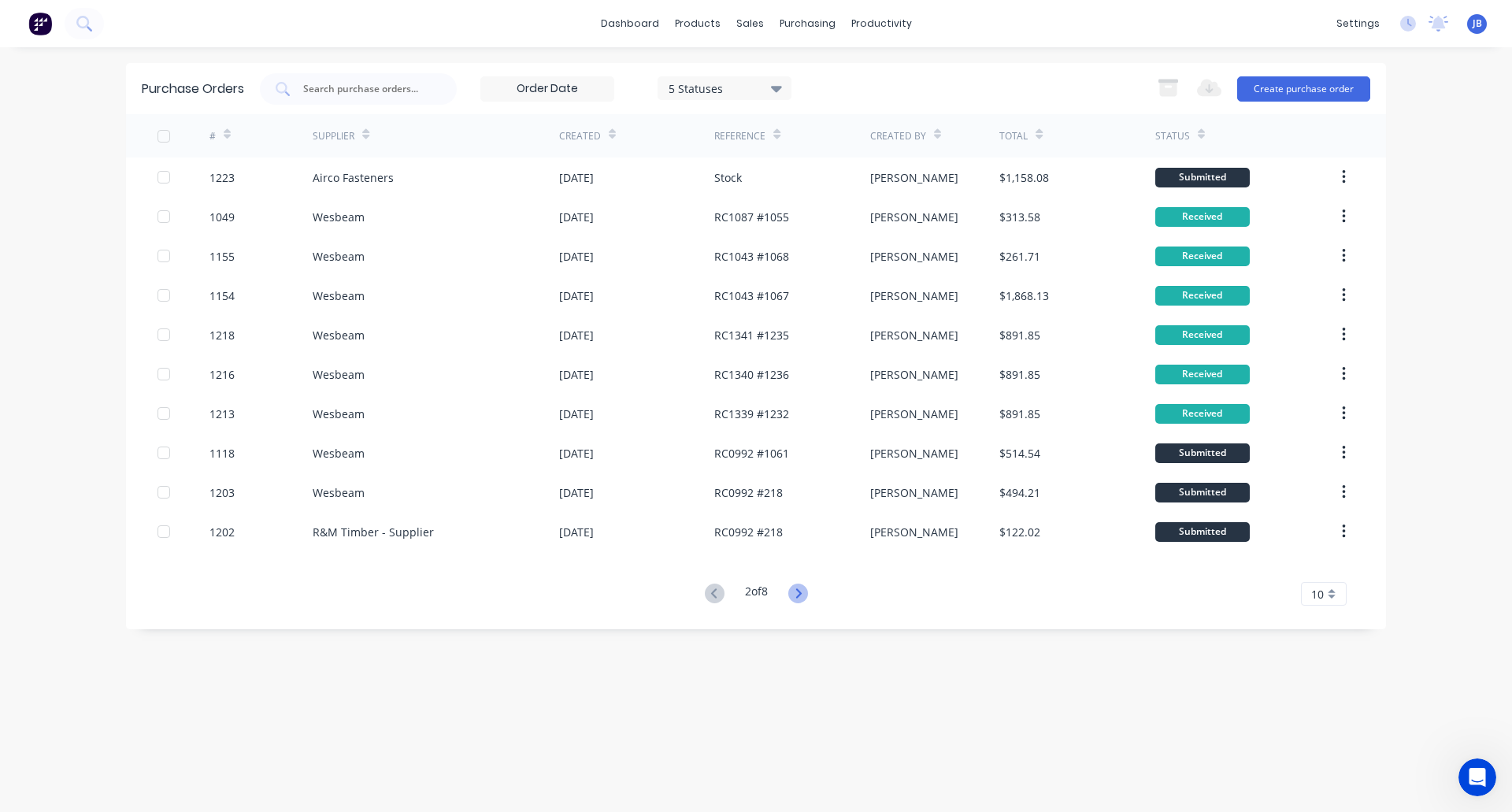
click at [801, 592] on icon at bounding box center [798, 593] width 20 height 20
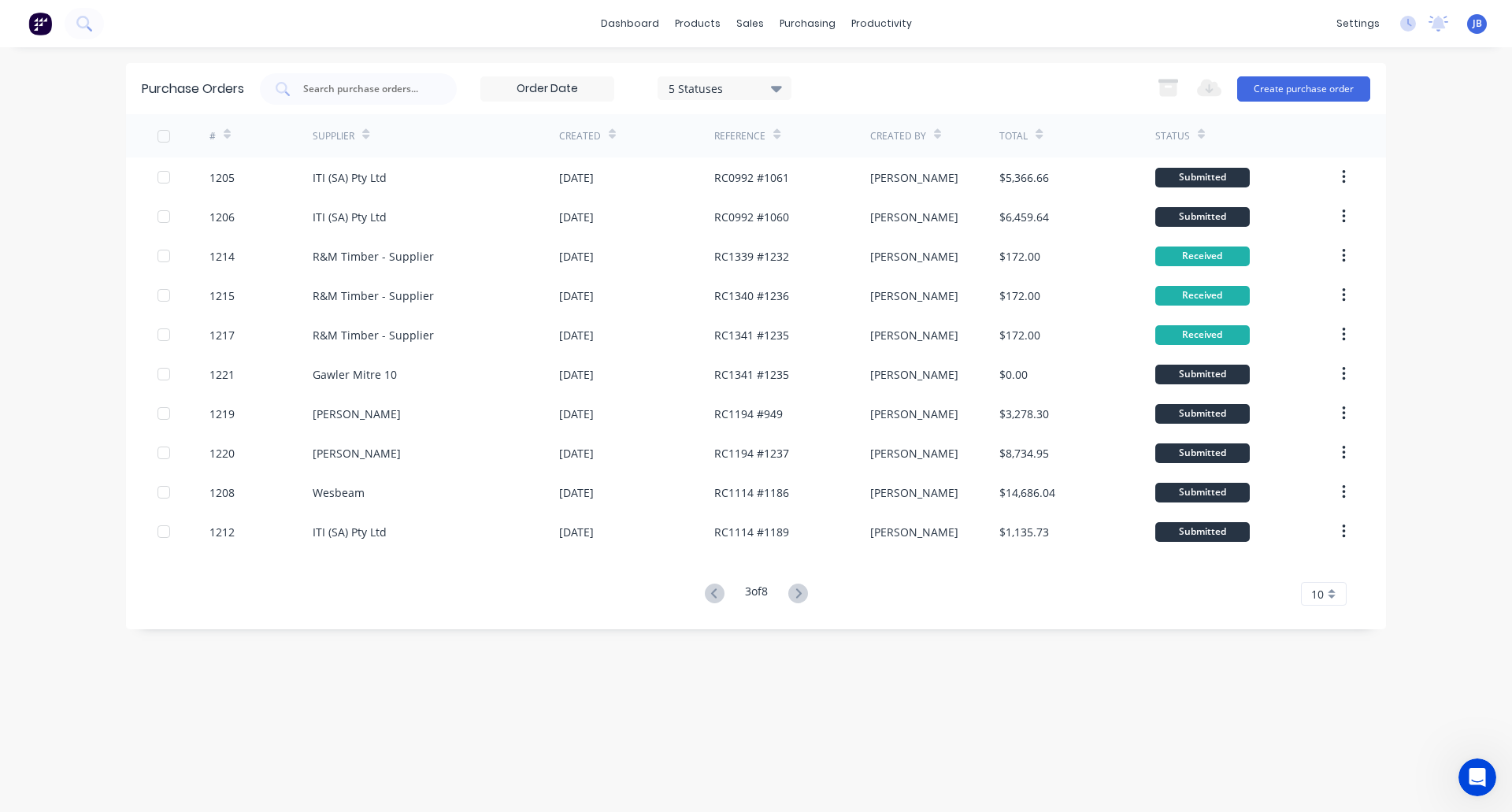
click at [801, 592] on icon at bounding box center [798, 593] width 20 height 20
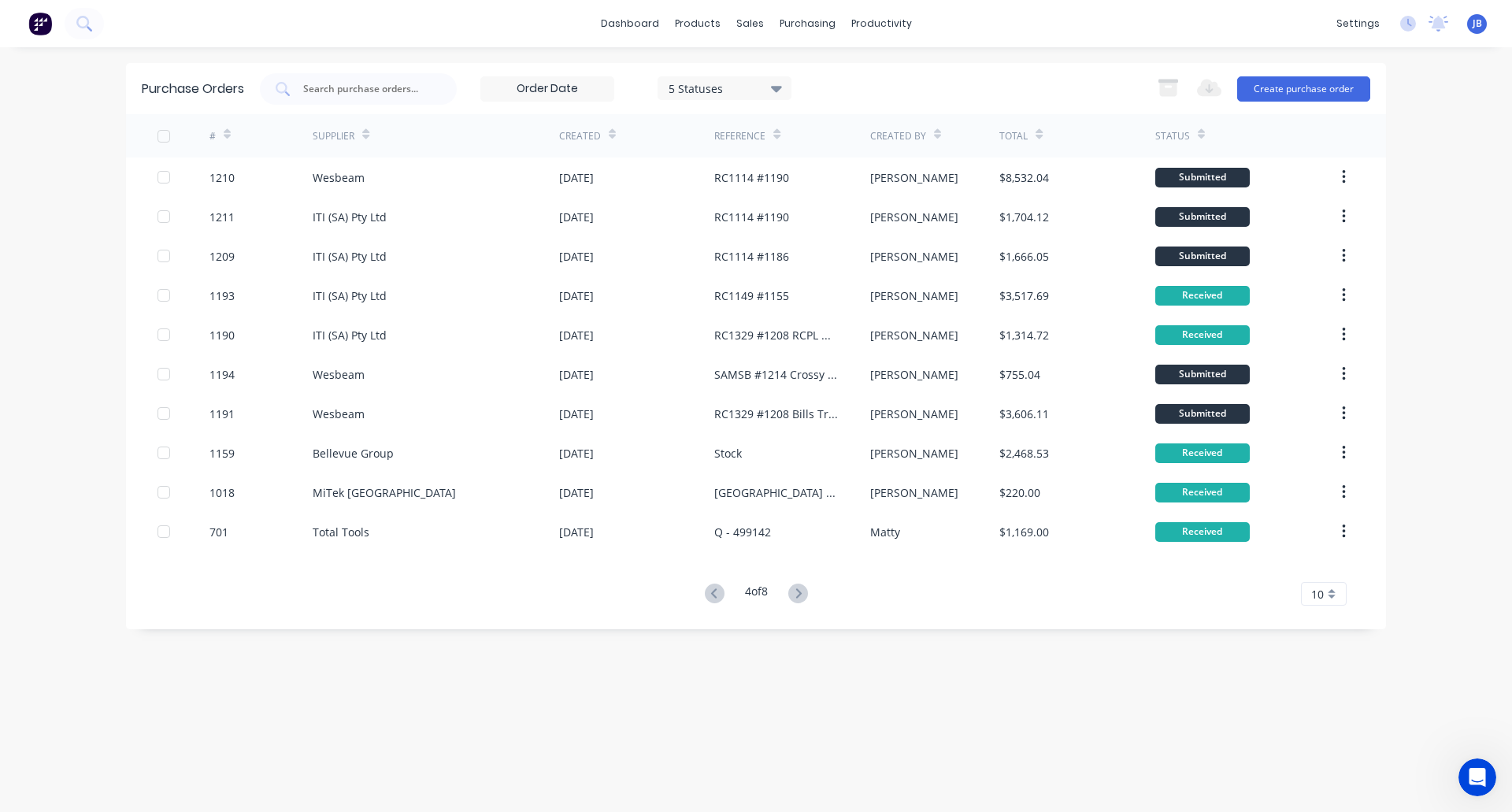
click at [801, 592] on icon at bounding box center [798, 593] width 20 height 20
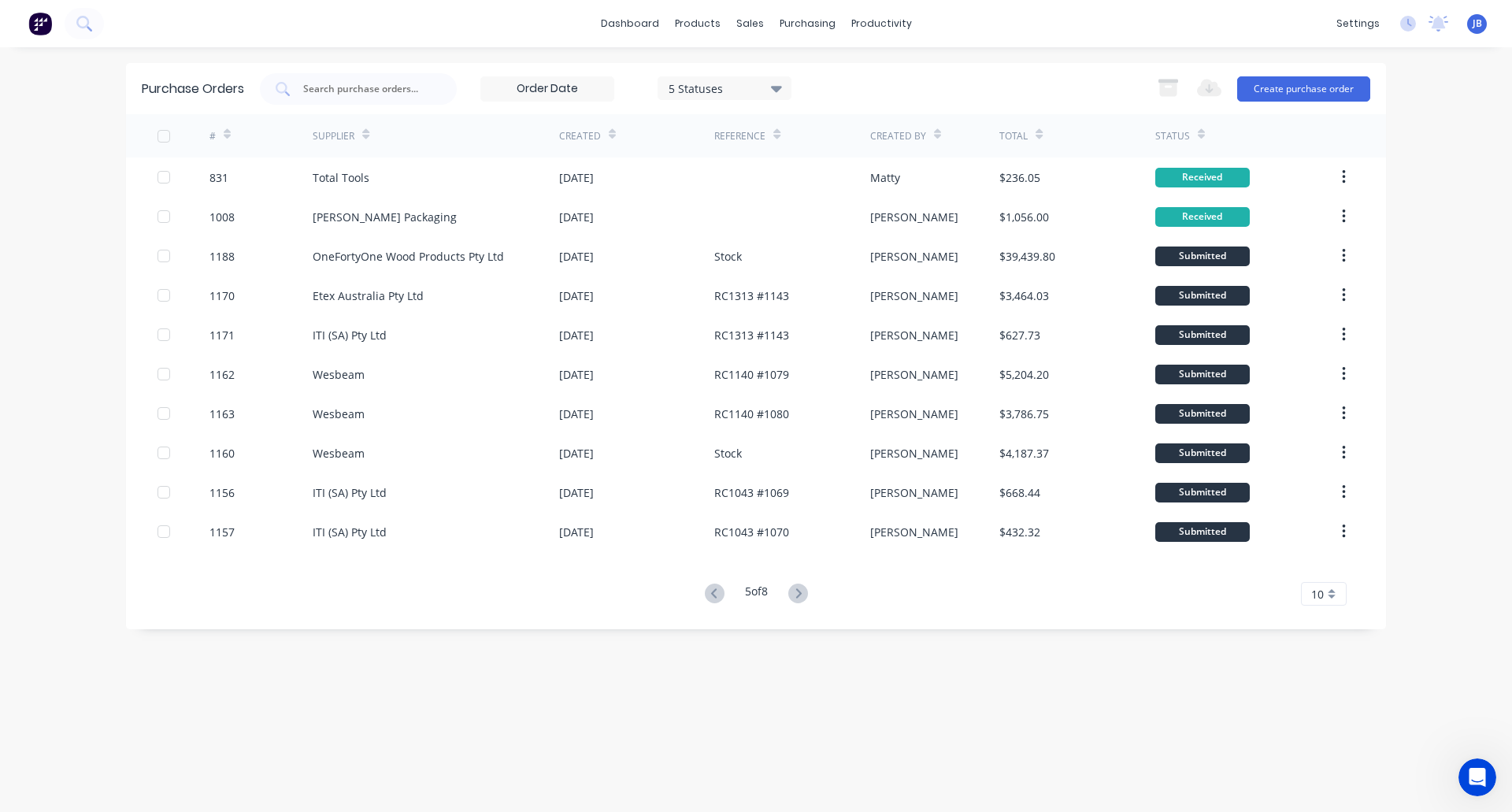
click at [801, 592] on icon at bounding box center [798, 593] width 20 height 20
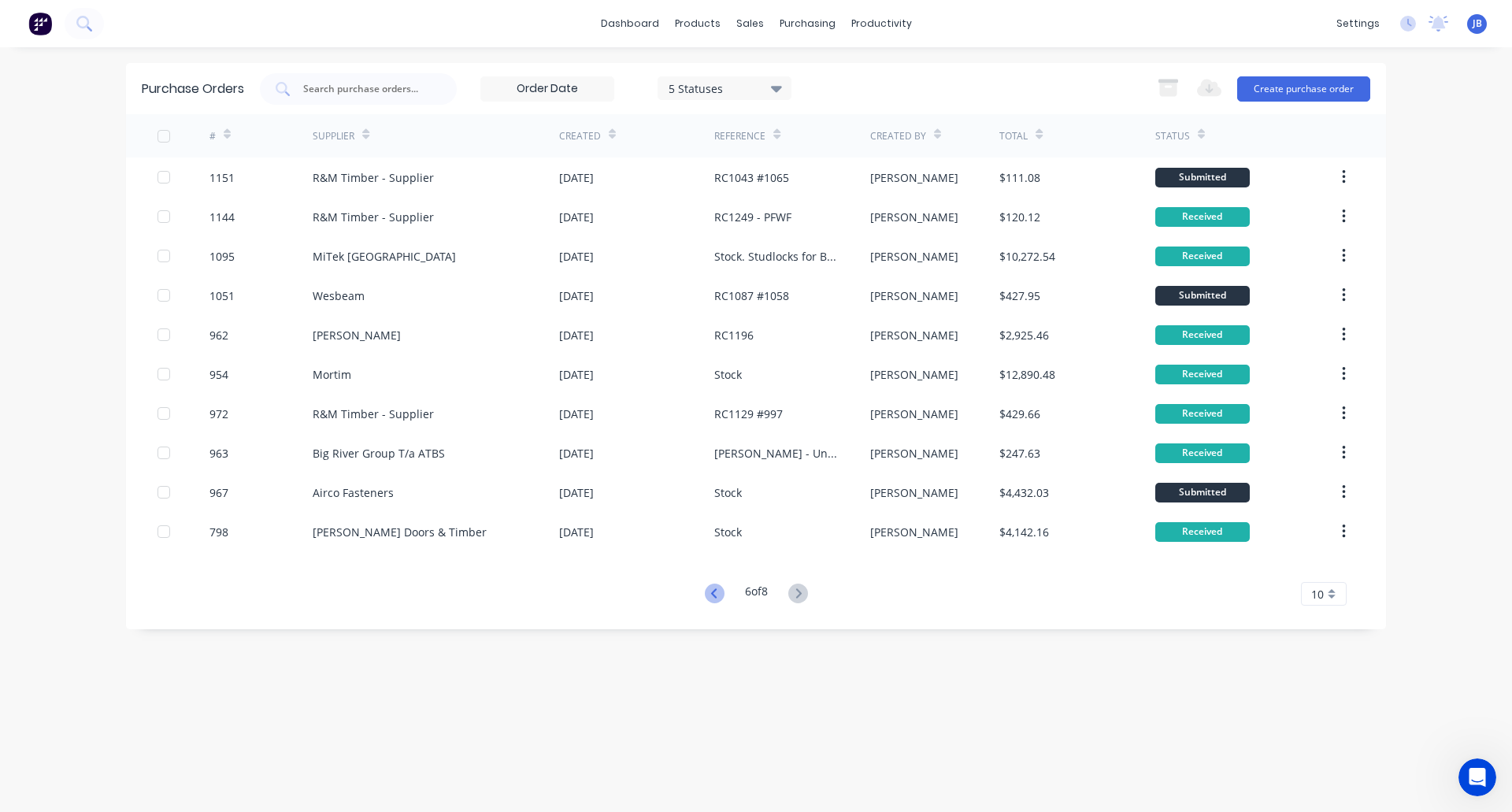
click at [708, 591] on icon at bounding box center [715, 593] width 20 height 20
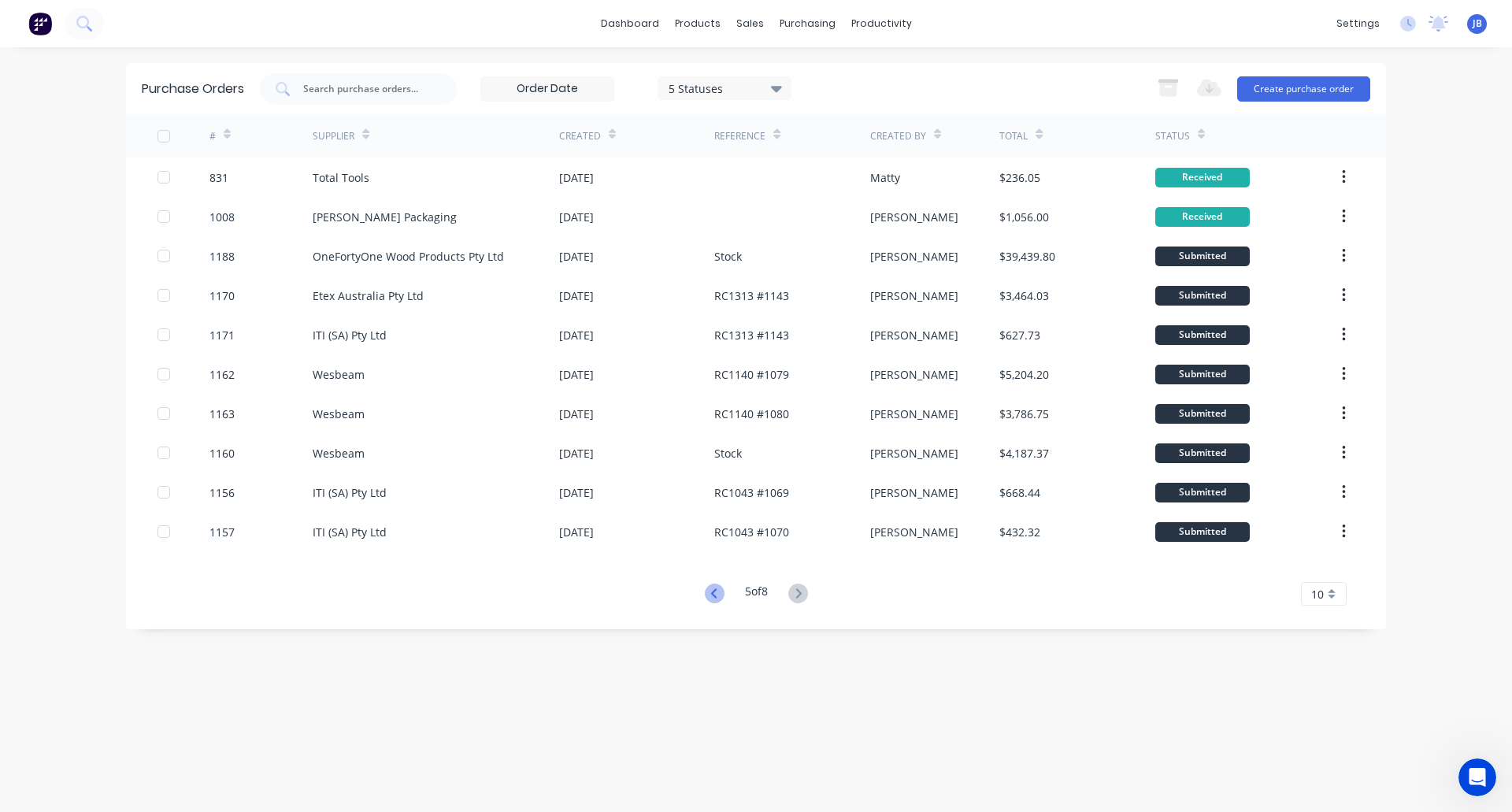
click at [705, 591] on icon at bounding box center [715, 593] width 20 height 20
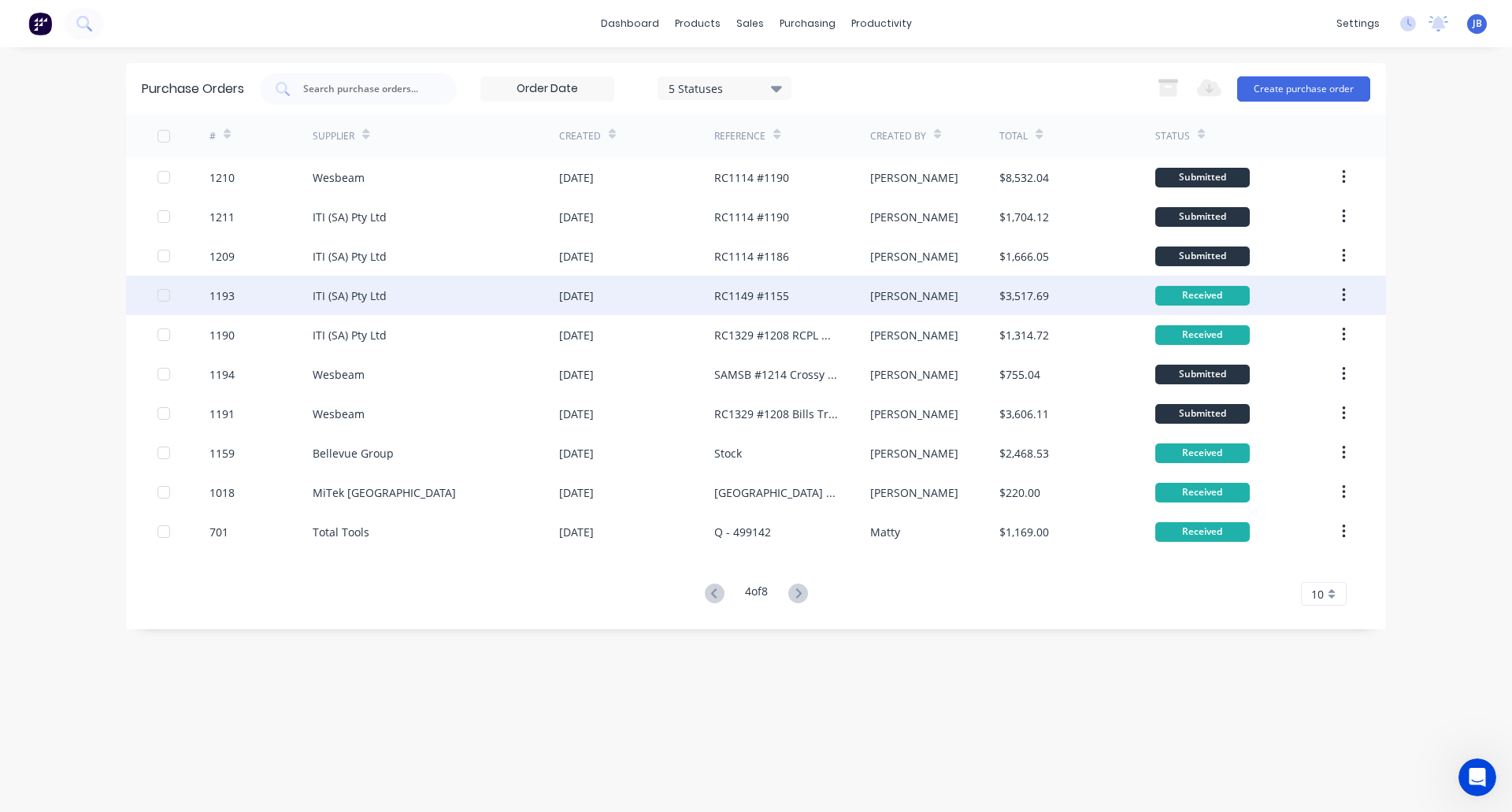
click at [648, 297] on div "19 Sep 2025" at bounding box center [637, 295] width 155 height 39
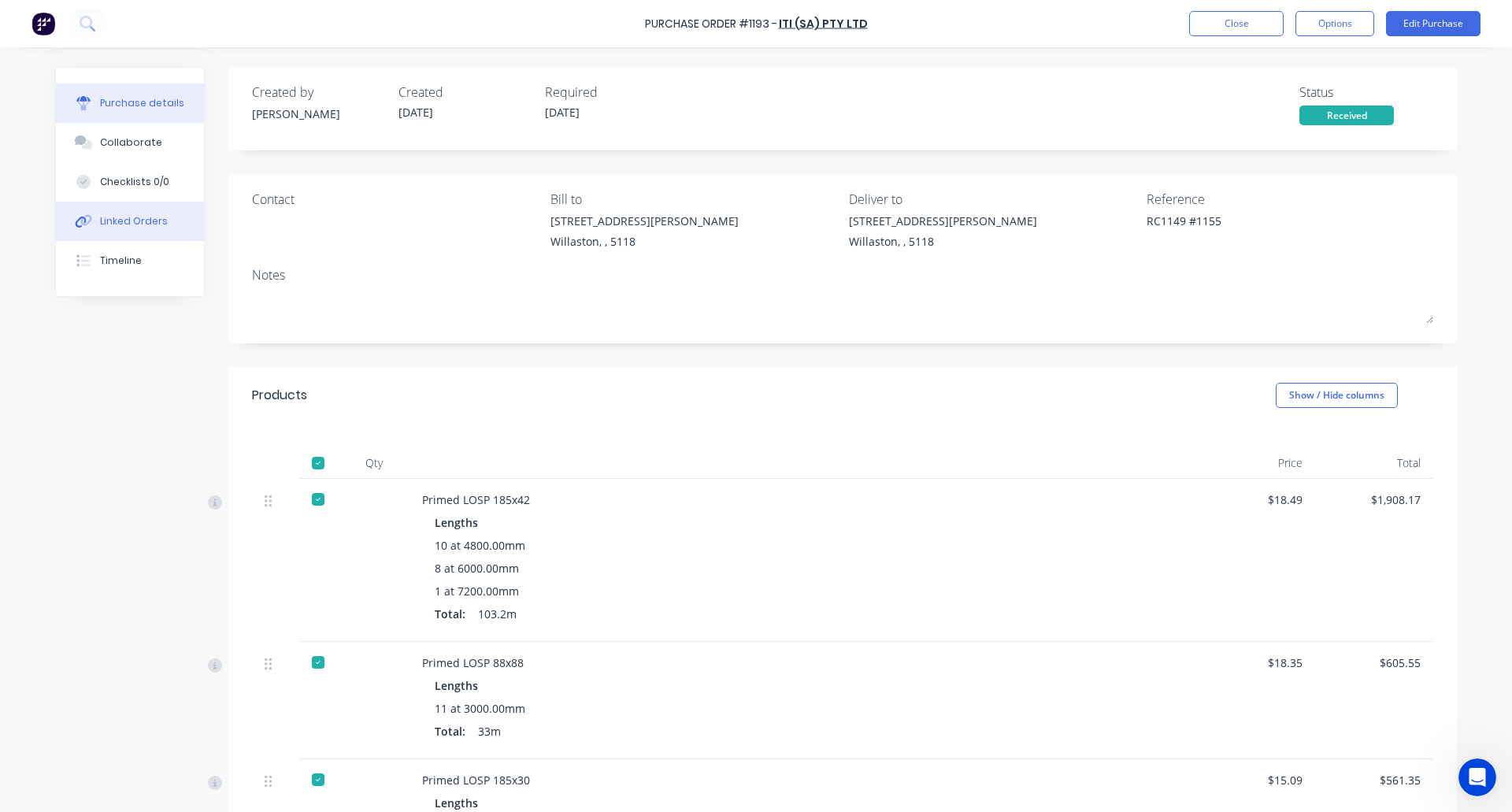
click at [101, 224] on div "Linked Orders" at bounding box center [134, 221] width 68 height 14
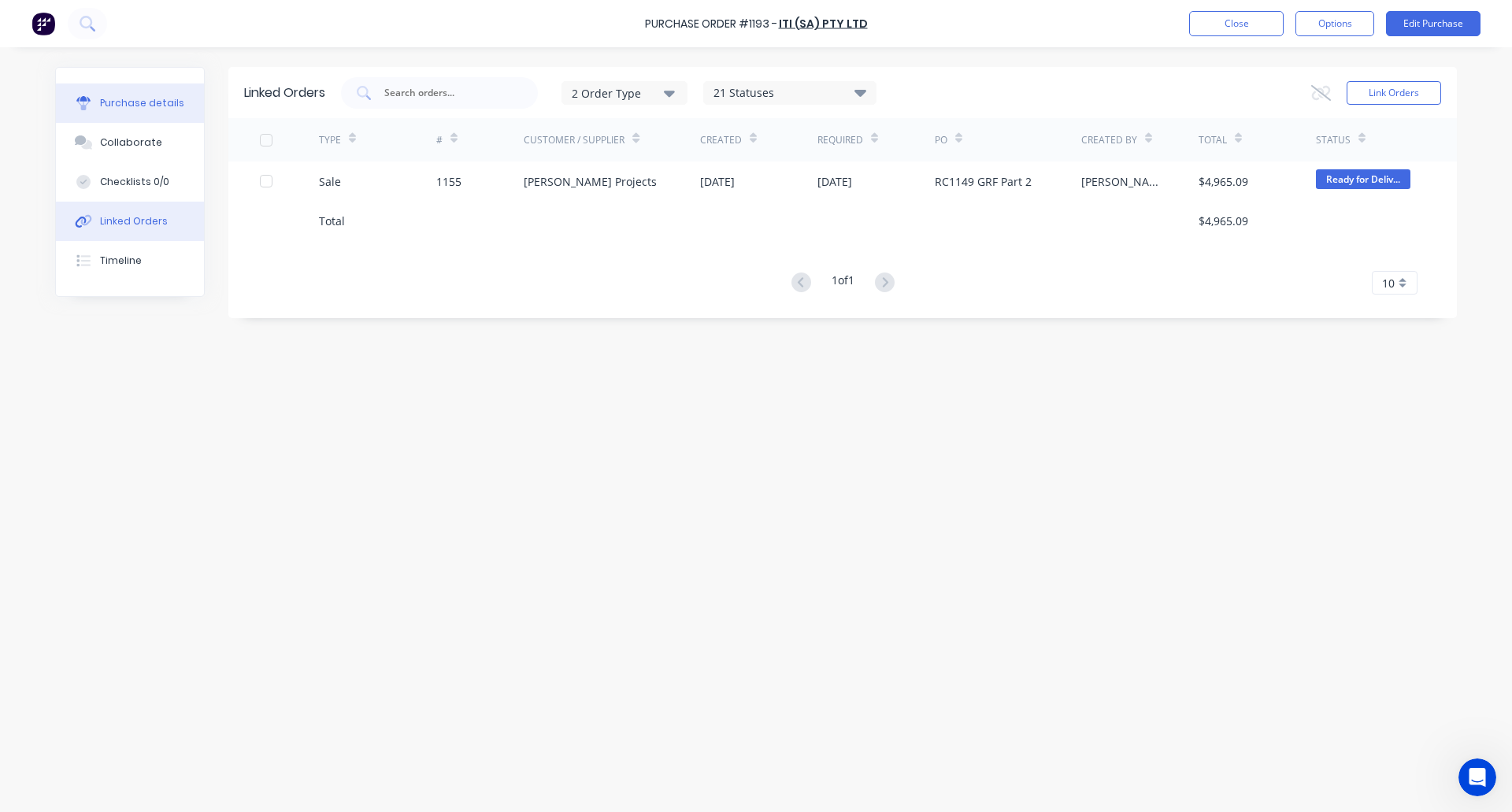
click at [126, 95] on button "Purchase details" at bounding box center [130, 104] width 148 height 39
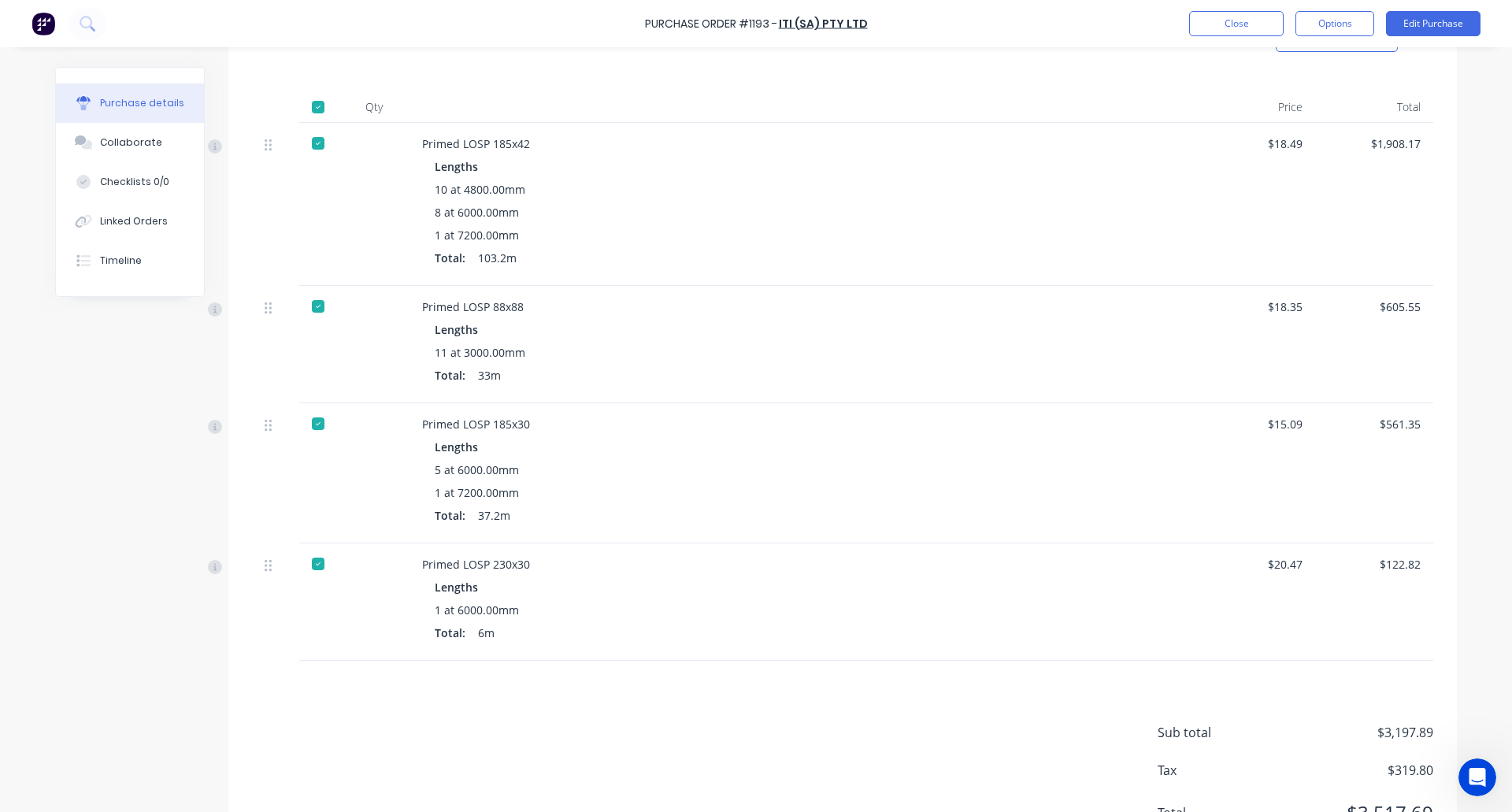
scroll to position [352, 0]
click at [129, 222] on div "Linked Orders" at bounding box center [134, 221] width 68 height 14
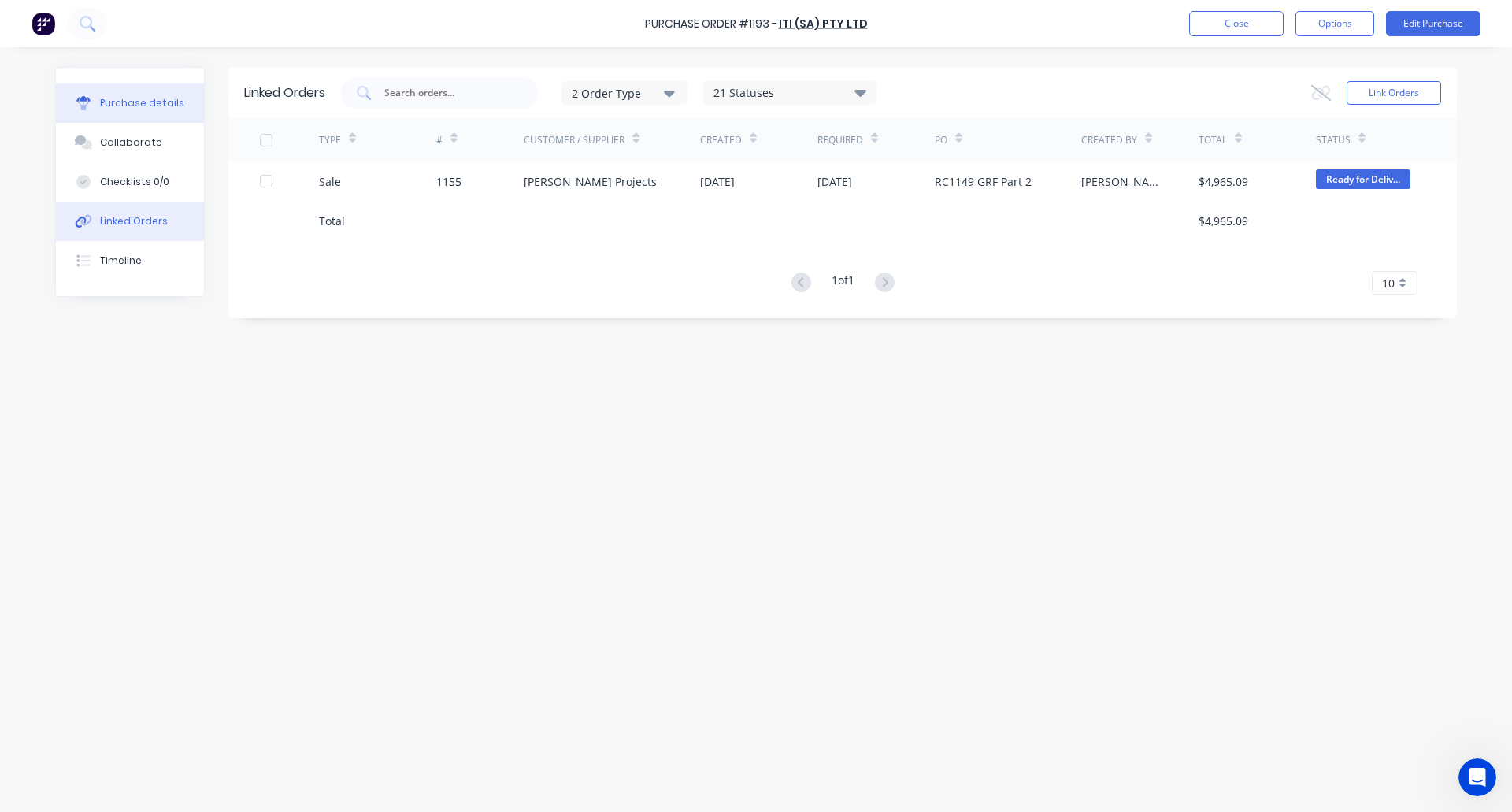
click at [101, 101] on div "Purchase details" at bounding box center [142, 104] width 84 height 14
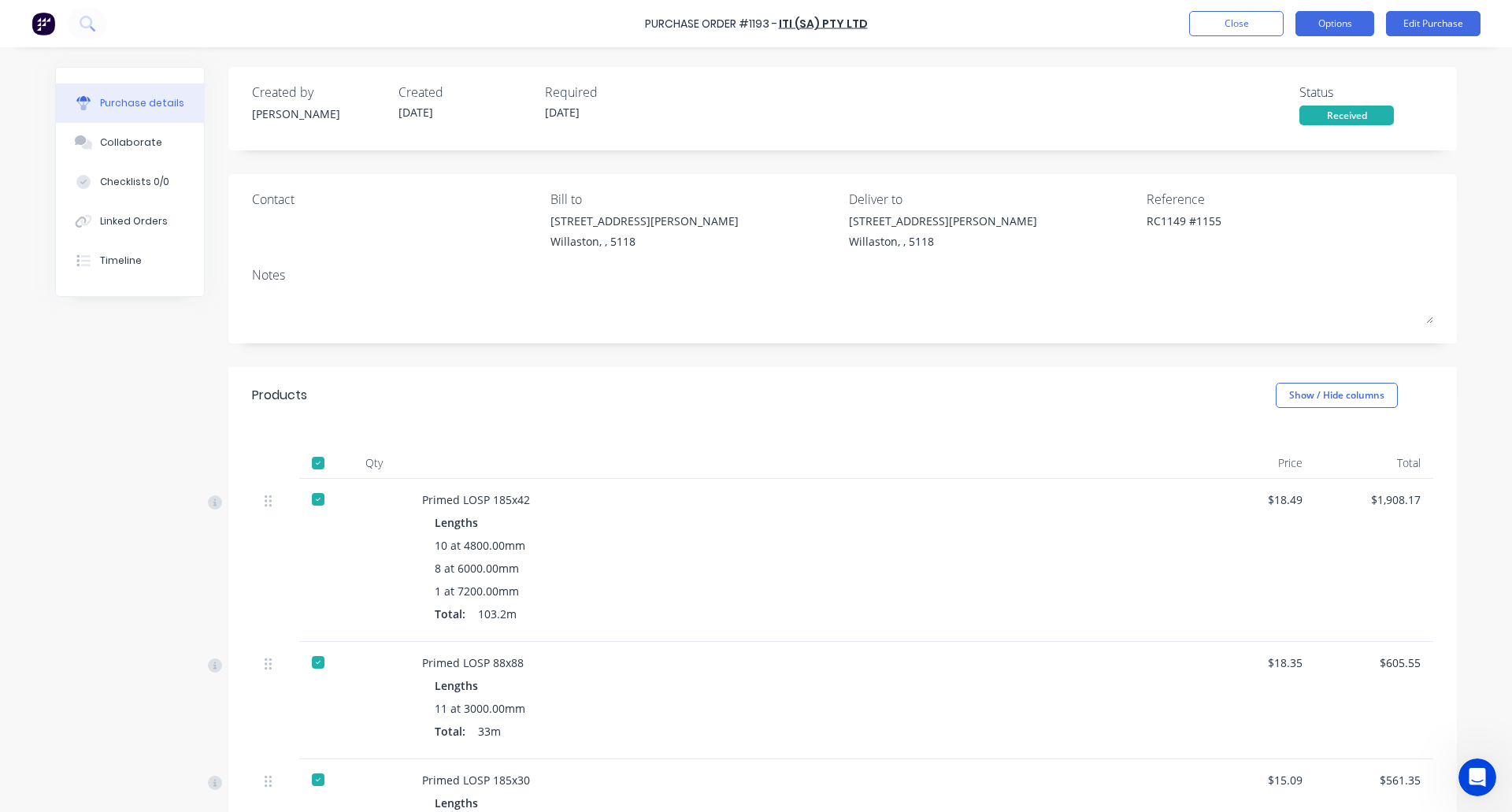
click at [1328, 29] on button "Options" at bounding box center [1334, 23] width 78 height 25
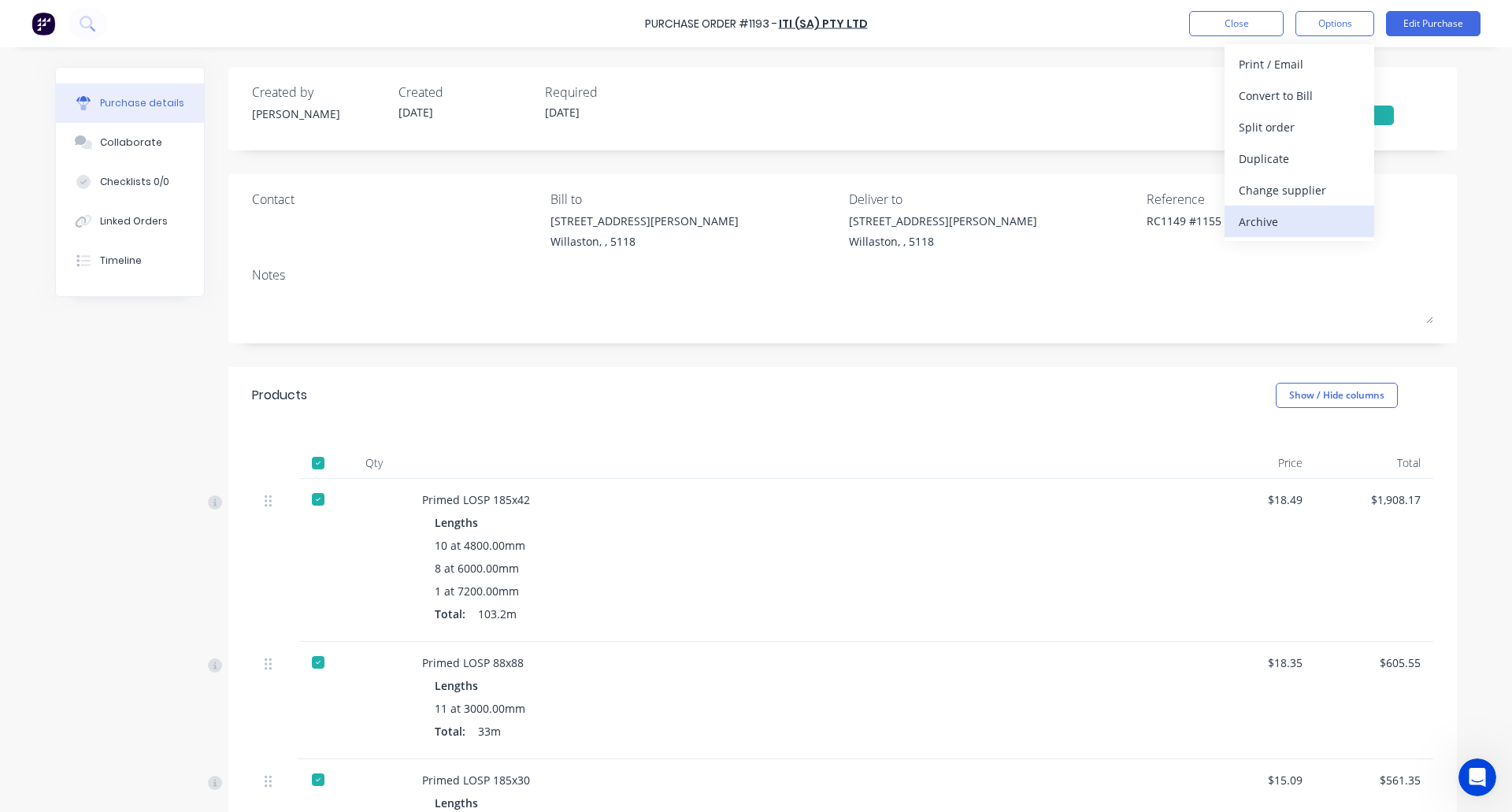
click at [1266, 217] on div "Archive" at bounding box center [1300, 222] width 121 height 23
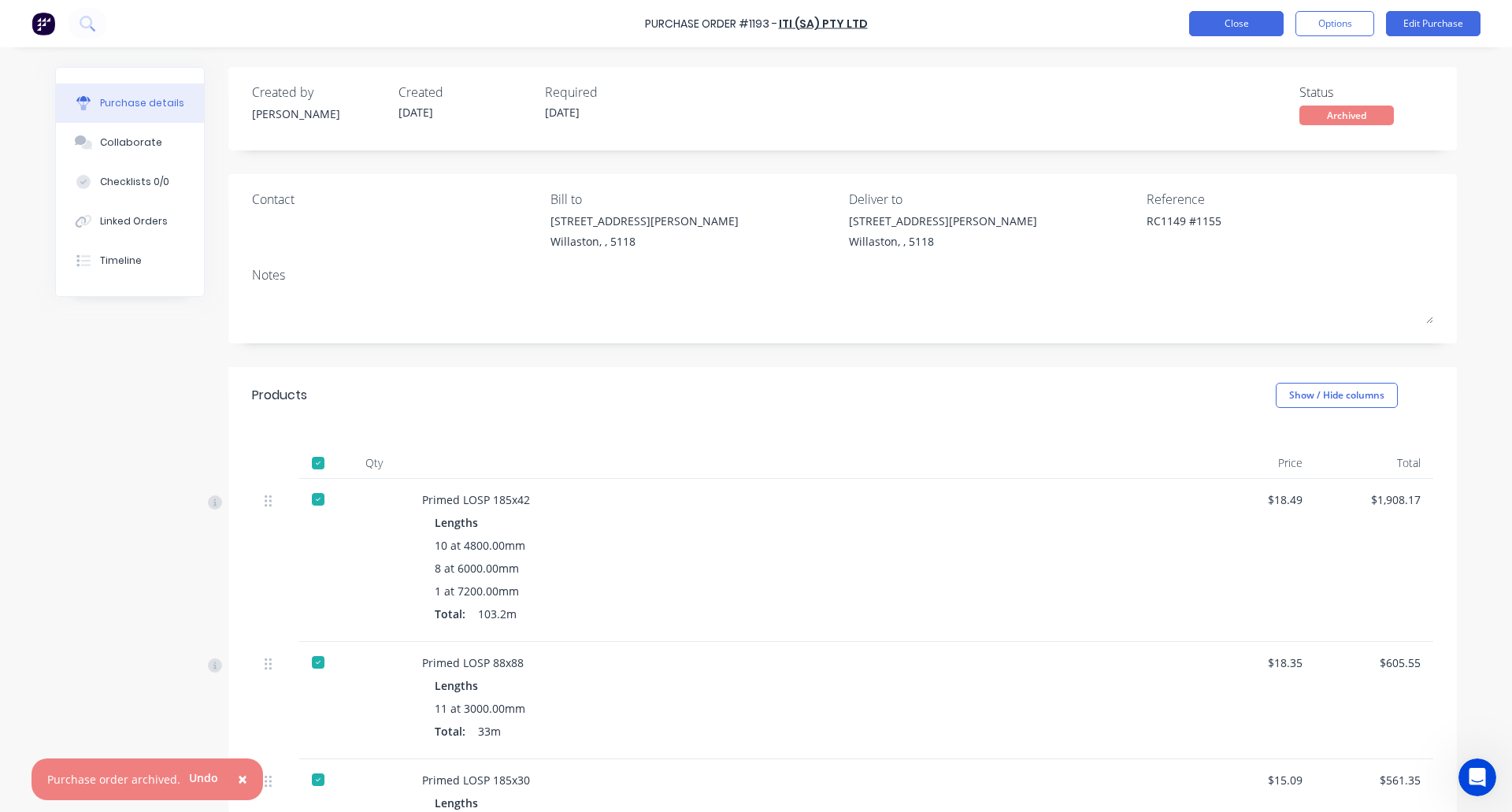
click at [1227, 17] on button "Close" at bounding box center [1236, 23] width 95 height 25
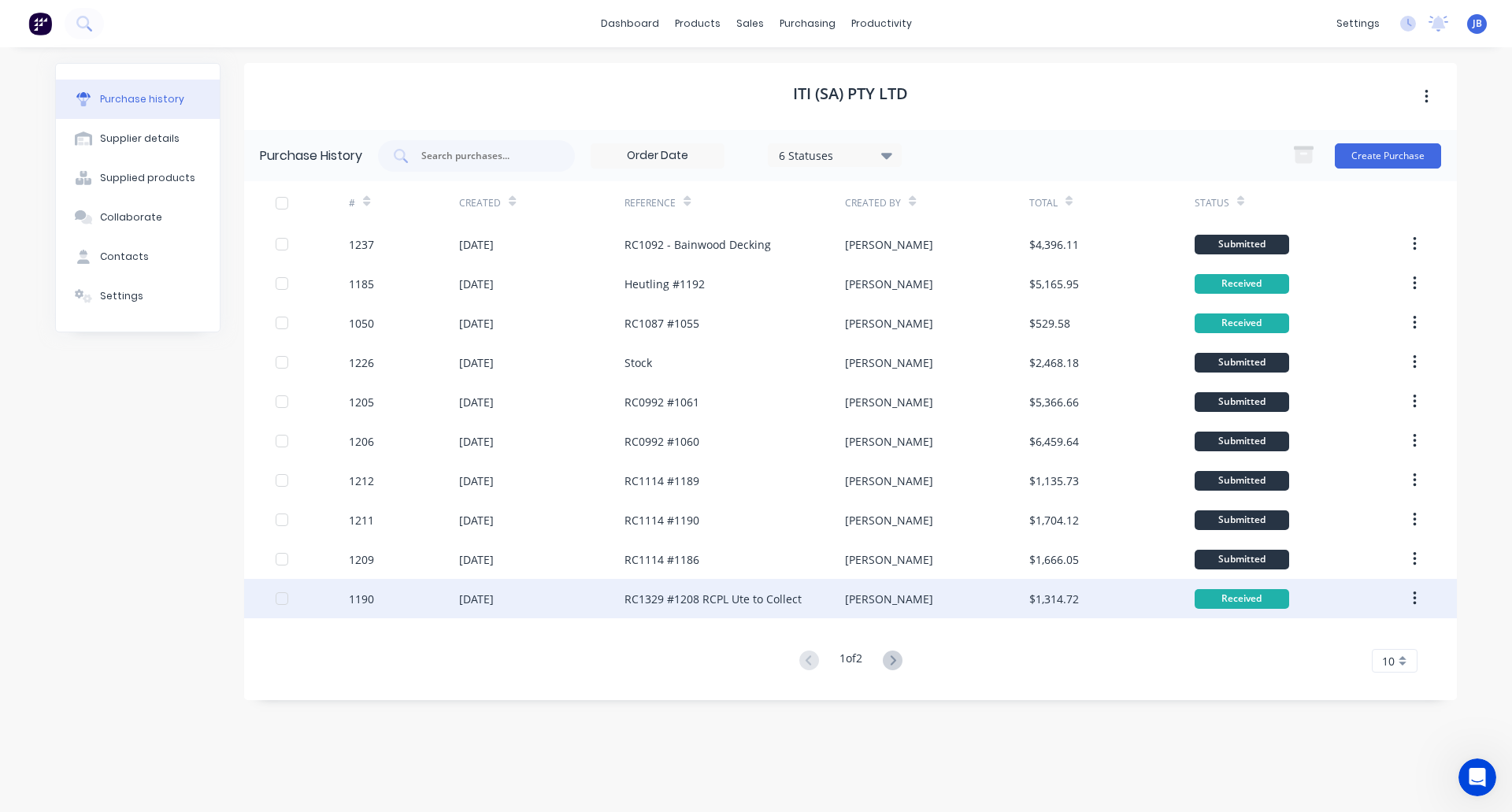
click at [558, 599] on div "19 Sep 2025" at bounding box center [541, 599] width 165 height 39
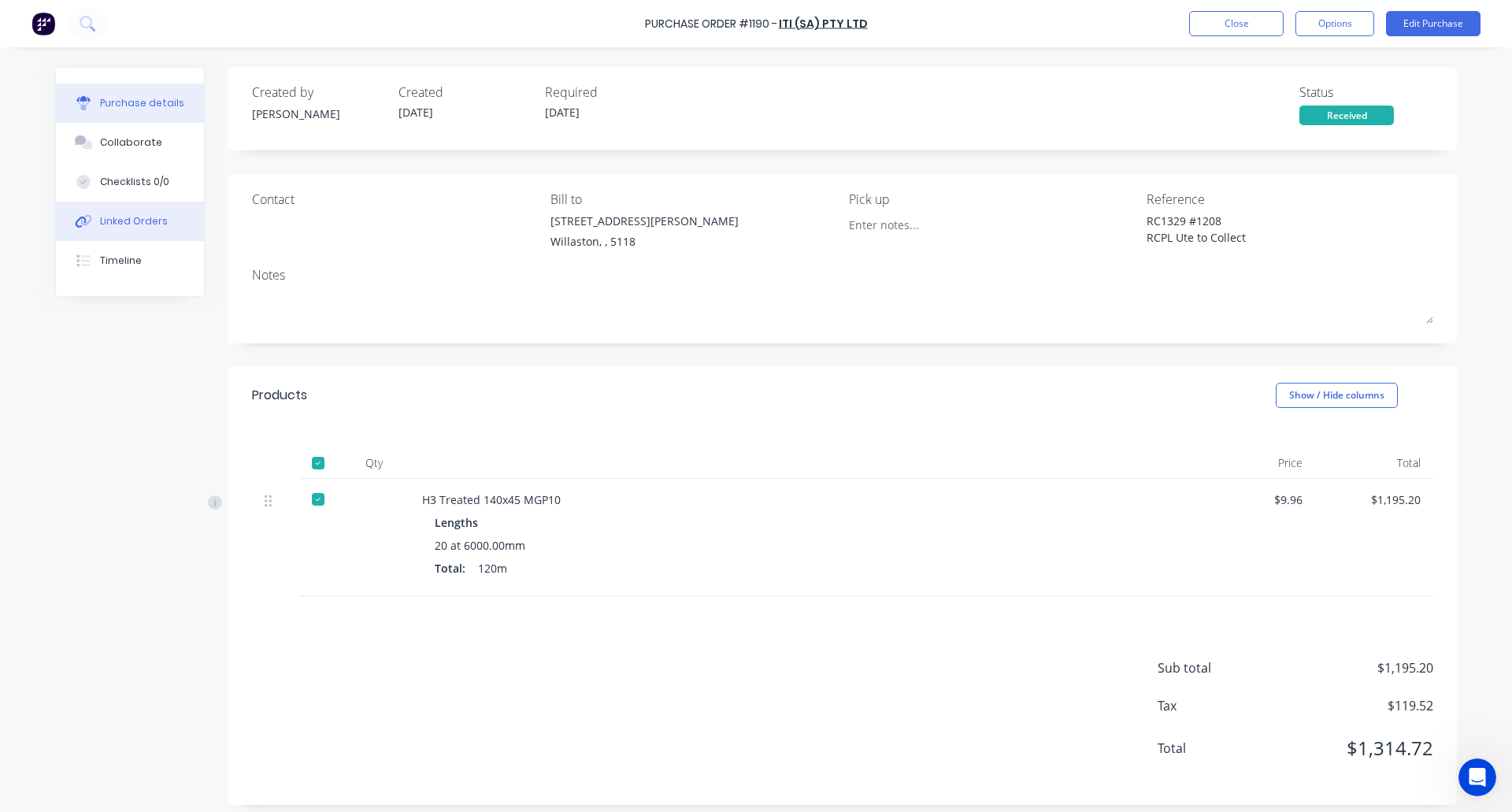
click at [134, 220] on div "Linked Orders" at bounding box center [134, 221] width 68 height 14
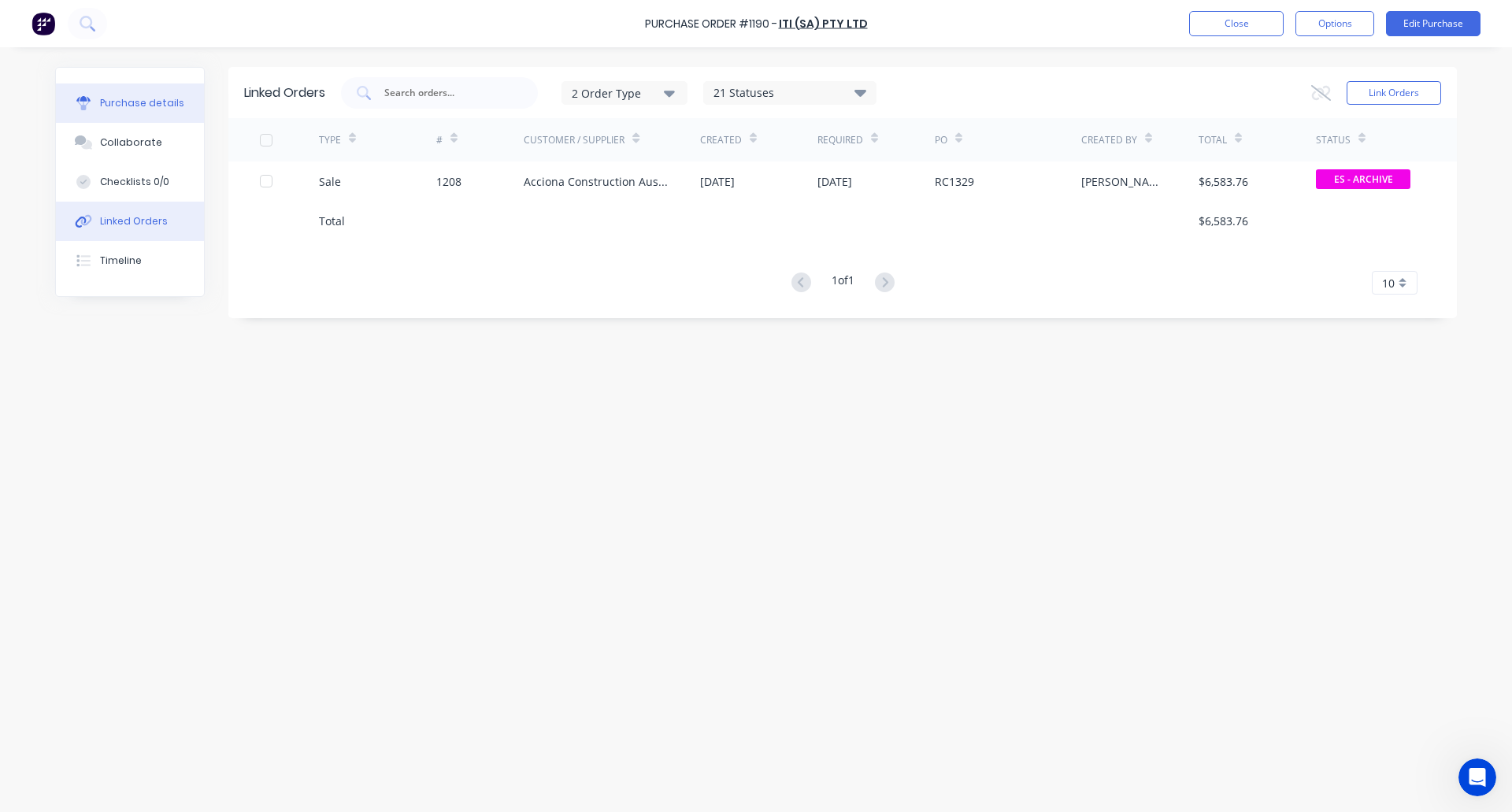
click at [135, 101] on div "Purchase details" at bounding box center [142, 104] width 84 height 14
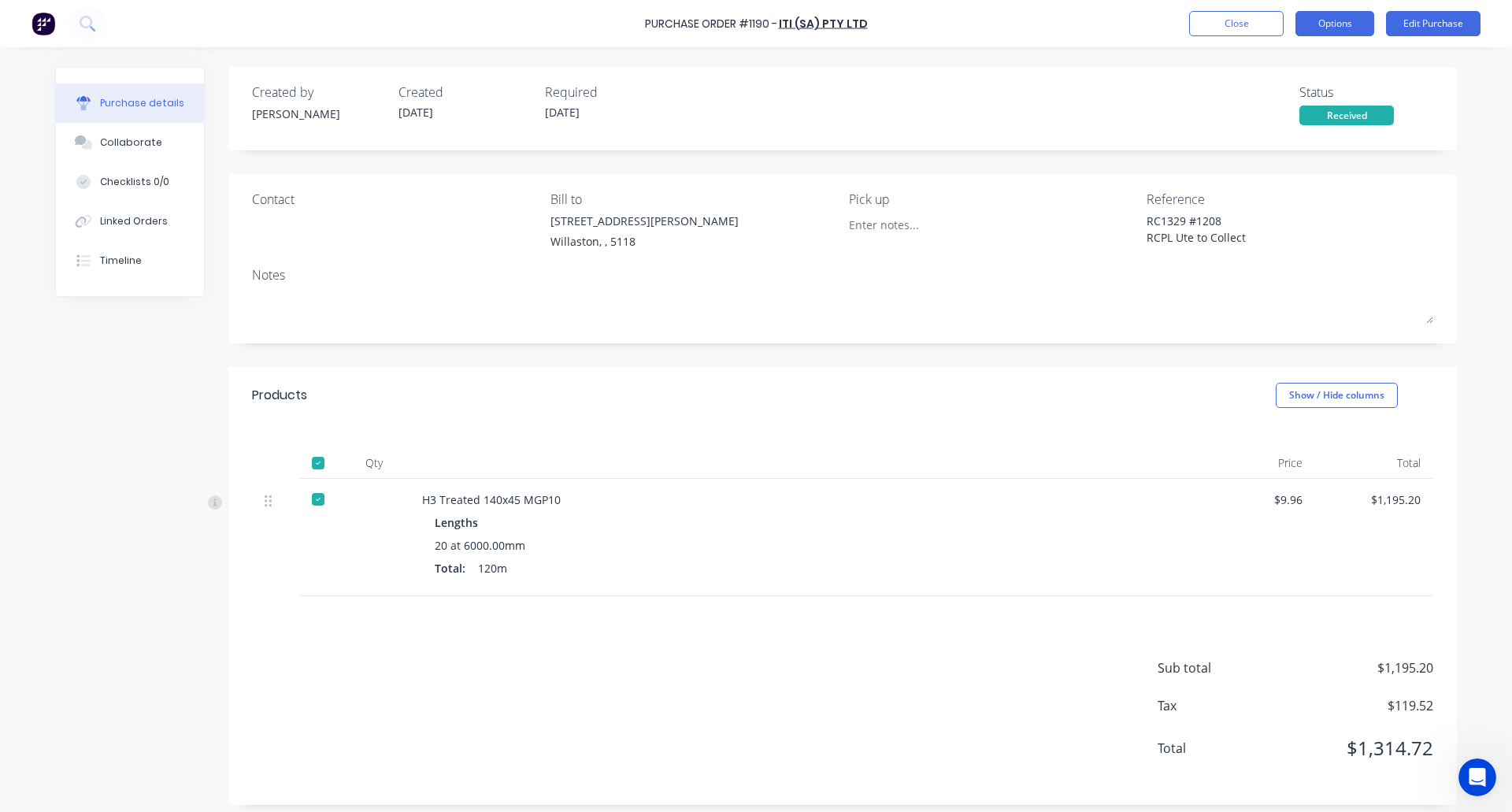
click at [1331, 20] on button "Options" at bounding box center [1334, 23] width 78 height 25
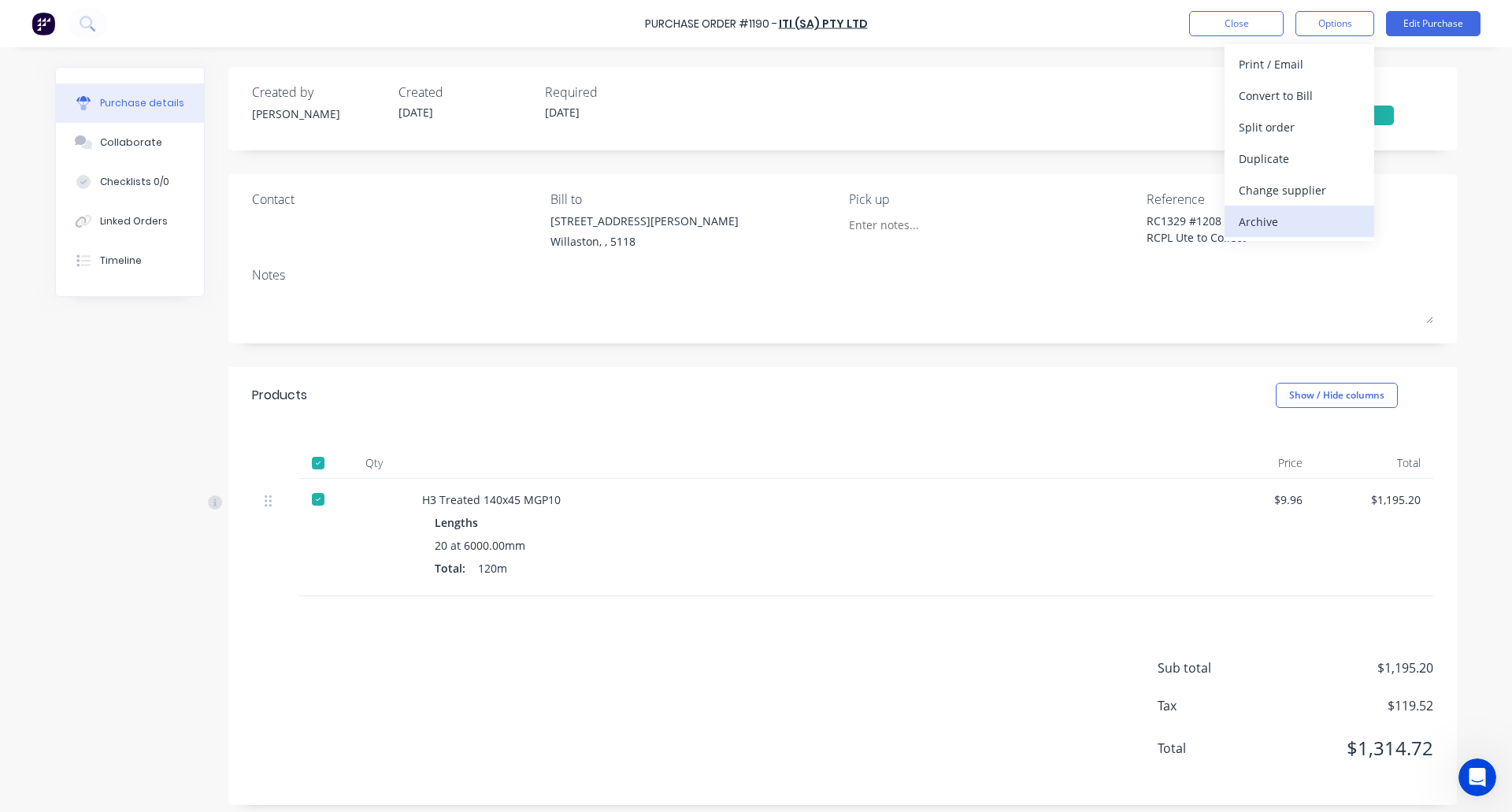
click at [1285, 214] on div "Archive" at bounding box center [1300, 222] width 121 height 23
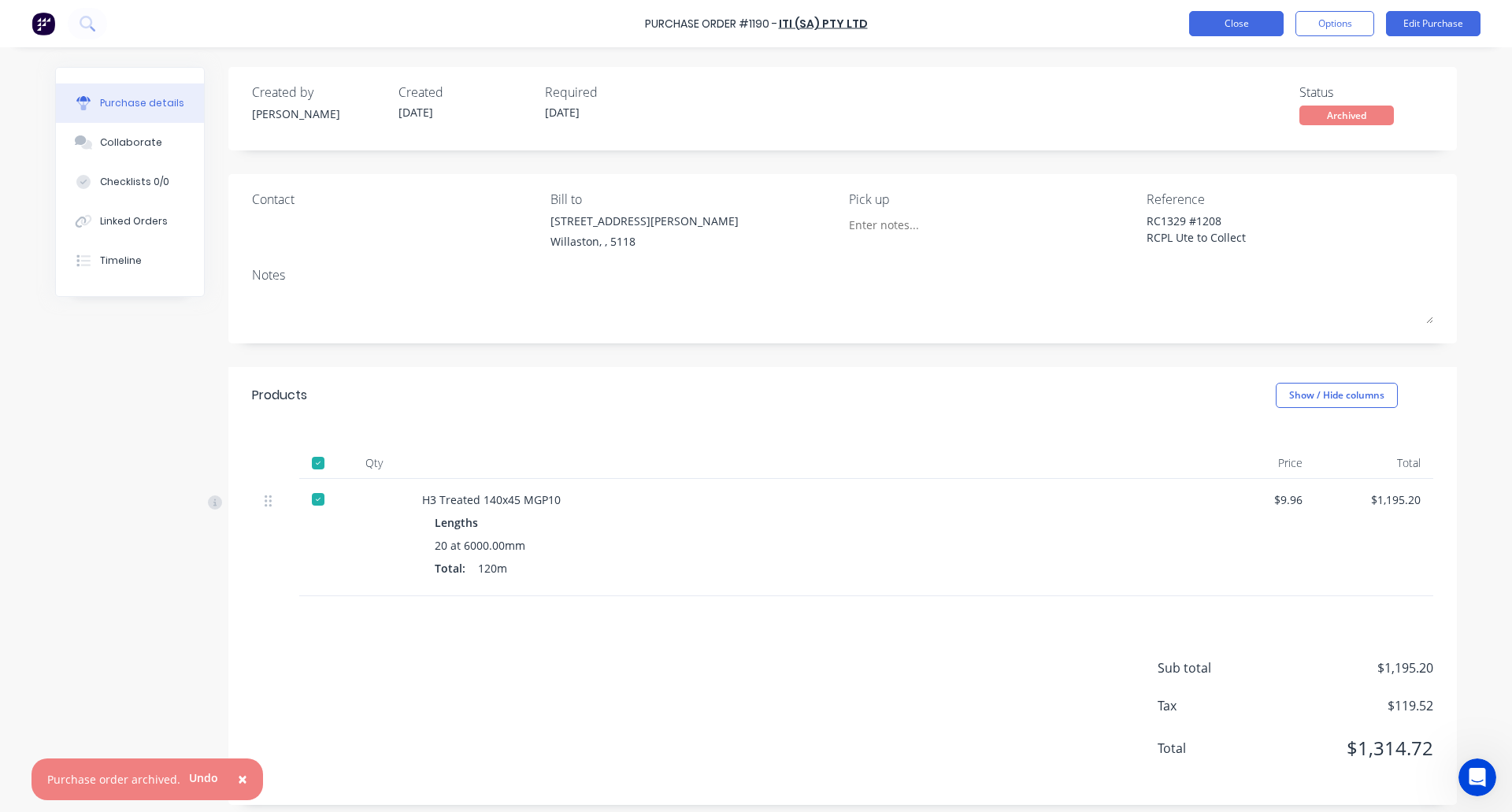
click at [1210, 23] on button "Close" at bounding box center [1236, 23] width 95 height 25
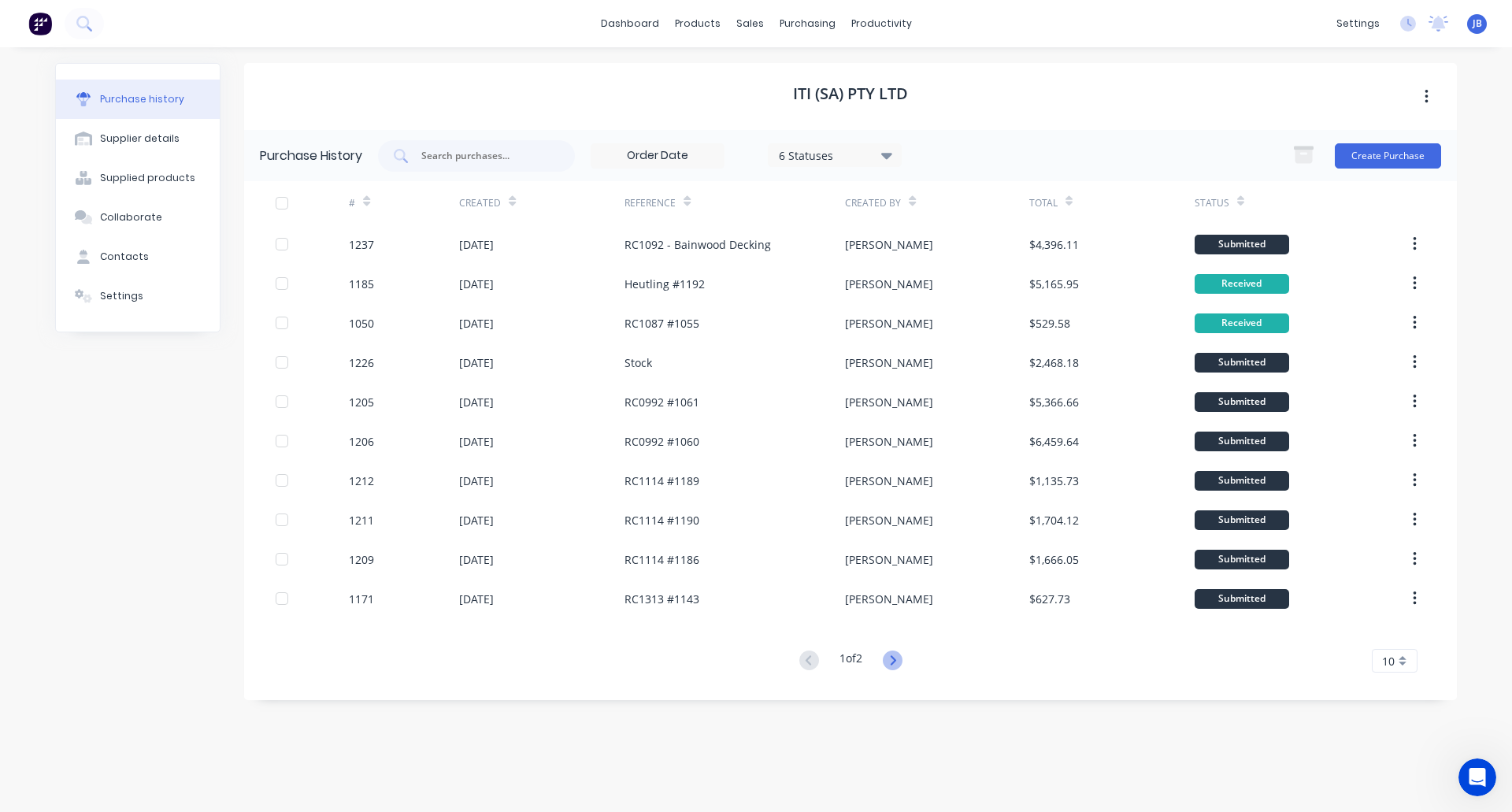
click at [890, 659] on icon at bounding box center [893, 660] width 20 height 20
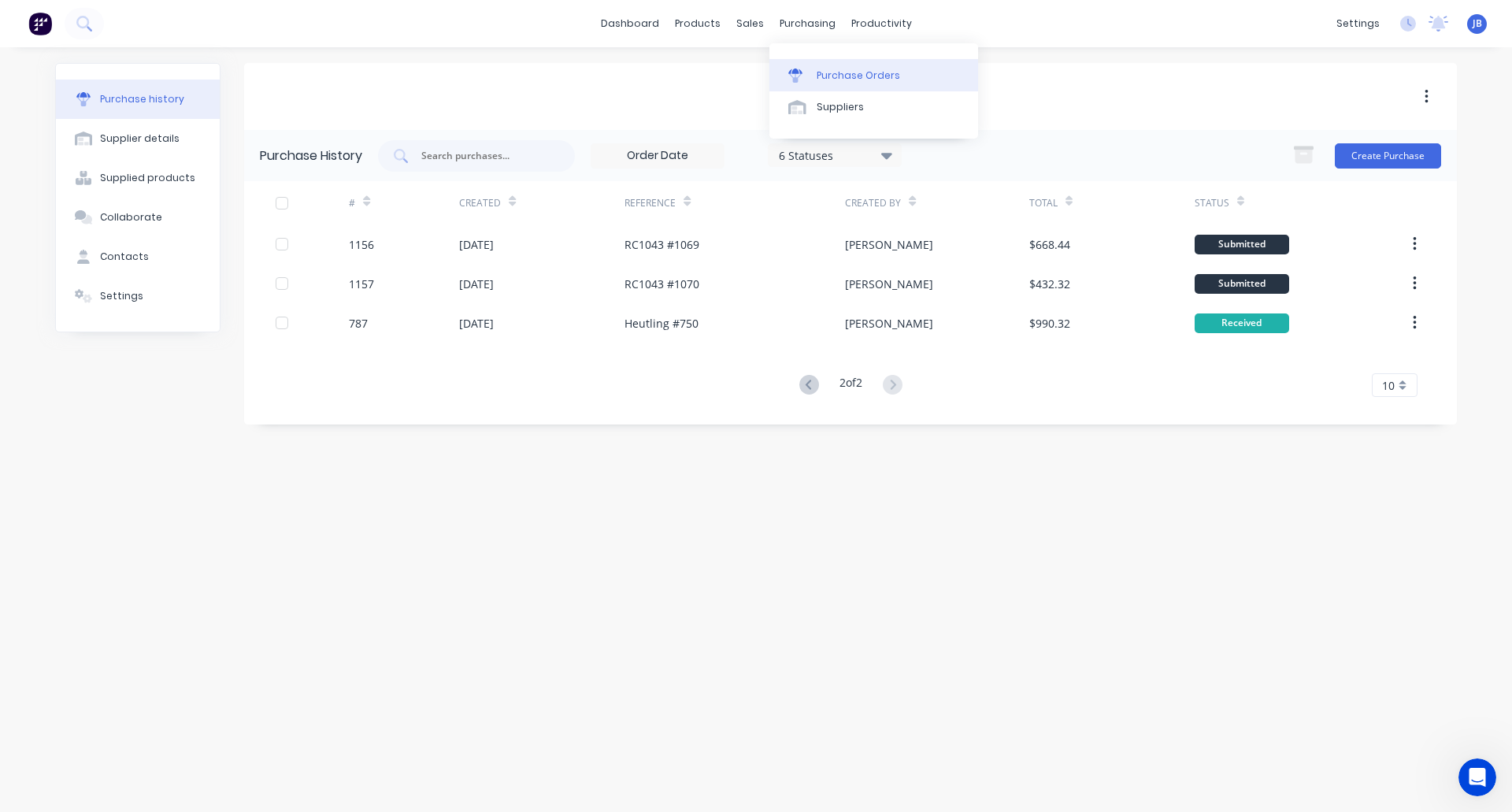
click at [819, 78] on div "Purchase Orders" at bounding box center [858, 76] width 84 height 14
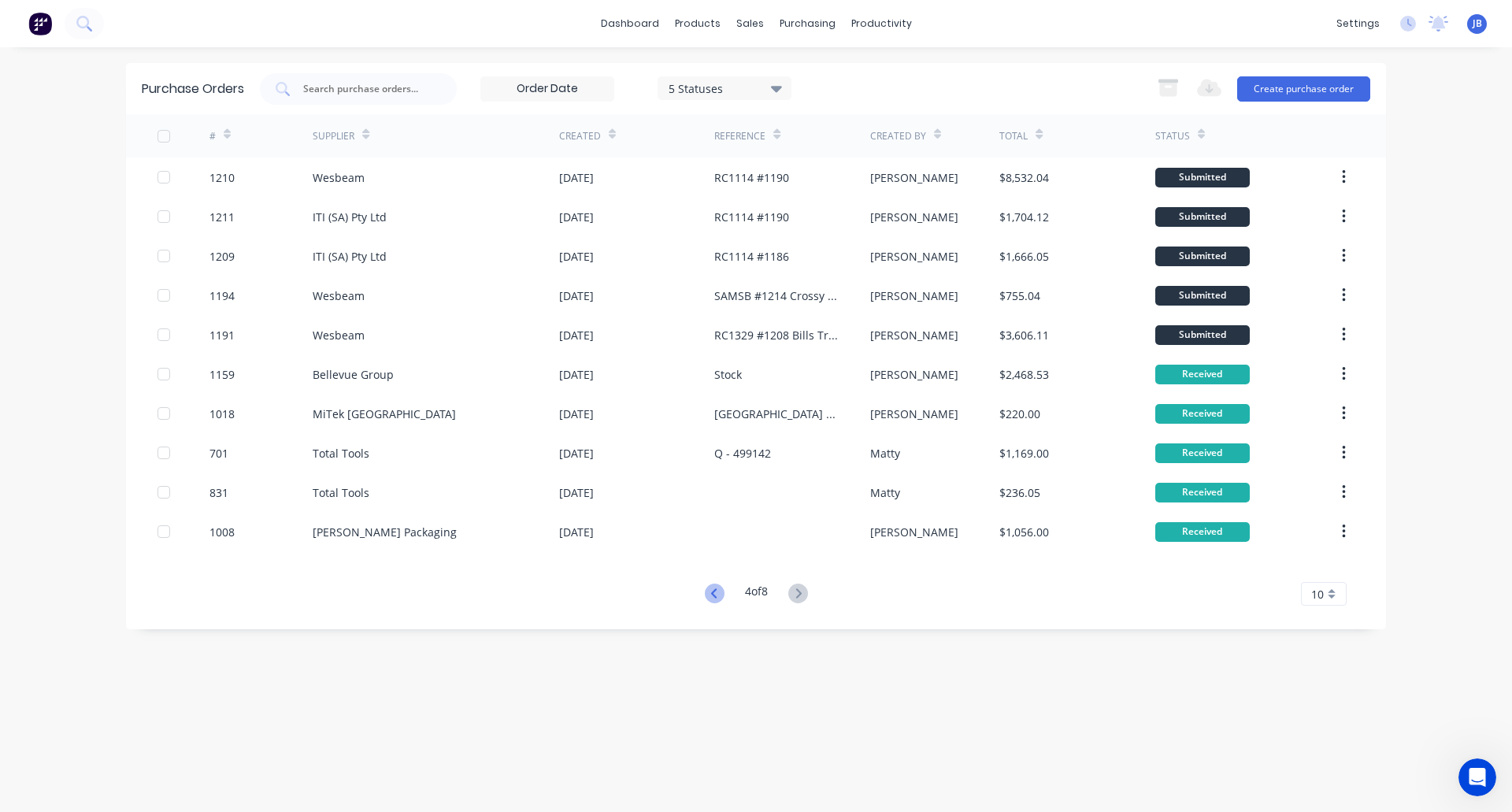
click at [705, 591] on icon at bounding box center [715, 593] width 20 height 20
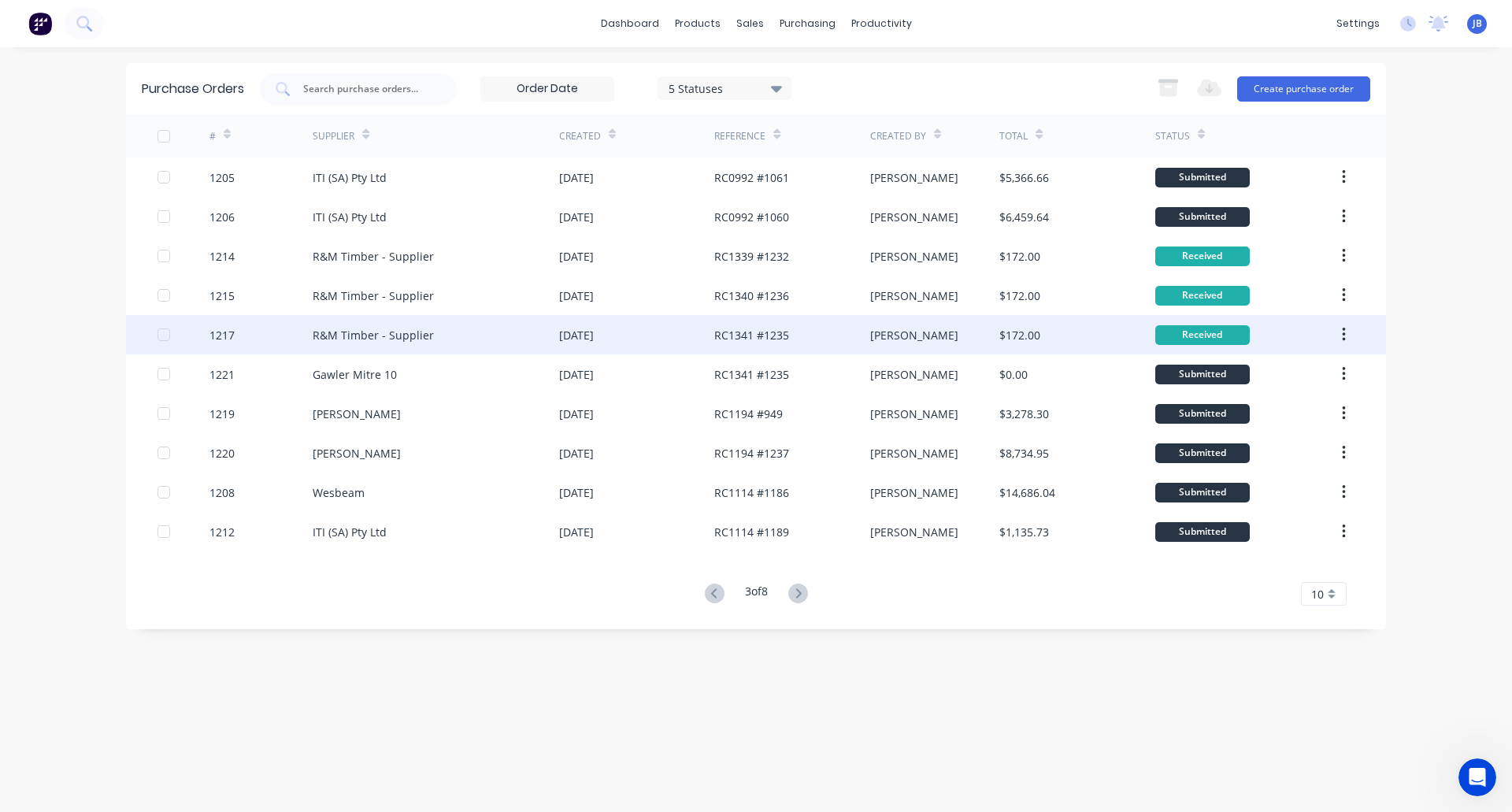
click at [512, 333] on div "R&M Timber - Supplier" at bounding box center [435, 335] width 246 height 39
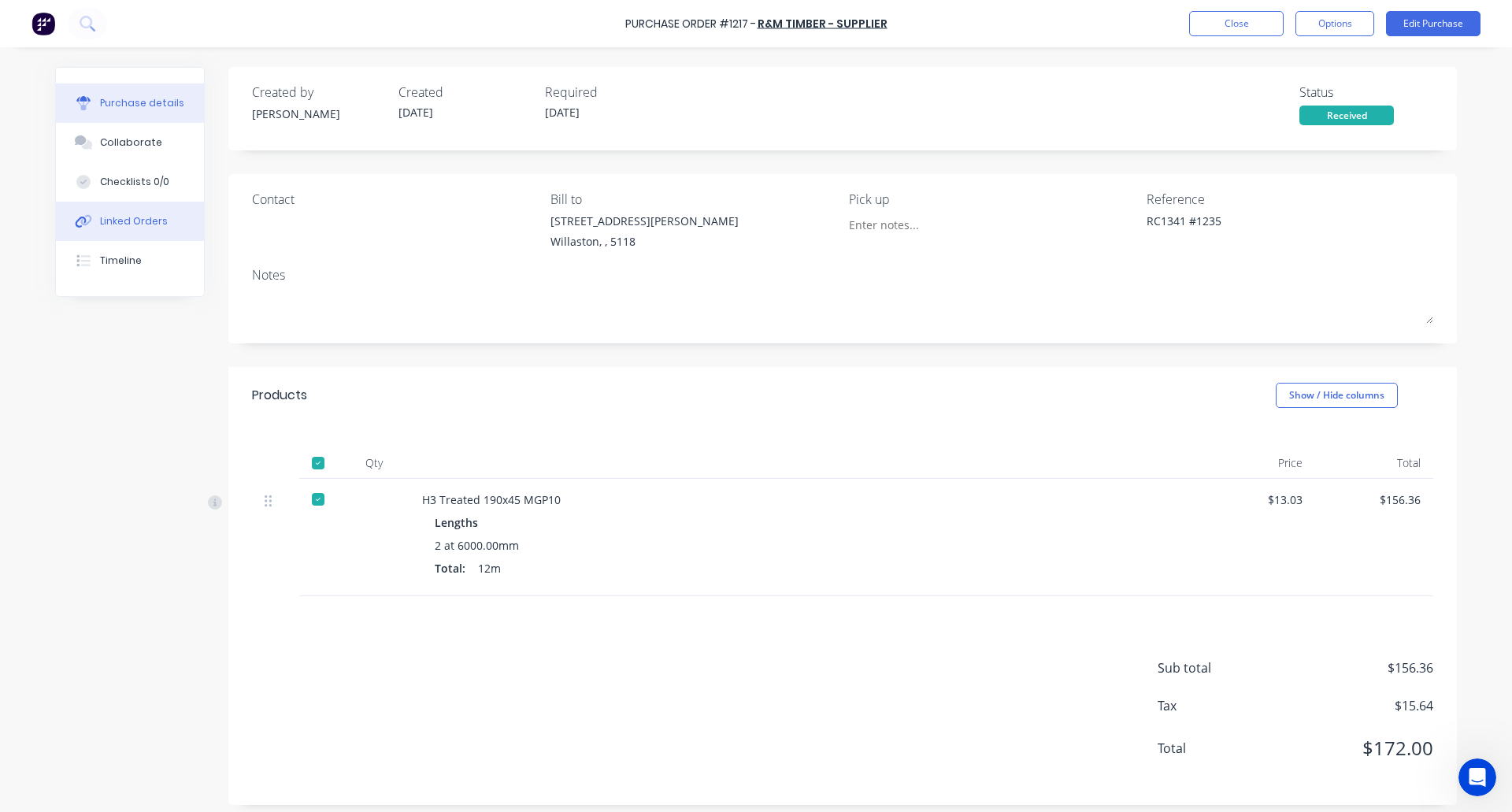
click at [127, 222] on div "Linked Orders" at bounding box center [134, 221] width 68 height 14
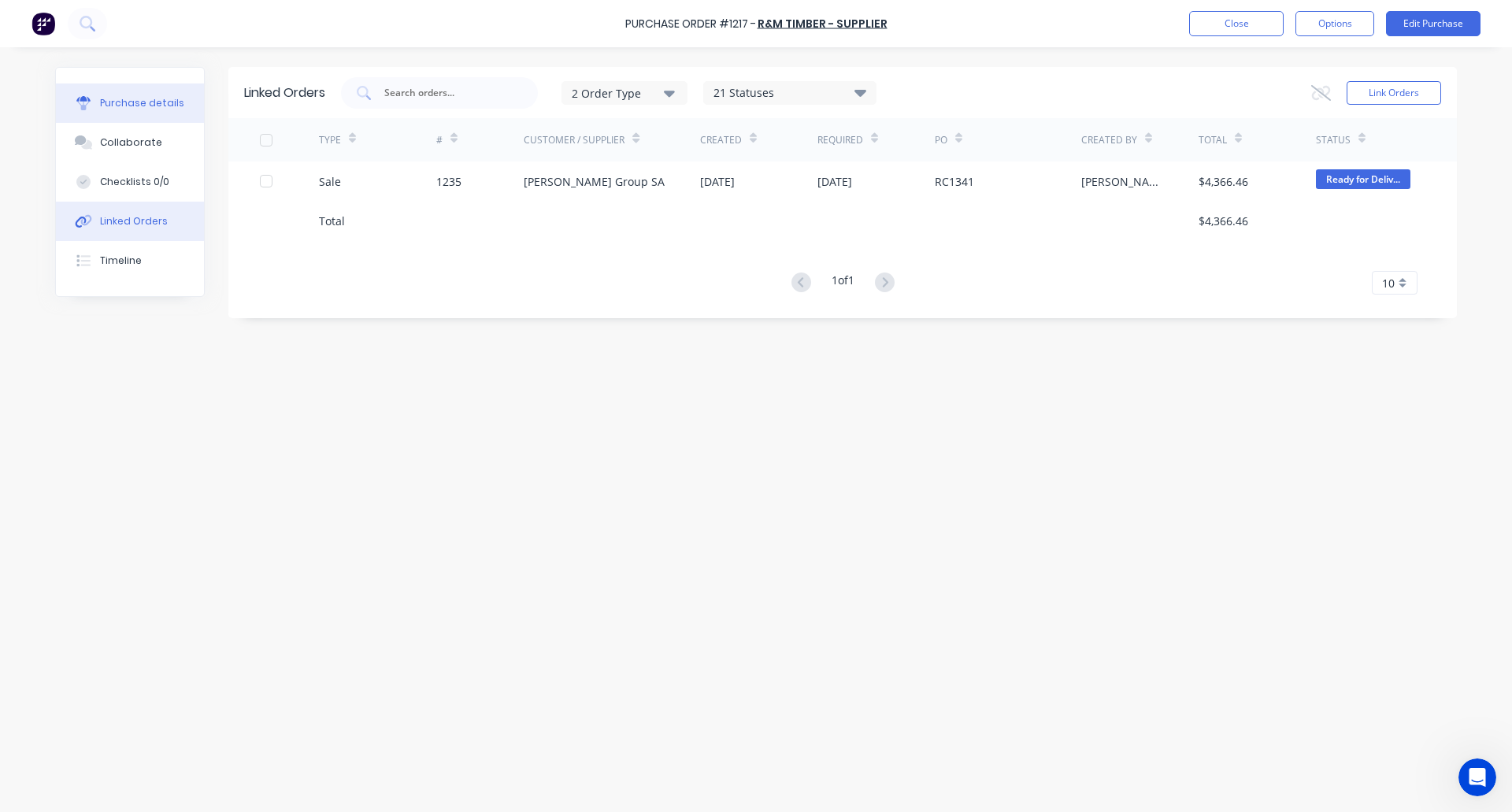
click at [118, 113] on button "Purchase details" at bounding box center [130, 104] width 148 height 39
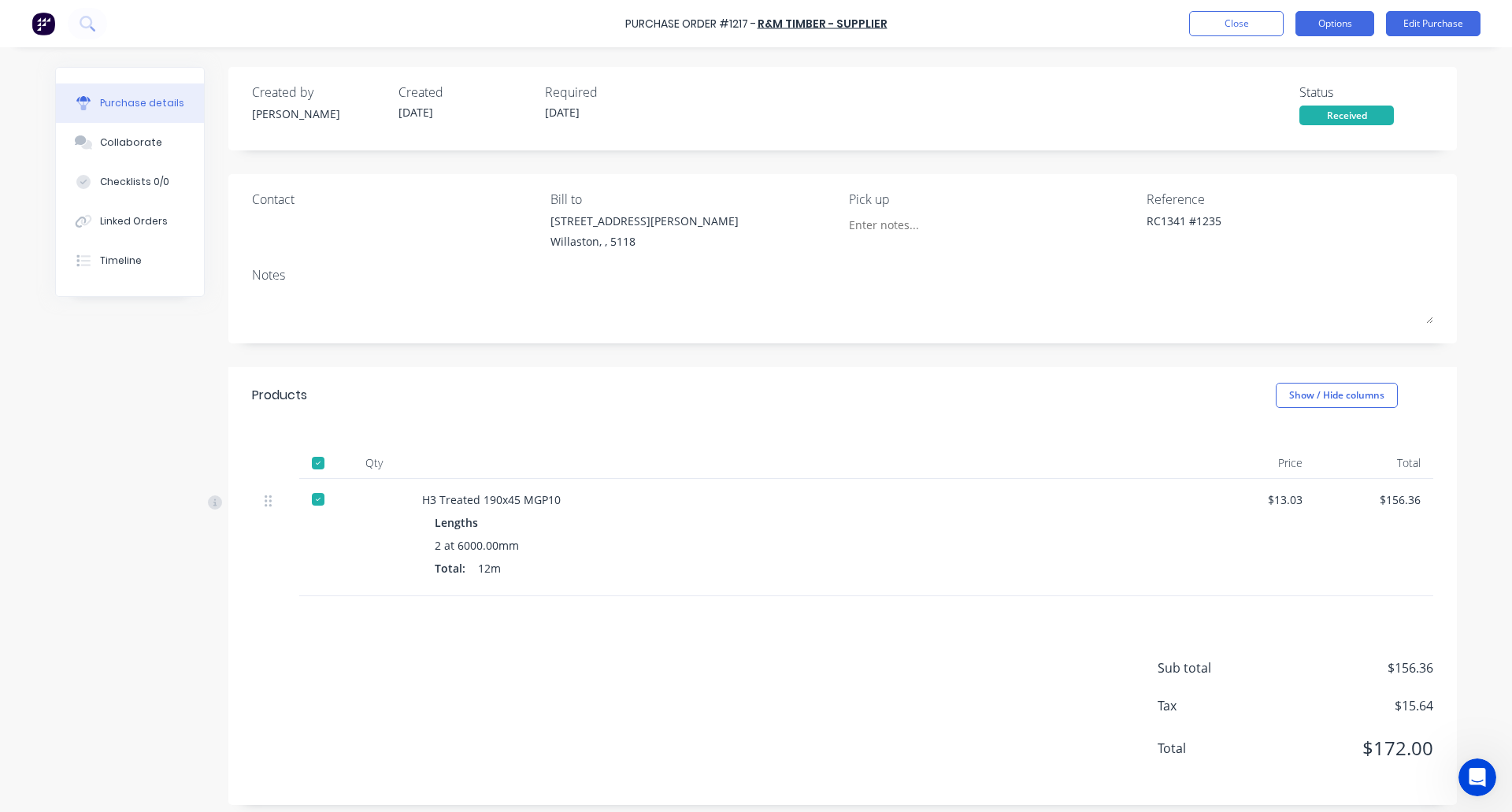
click at [1346, 23] on button "Options" at bounding box center [1334, 23] width 78 height 25
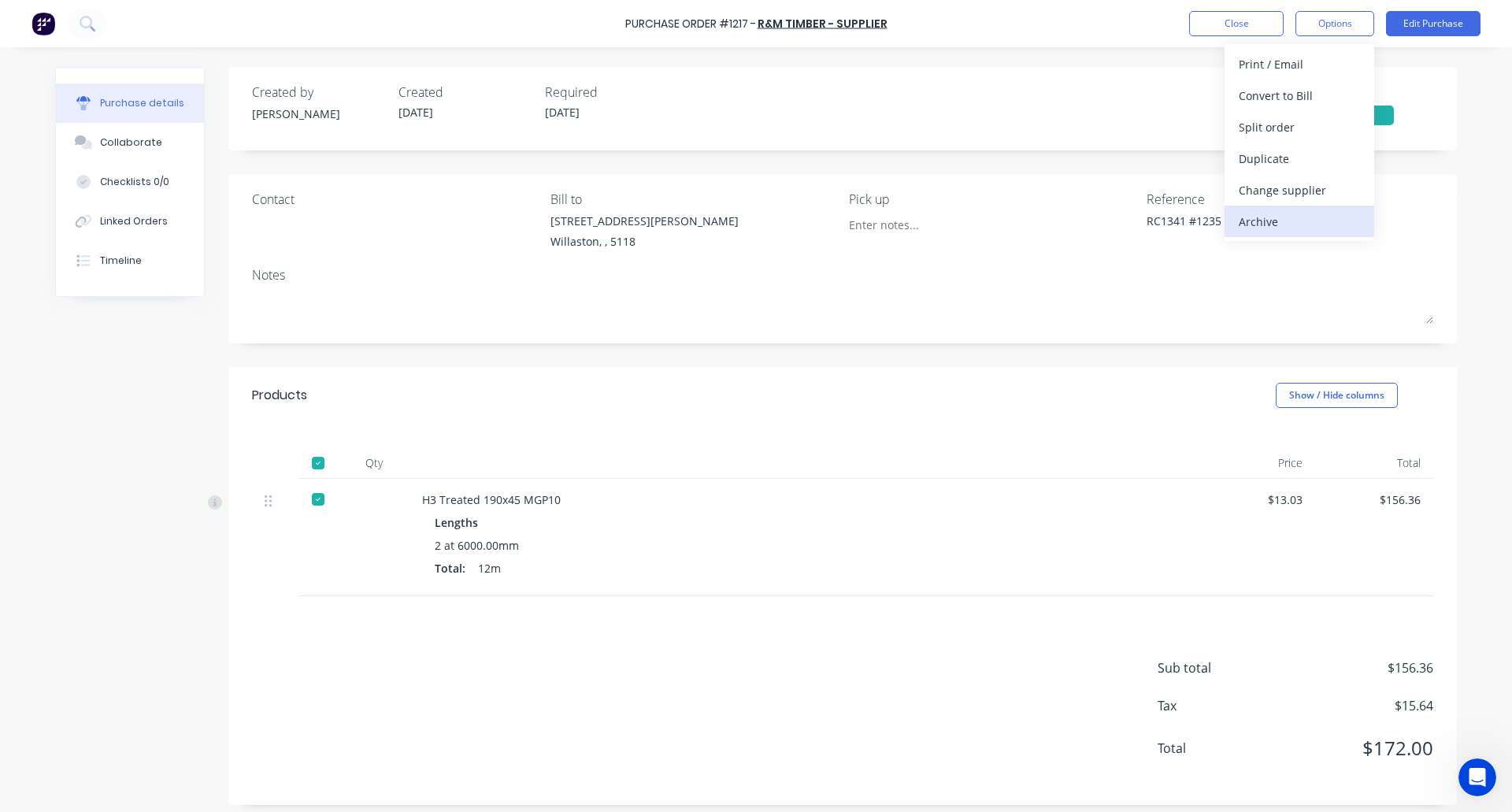
click at [1307, 221] on div "Archive" at bounding box center [1300, 222] width 121 height 23
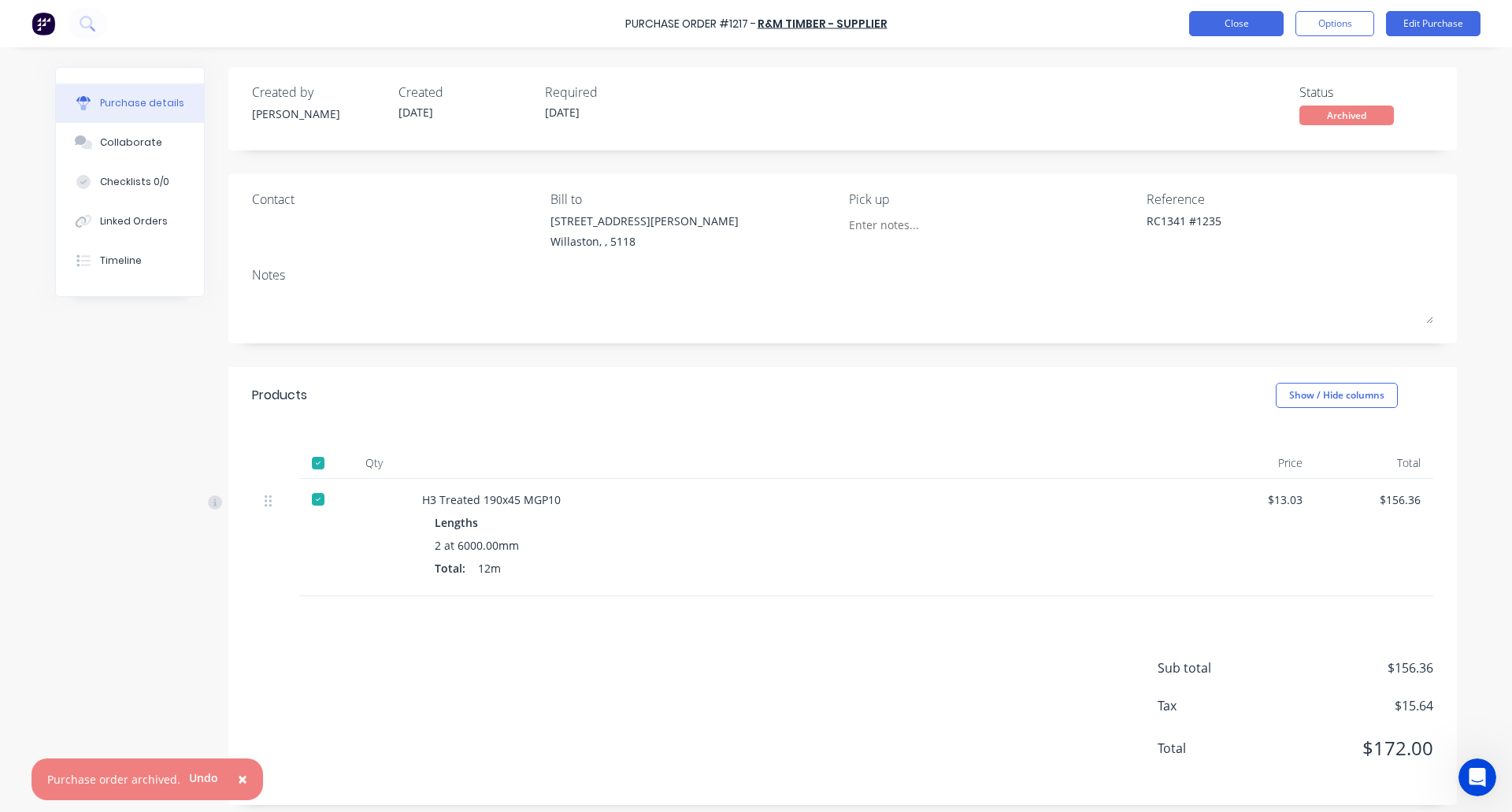
click at [1217, 21] on button "Close" at bounding box center [1236, 23] width 95 height 25
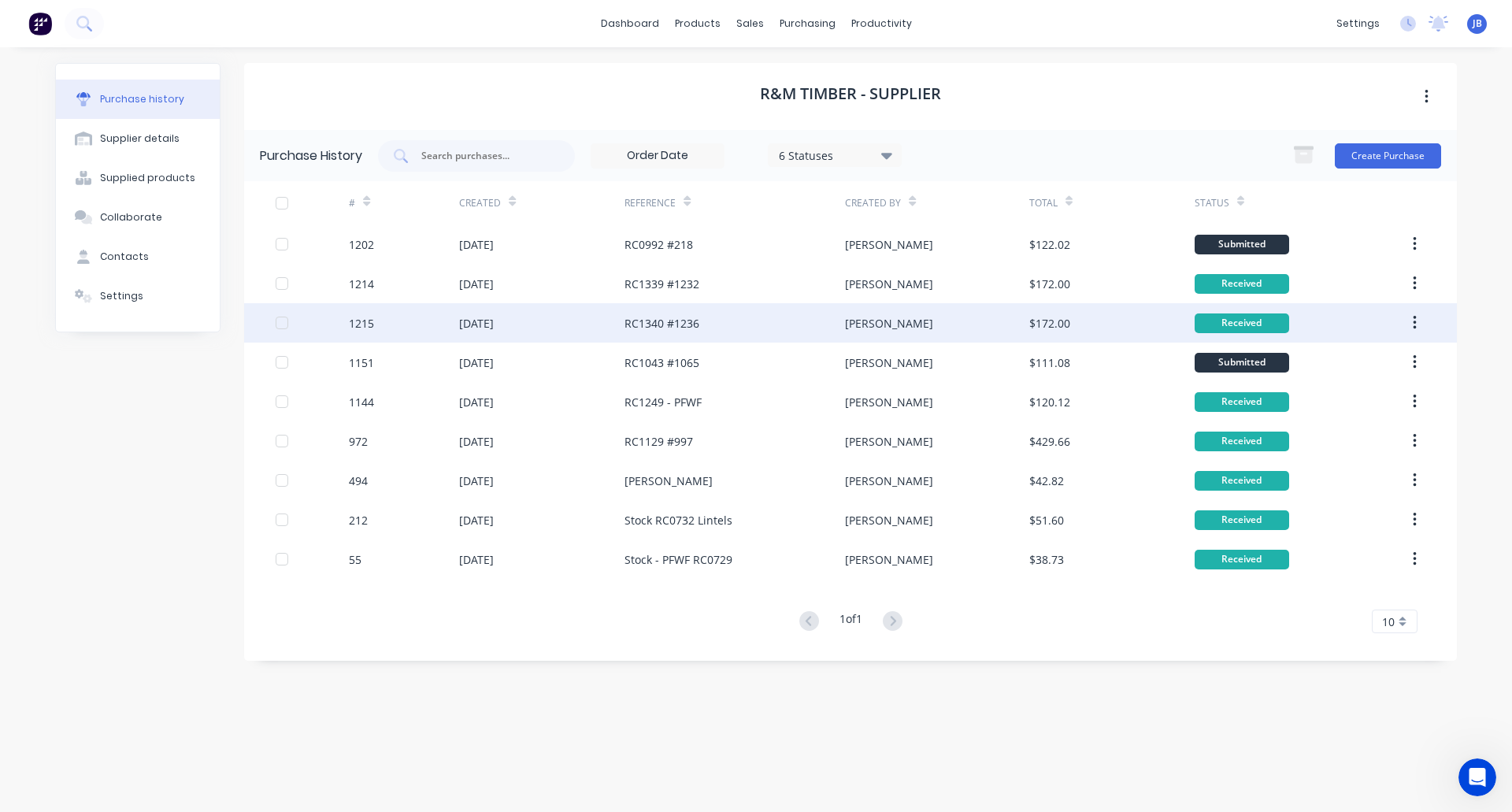
click at [564, 326] on div "24 Sep 2025" at bounding box center [541, 323] width 165 height 39
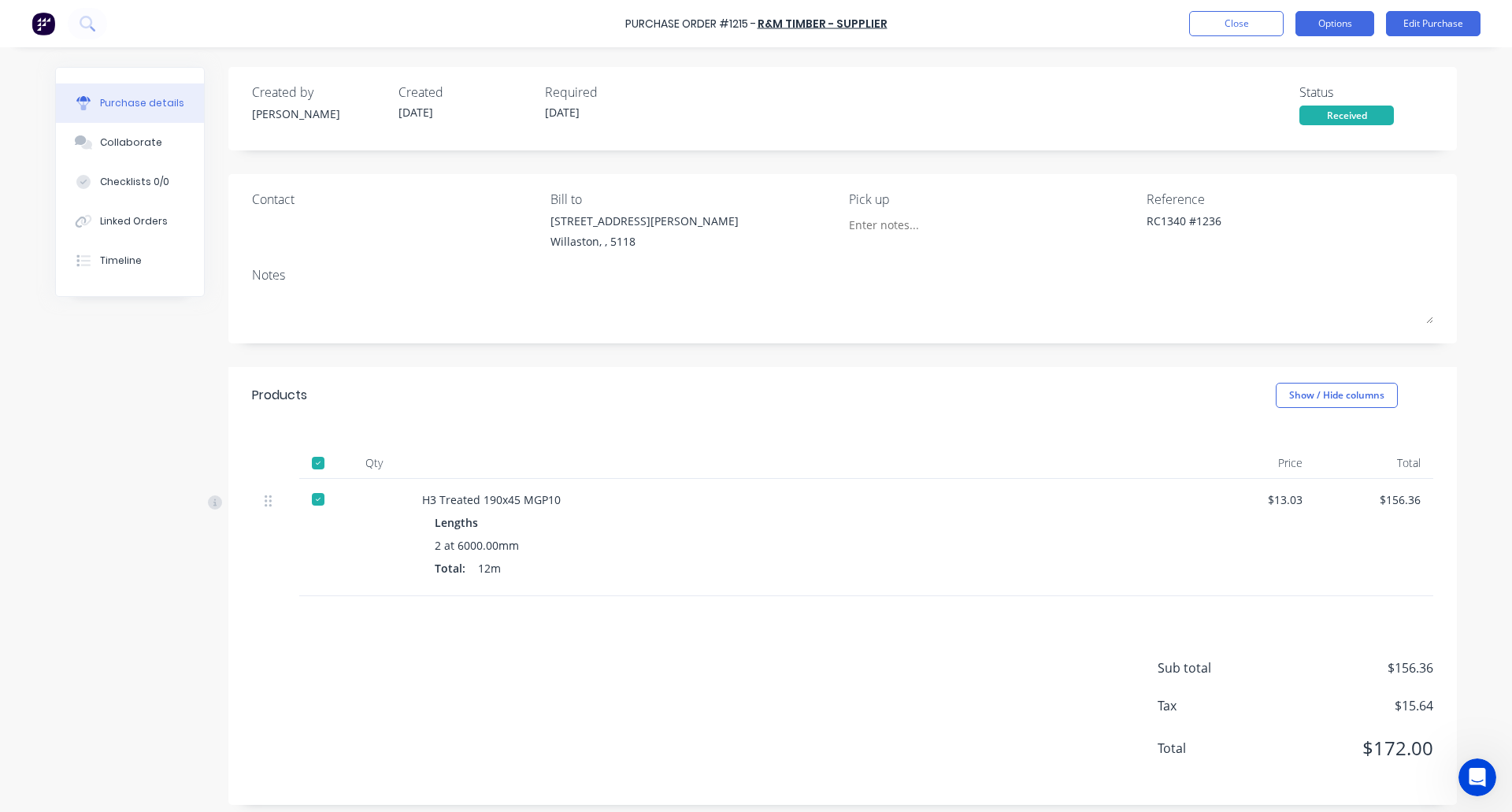
click at [1335, 19] on button "Options" at bounding box center [1334, 23] width 78 height 25
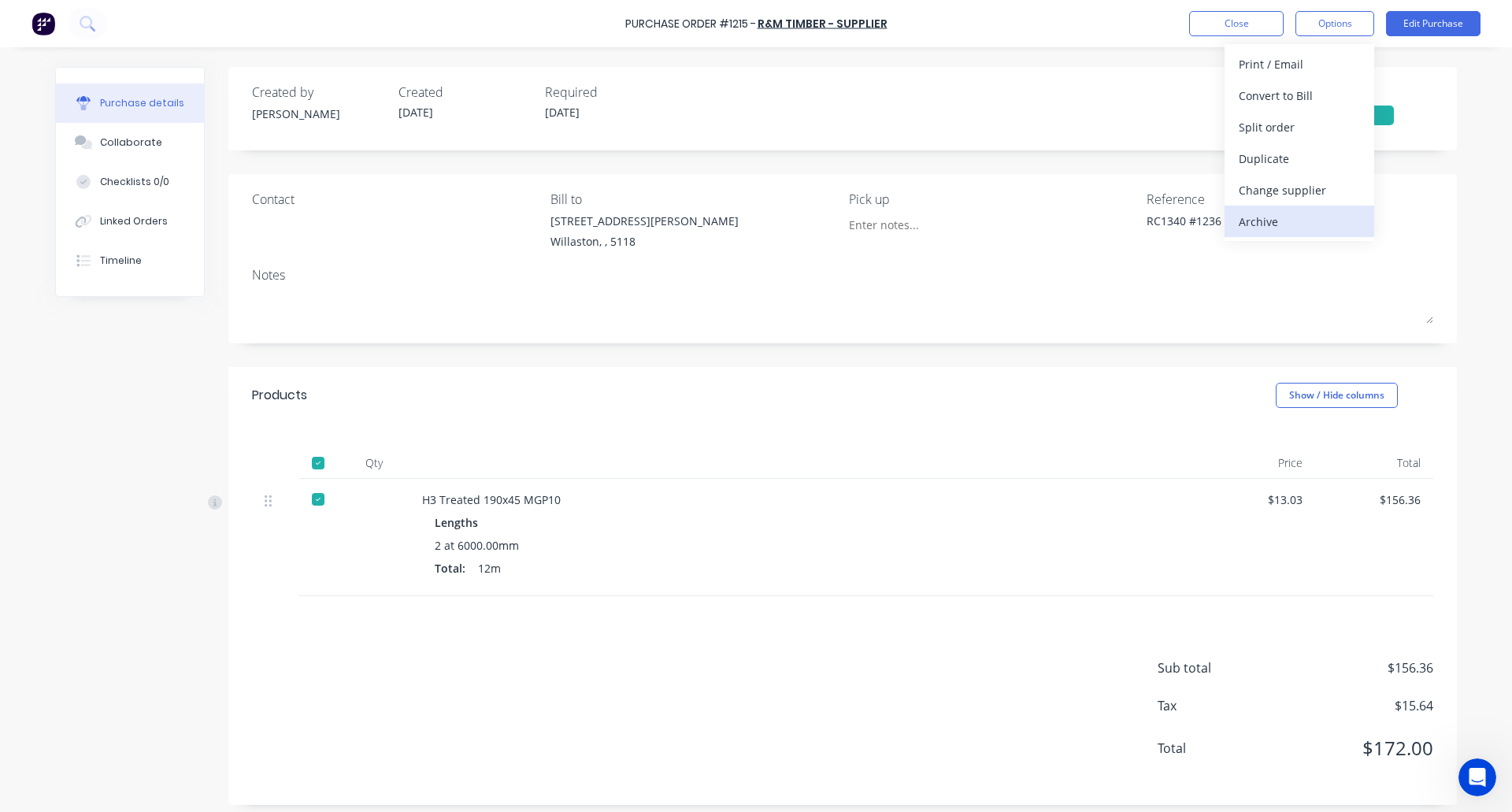
click at [1296, 219] on div "Archive" at bounding box center [1300, 222] width 121 height 23
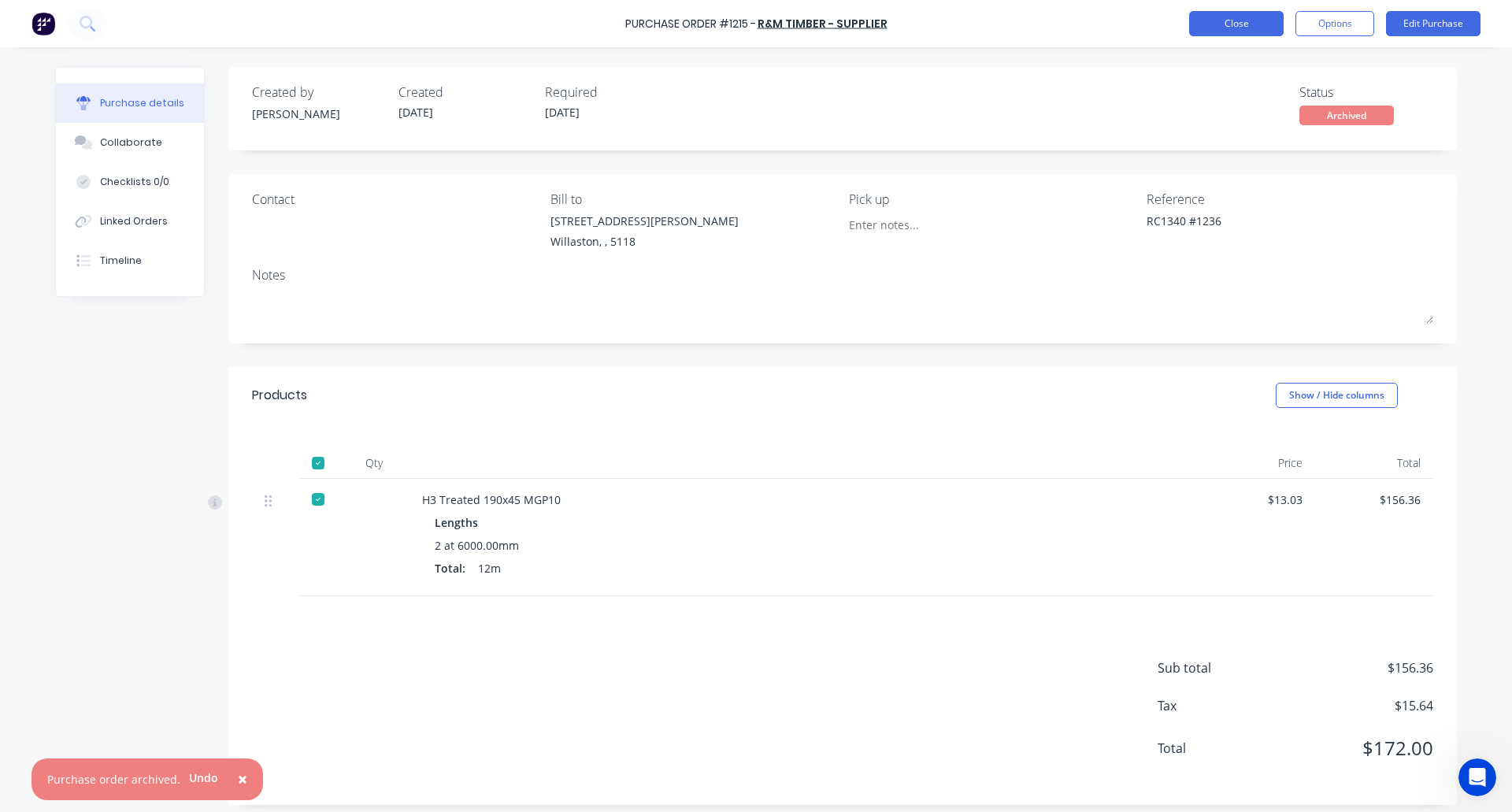
click at [1238, 22] on button "Close" at bounding box center [1236, 23] width 95 height 25
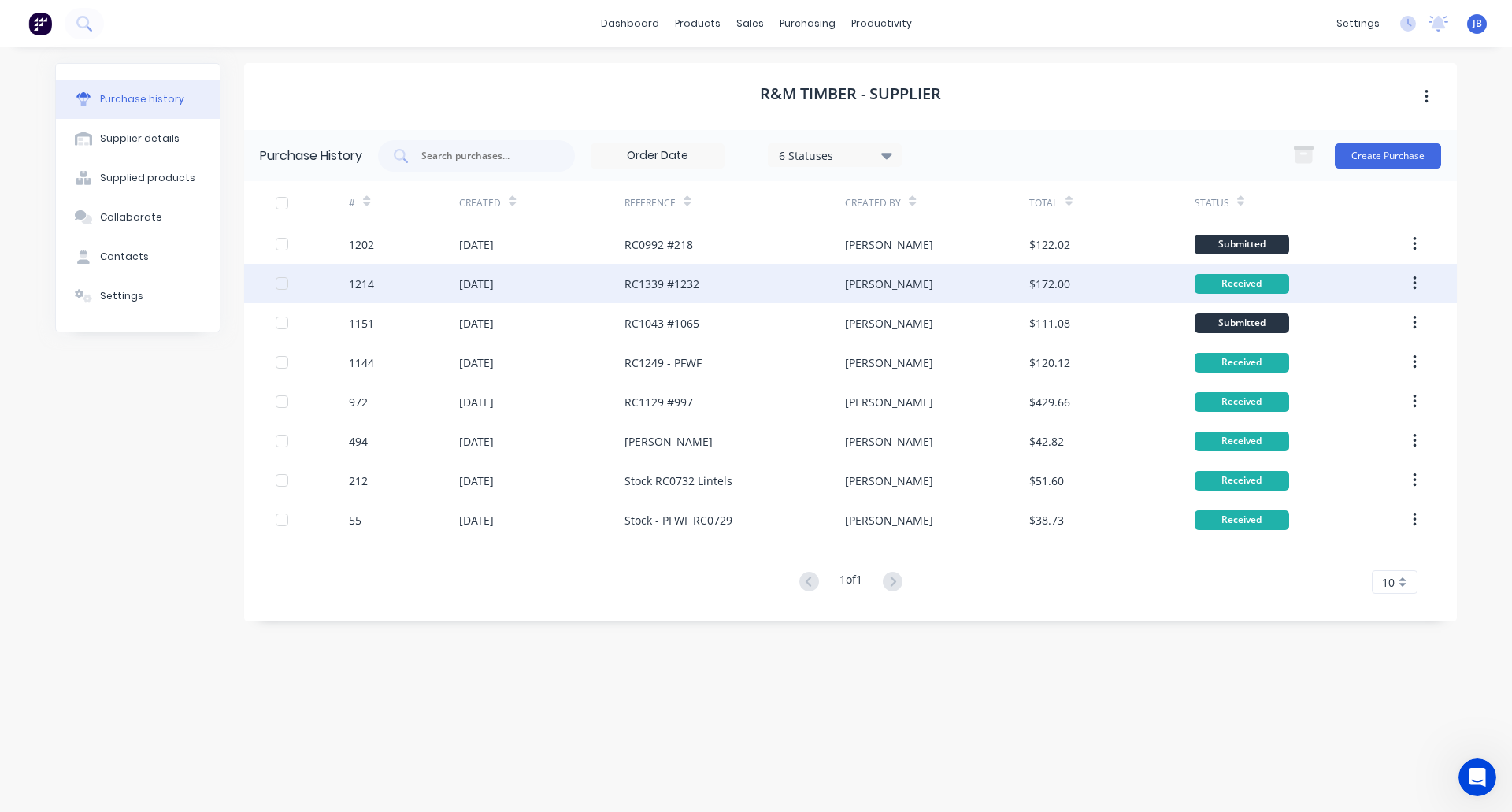
click at [417, 278] on div "1214" at bounding box center [404, 284] width 111 height 39
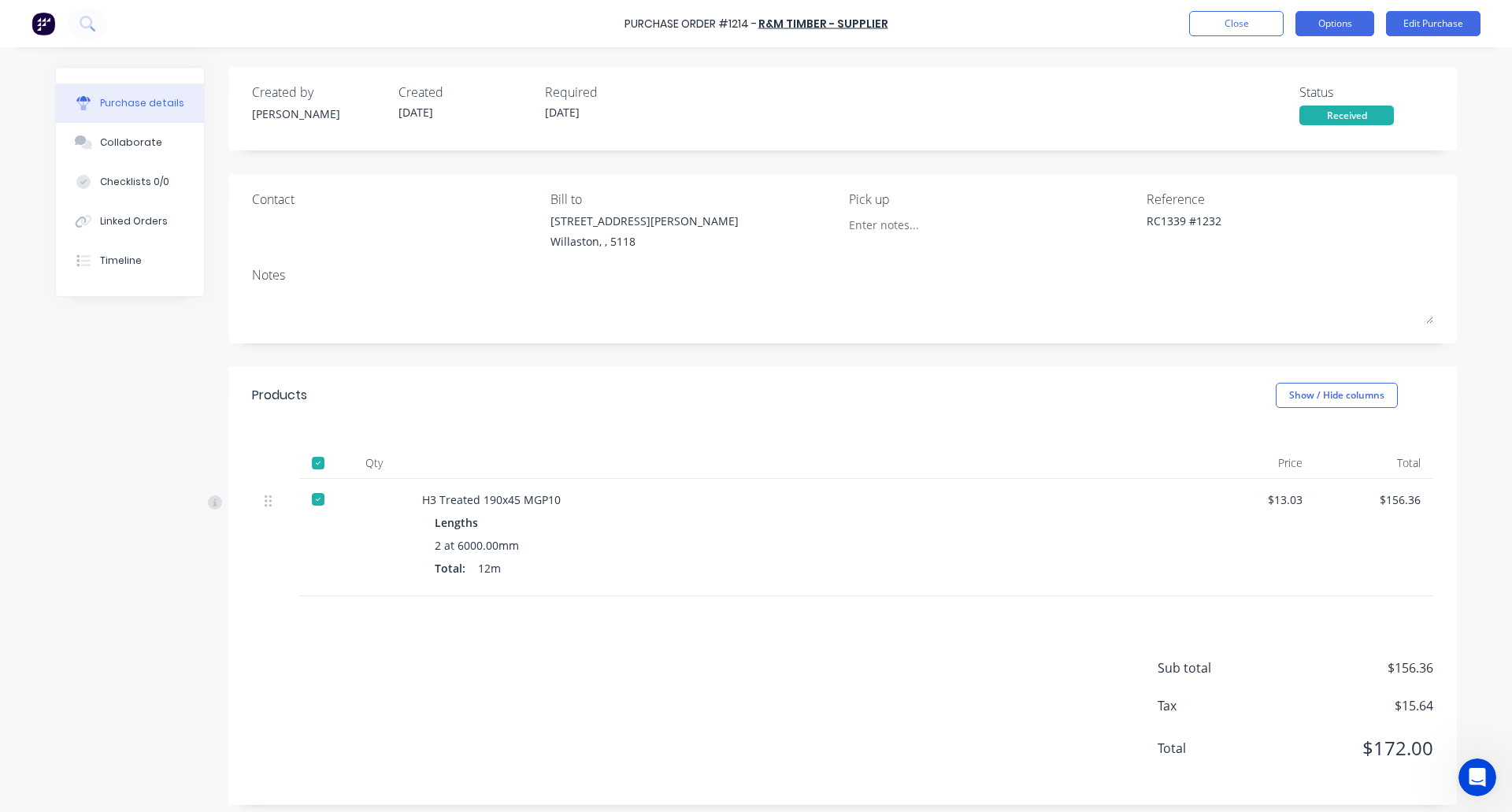
click at [1338, 25] on button "Options" at bounding box center [1334, 23] width 78 height 25
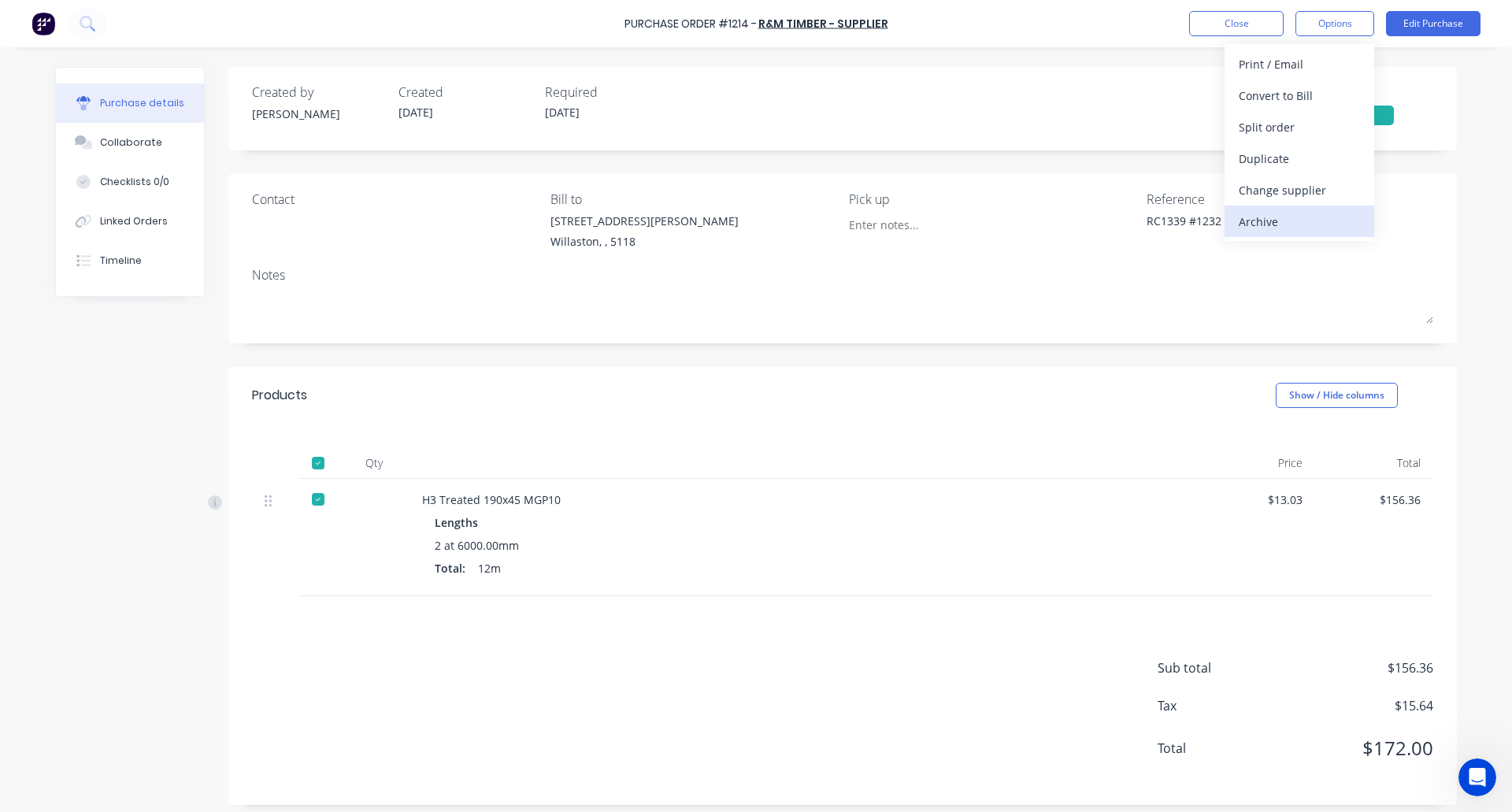
click at [1285, 220] on div "Archive" at bounding box center [1300, 222] width 121 height 23
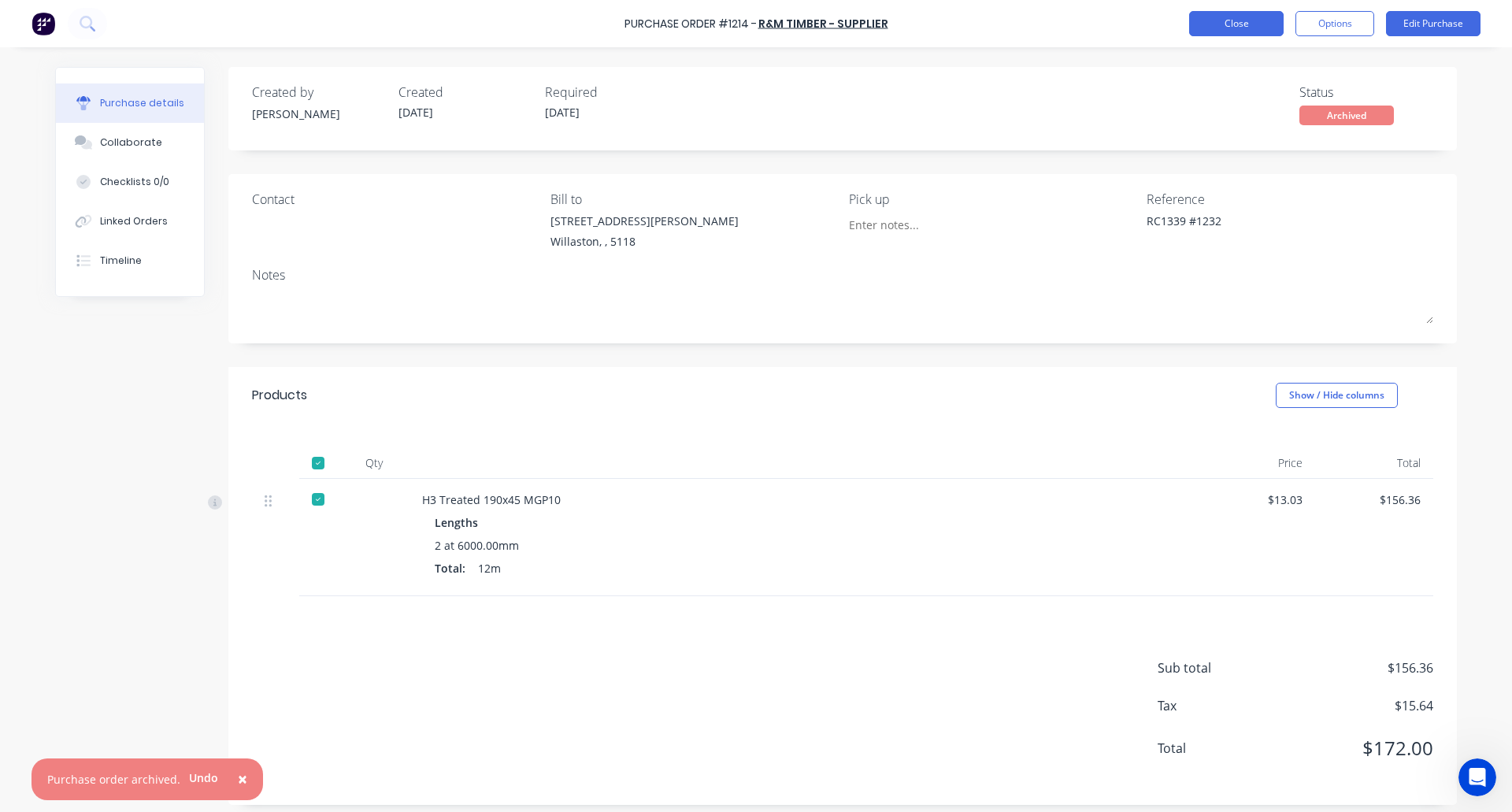
click at [1218, 30] on button "Close" at bounding box center [1236, 23] width 95 height 25
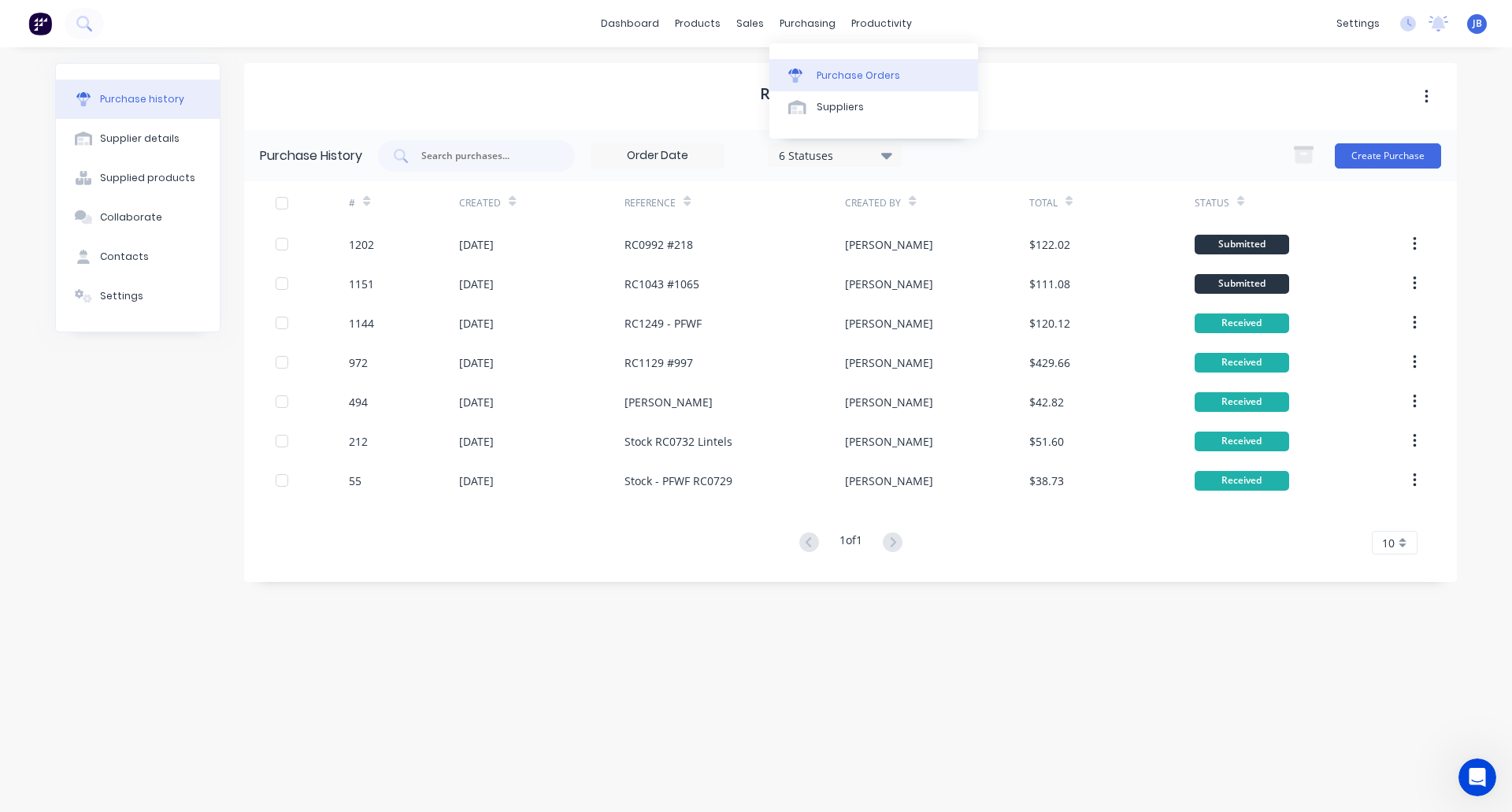
click at [809, 79] on div at bounding box center [800, 76] width 23 height 14
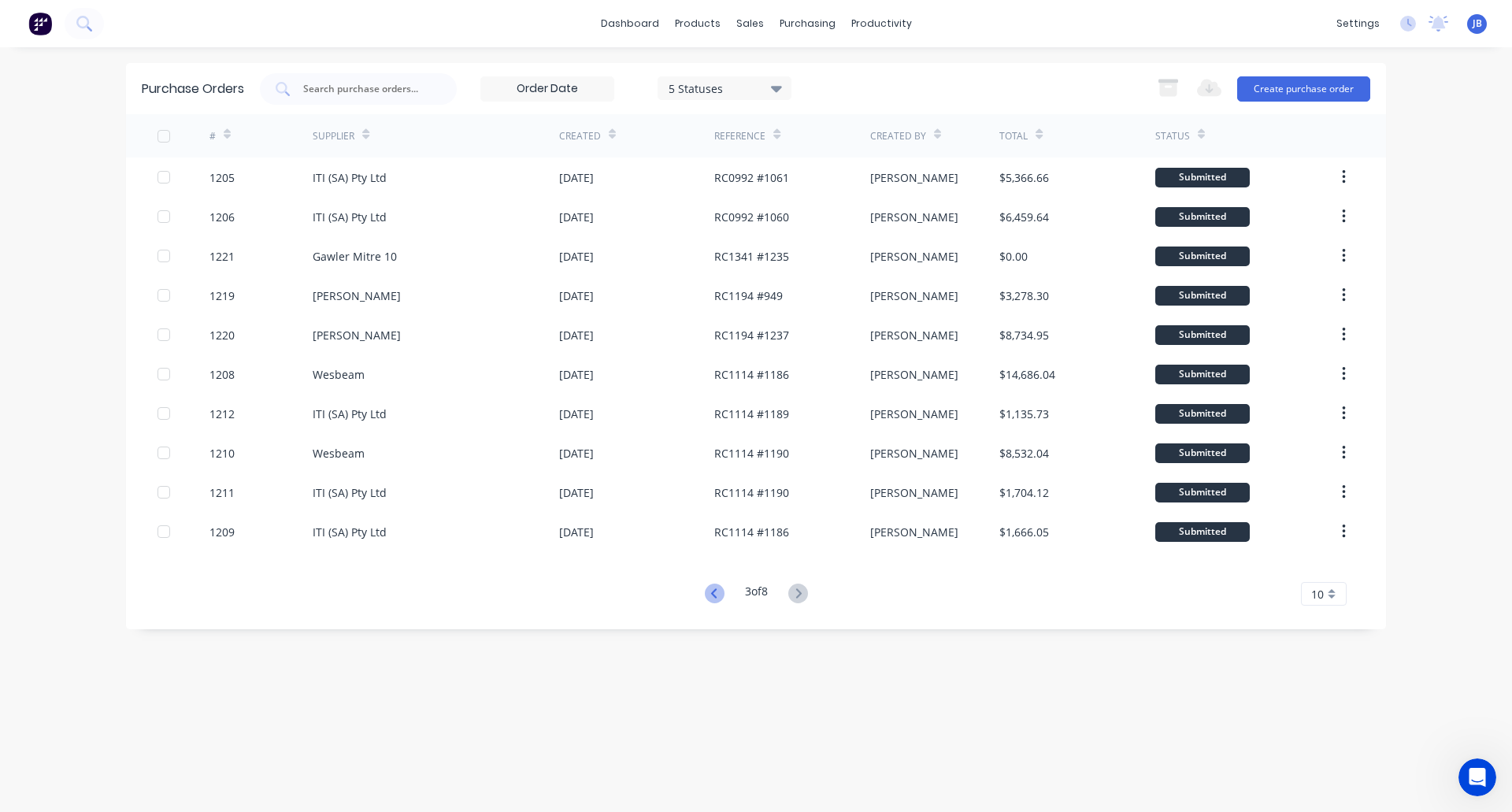
click at [707, 588] on icon at bounding box center [715, 593] width 20 height 20
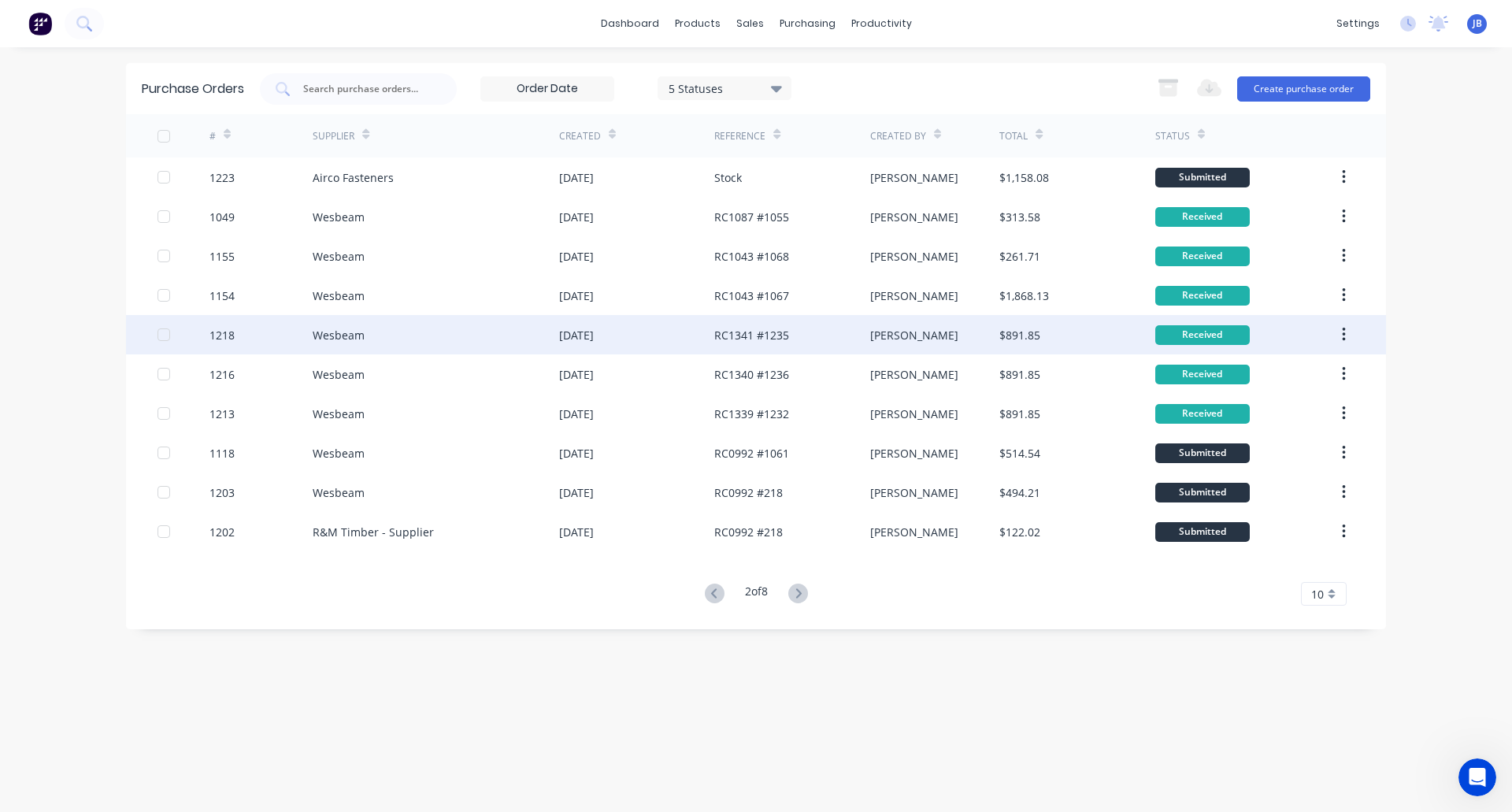
click at [594, 339] on div "24 Sep 2025" at bounding box center [576, 335] width 35 height 17
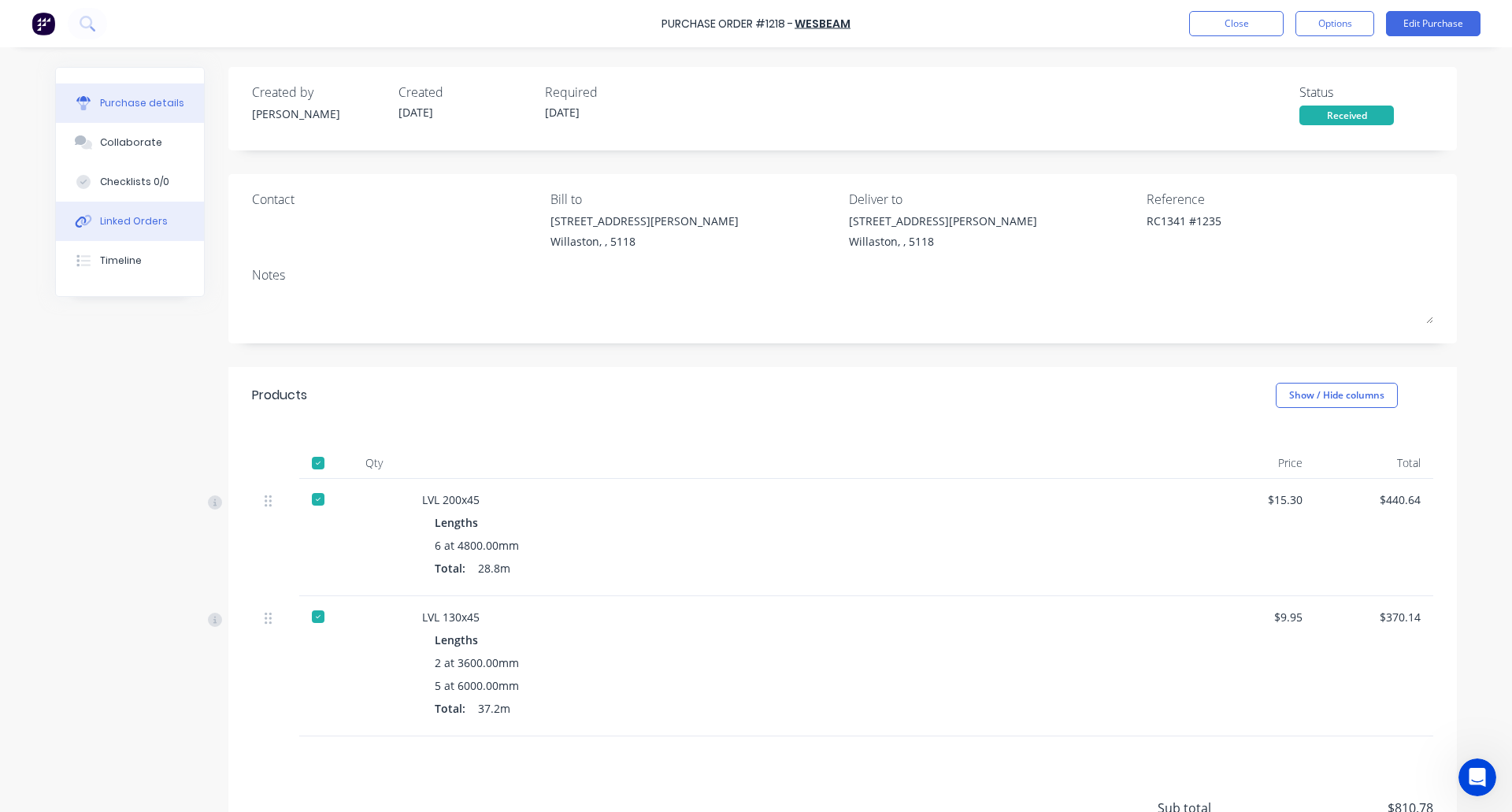
click at [126, 225] on div "Linked Orders" at bounding box center [134, 221] width 68 height 14
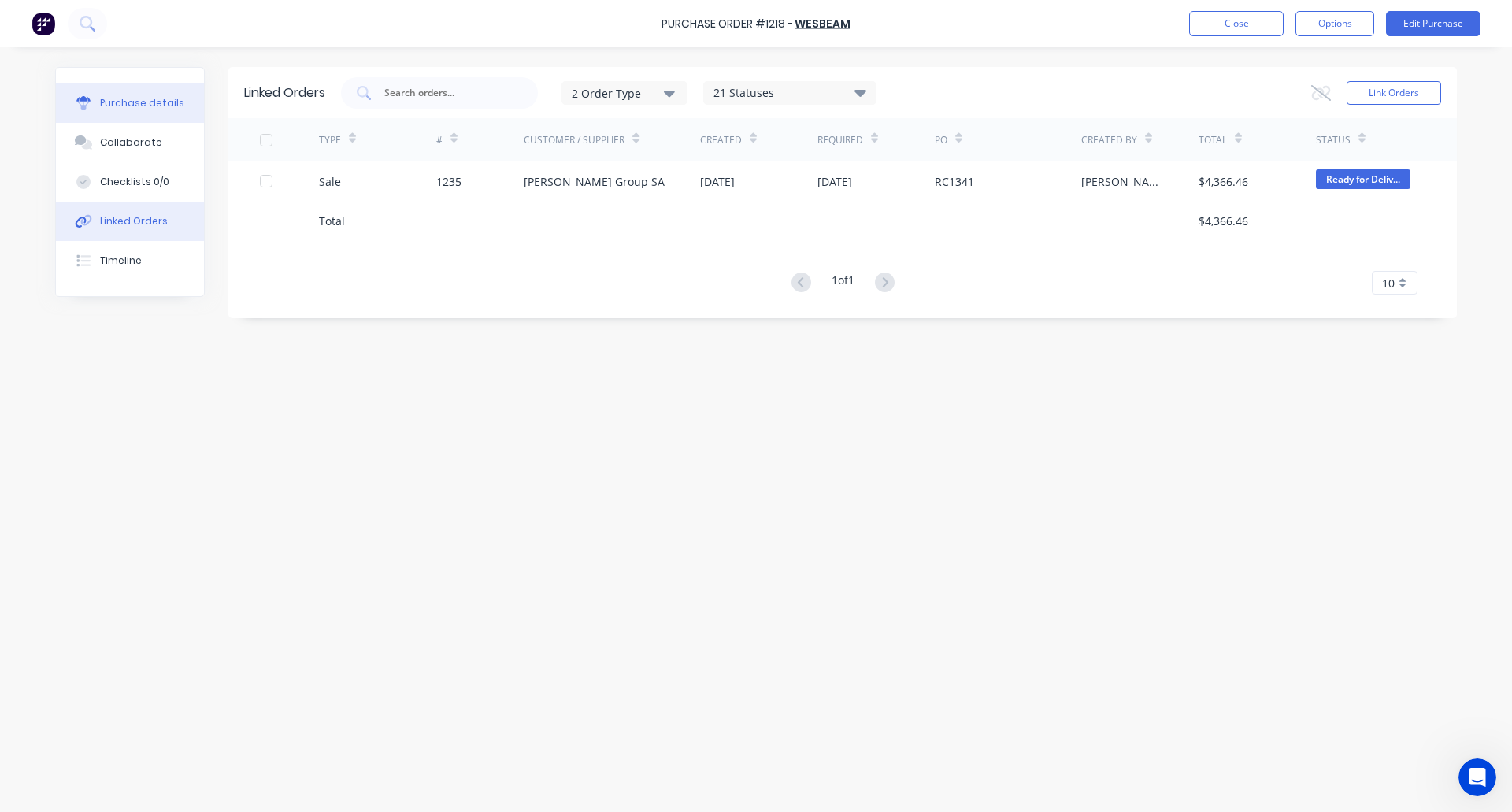
click at [145, 91] on button "Purchase details" at bounding box center [130, 104] width 148 height 39
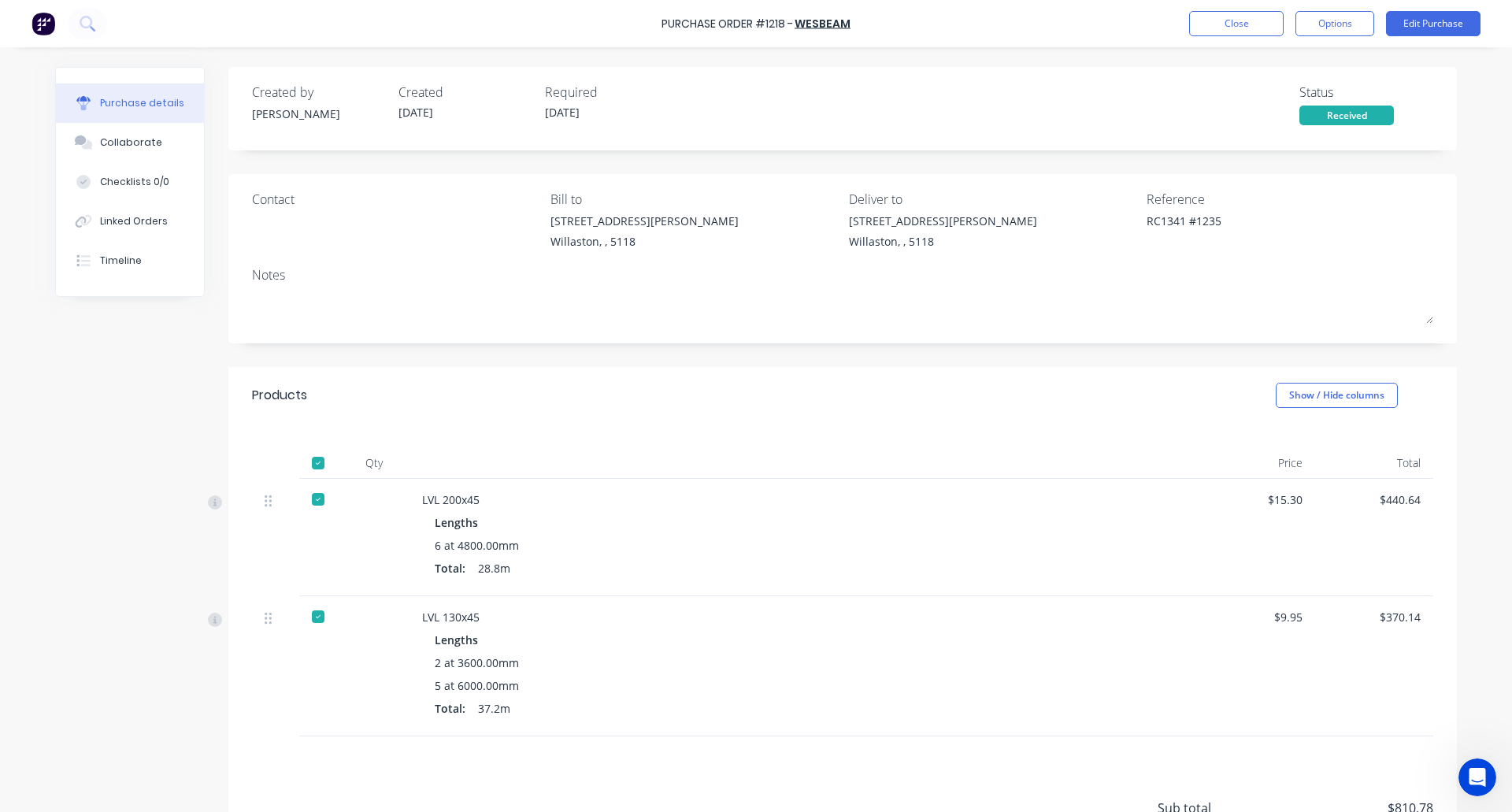
scroll to position [149, 0]
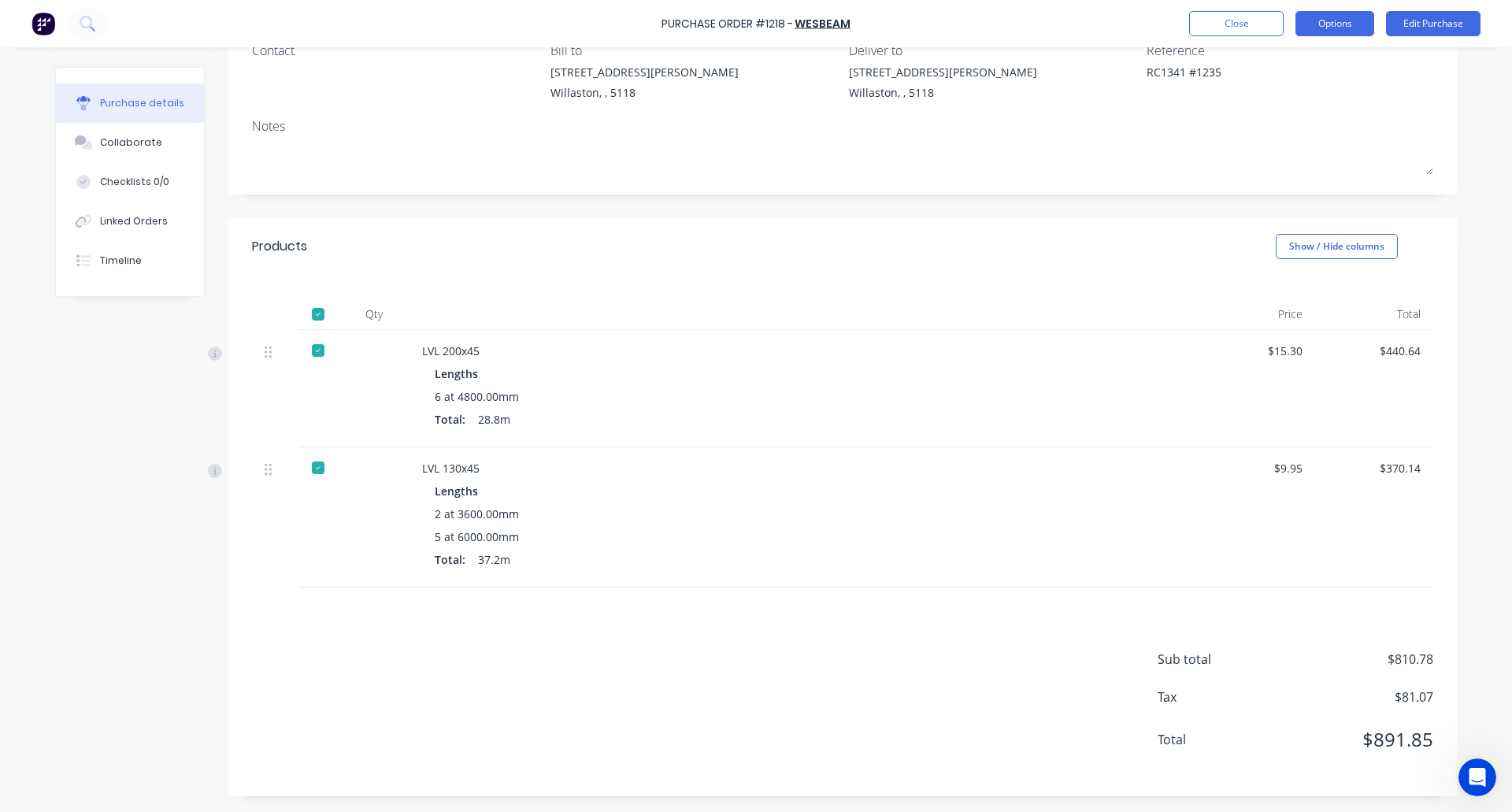
click at [1341, 18] on button "Options" at bounding box center [1334, 23] width 78 height 25
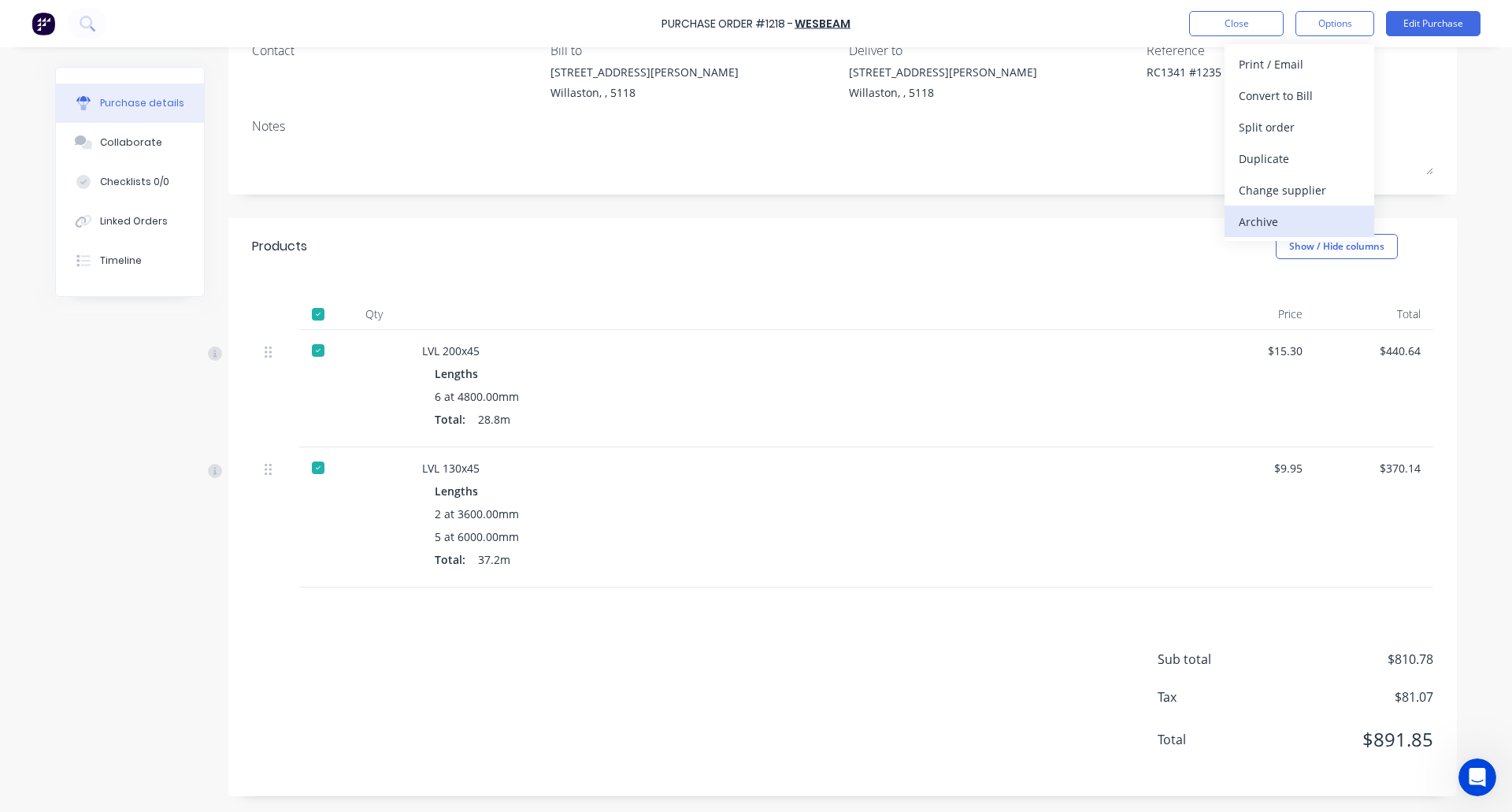
click at [1292, 222] on div "Archive" at bounding box center [1300, 222] width 121 height 23
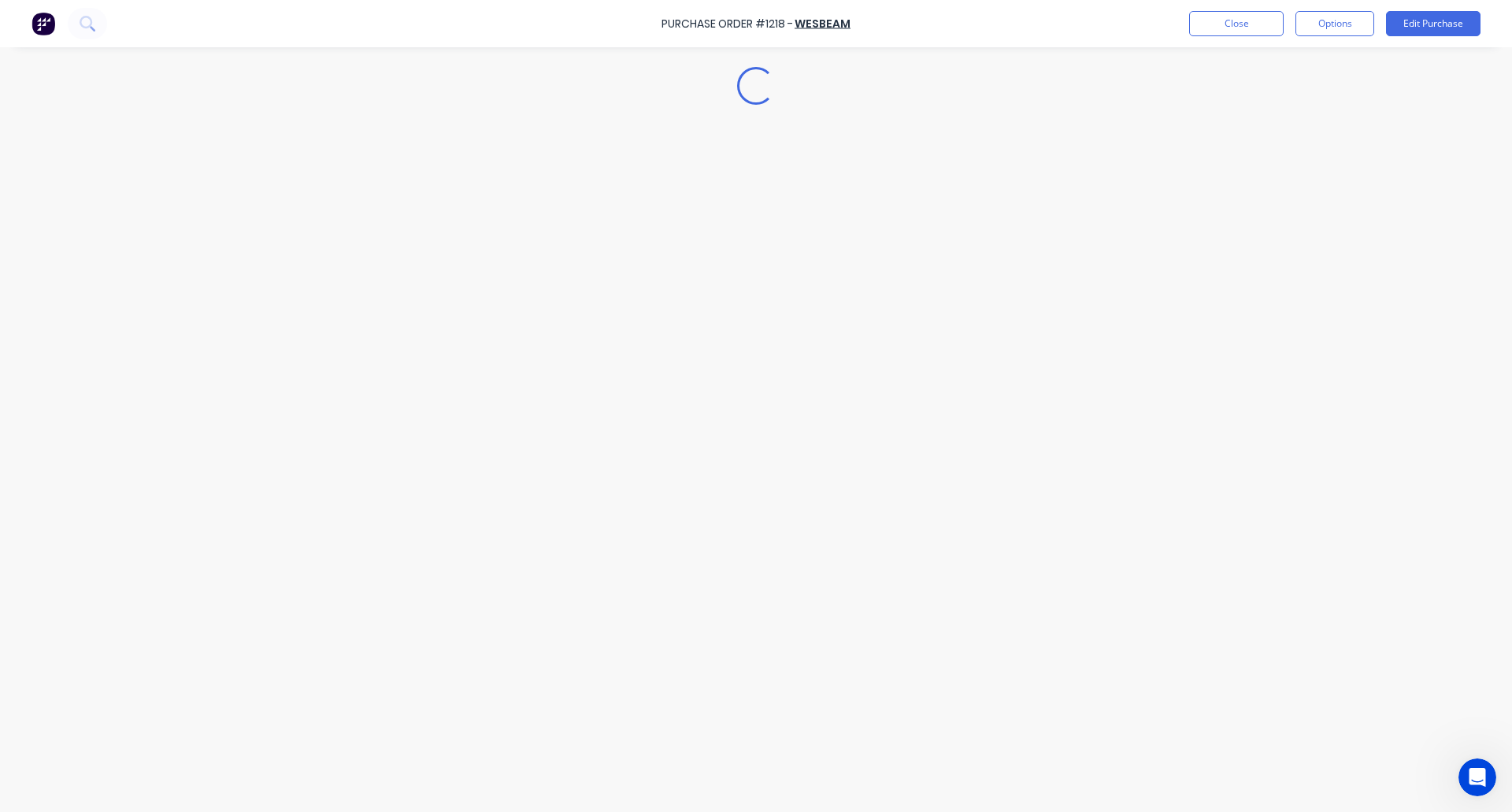
scroll to position [0, 0]
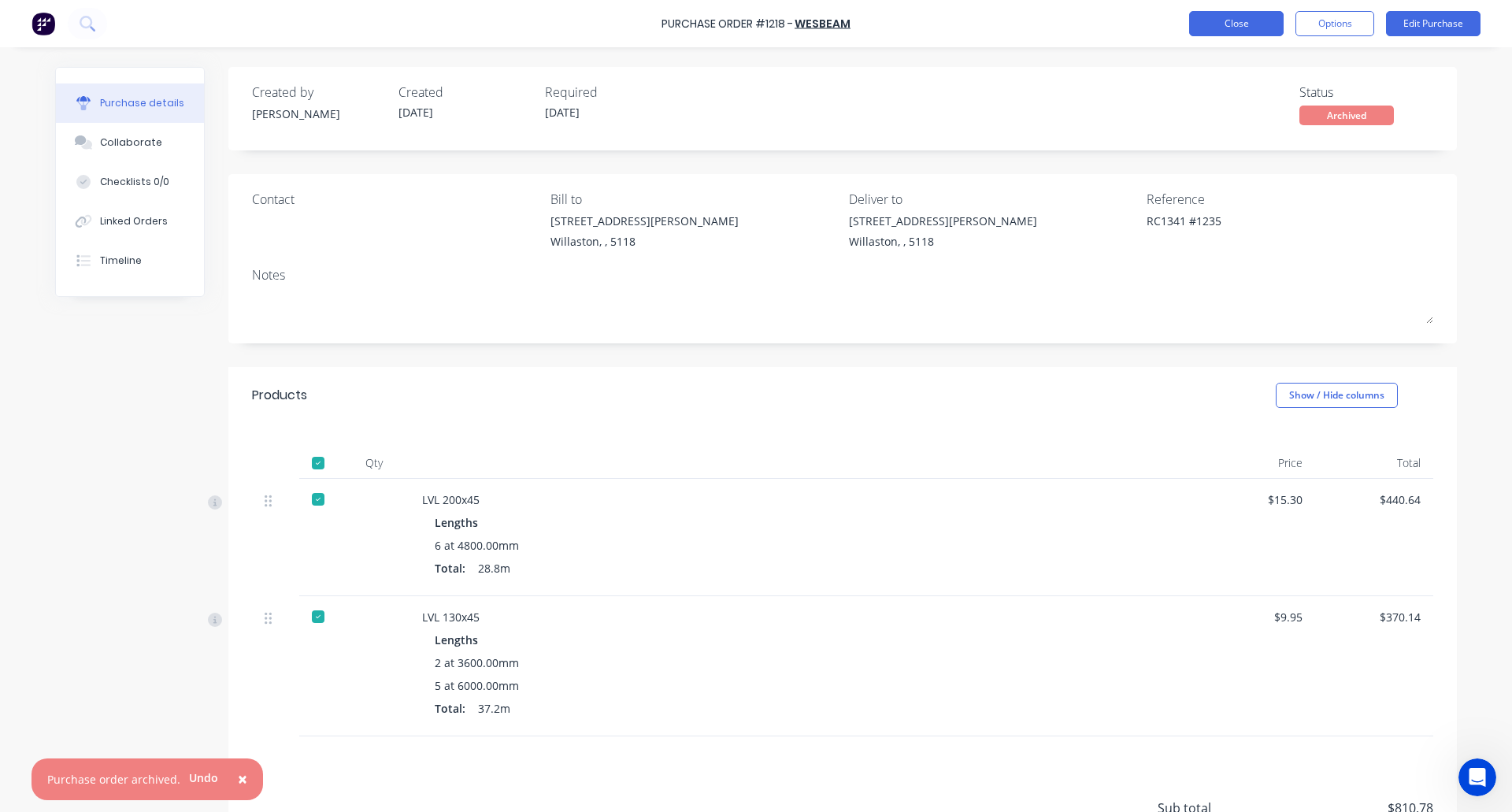
click at [1219, 14] on button "Close" at bounding box center [1236, 23] width 95 height 25
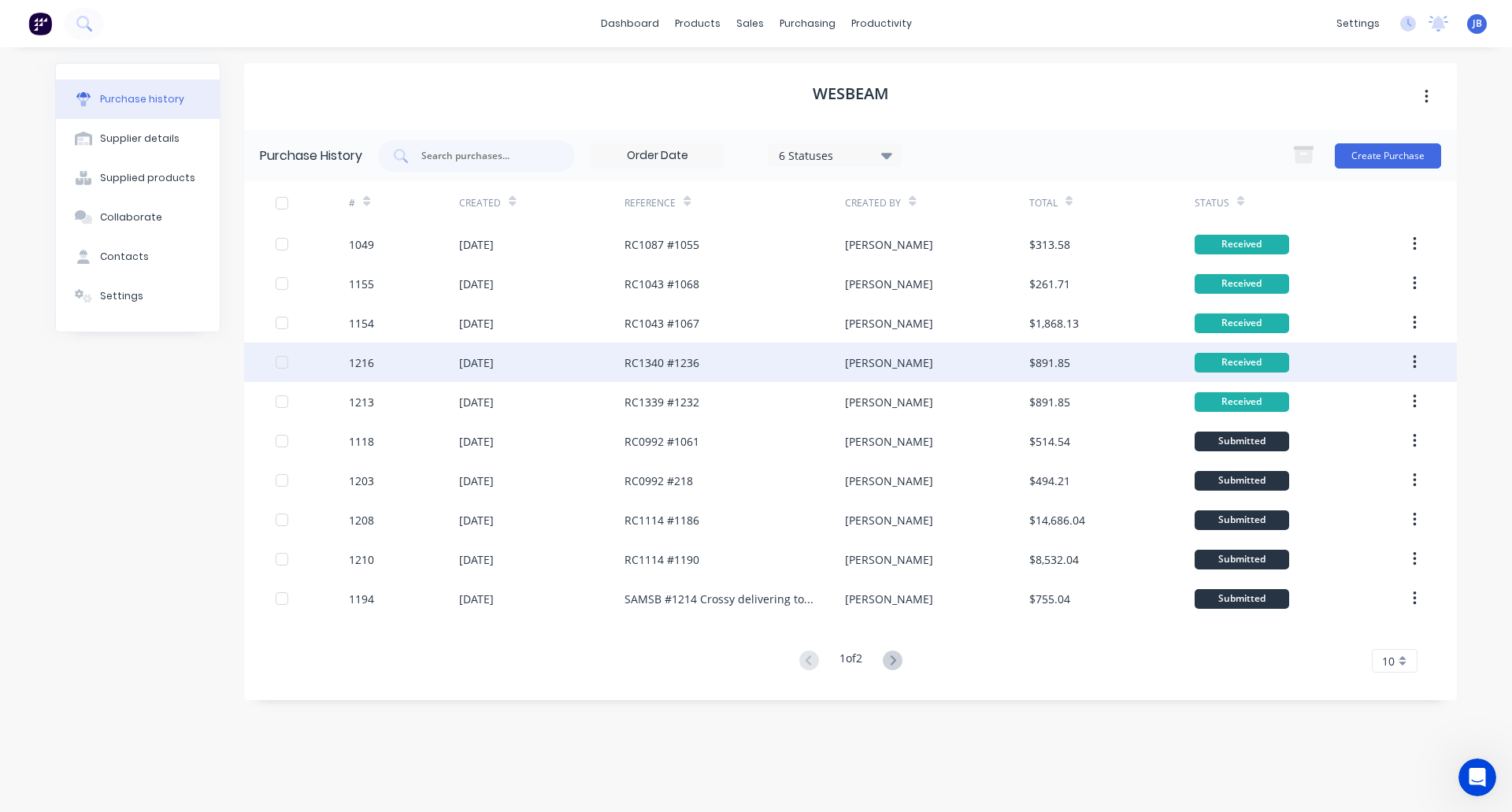
click at [431, 363] on div "1216" at bounding box center [404, 362] width 111 height 39
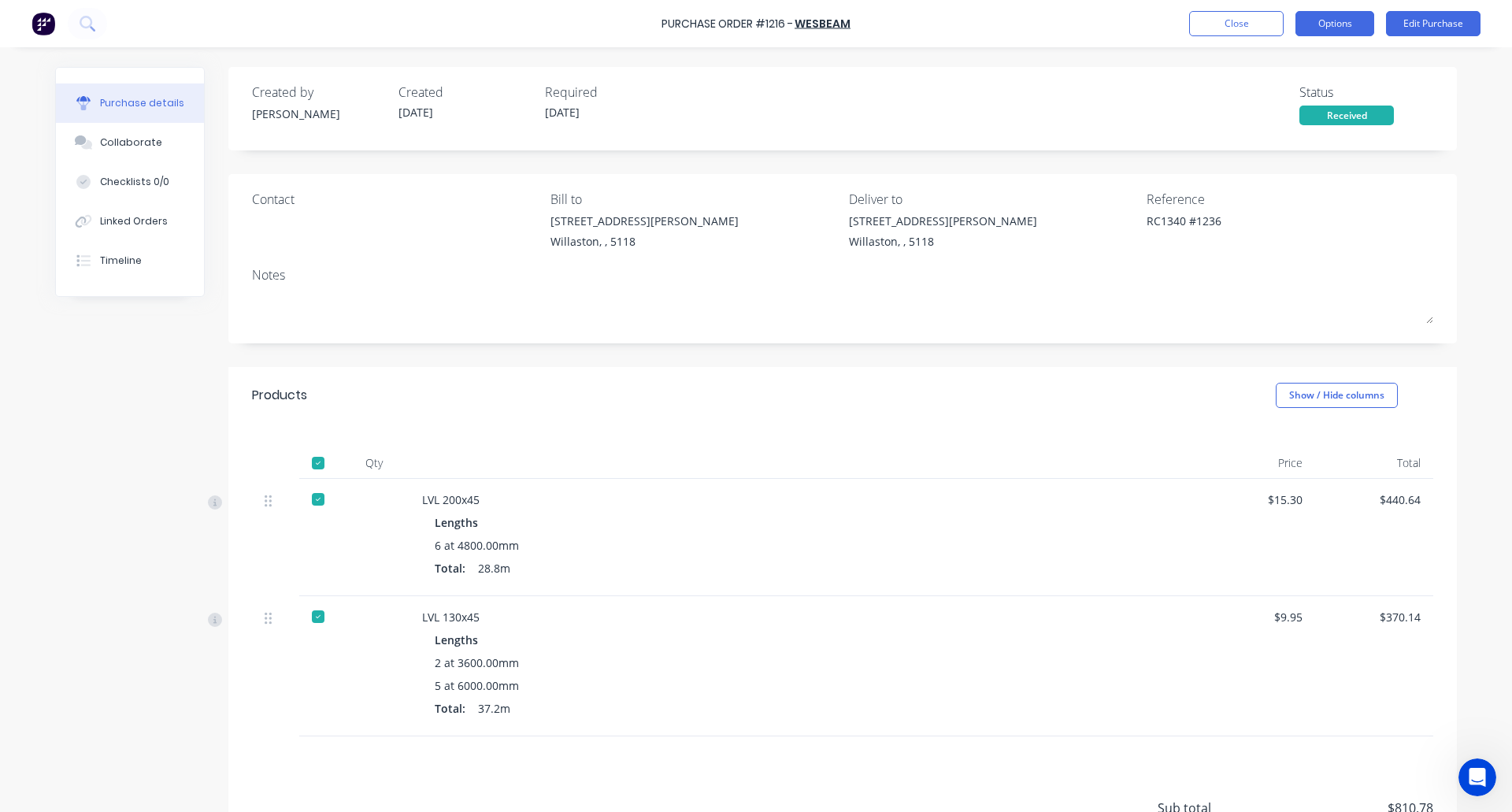
click at [1333, 26] on button "Options" at bounding box center [1334, 23] width 78 height 25
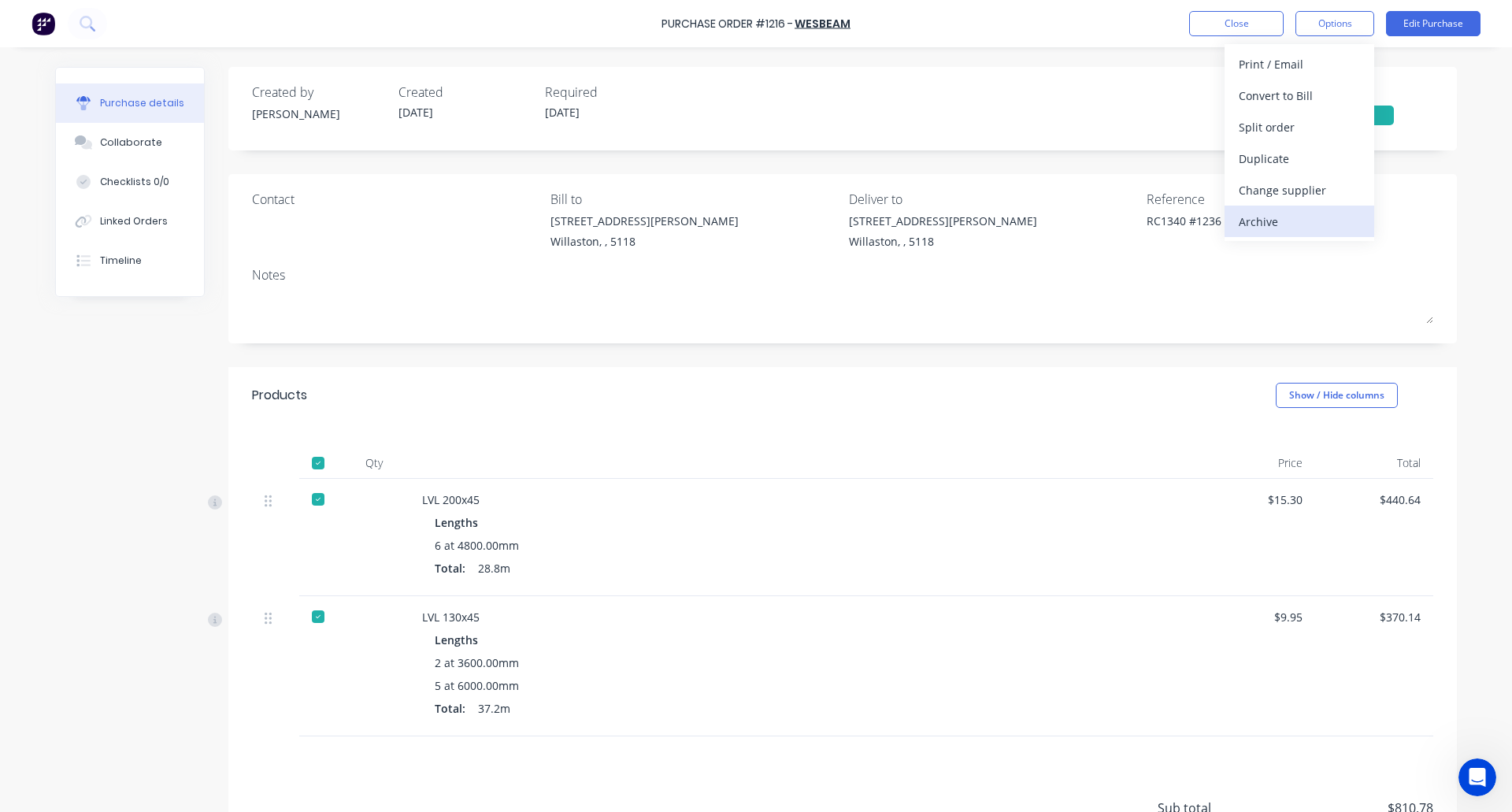
click at [1293, 232] on div "Archive" at bounding box center [1300, 222] width 121 height 23
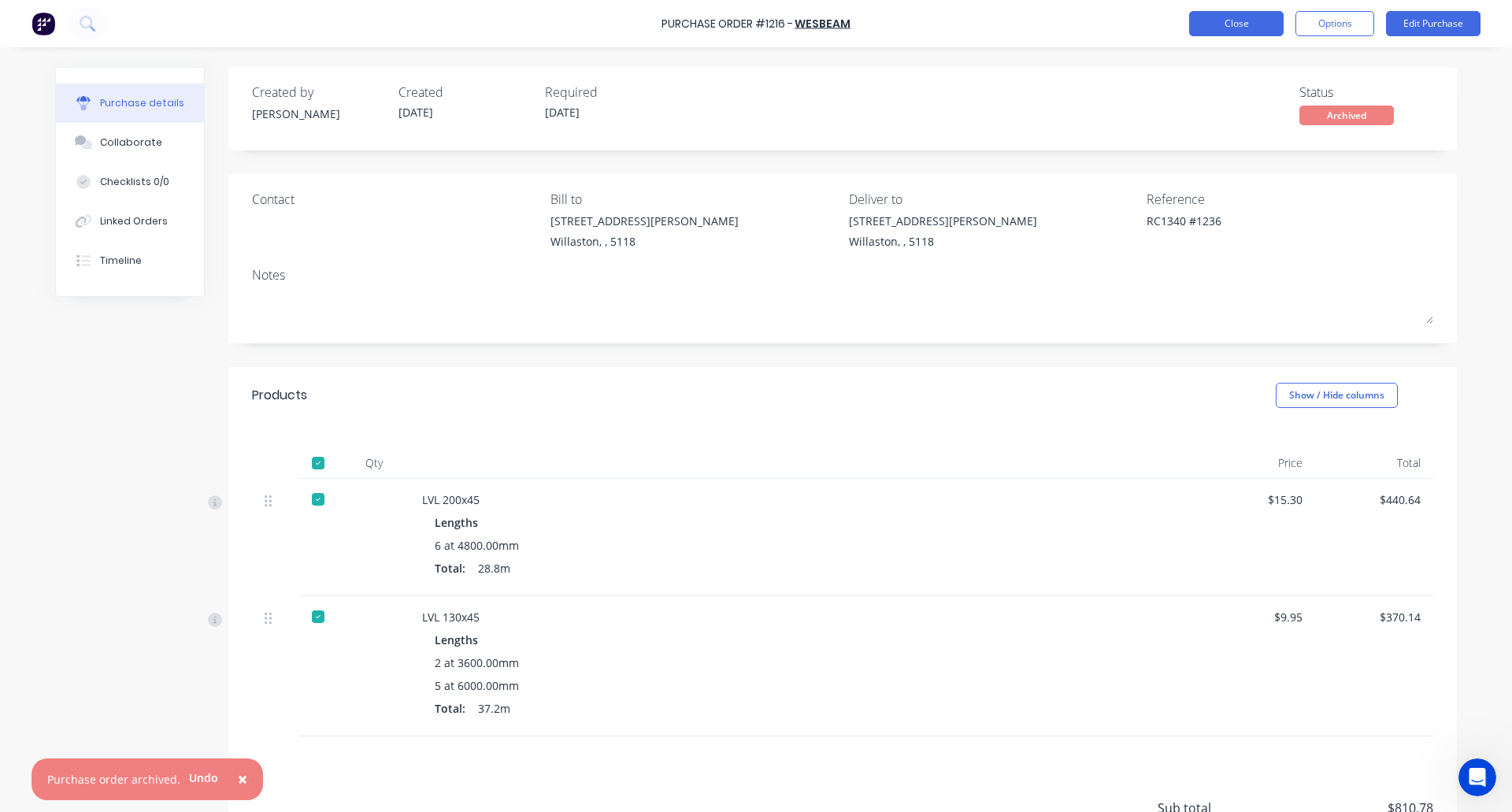
click at [1221, 21] on button "Close" at bounding box center [1236, 23] width 95 height 25
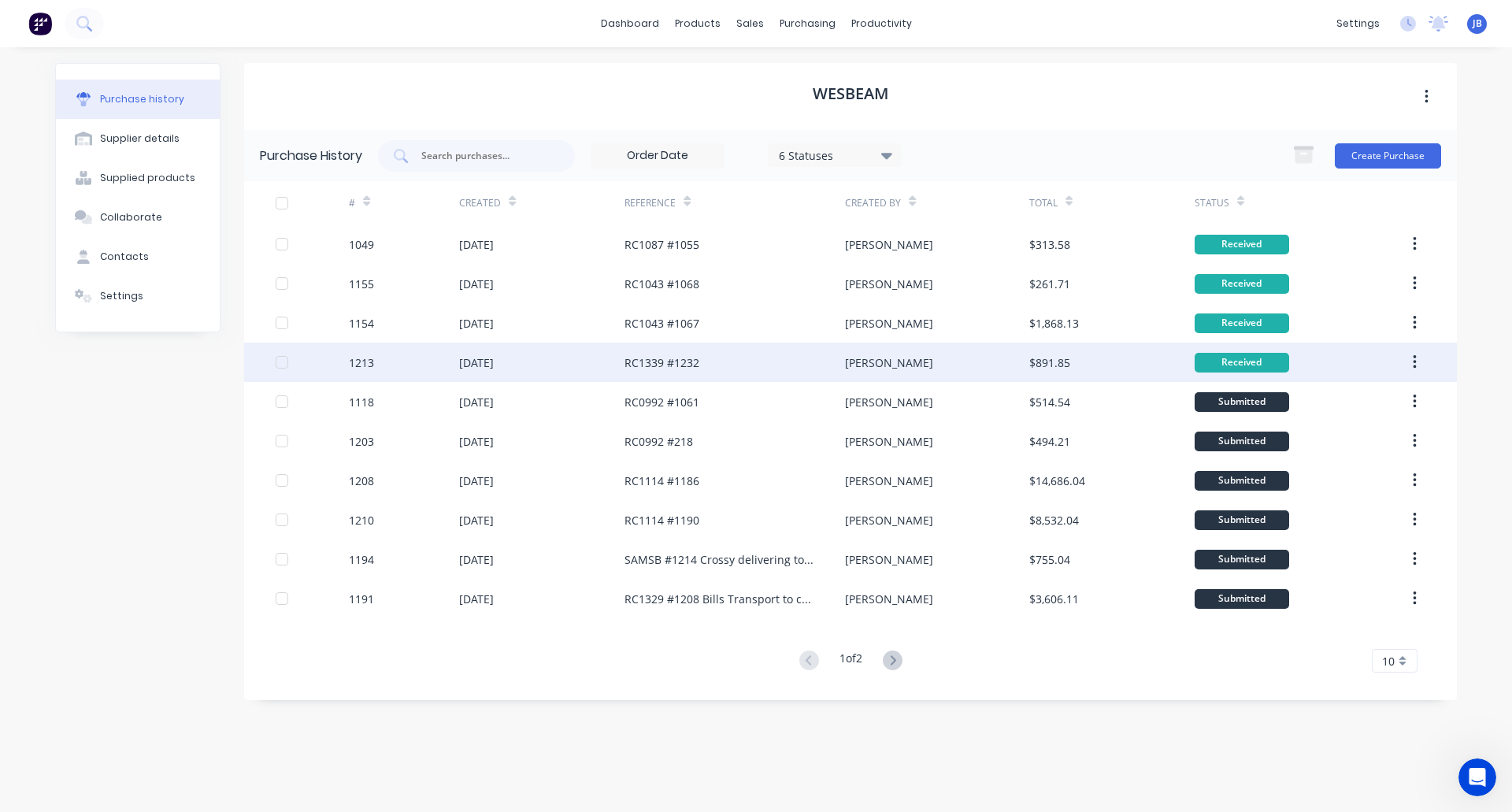
click at [538, 366] on div "24 Sep 2025" at bounding box center [541, 362] width 165 height 39
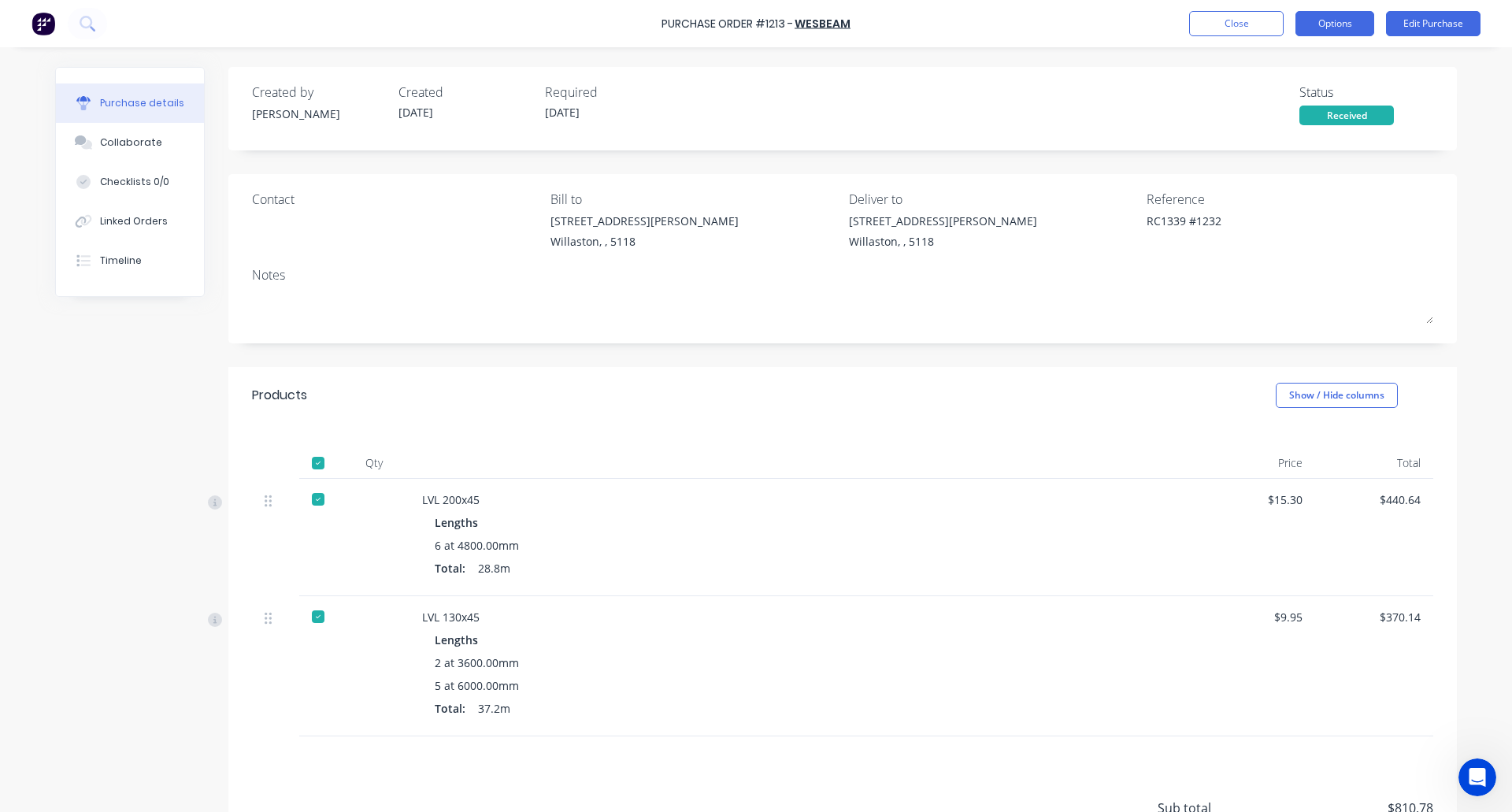
click at [1339, 25] on button "Options" at bounding box center [1334, 23] width 78 height 25
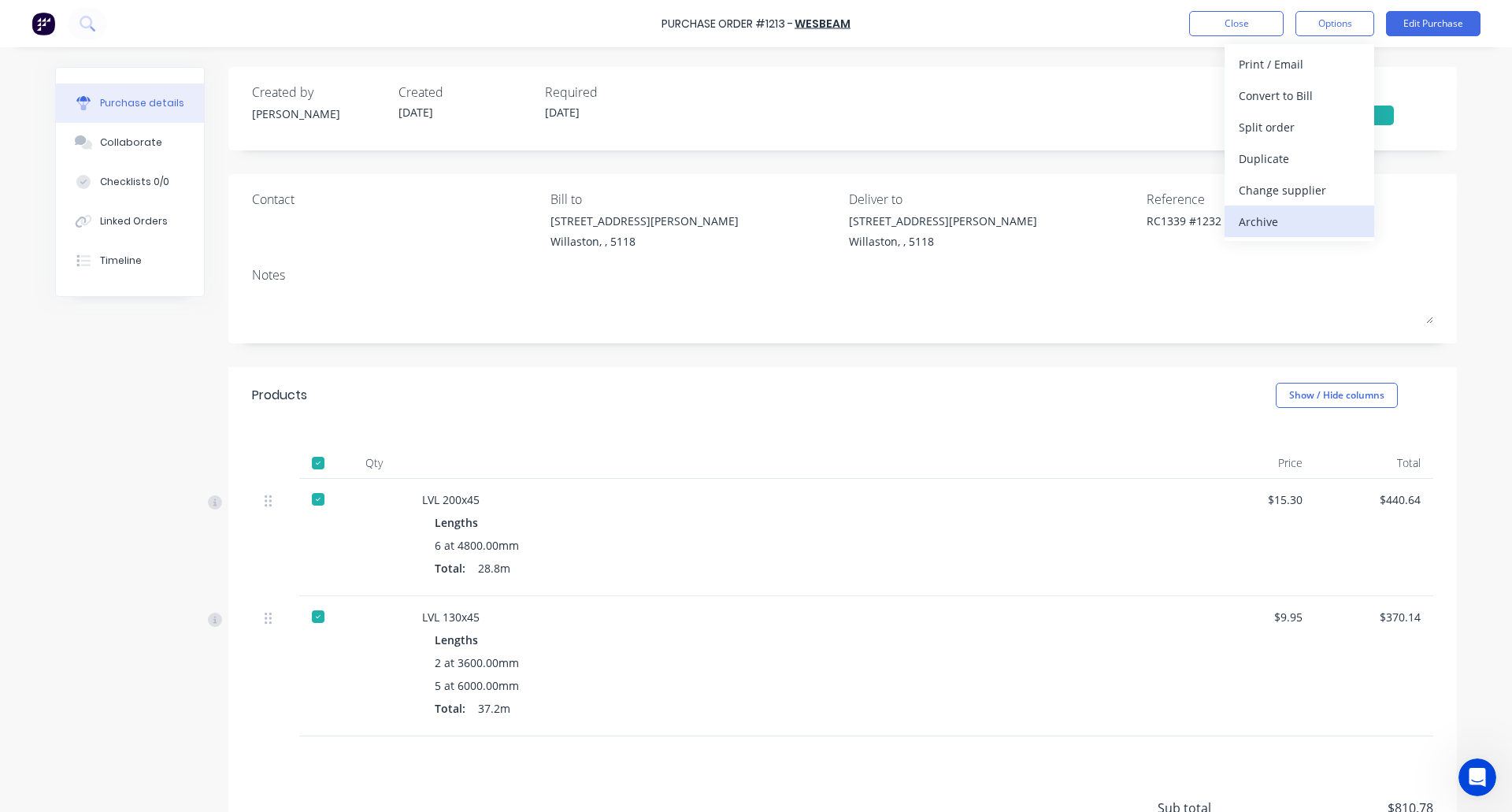
click at [1287, 220] on div "Archive" at bounding box center [1300, 222] width 121 height 23
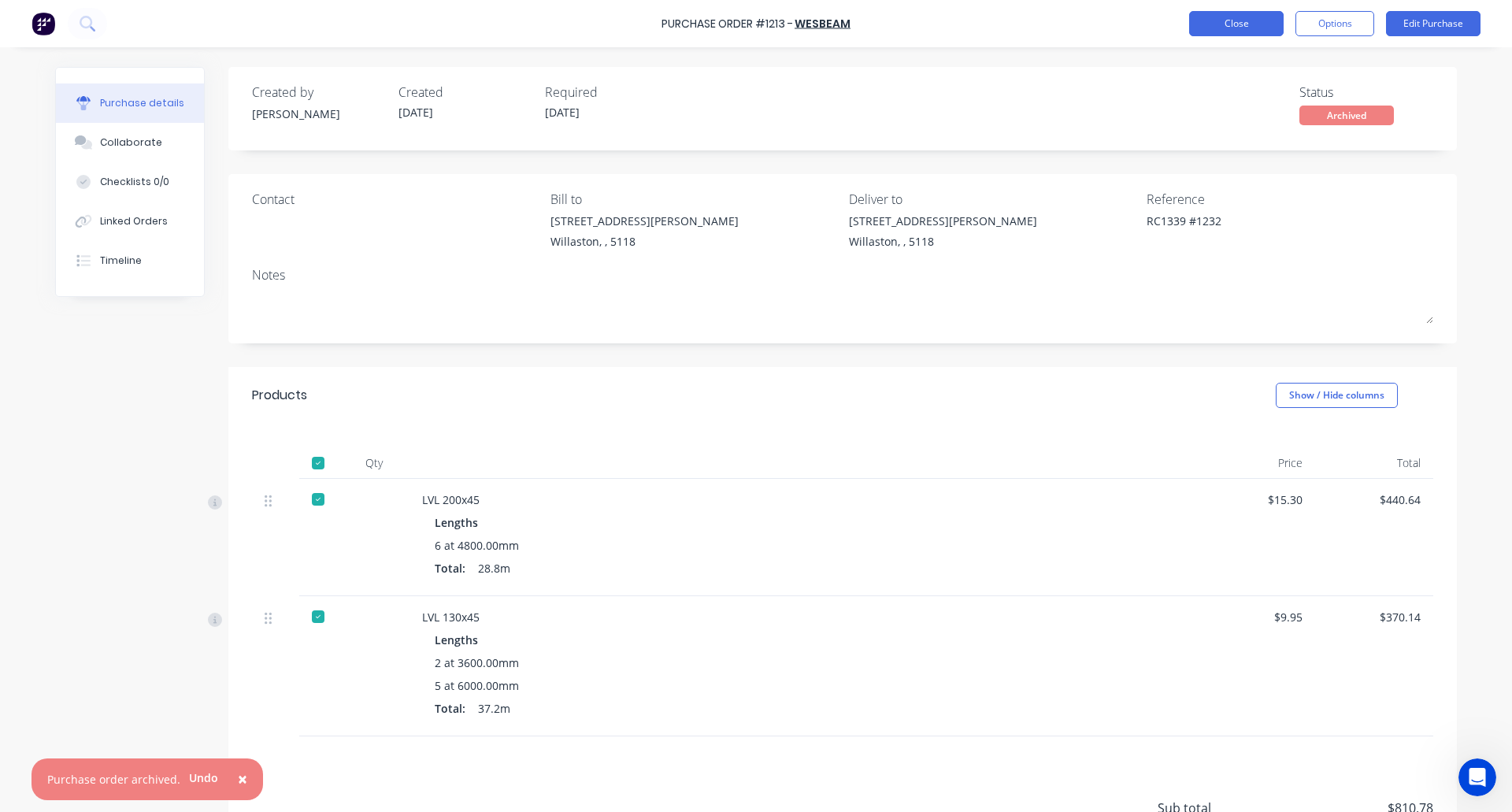
click at [1236, 22] on button "Close" at bounding box center [1236, 23] width 95 height 25
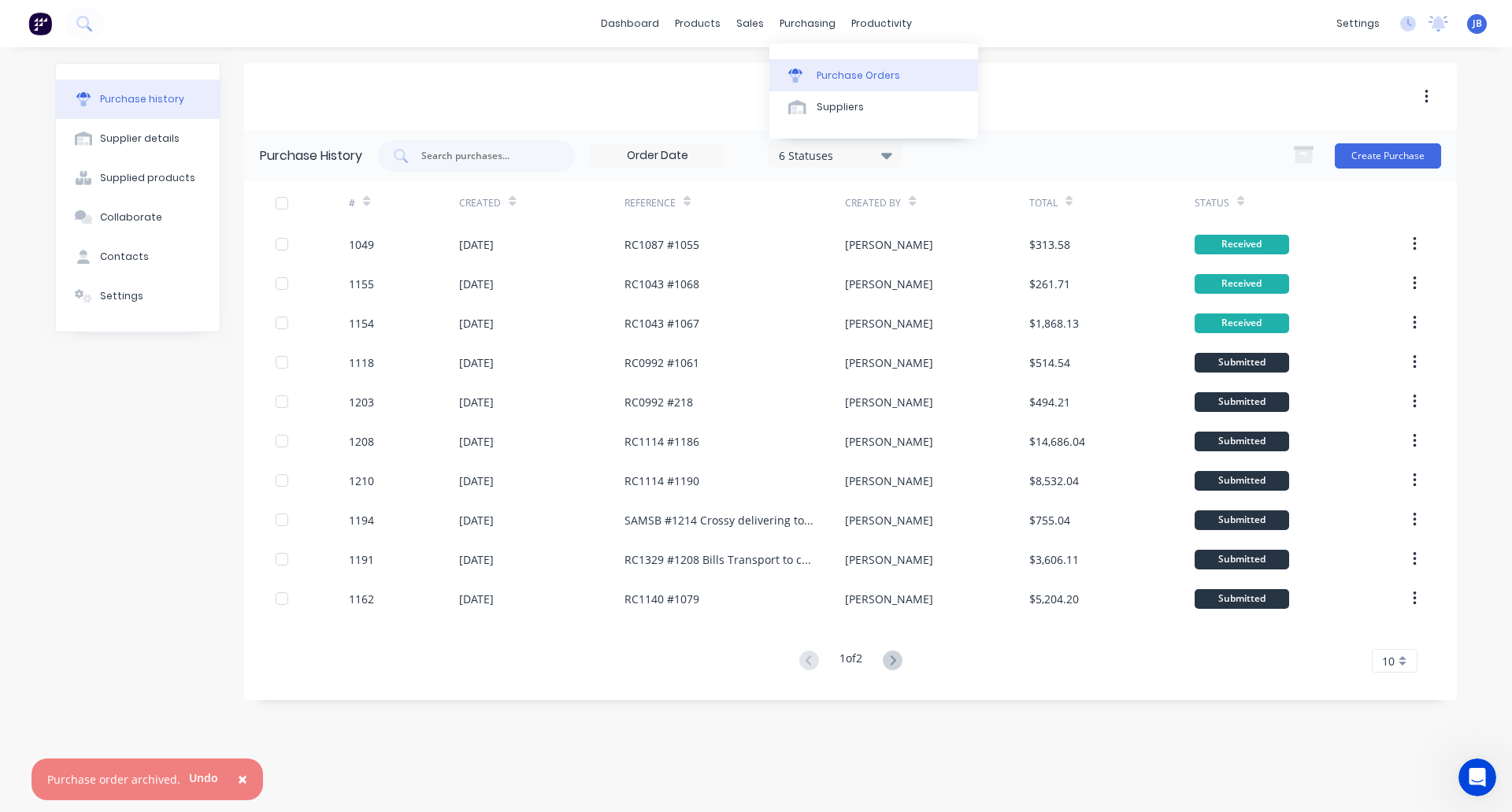
click at [816, 73] on div "Purchase Orders" at bounding box center [858, 76] width 84 height 14
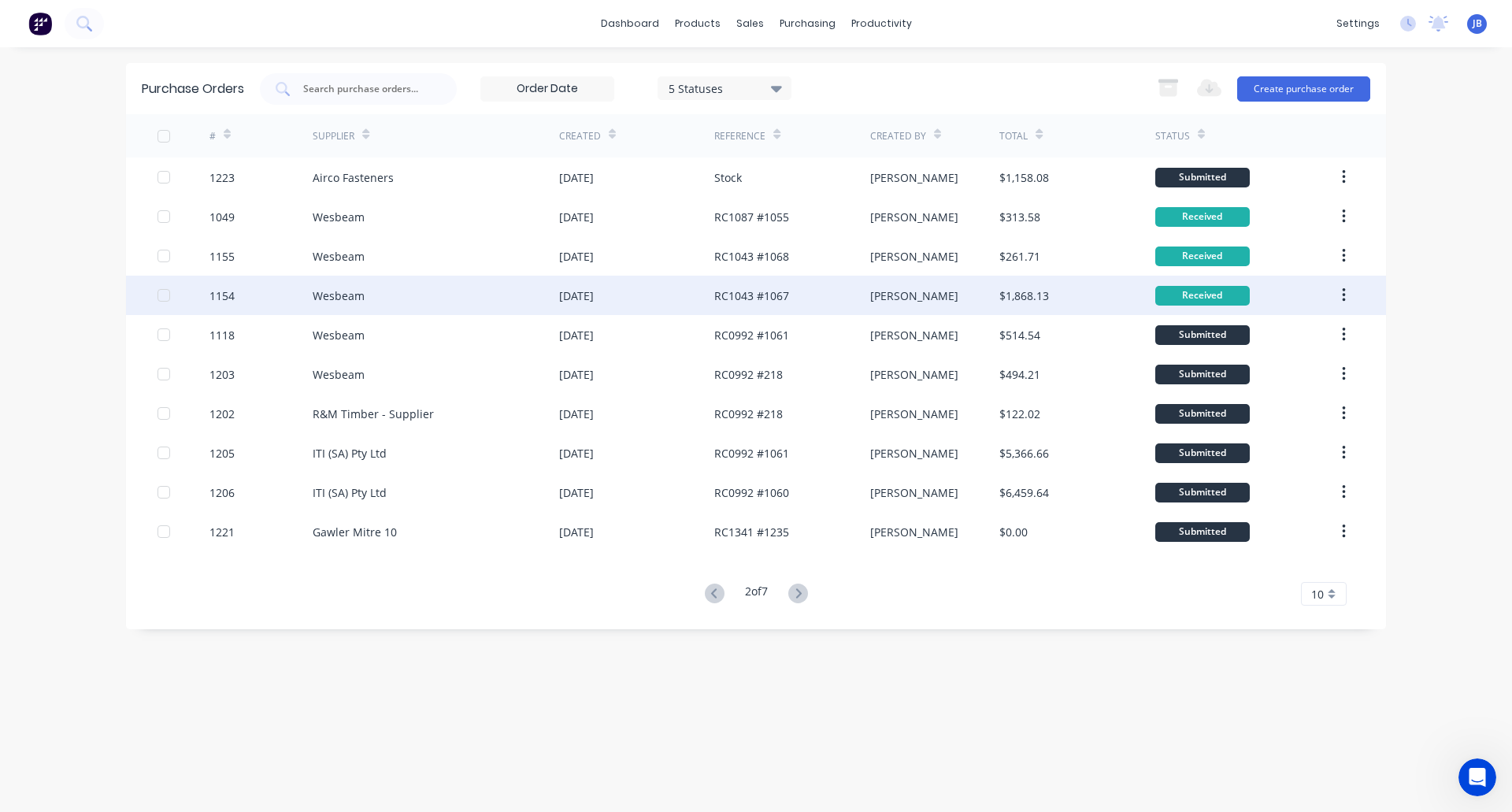
click at [480, 299] on div "Wesbeam" at bounding box center [435, 295] width 246 height 39
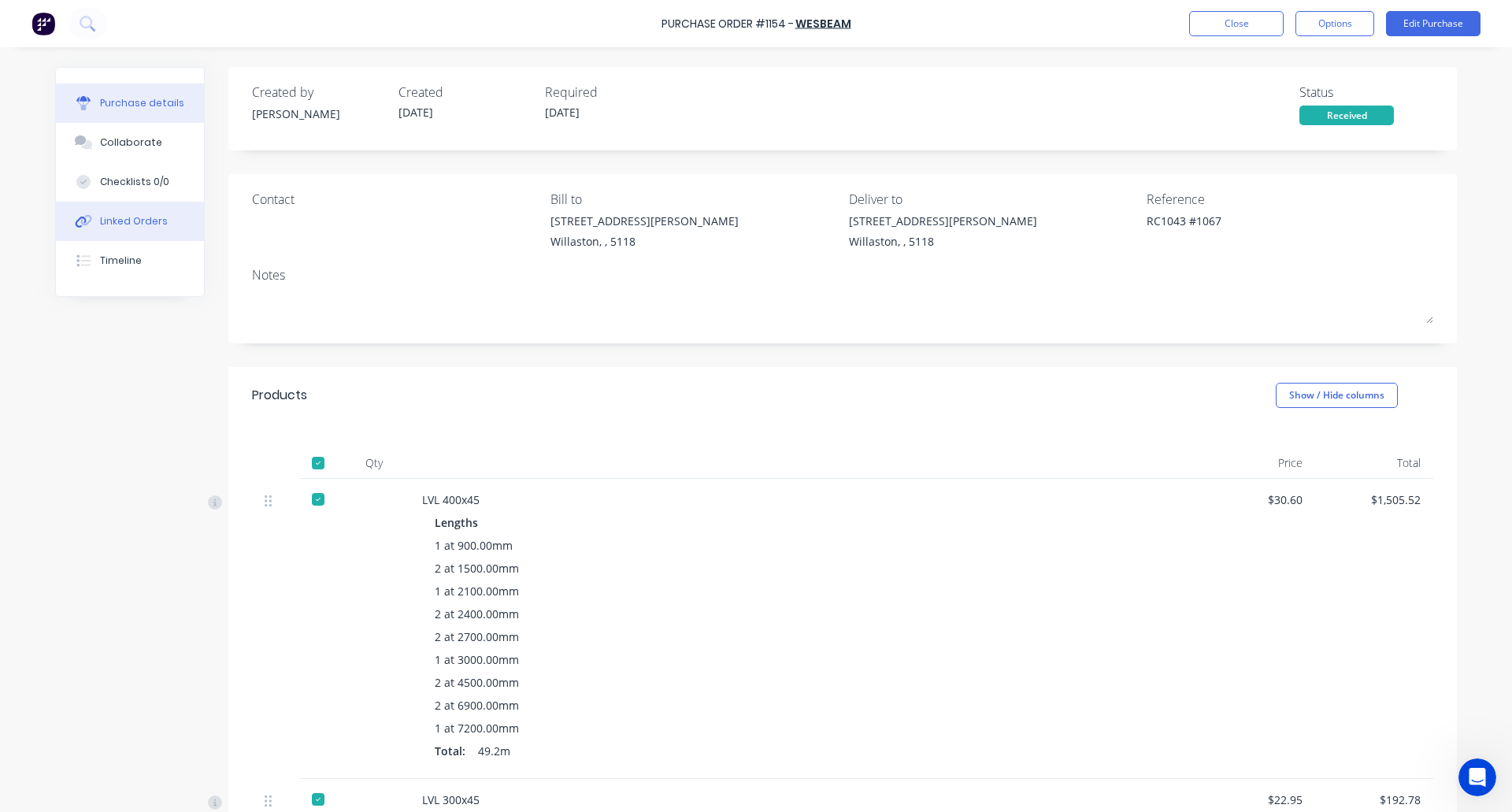
click at [133, 214] on div "Linked Orders" at bounding box center [134, 221] width 68 height 14
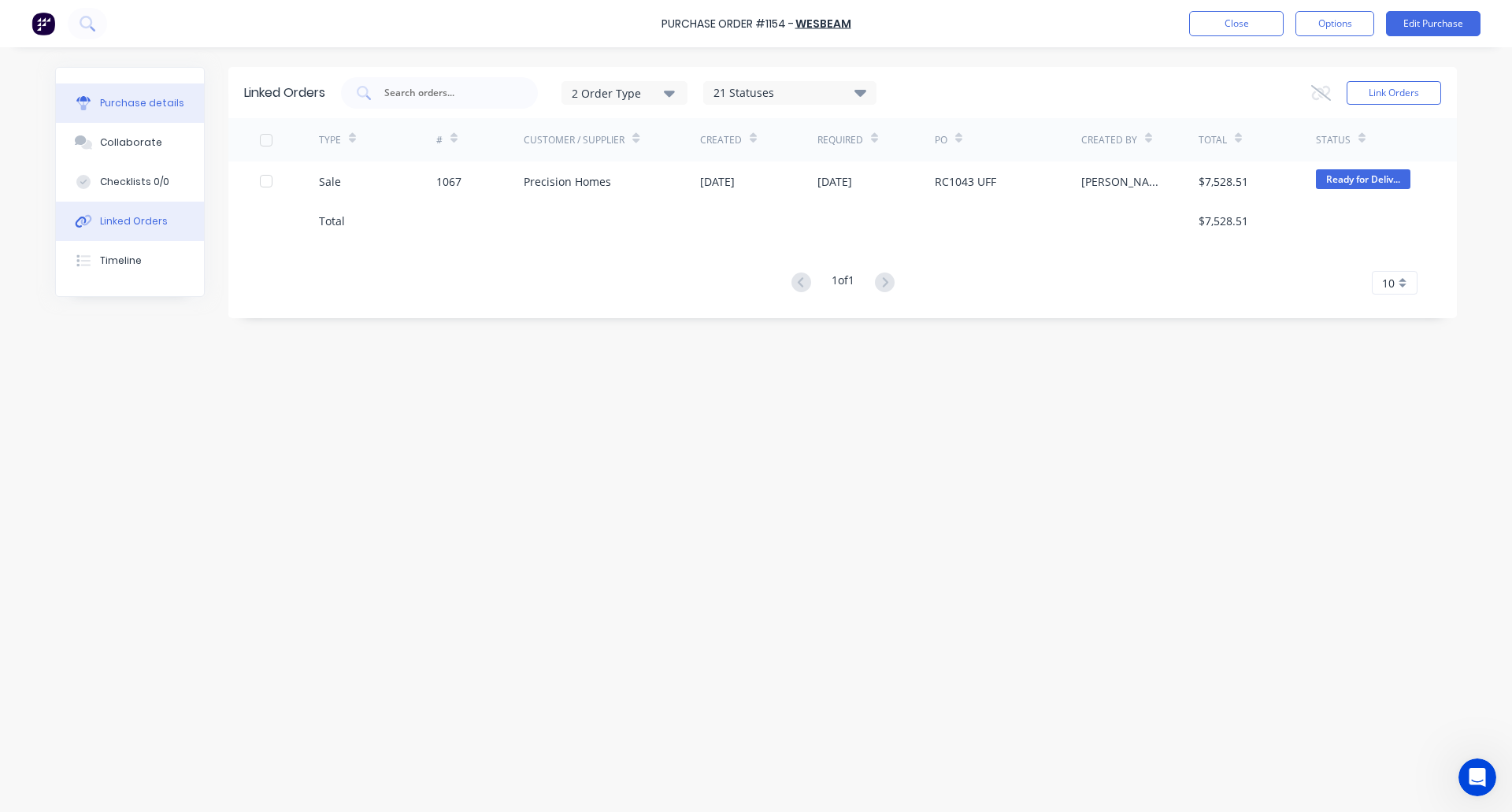
click at [137, 98] on div "Purchase details" at bounding box center [142, 104] width 84 height 14
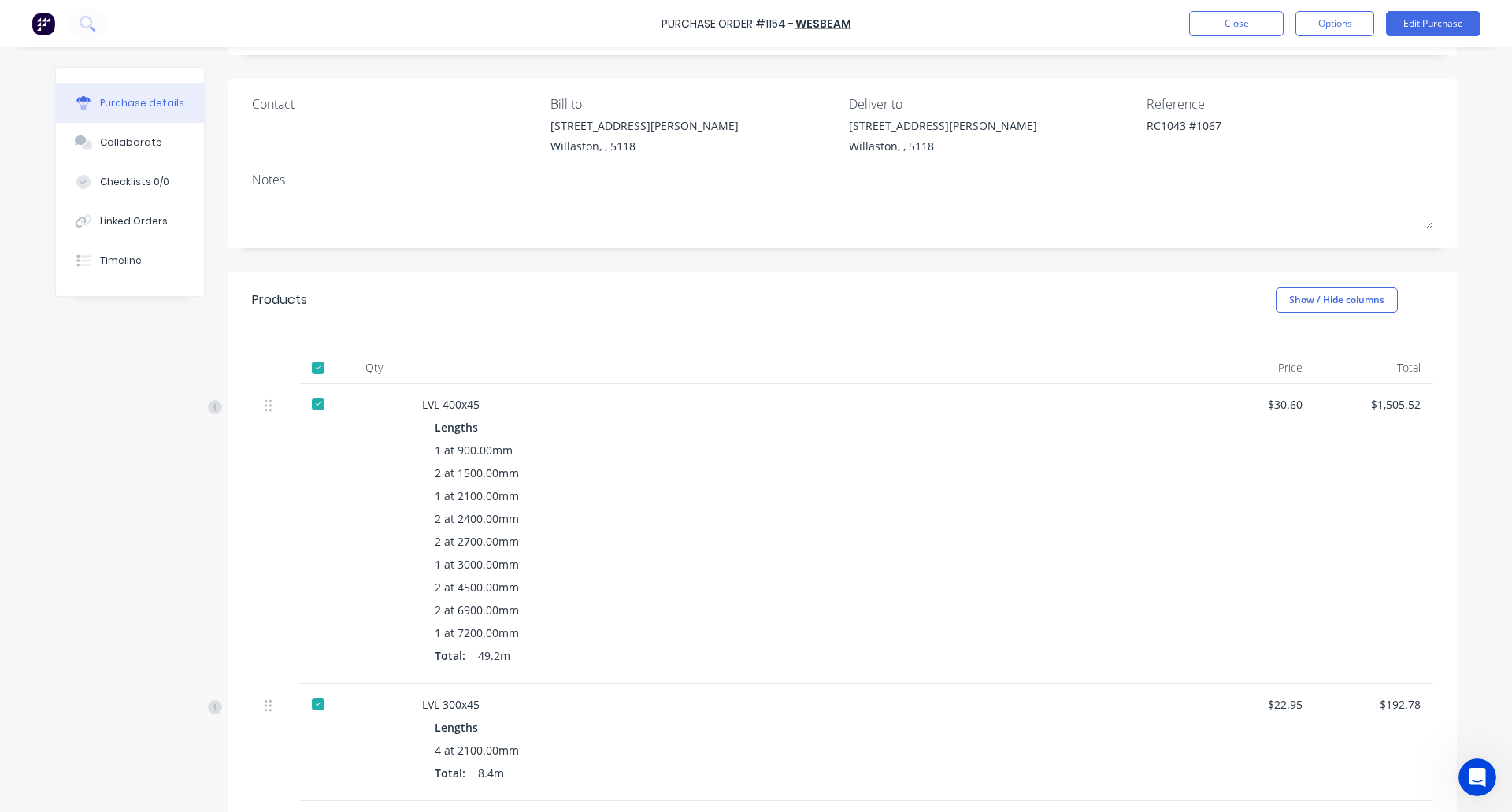
scroll to position [99, 0]
click at [1327, 19] on button "Options" at bounding box center [1334, 23] width 78 height 25
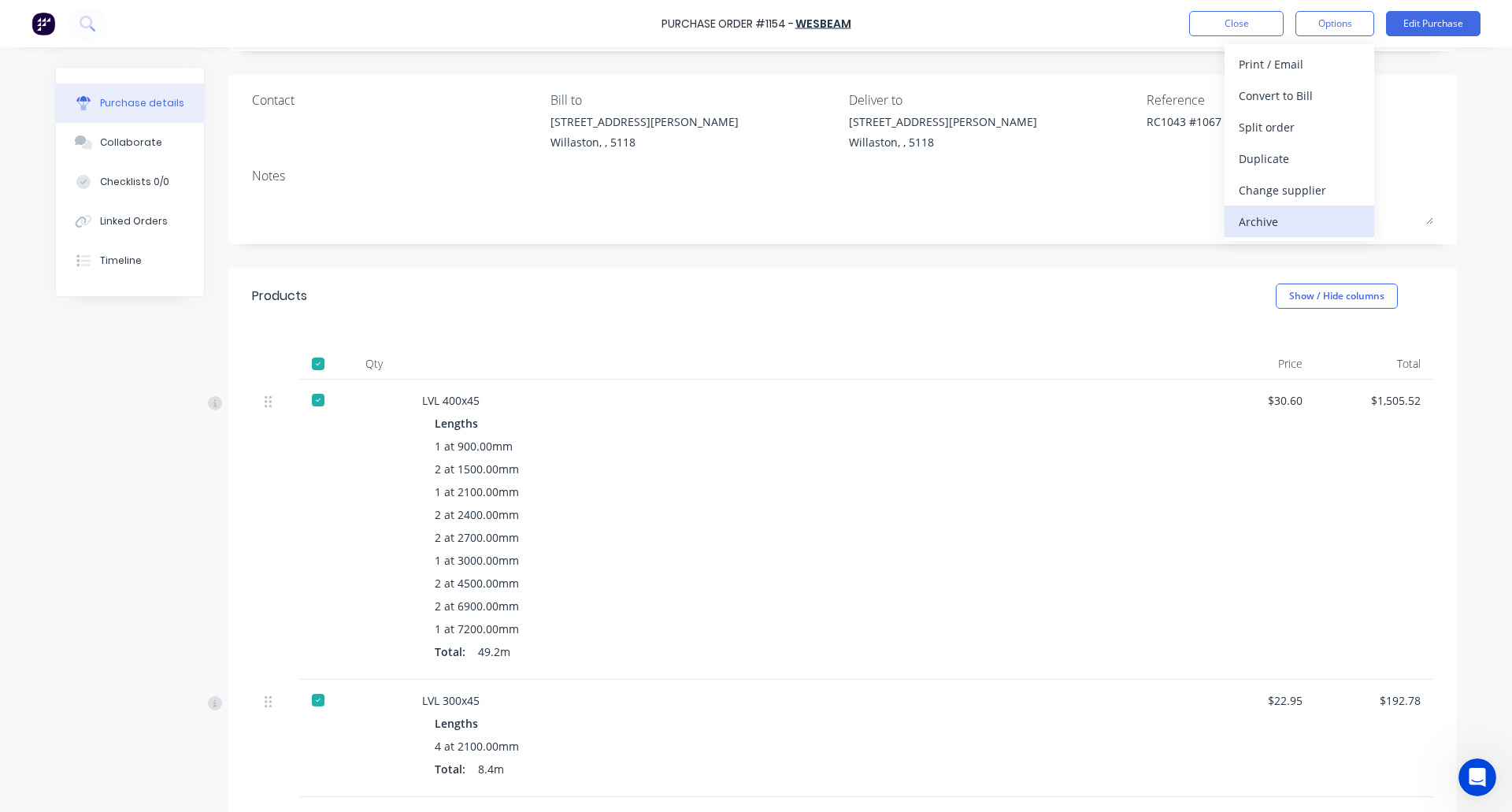
click at [1293, 211] on div "Archive" at bounding box center [1300, 222] width 121 height 23
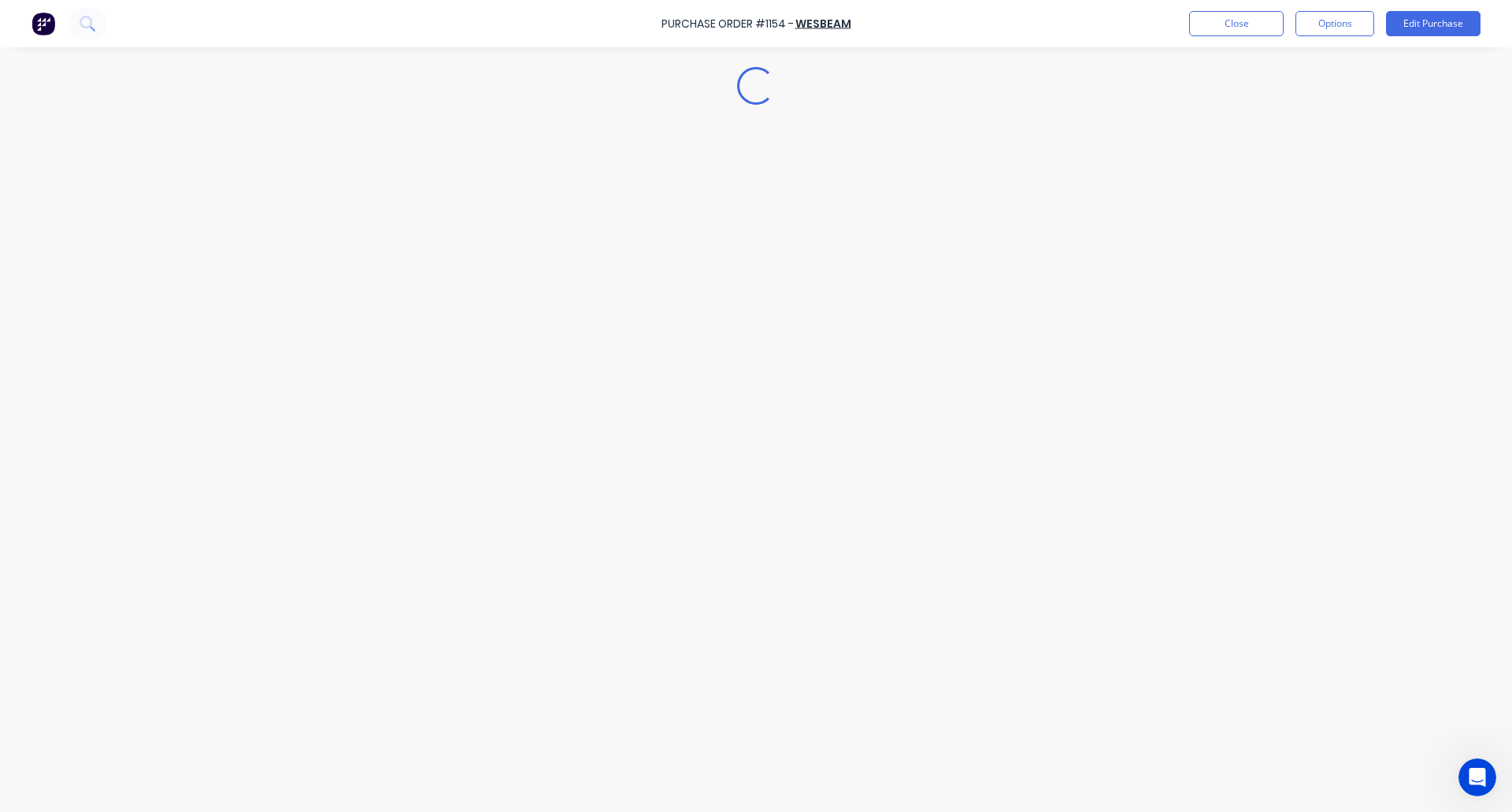
scroll to position [0, 0]
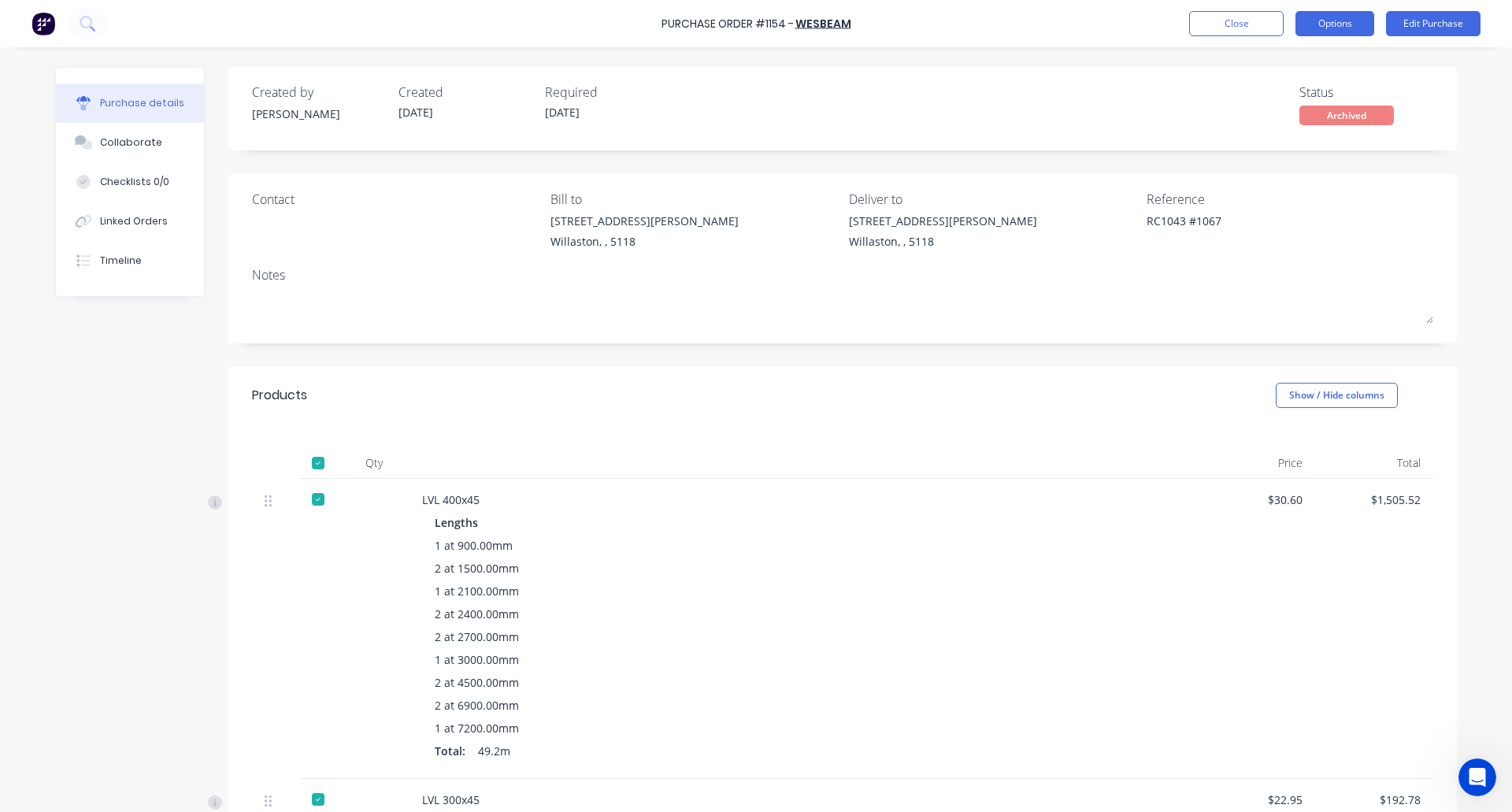
click at [1343, 33] on button "Options" at bounding box center [1334, 23] width 78 height 25
click at [1215, 37] on div "Purchase Order #1154 - Wesbeam Close Options Edit Purchase" at bounding box center [756, 23] width 1512 height 47
click at [1214, 23] on button "Close" at bounding box center [1236, 23] width 95 height 25
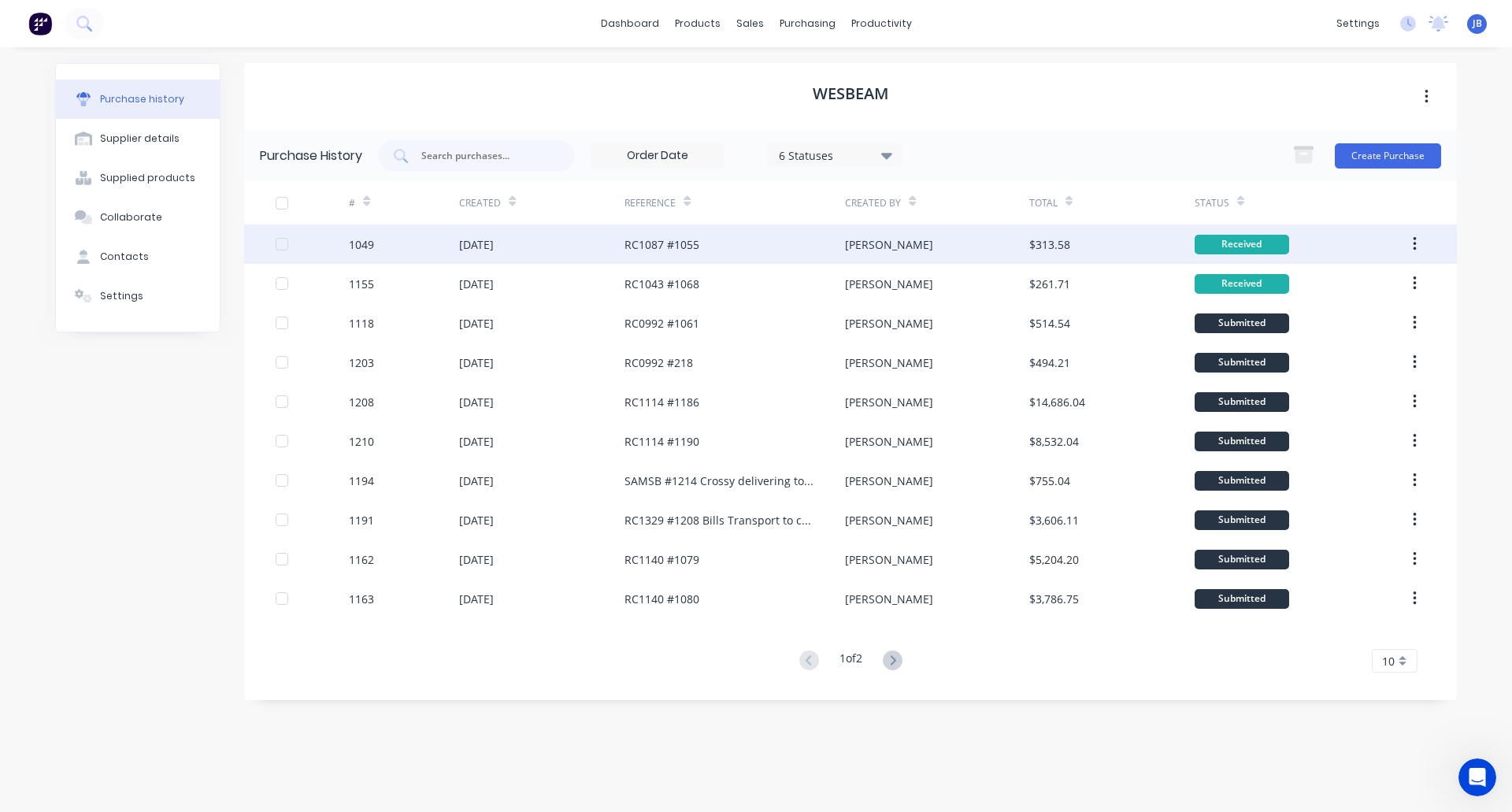
click at [799, 246] on div "RC1087 #1055" at bounding box center [734, 244] width 220 height 39
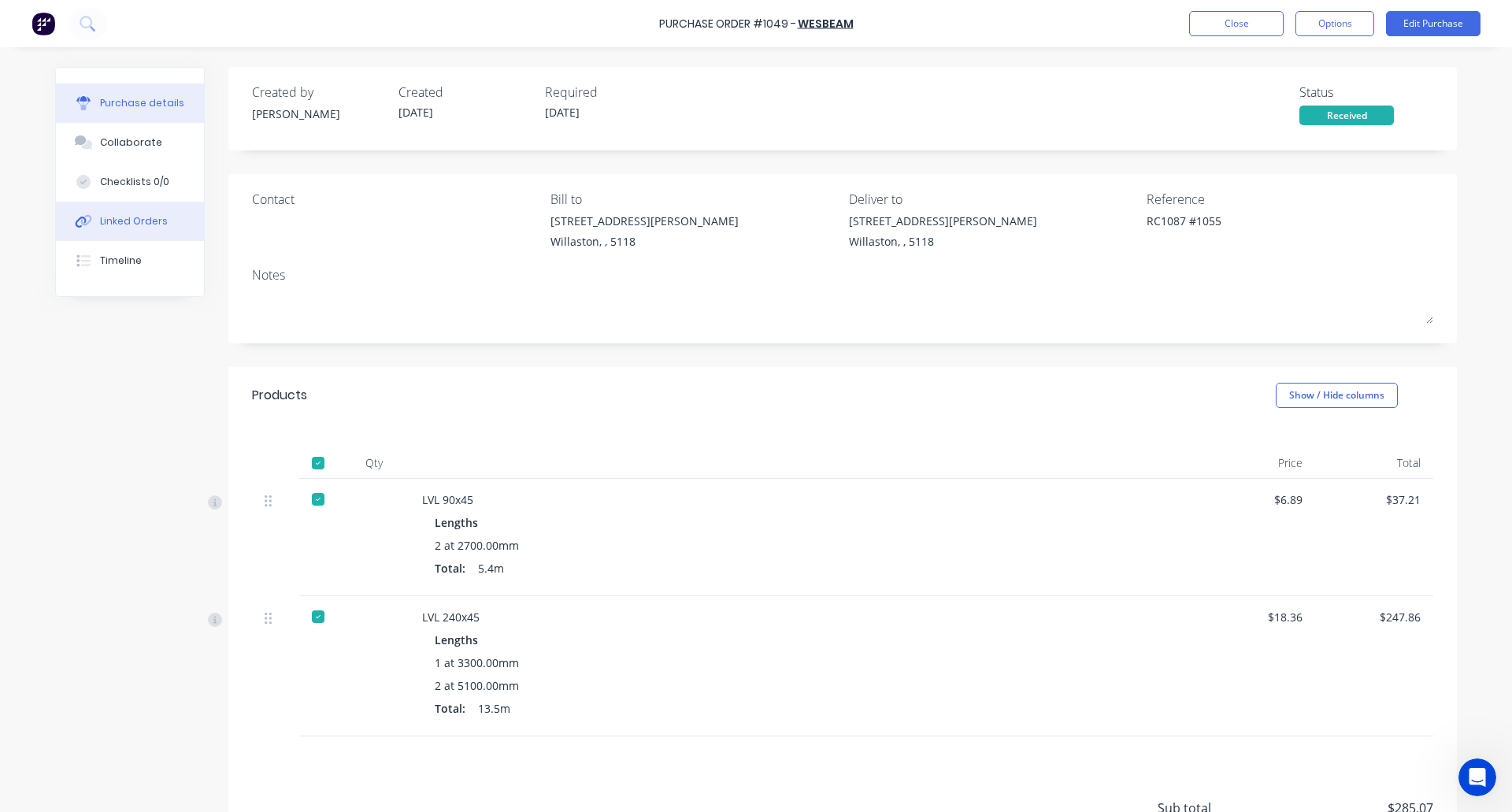
click at [125, 219] on div "Linked Orders" at bounding box center [134, 221] width 68 height 14
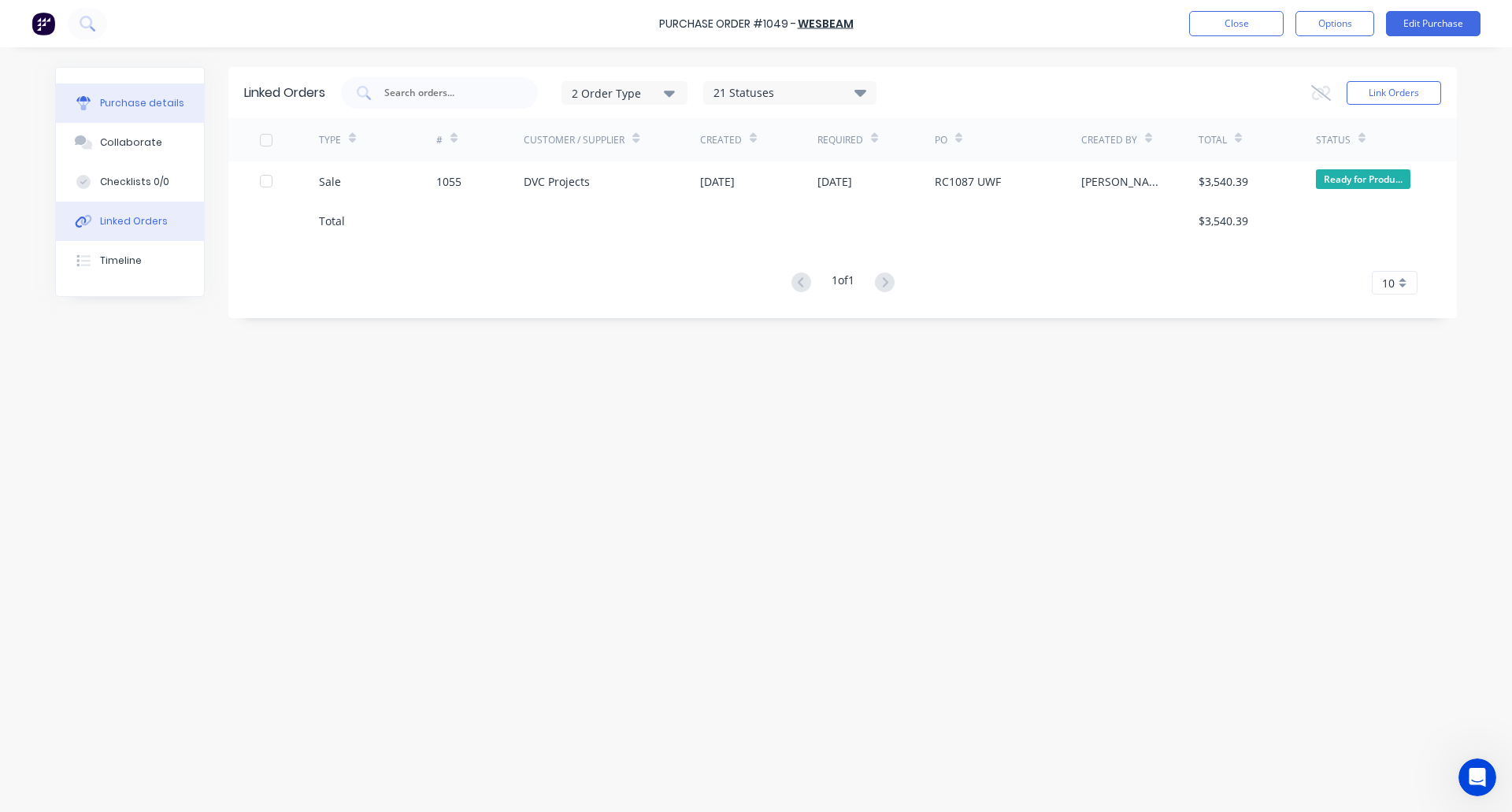
click at [114, 101] on div "Purchase details" at bounding box center [142, 104] width 84 height 14
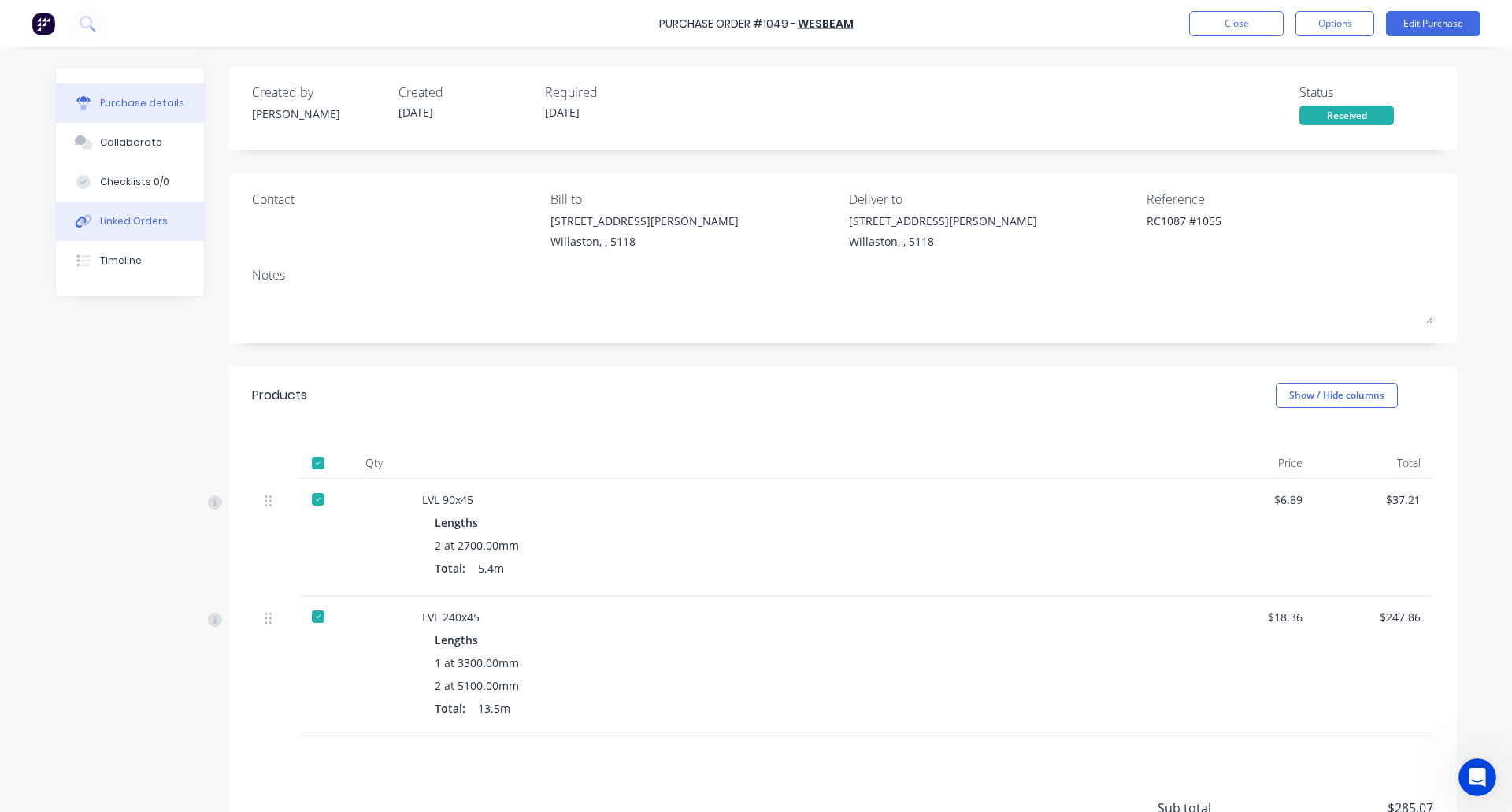
click at [129, 222] on div "Linked Orders" at bounding box center [134, 221] width 68 height 14
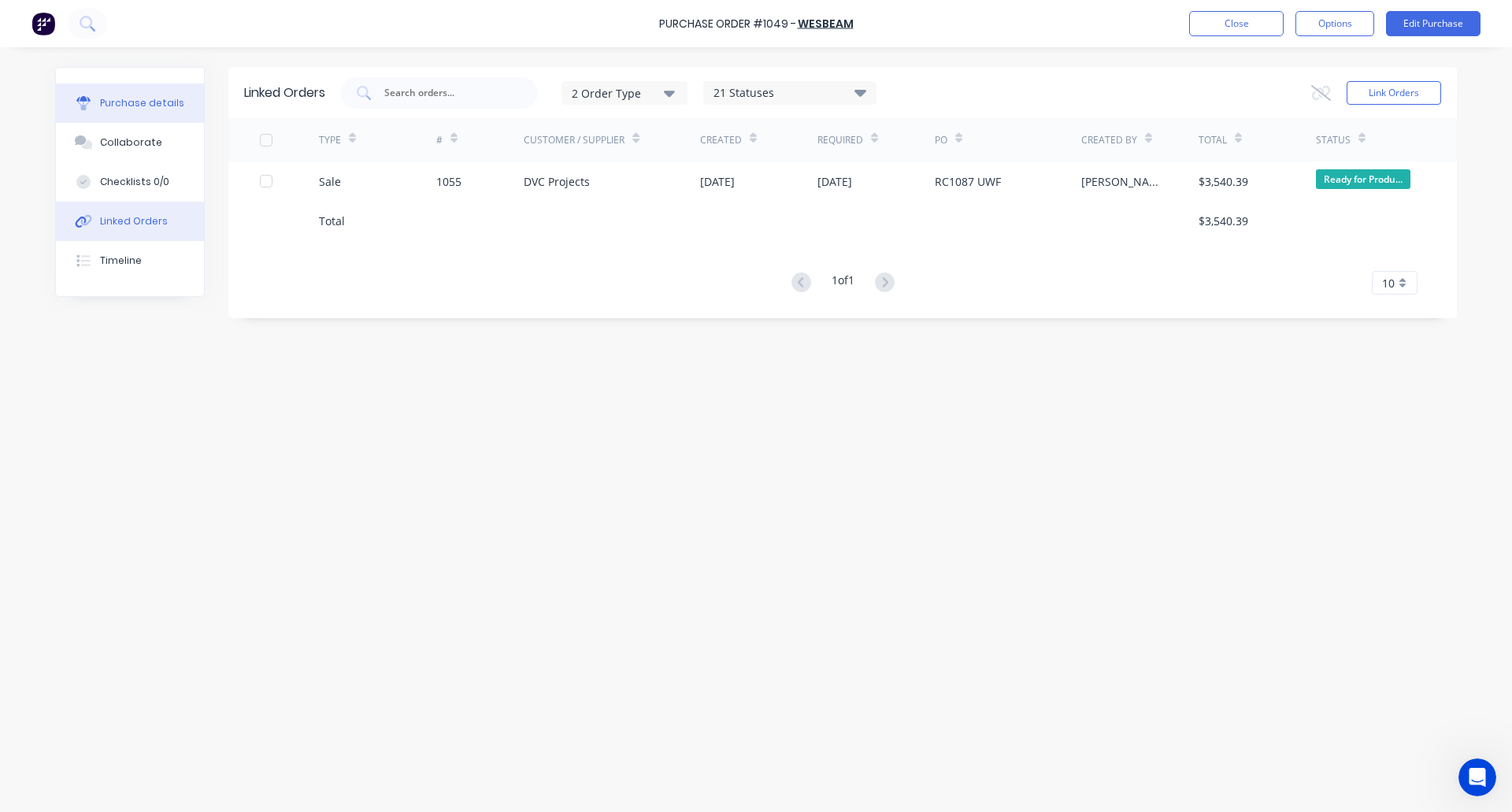
click at [134, 112] on button "Purchase details" at bounding box center [130, 104] width 148 height 39
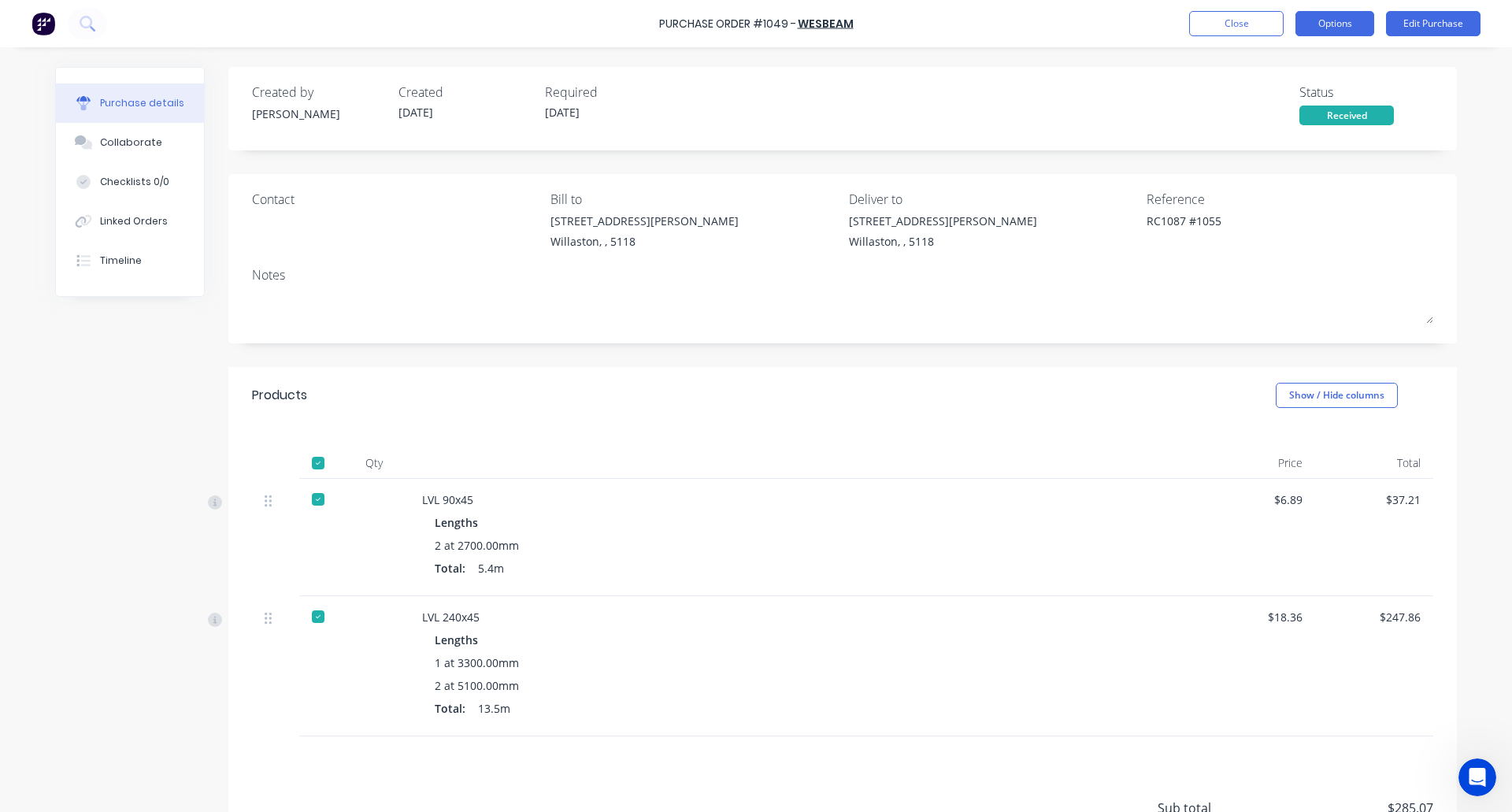
click at [1334, 23] on button "Options" at bounding box center [1334, 23] width 78 height 25
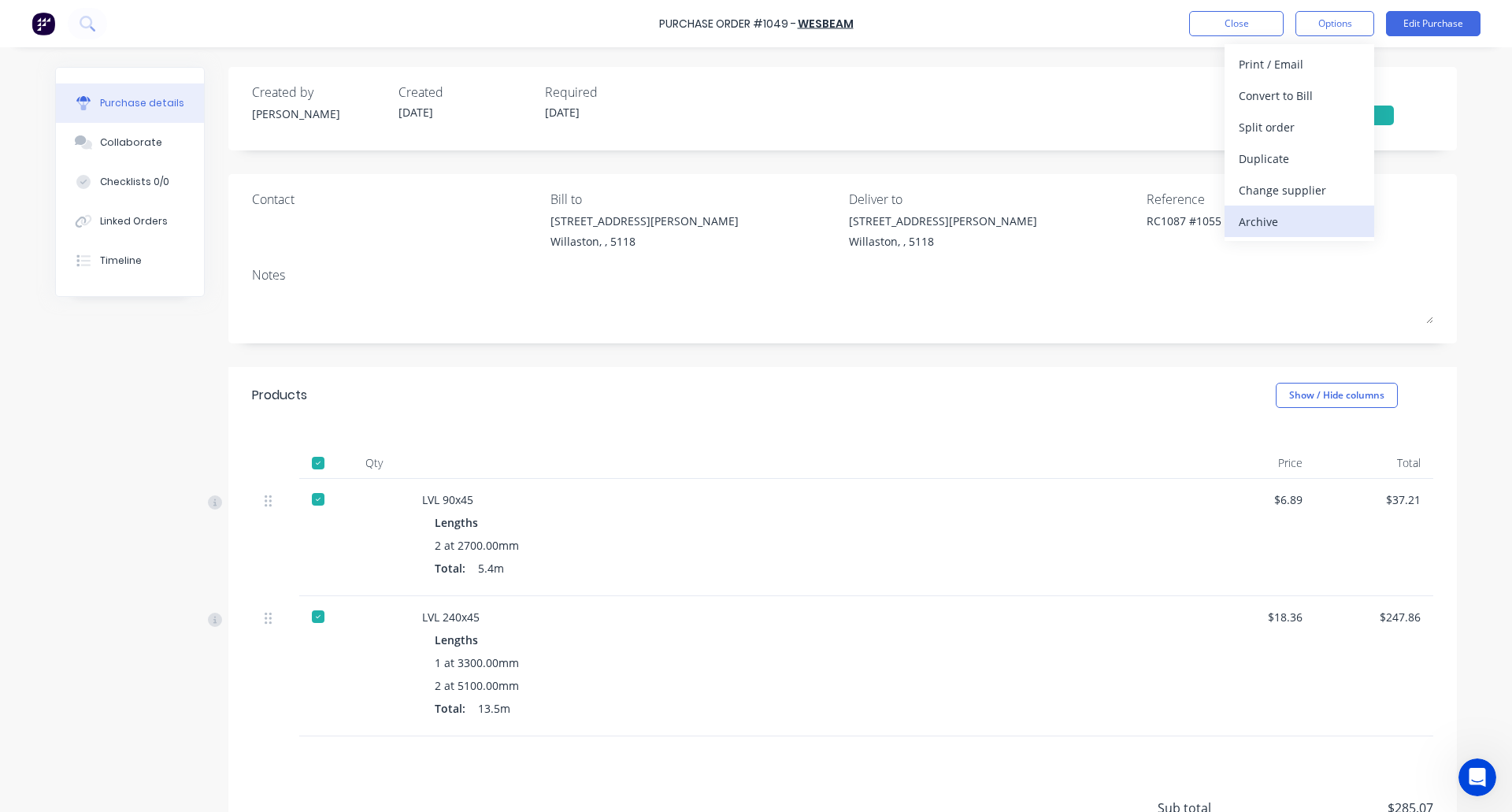
click at [1286, 227] on div "Archive" at bounding box center [1300, 222] width 121 height 23
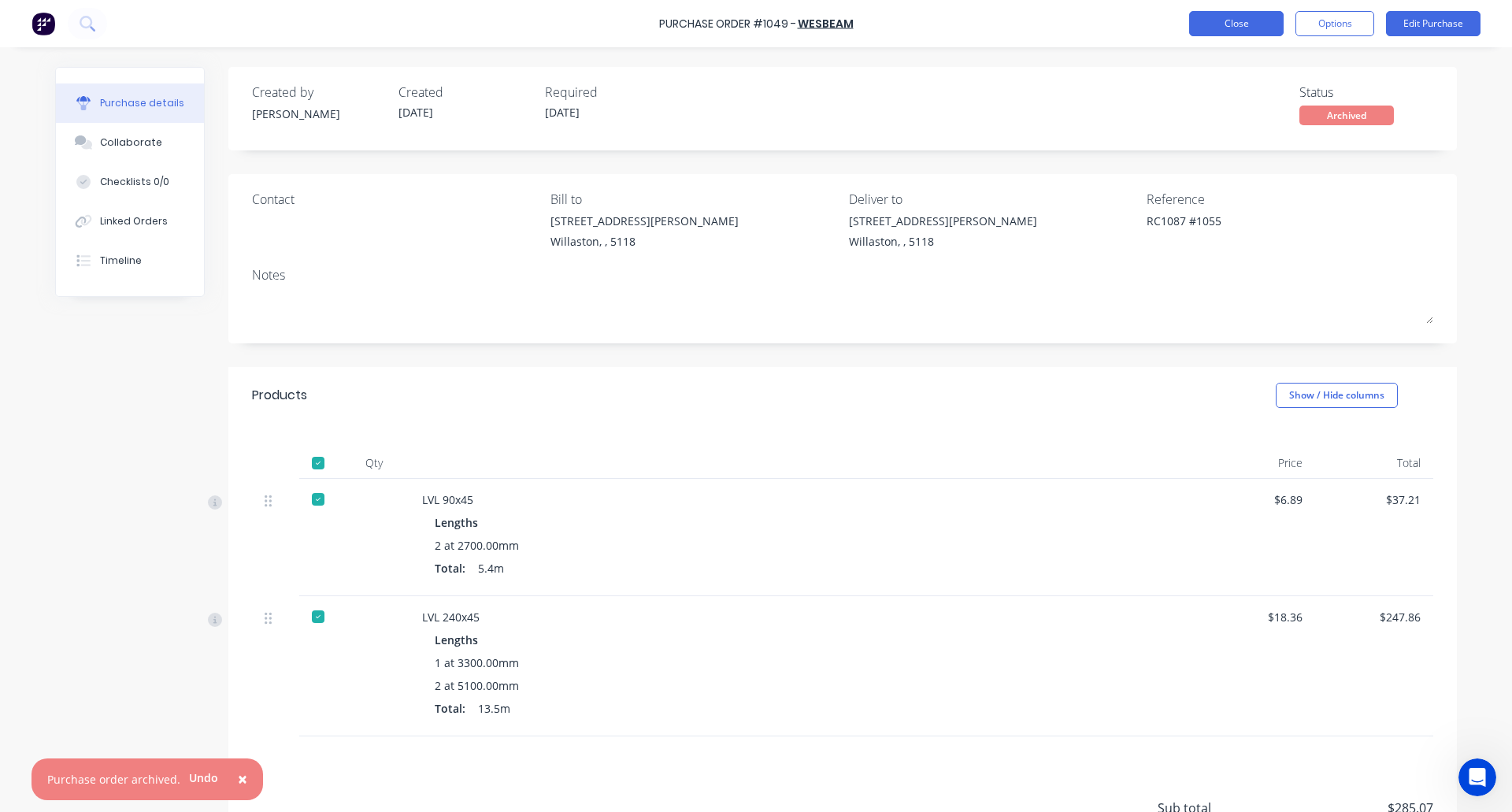
click at [1232, 19] on button "Close" at bounding box center [1236, 23] width 95 height 25
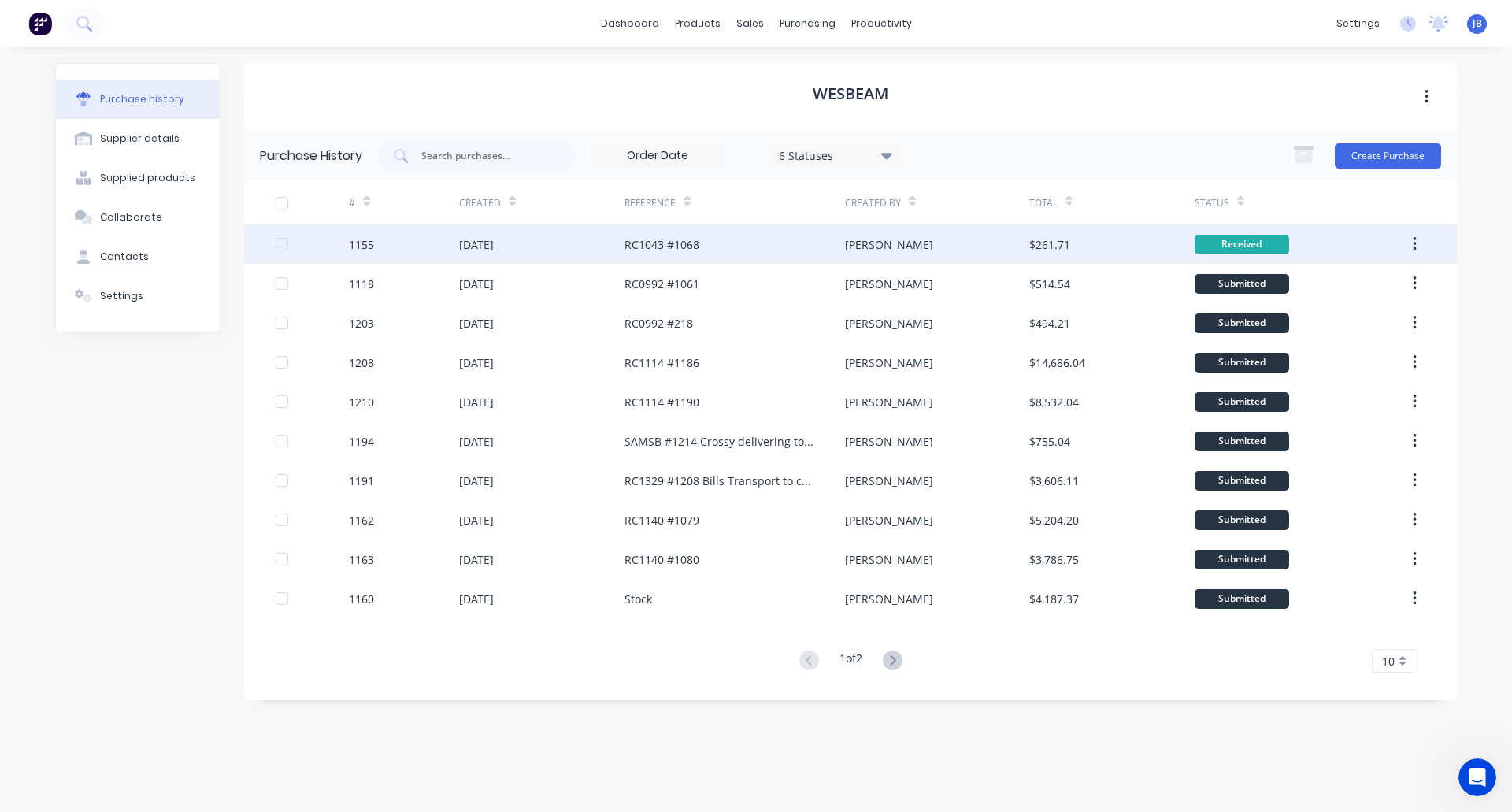
click at [742, 240] on div "RC1043 #1068" at bounding box center [734, 244] width 220 height 39
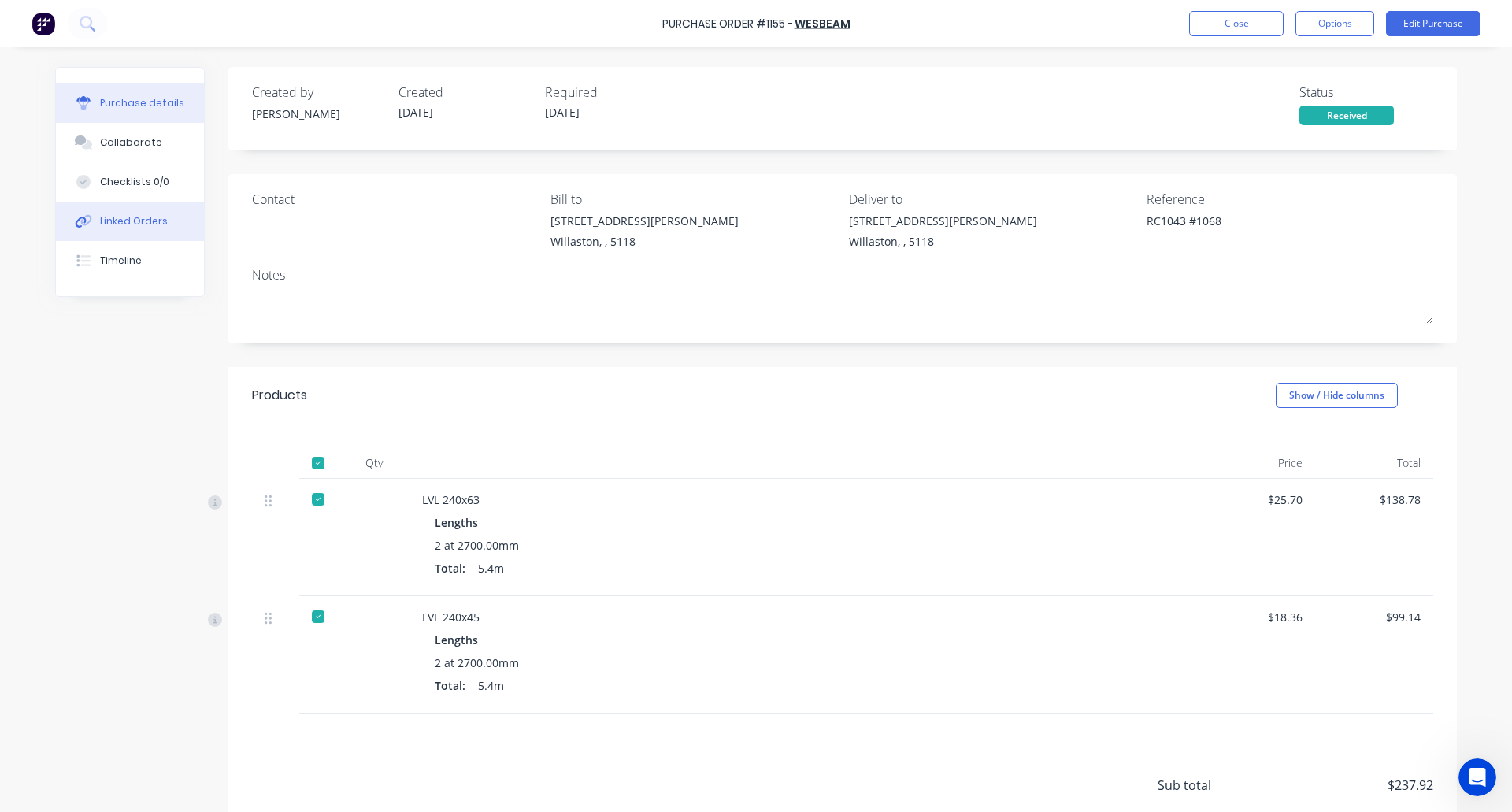
click at [141, 225] on div "Linked Orders" at bounding box center [134, 221] width 68 height 14
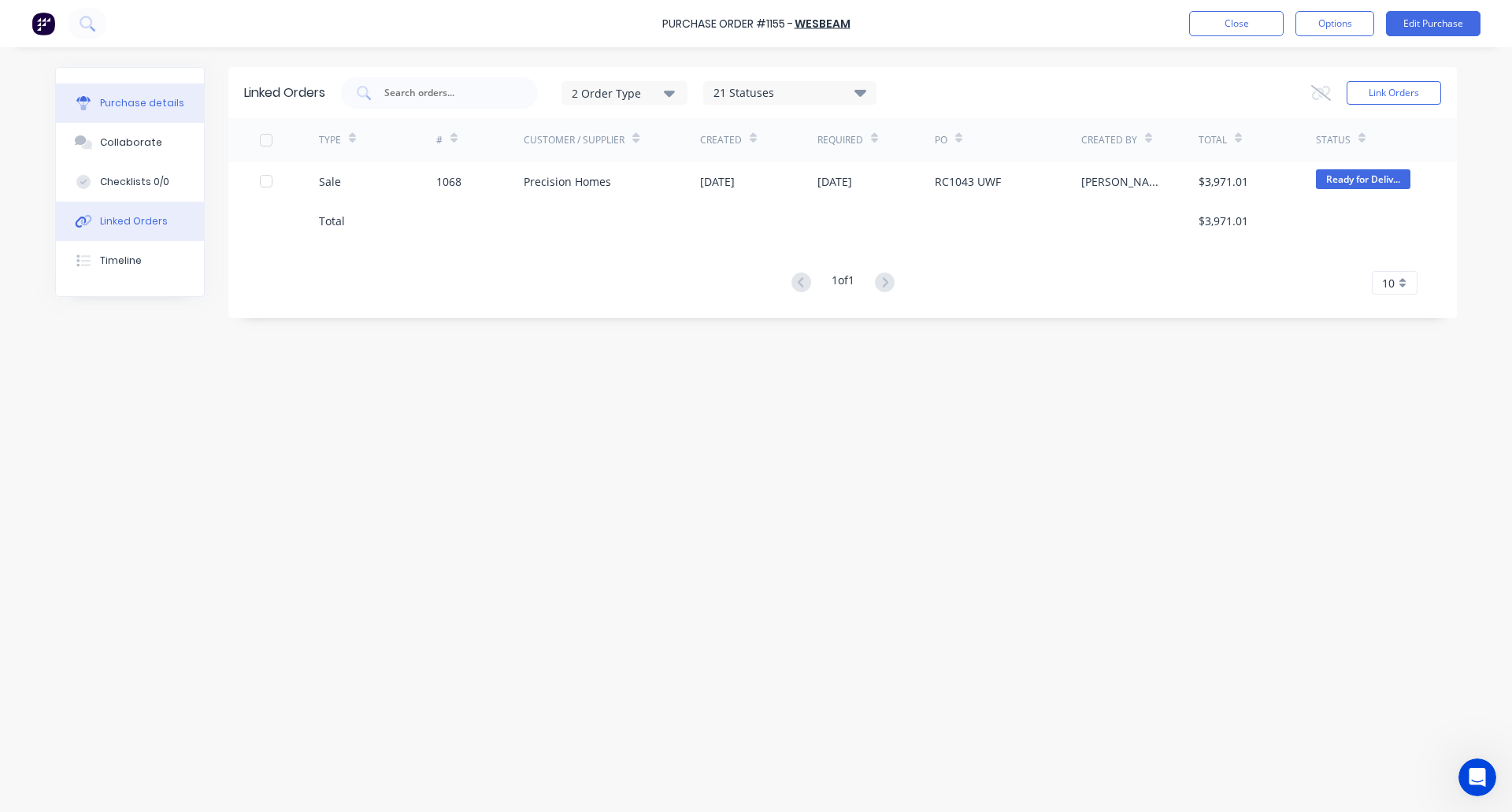
click at [133, 114] on button "Purchase details" at bounding box center [130, 104] width 148 height 39
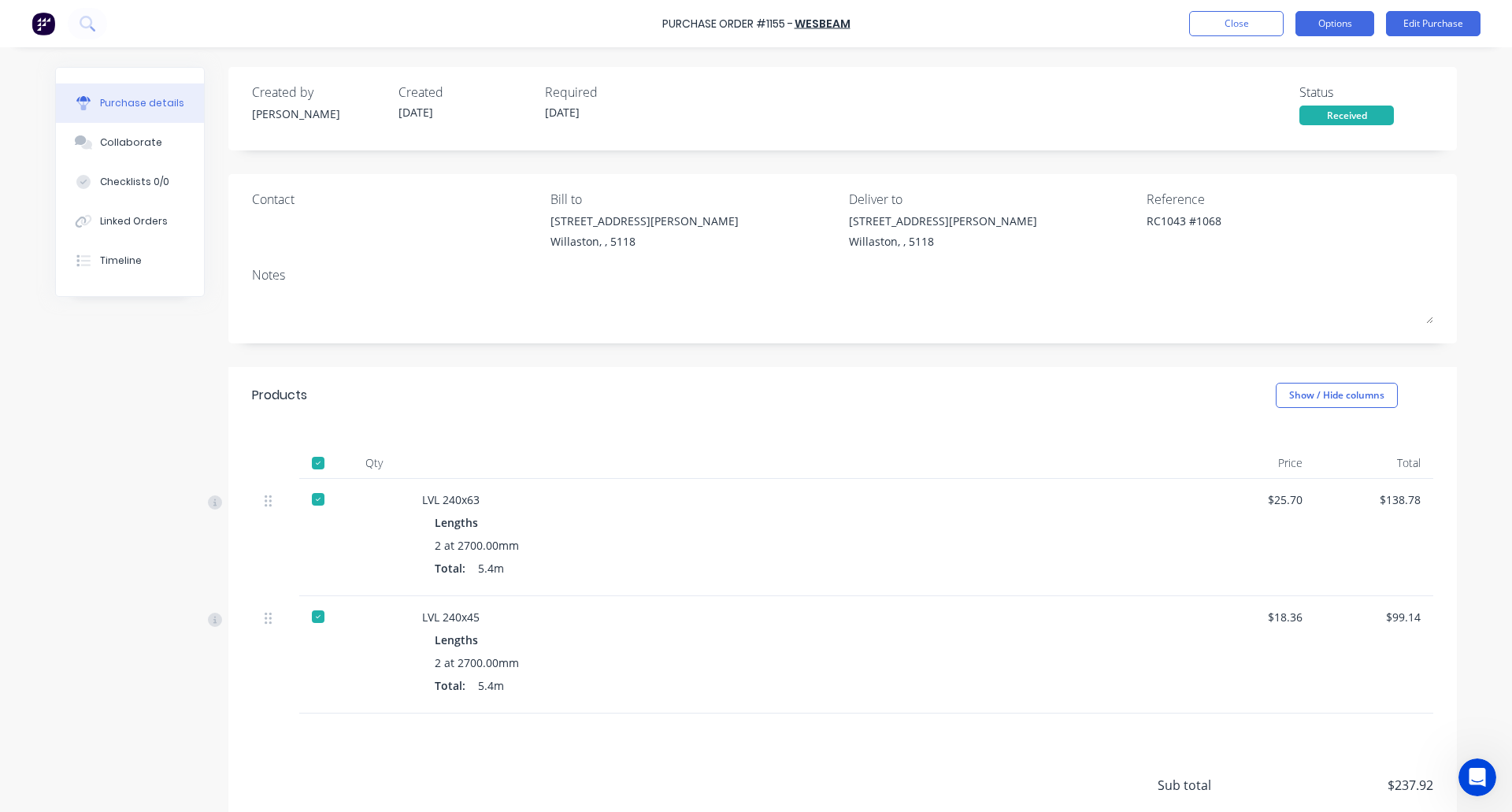
click at [1342, 23] on button "Options" at bounding box center [1334, 23] width 78 height 25
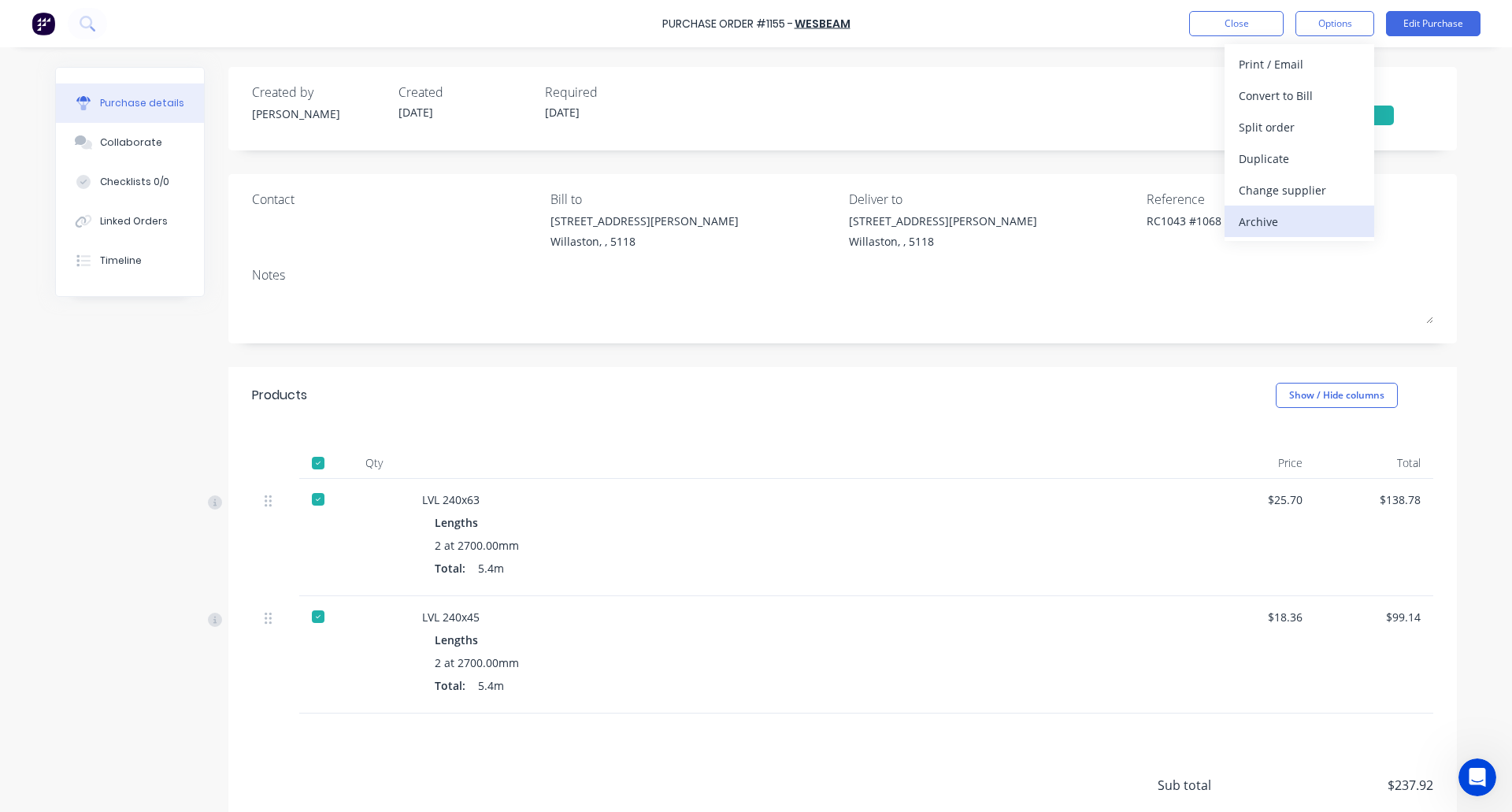
click at [1312, 223] on div "Archive" at bounding box center [1300, 222] width 121 height 23
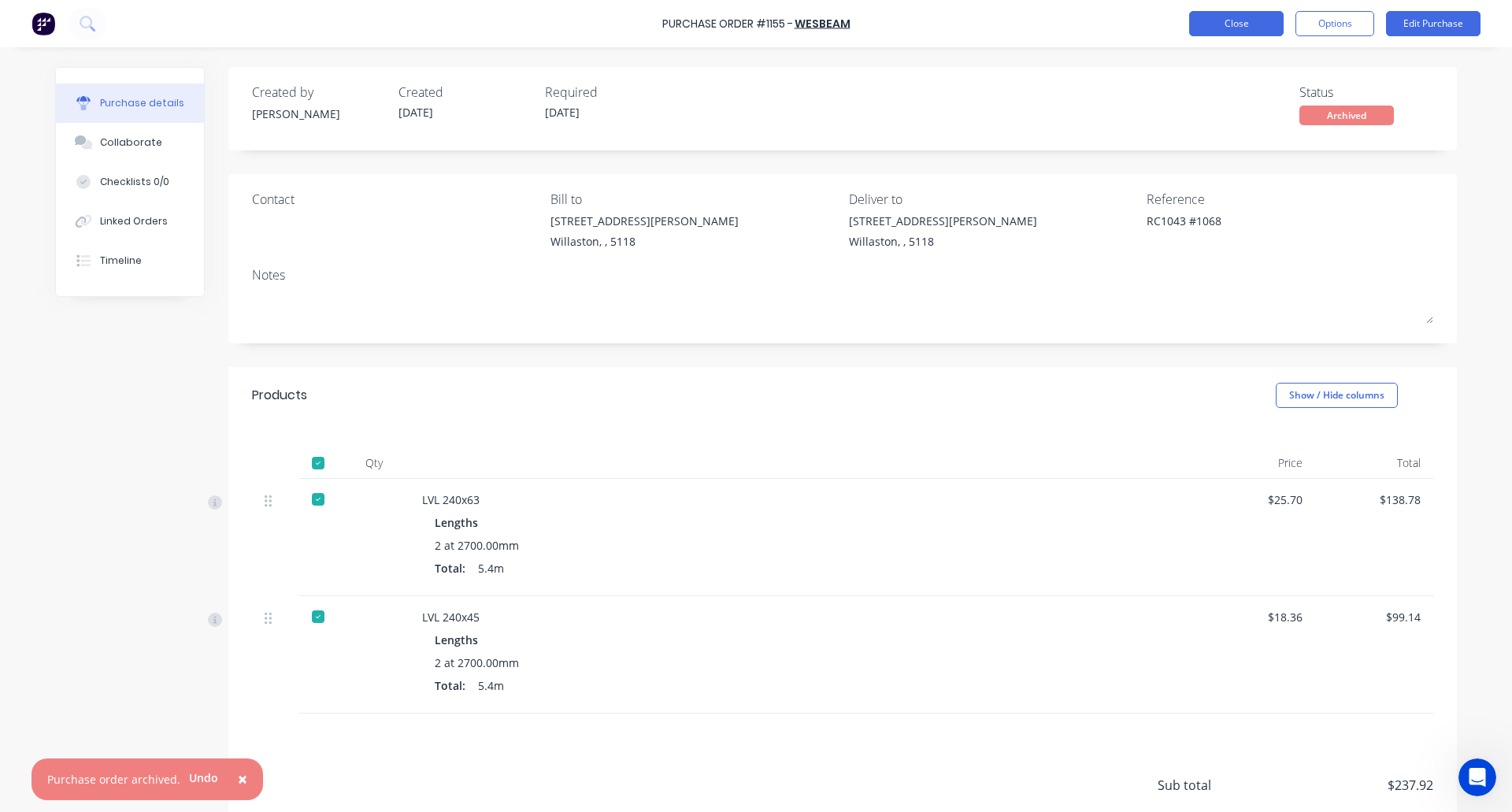
click at [1236, 21] on button "Close" at bounding box center [1236, 23] width 95 height 25
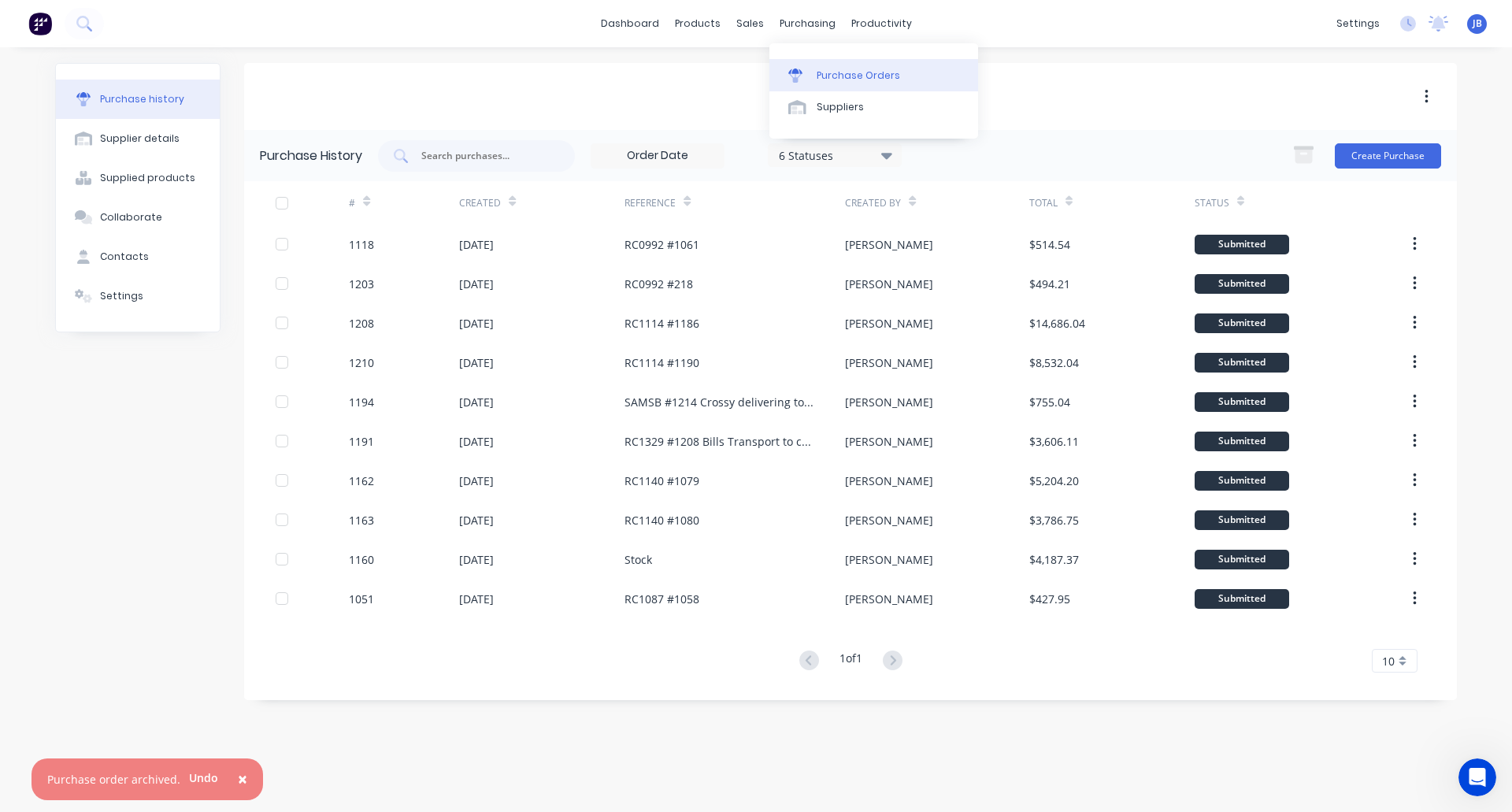
click at [809, 69] on div at bounding box center [800, 76] width 23 height 14
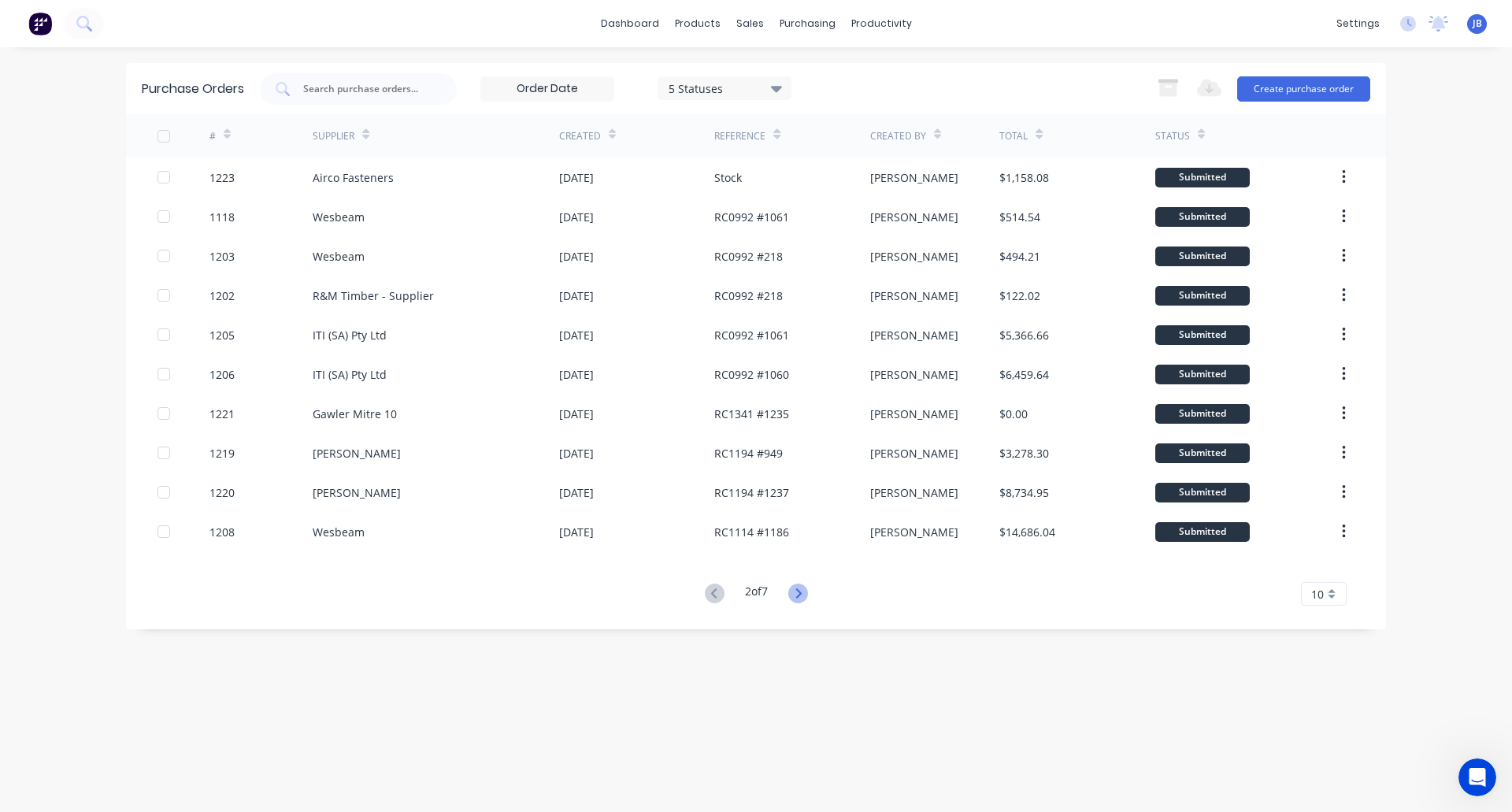
click at [800, 594] on icon at bounding box center [798, 593] width 20 height 20
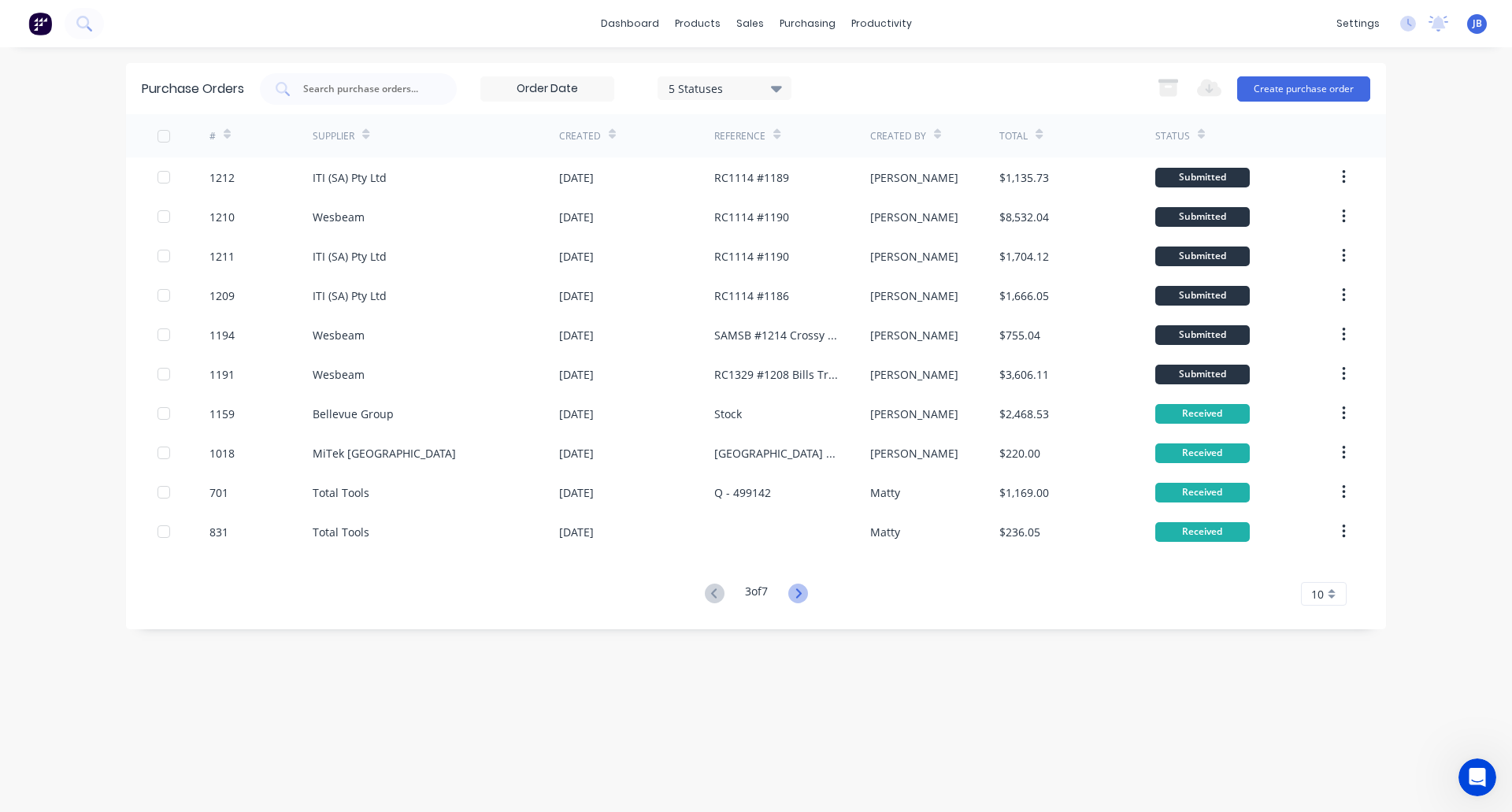
click at [805, 592] on icon at bounding box center [798, 593] width 20 height 20
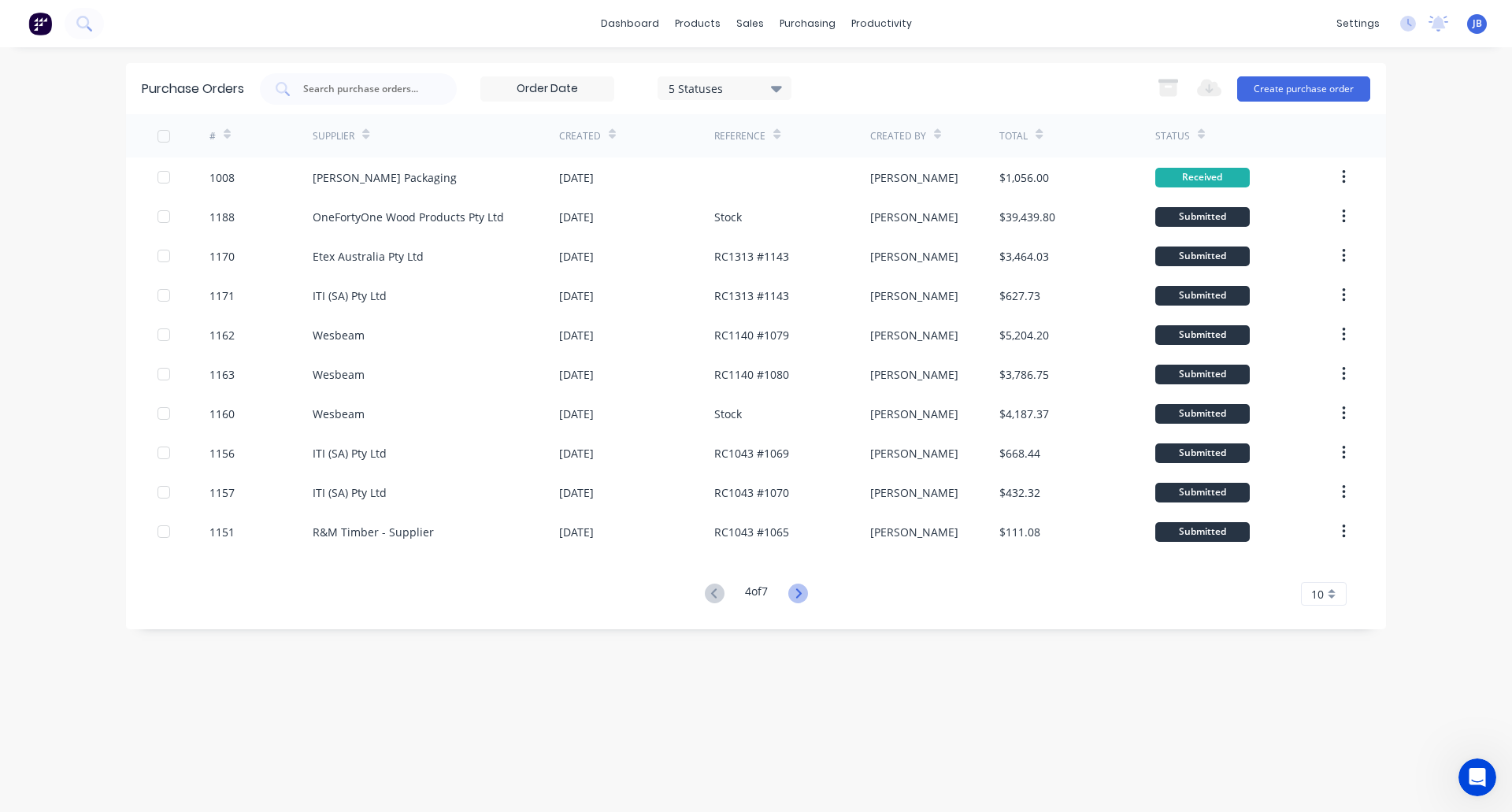
click at [806, 593] on icon at bounding box center [798, 593] width 20 height 20
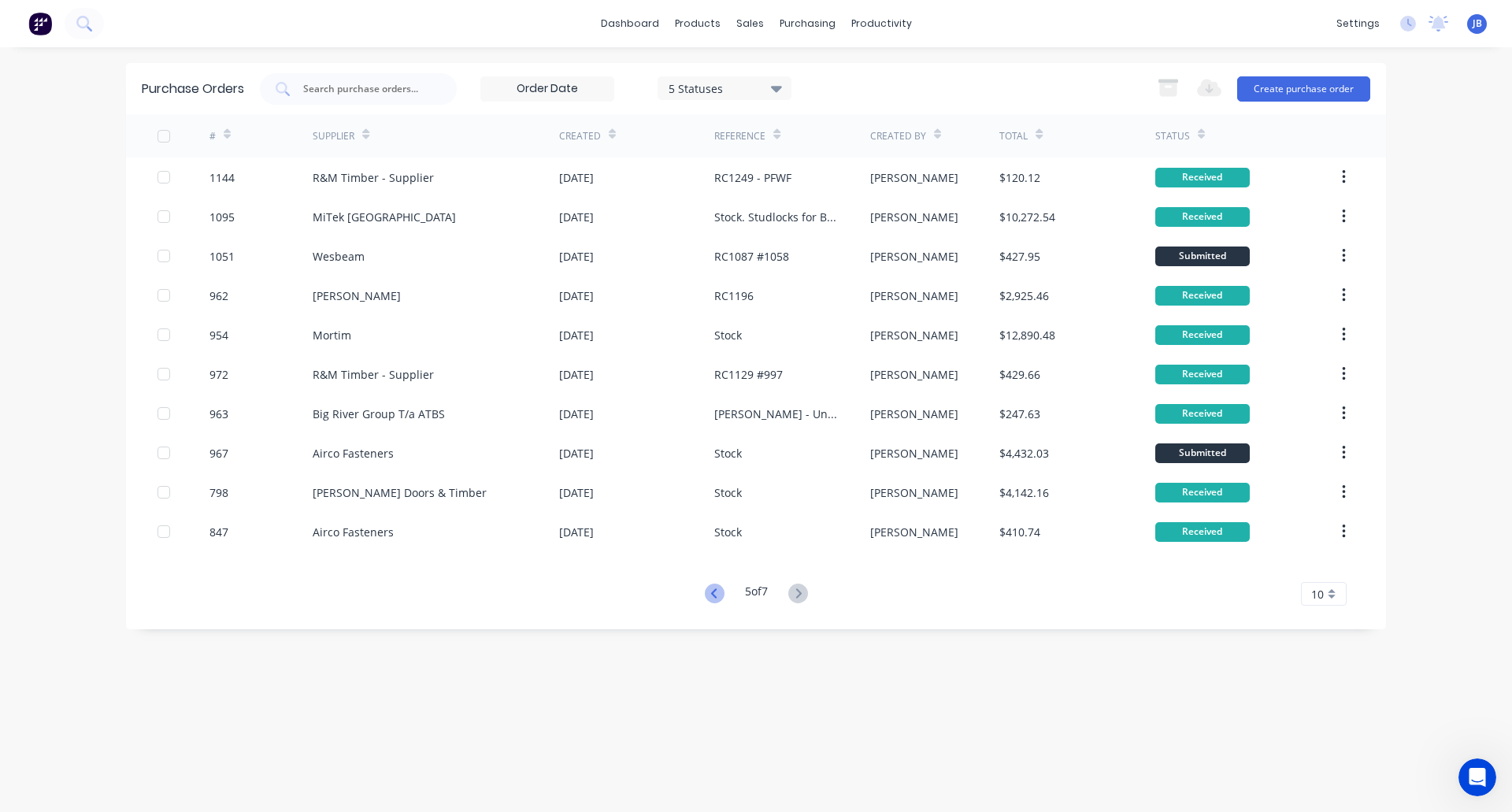
click at [711, 592] on icon at bounding box center [713, 592] width 5 height 10
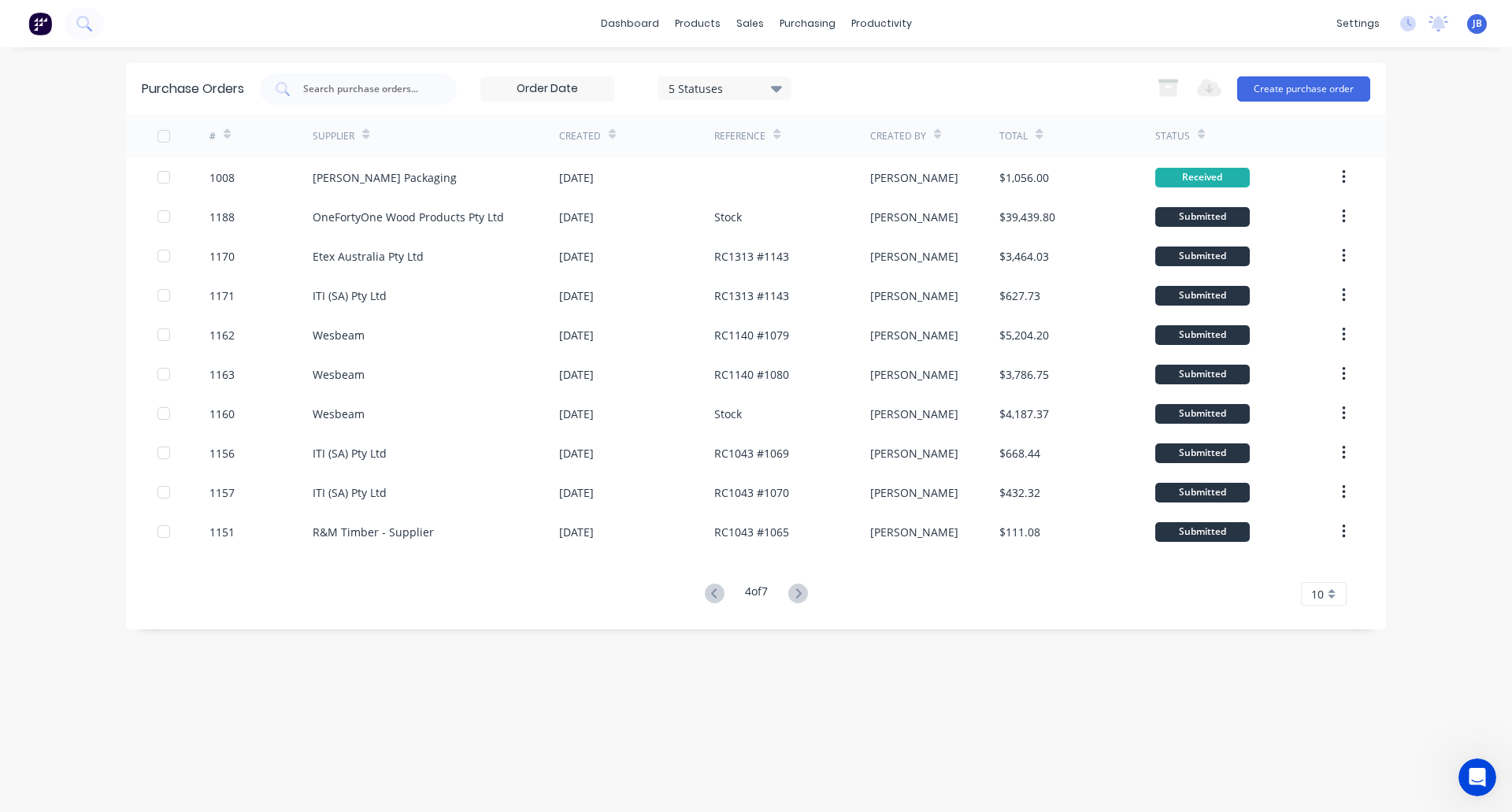
click at [711, 592] on icon at bounding box center [713, 592] width 5 height 10
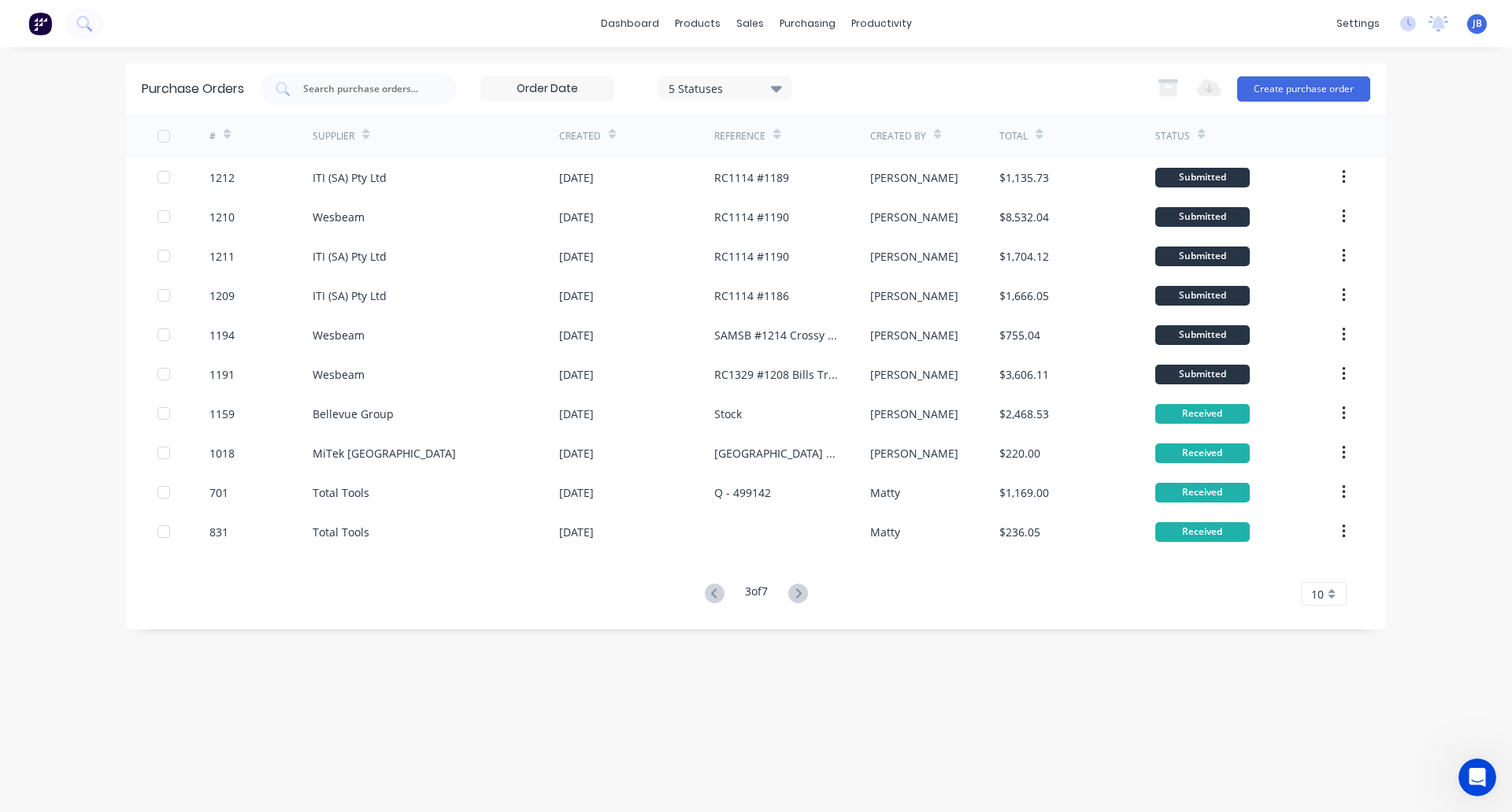
click at [711, 592] on icon at bounding box center [713, 592] width 5 height 10
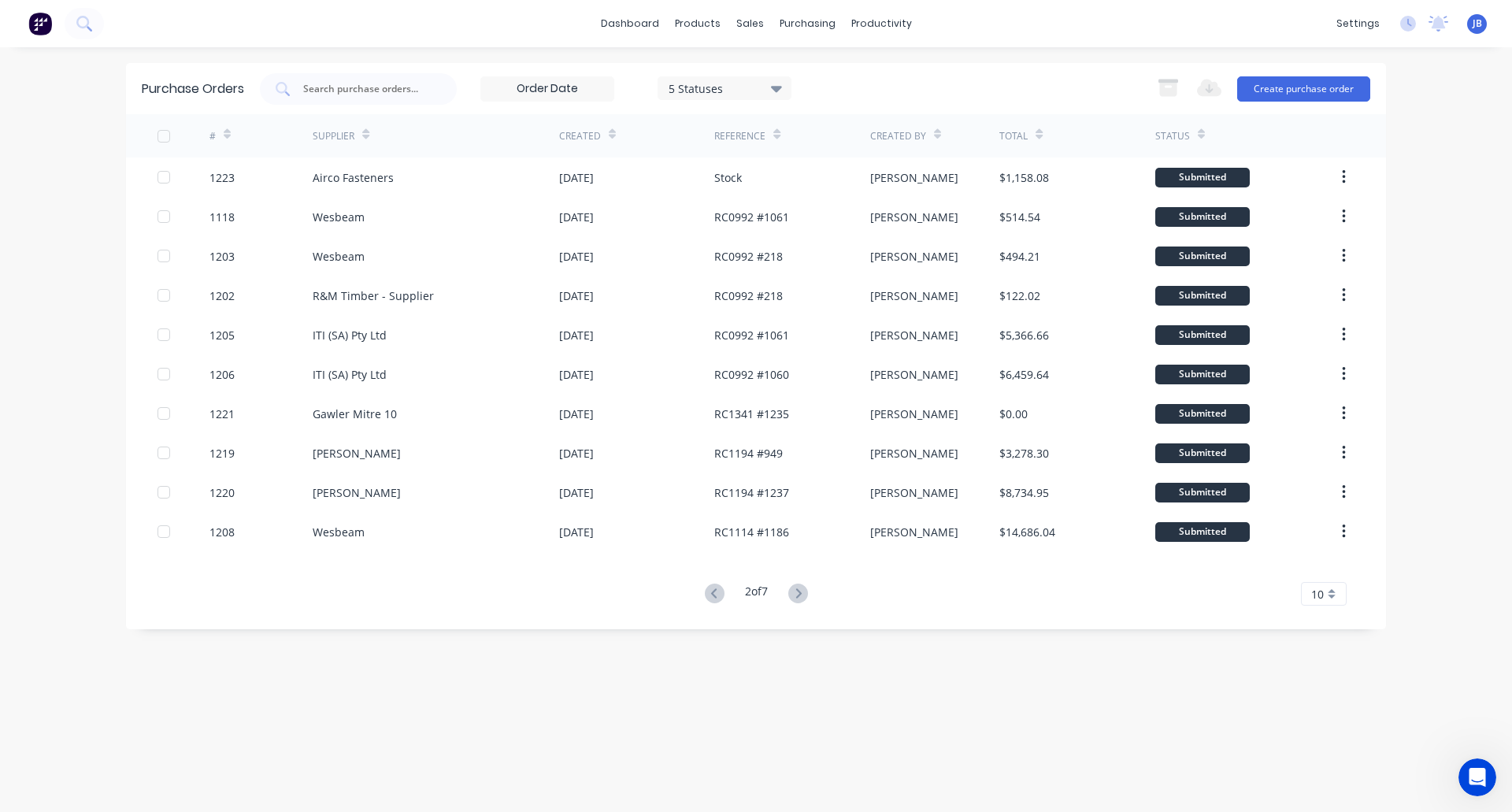
click at [711, 592] on icon at bounding box center [713, 592] width 5 height 10
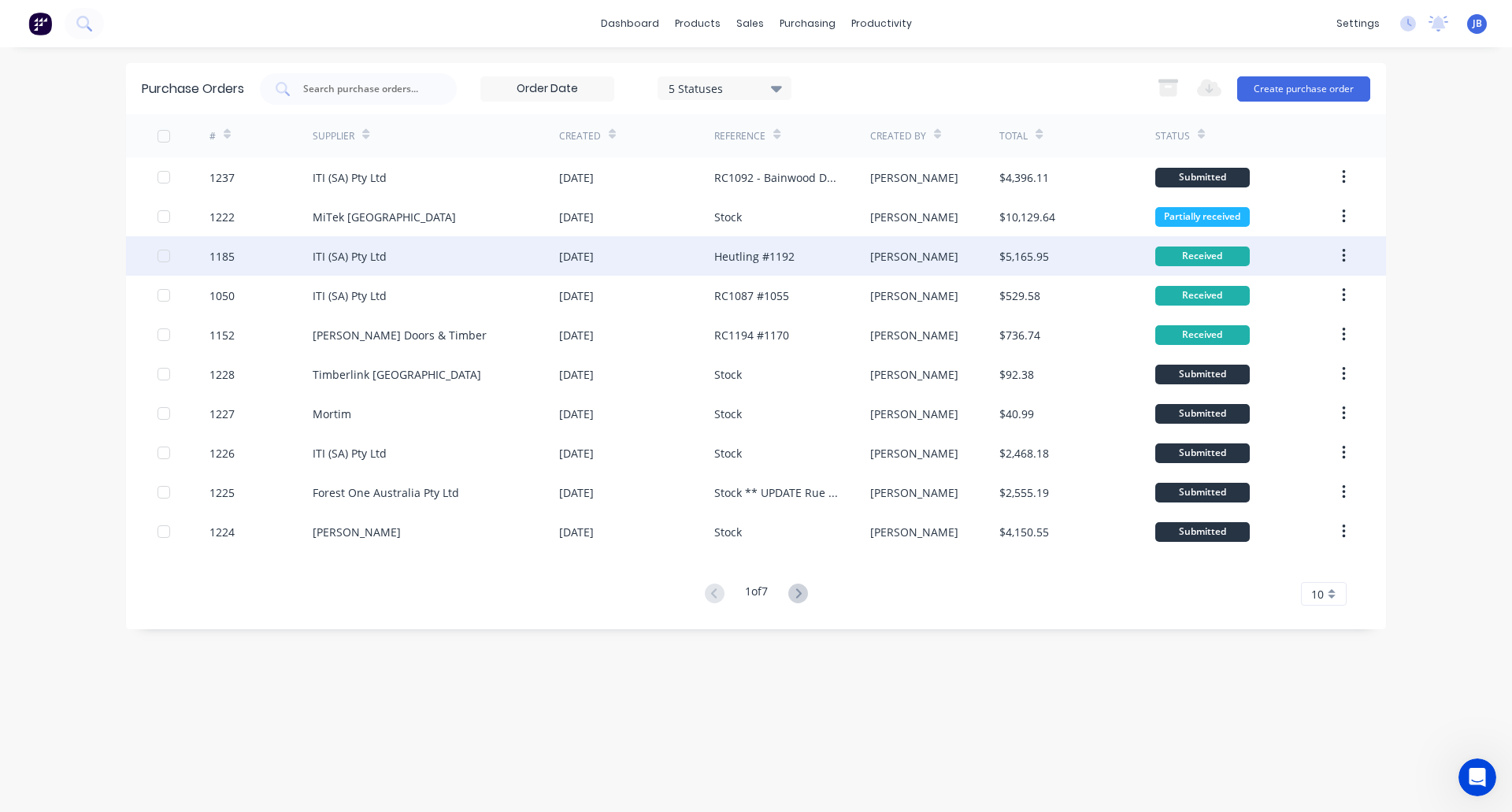
click at [491, 256] on div "ITI (SA) Pty Ltd" at bounding box center [435, 256] width 246 height 39
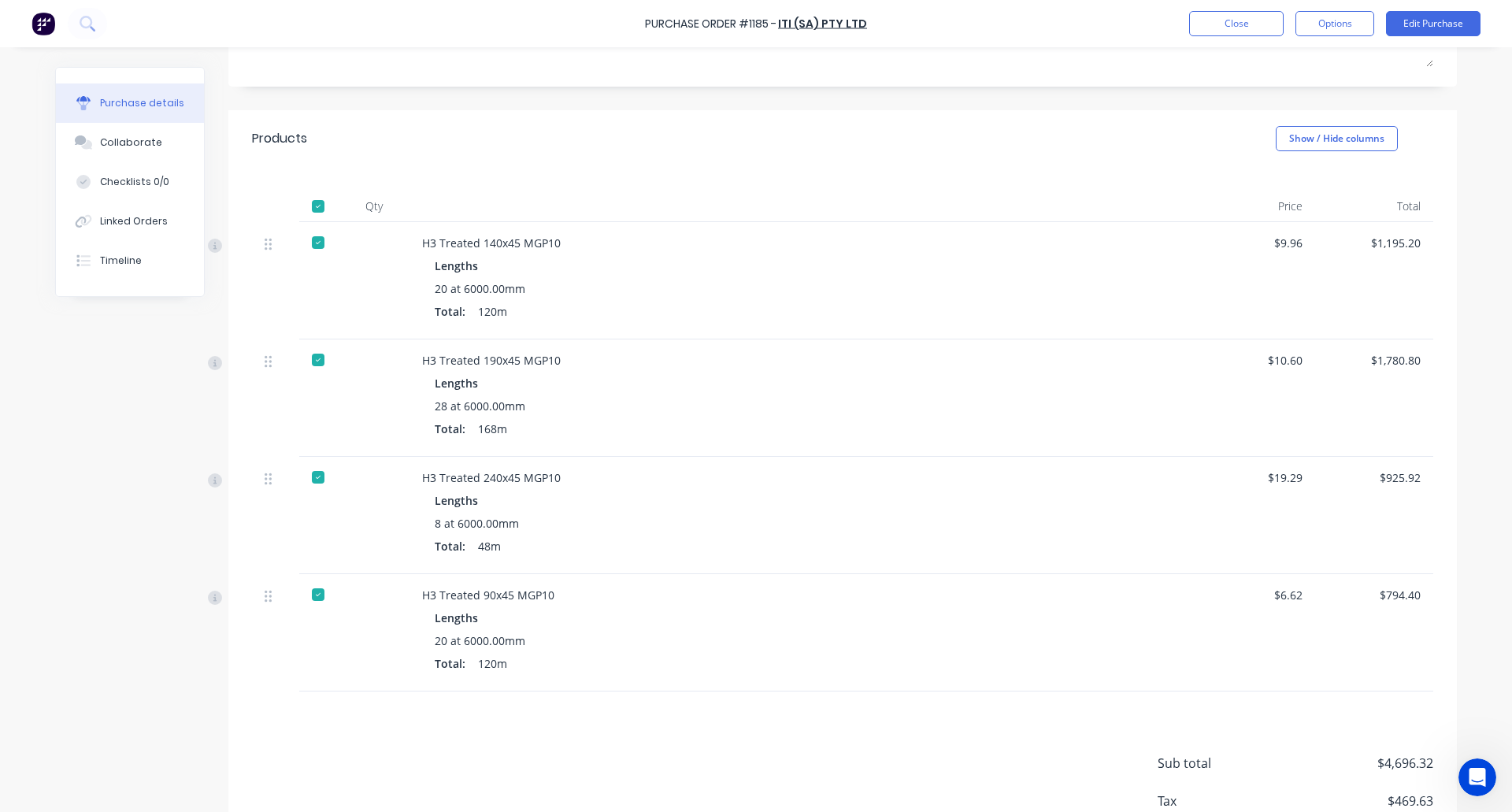
scroll to position [256, 0]
click at [1326, 28] on button "Options" at bounding box center [1334, 23] width 78 height 25
click at [1279, 225] on div "Archive" at bounding box center [1300, 222] width 121 height 23
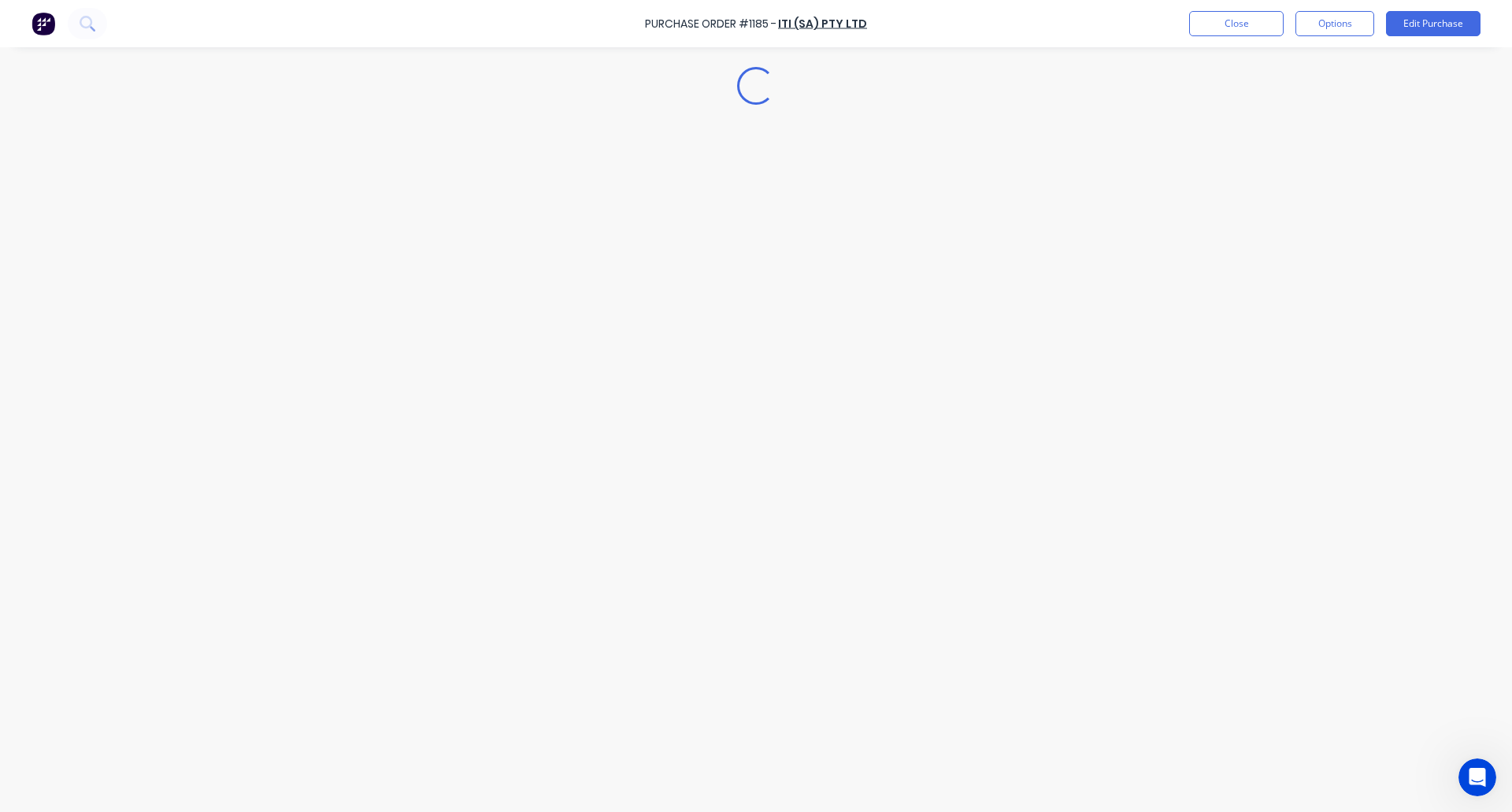
scroll to position [0, 0]
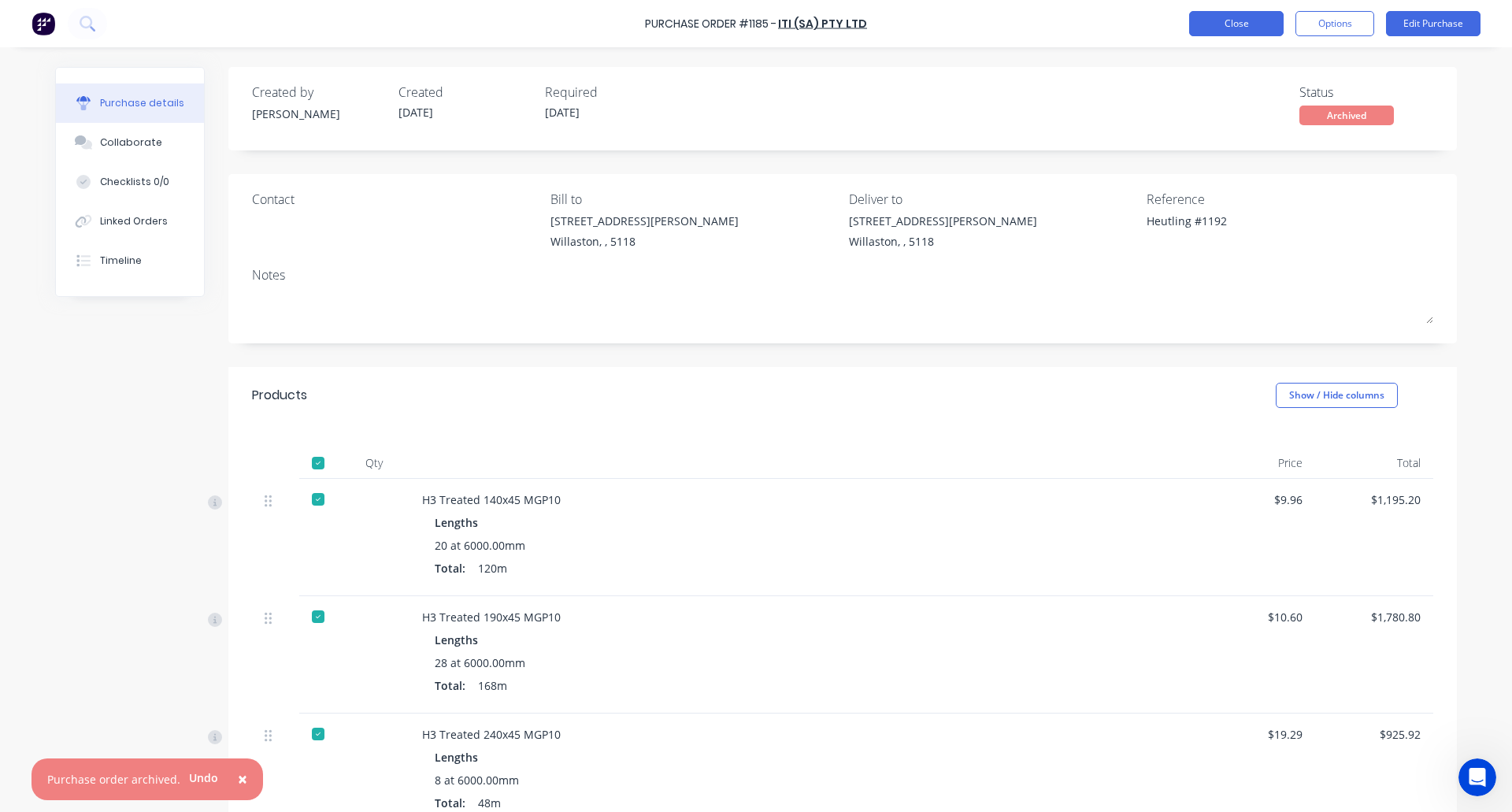
click at [1227, 24] on button "Close" at bounding box center [1236, 23] width 95 height 25
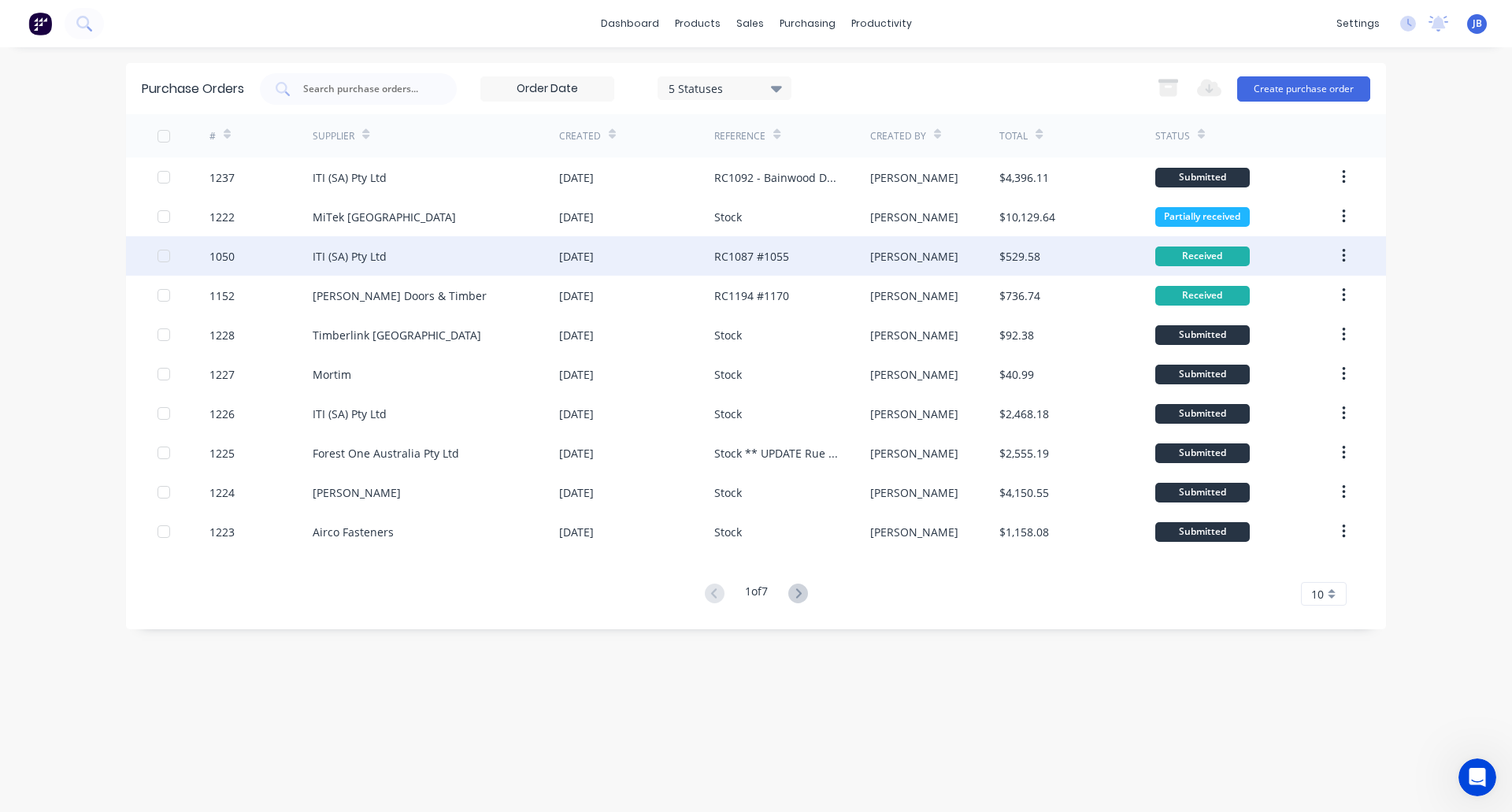
click at [338, 253] on div "ITI (SA) Pty Ltd" at bounding box center [349, 256] width 74 height 17
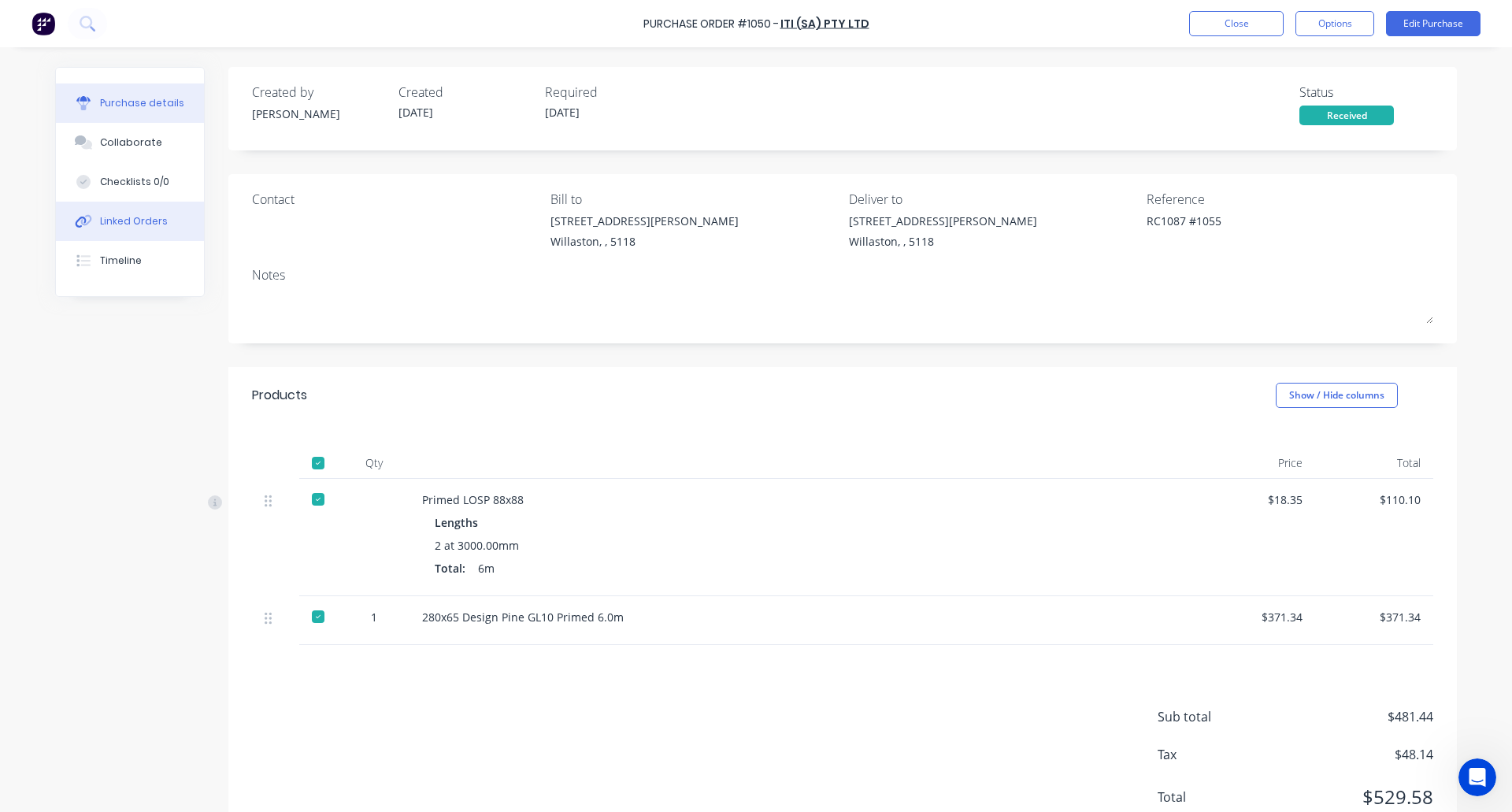
click at [118, 215] on div "Linked Orders" at bounding box center [134, 221] width 68 height 14
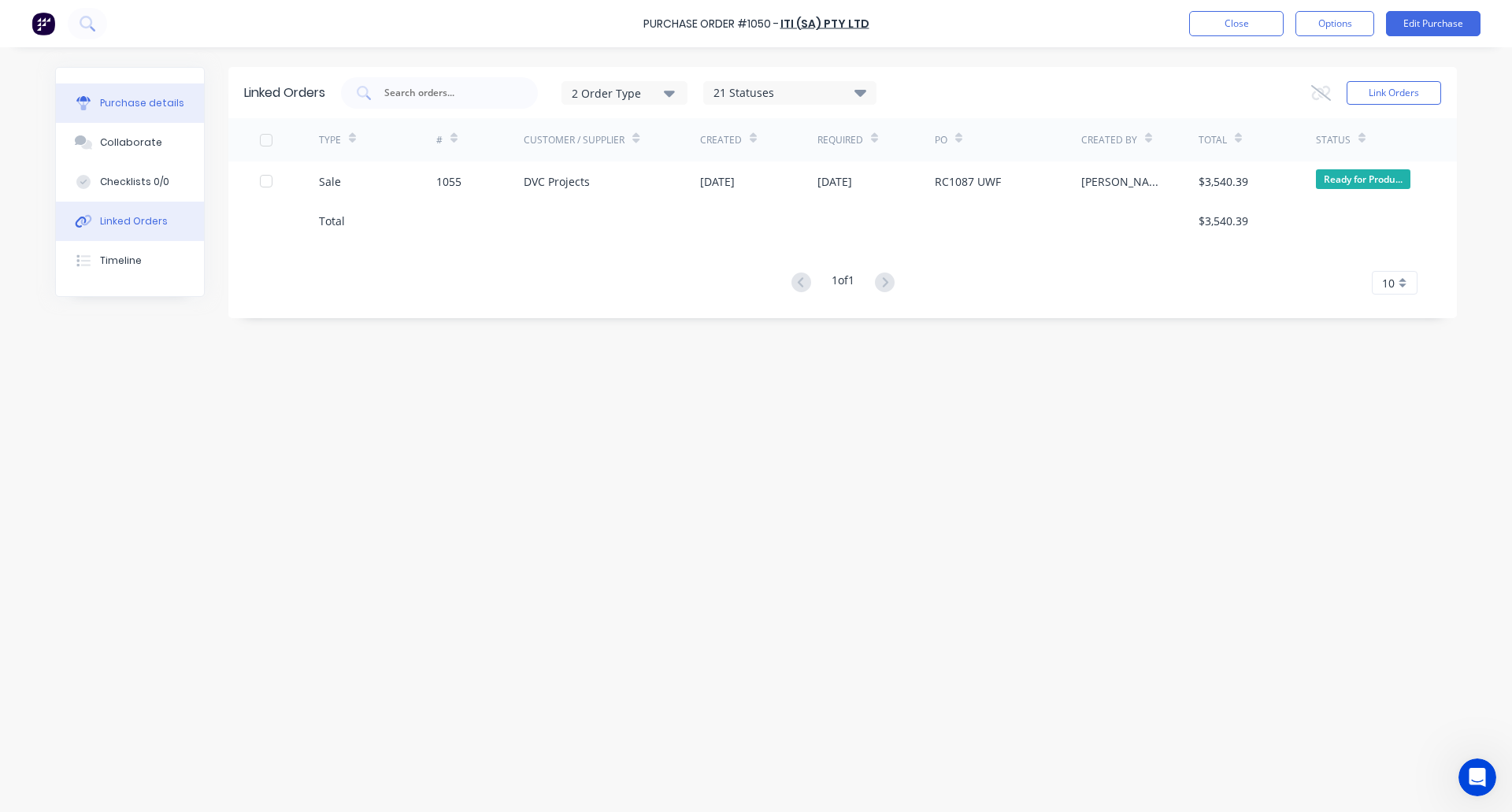
click at [103, 97] on div "Purchase details" at bounding box center [142, 104] width 84 height 14
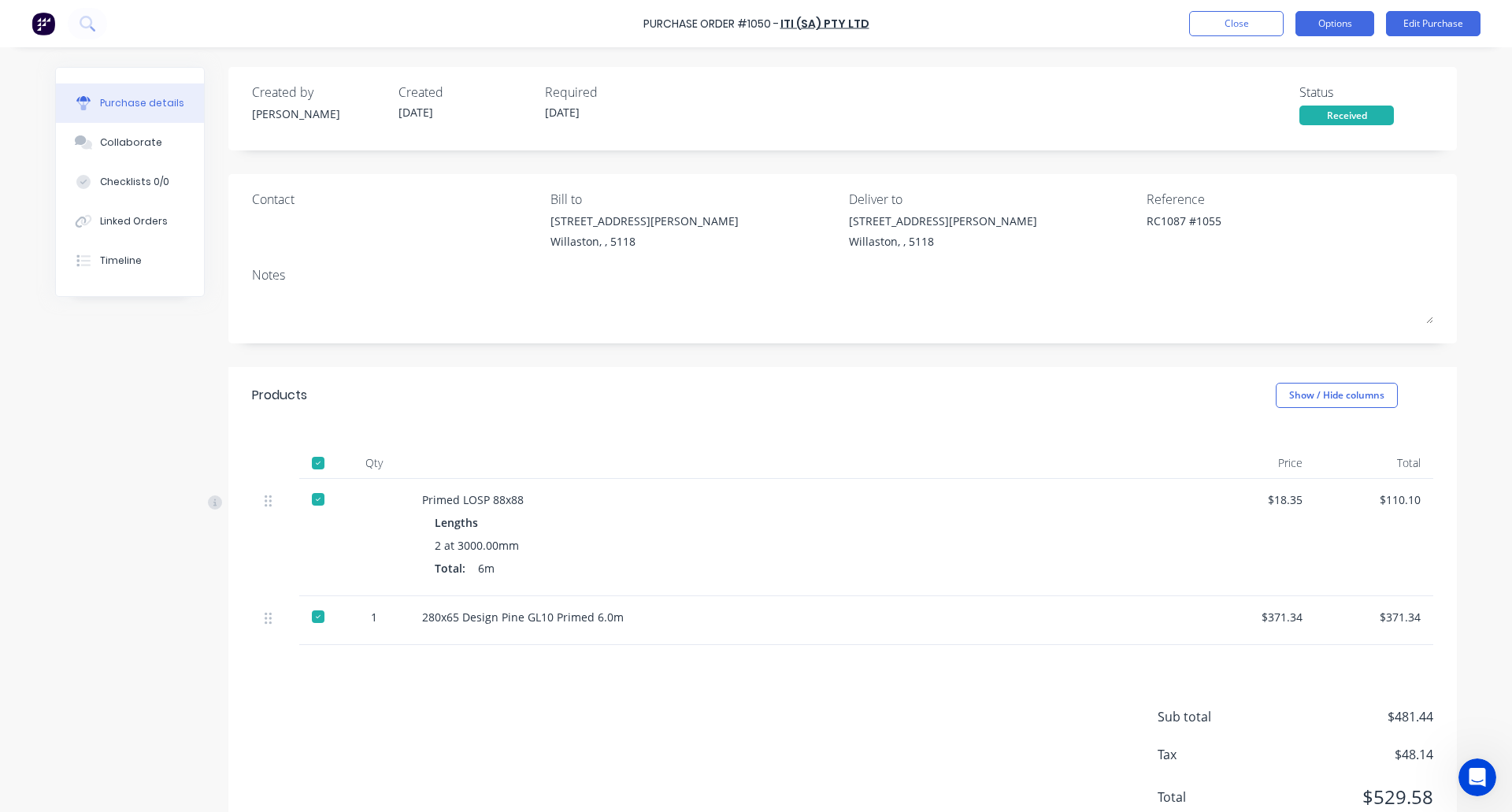
click at [1326, 23] on button "Options" at bounding box center [1334, 23] width 78 height 25
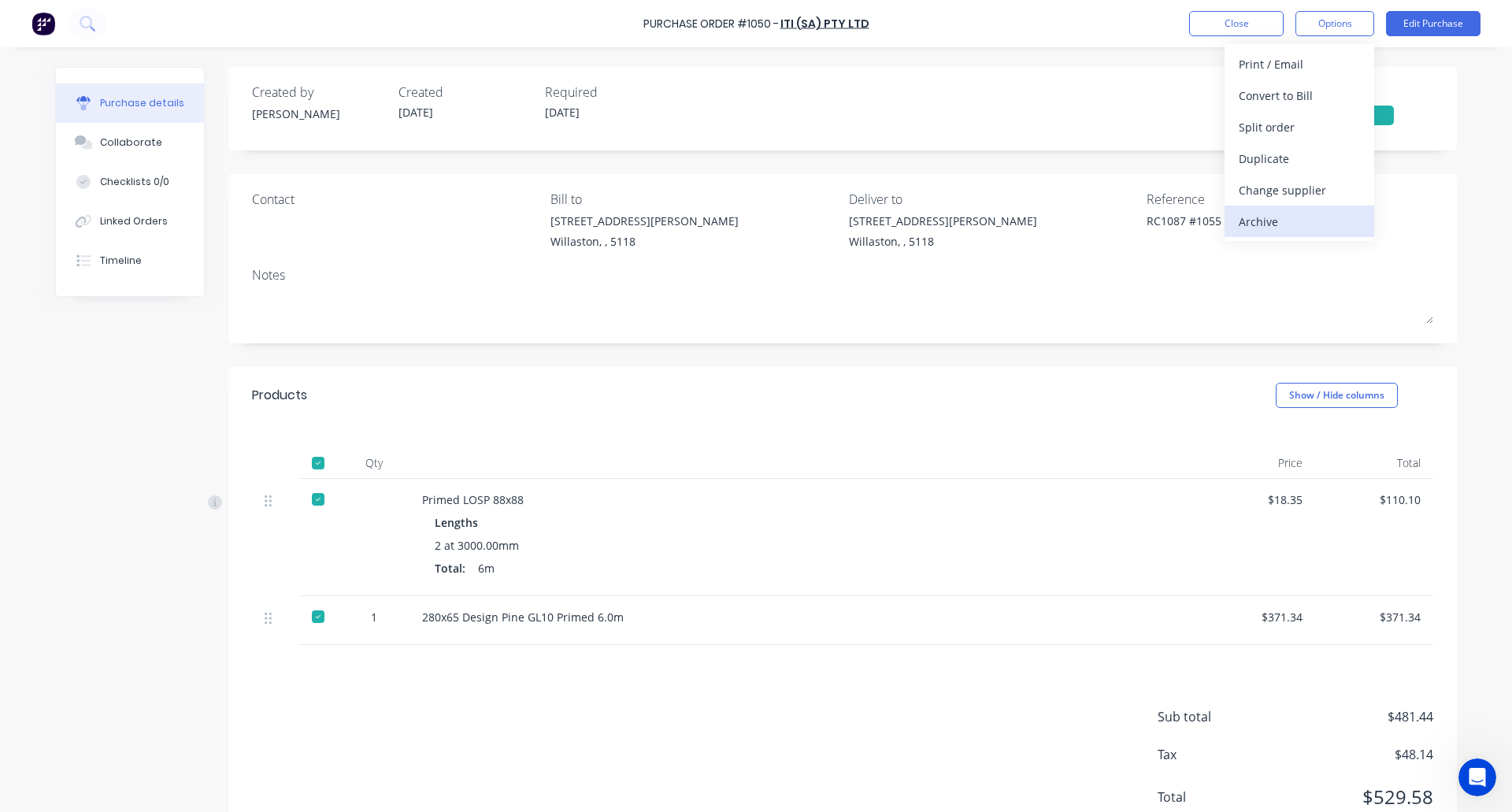
click at [1277, 225] on div "Archive" at bounding box center [1300, 222] width 121 height 23
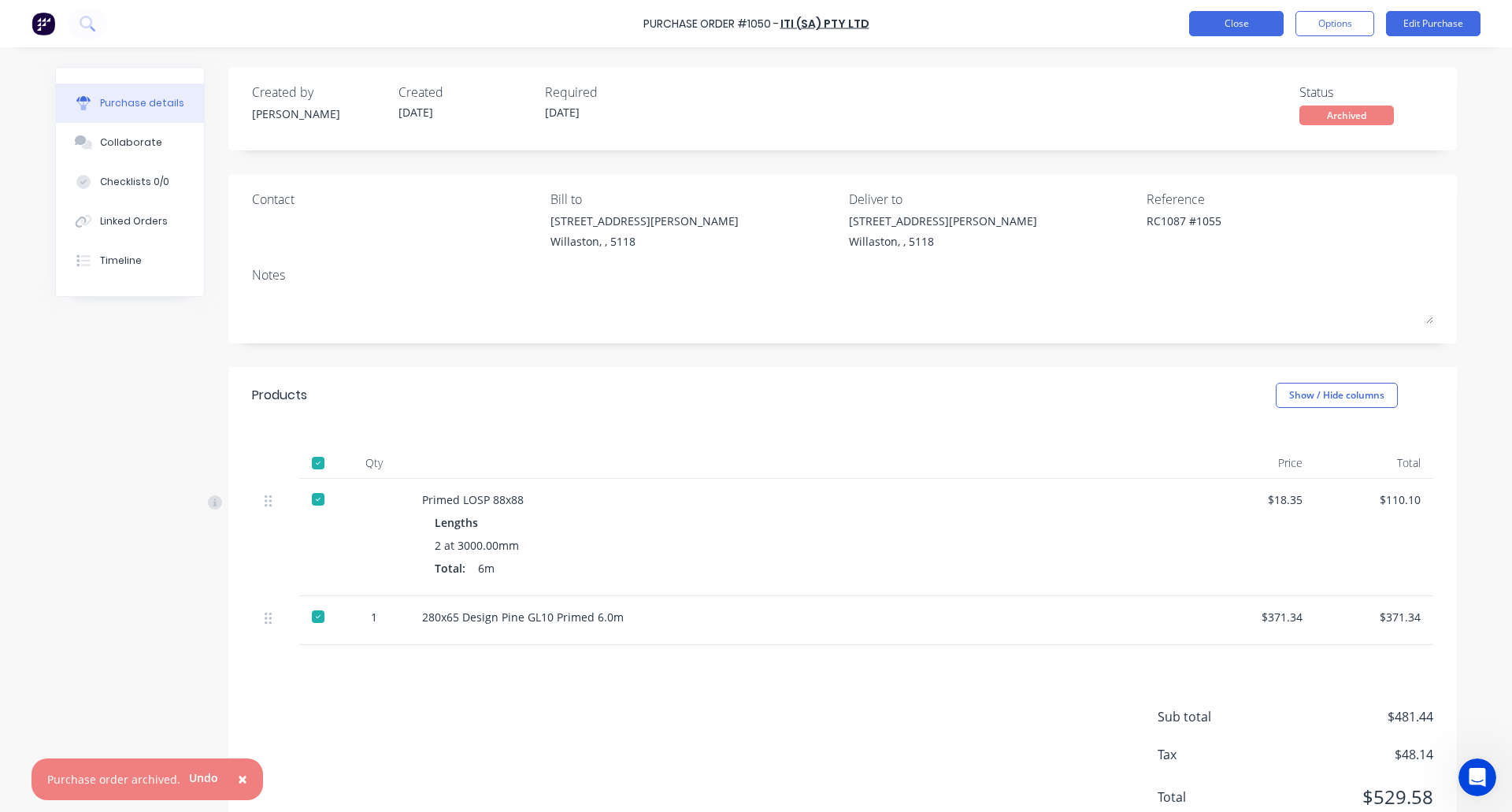
click at [1226, 27] on button "Close" at bounding box center [1236, 23] width 95 height 25
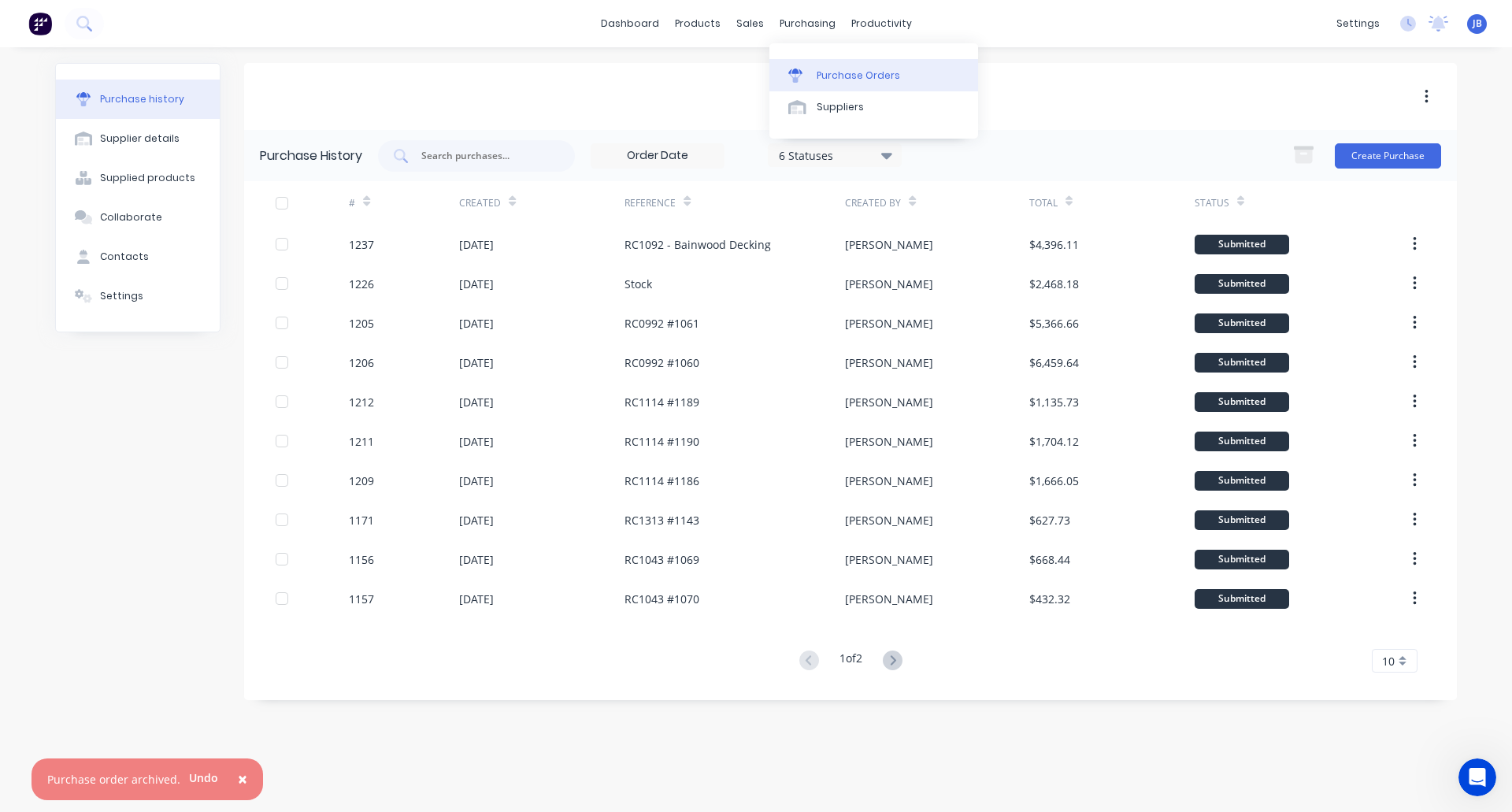
click at [809, 70] on div at bounding box center [800, 76] width 23 height 14
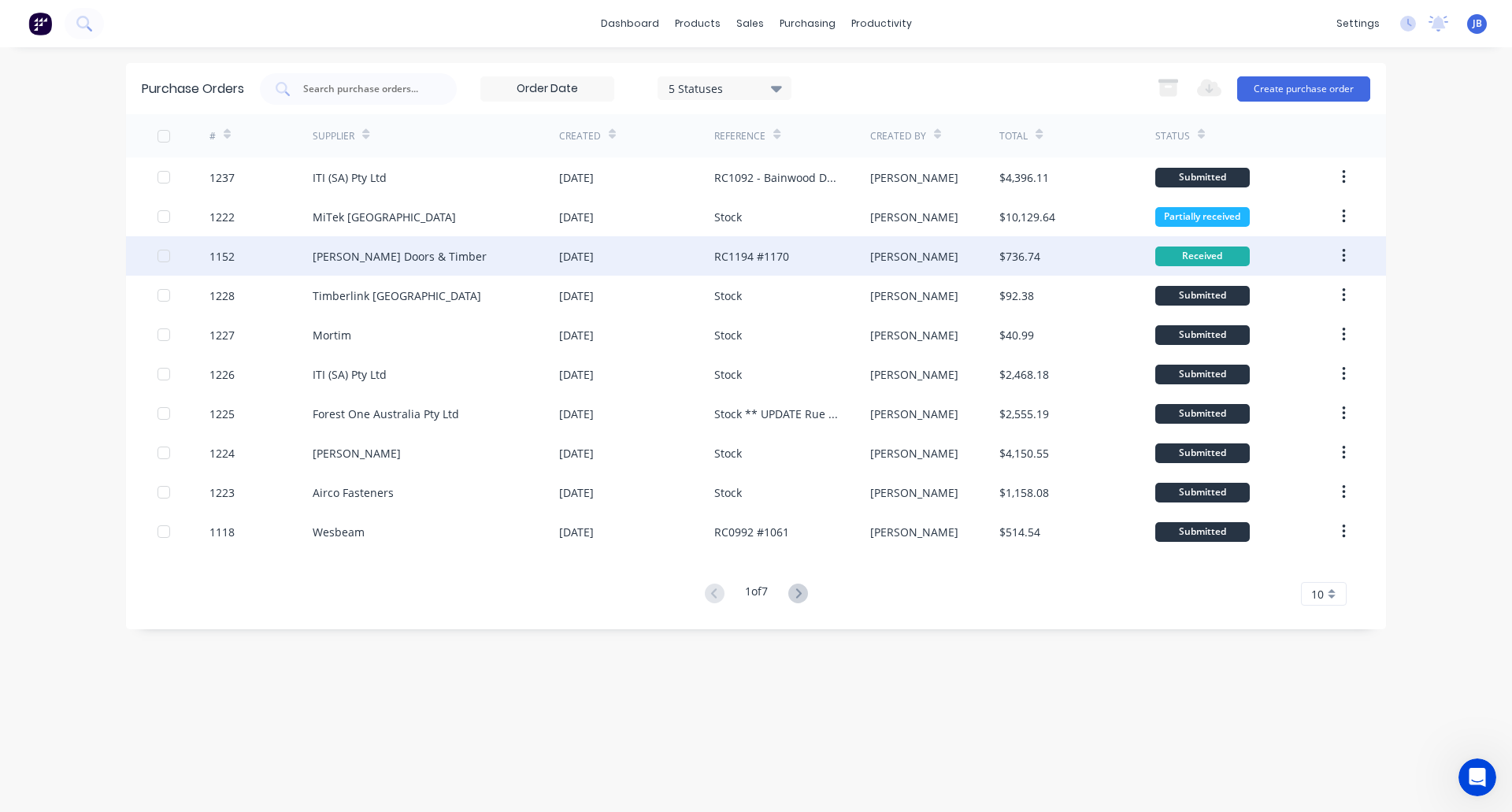
click at [447, 258] on div "Hume Doors & Timber" at bounding box center [435, 256] width 246 height 39
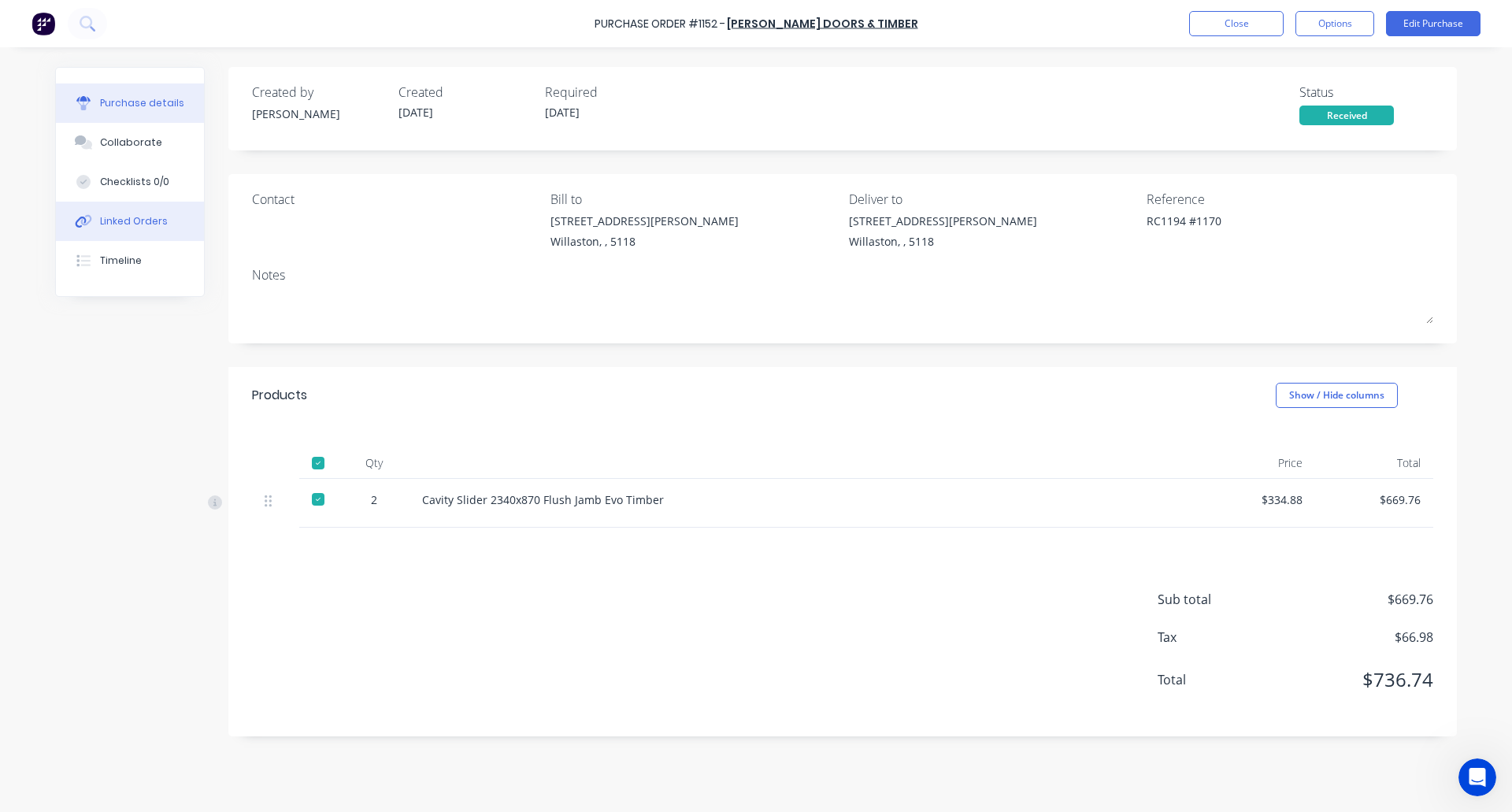
click at [140, 215] on div "Linked Orders" at bounding box center [134, 221] width 68 height 14
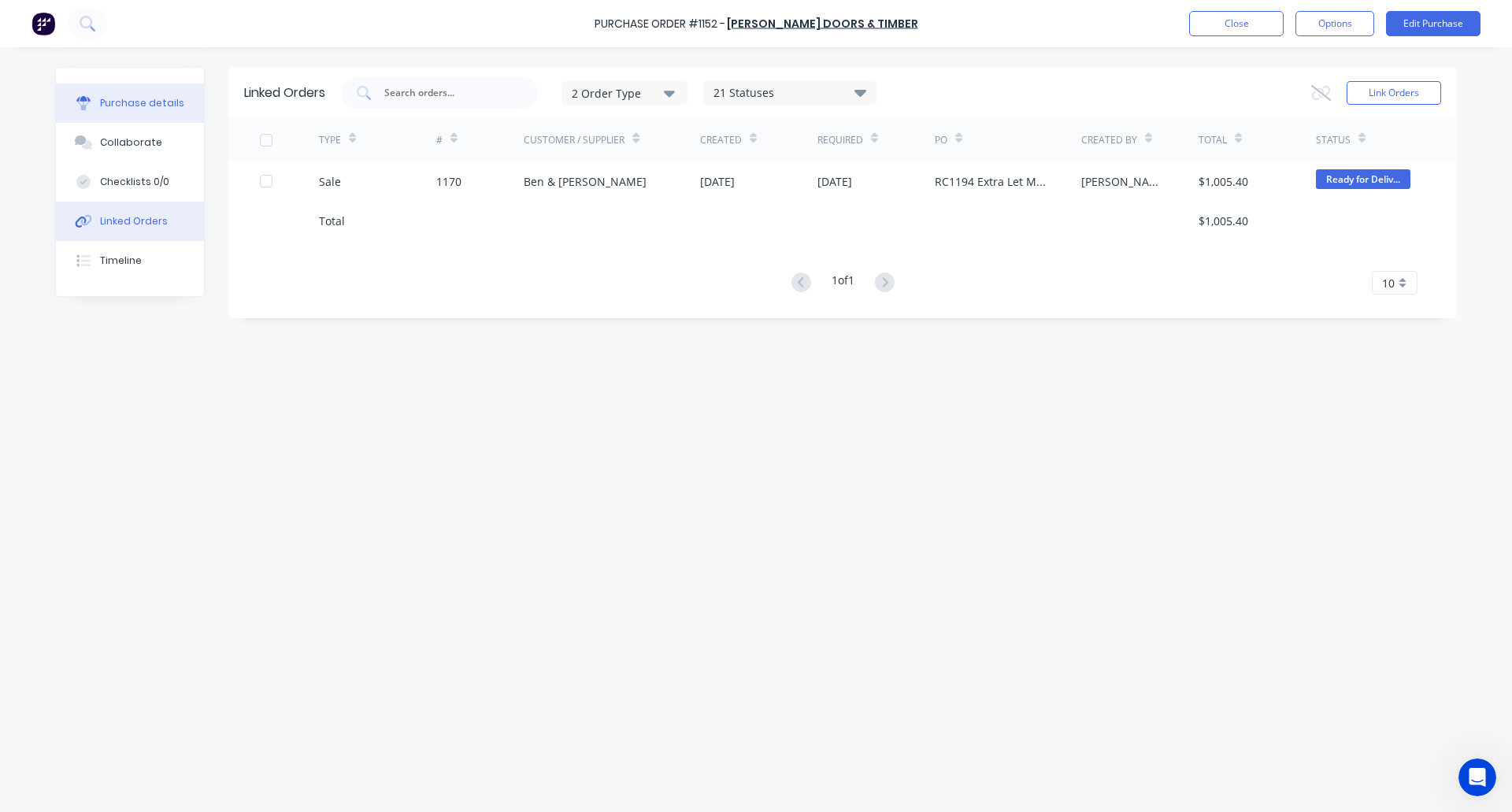
click at [113, 96] on div "Purchase details" at bounding box center [142, 104] width 84 height 14
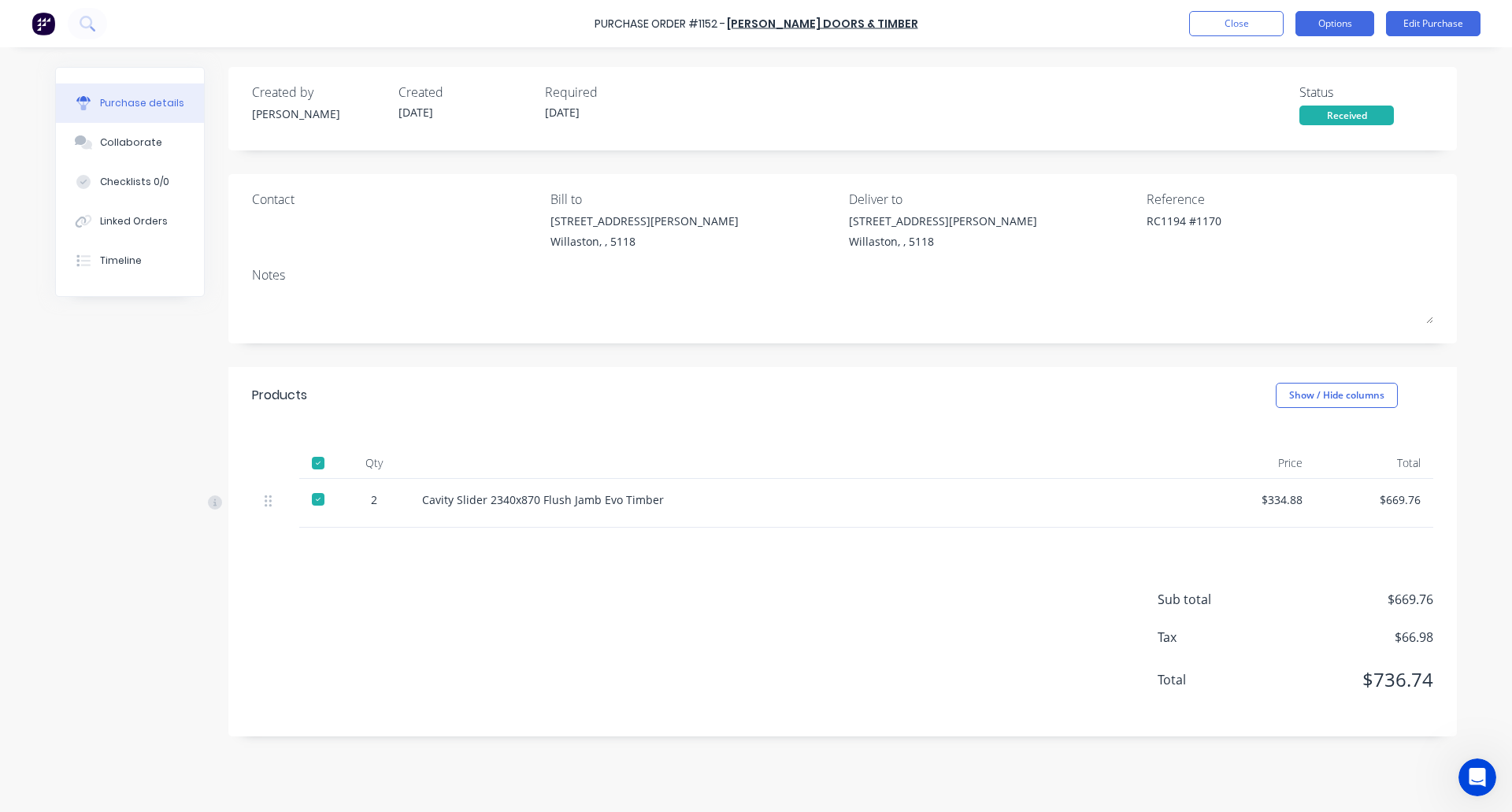
click at [1336, 15] on button "Options" at bounding box center [1334, 23] width 78 height 25
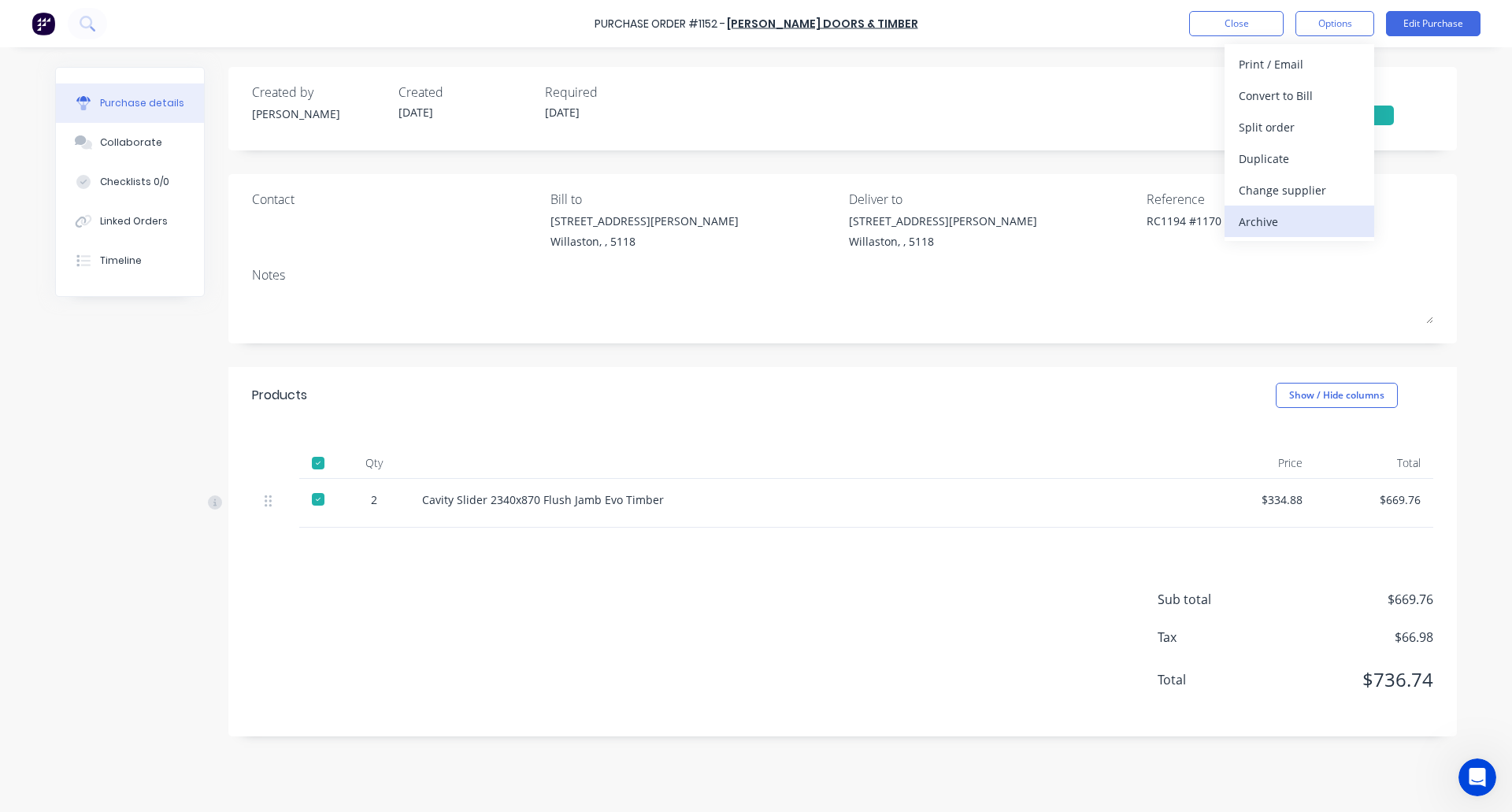
click at [1286, 221] on div "Archive" at bounding box center [1300, 222] width 121 height 23
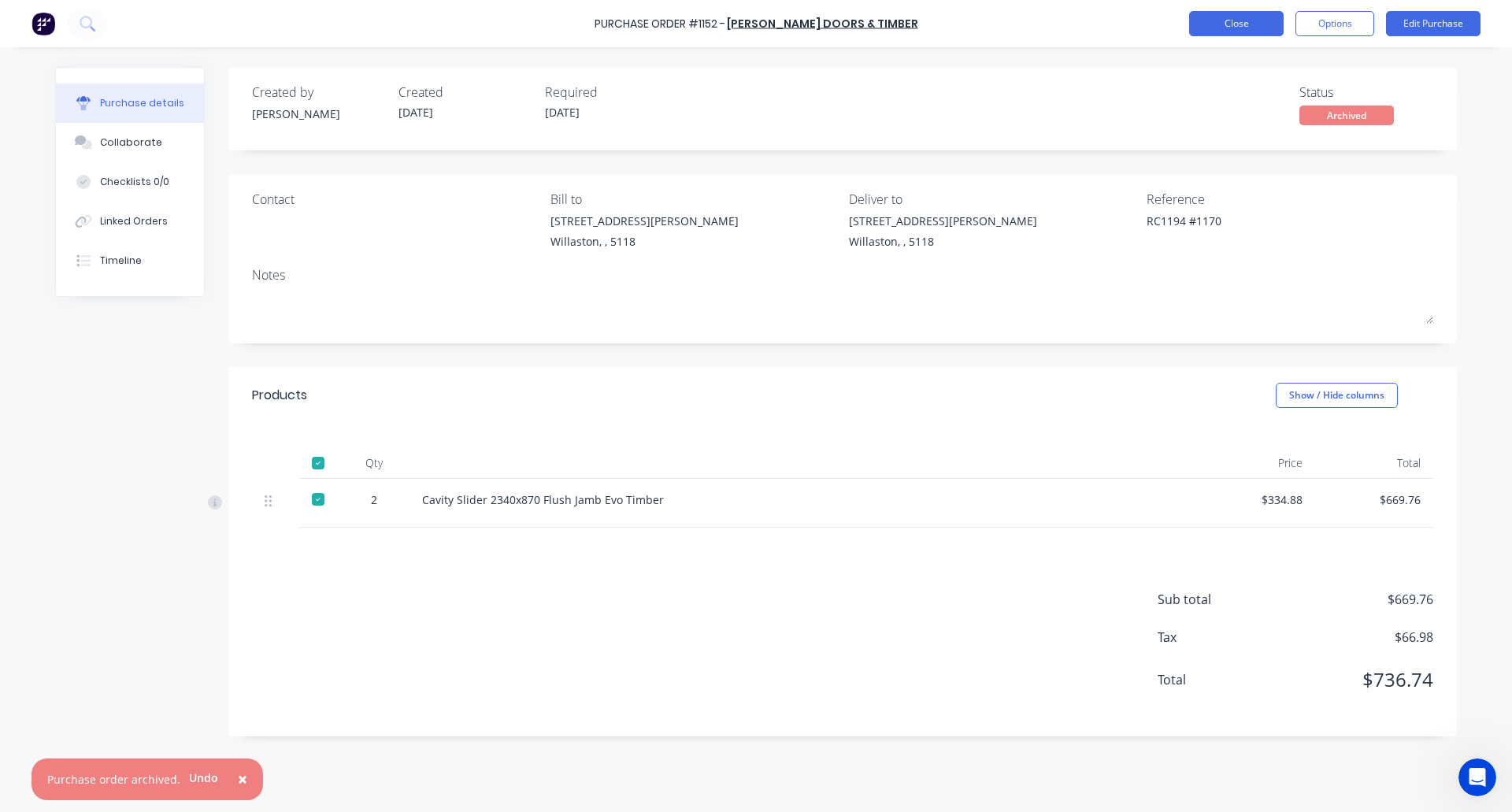
click at [1234, 23] on button "Close" at bounding box center [1236, 23] width 95 height 25
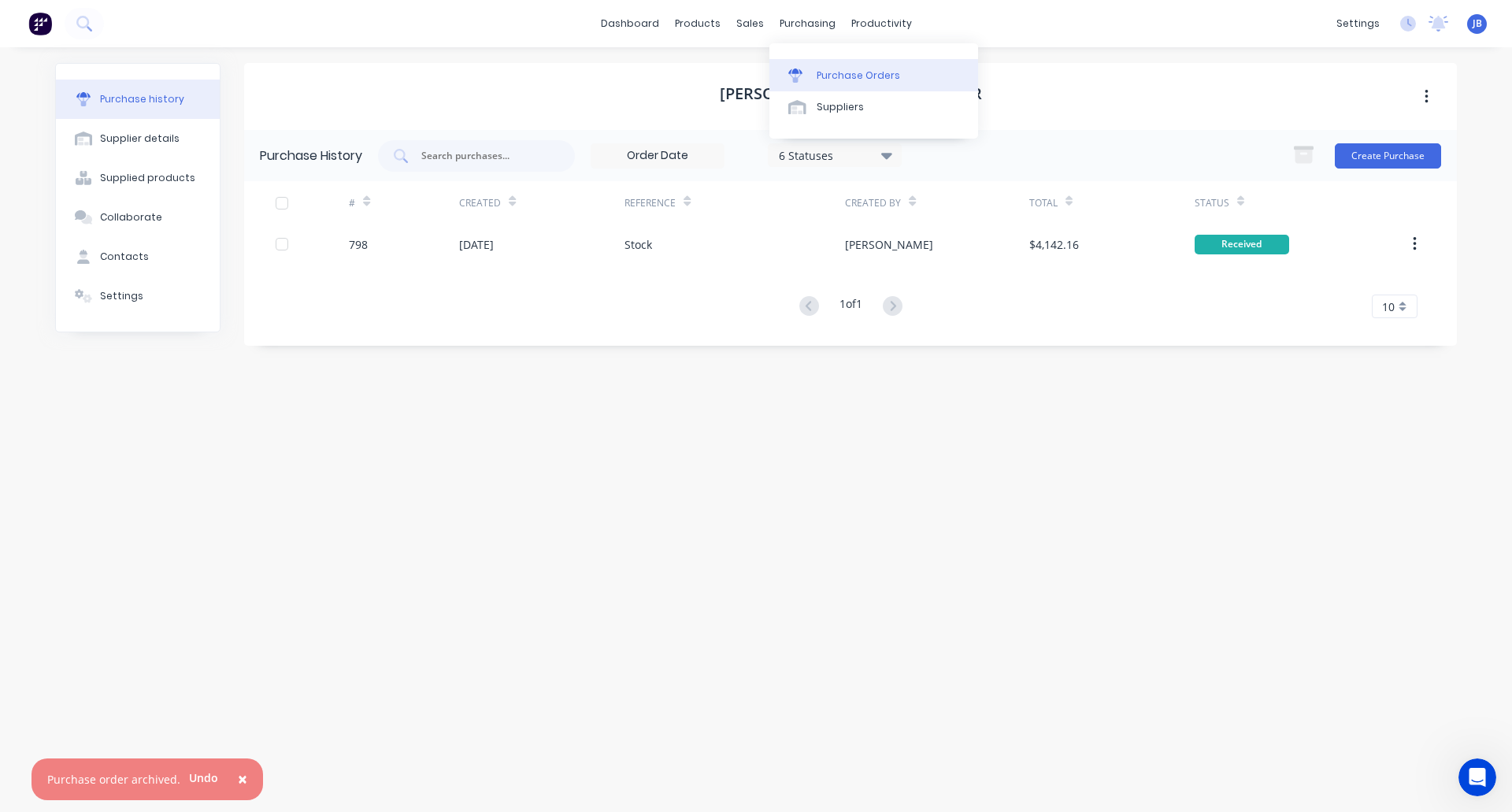
click at [806, 67] on link "Purchase Orders" at bounding box center [873, 74] width 209 height 31
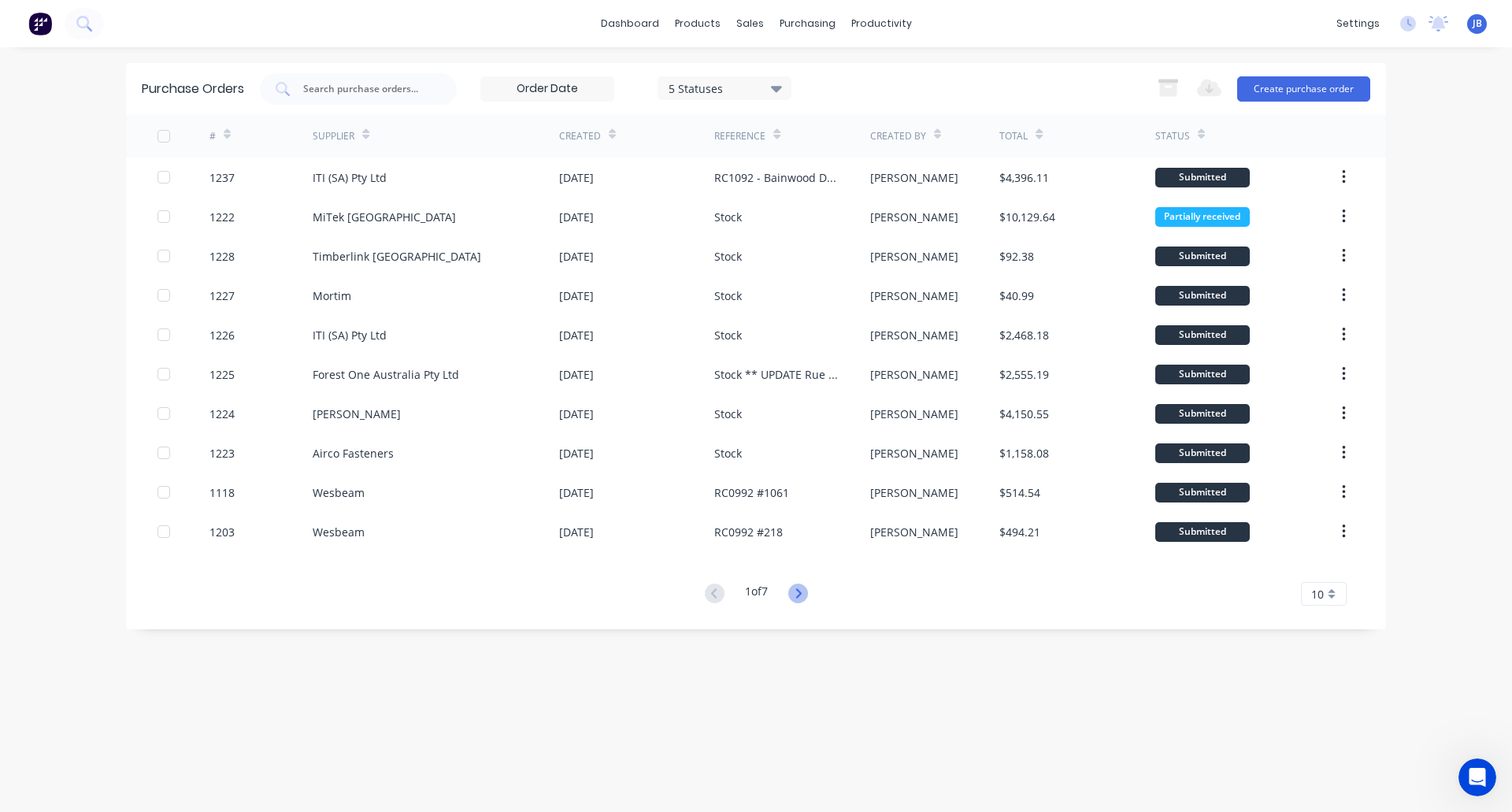
click at [808, 594] on icon at bounding box center [798, 593] width 20 height 20
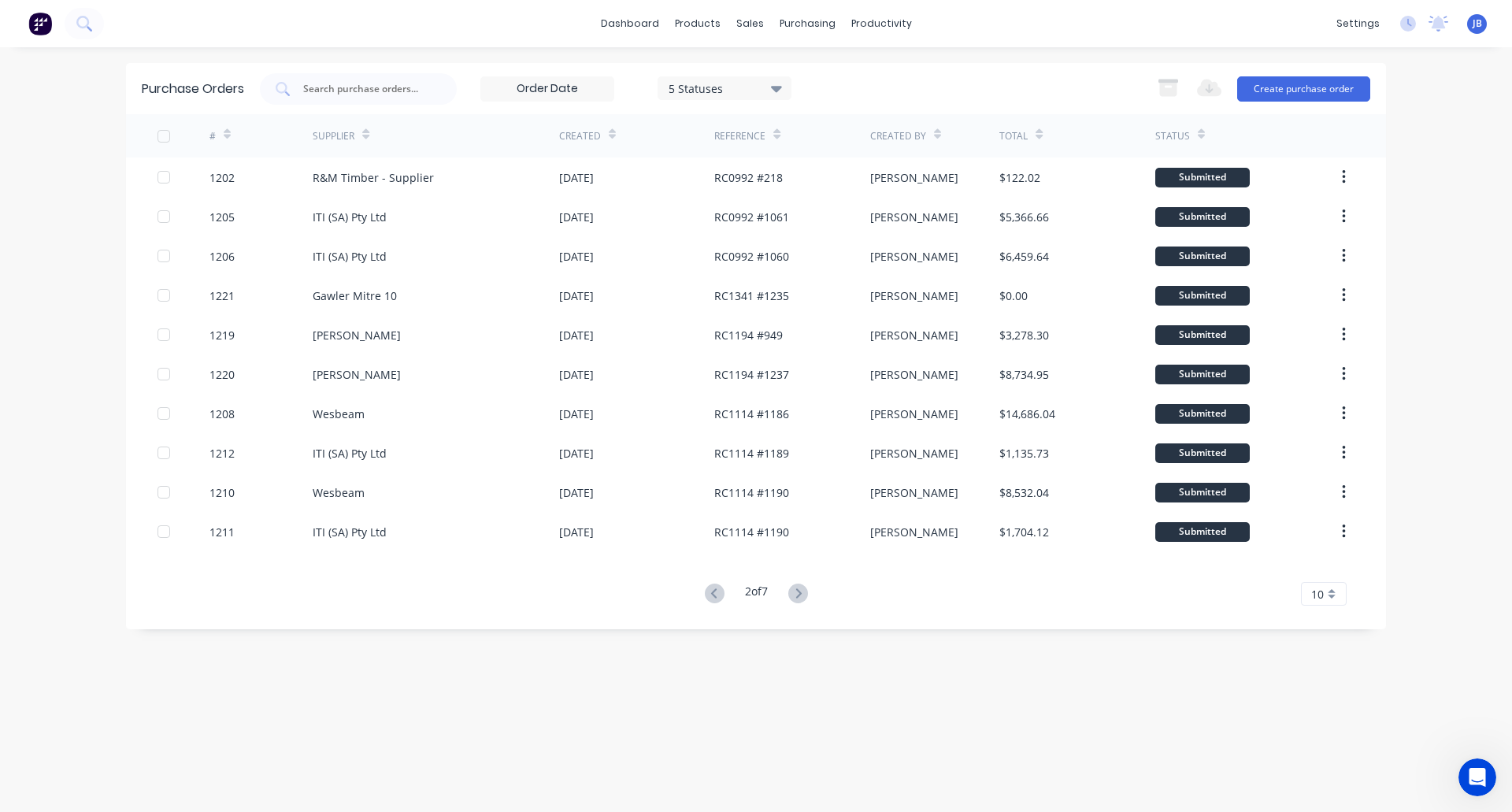
click at [808, 594] on icon at bounding box center [798, 593] width 20 height 20
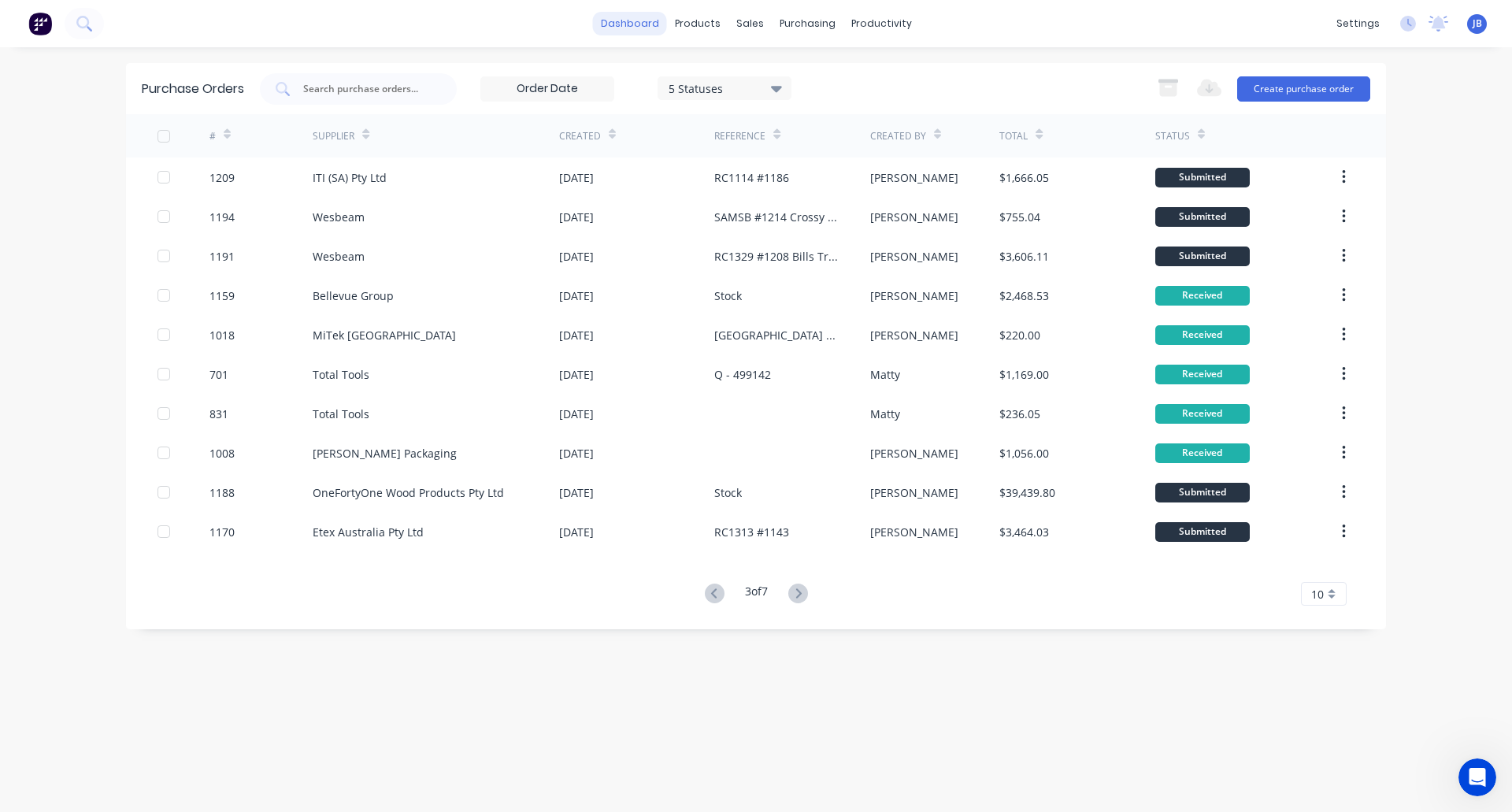
click at [648, 21] on link "dashboard" at bounding box center [630, 23] width 74 height 23
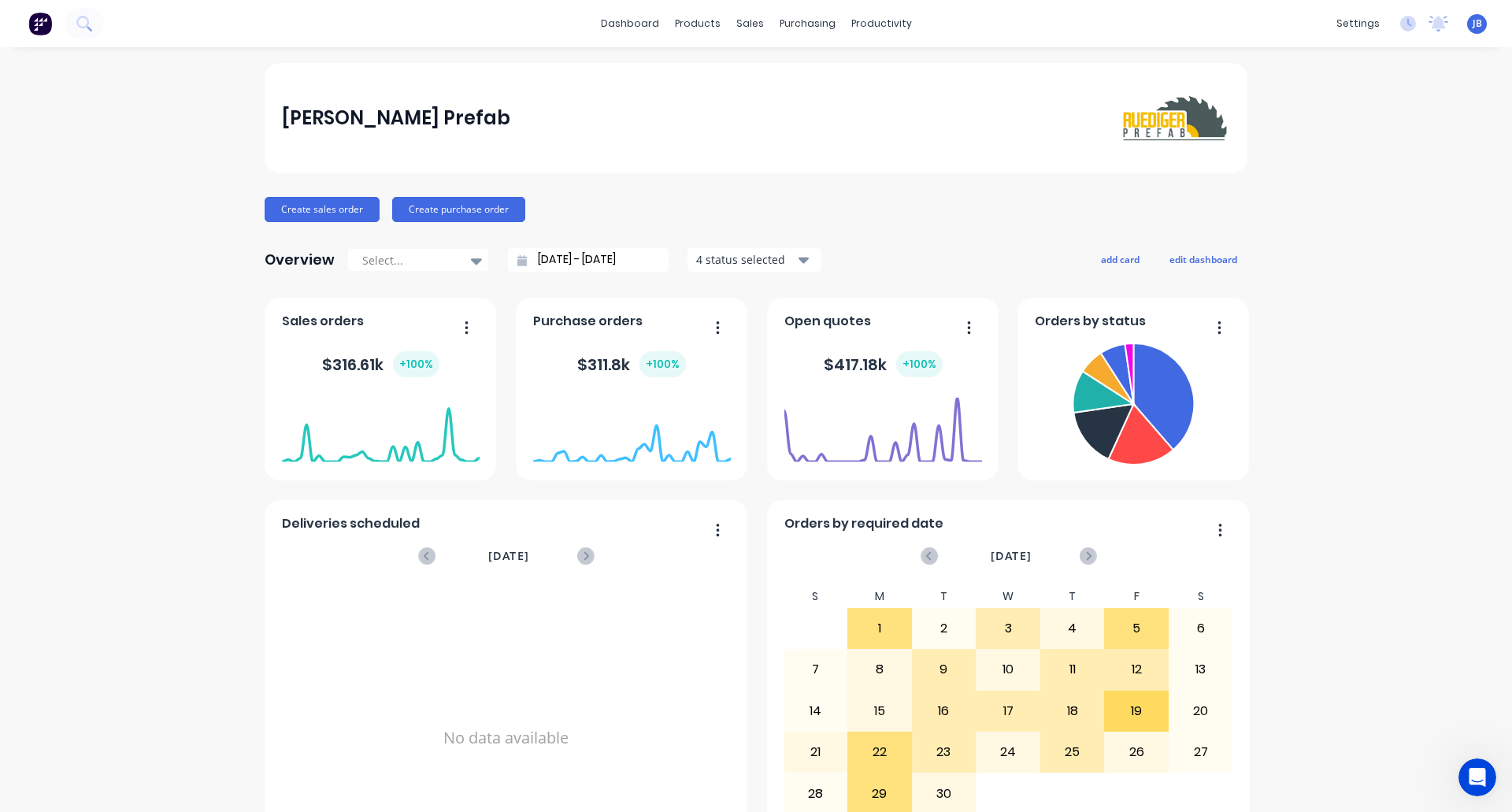
click at [1473, 24] on span "JB" at bounding box center [1477, 24] width 10 height 14
click at [1351, 191] on button "Sign out" at bounding box center [1376, 197] width 209 height 31
